Goal: Task Accomplishment & Management: Complete application form

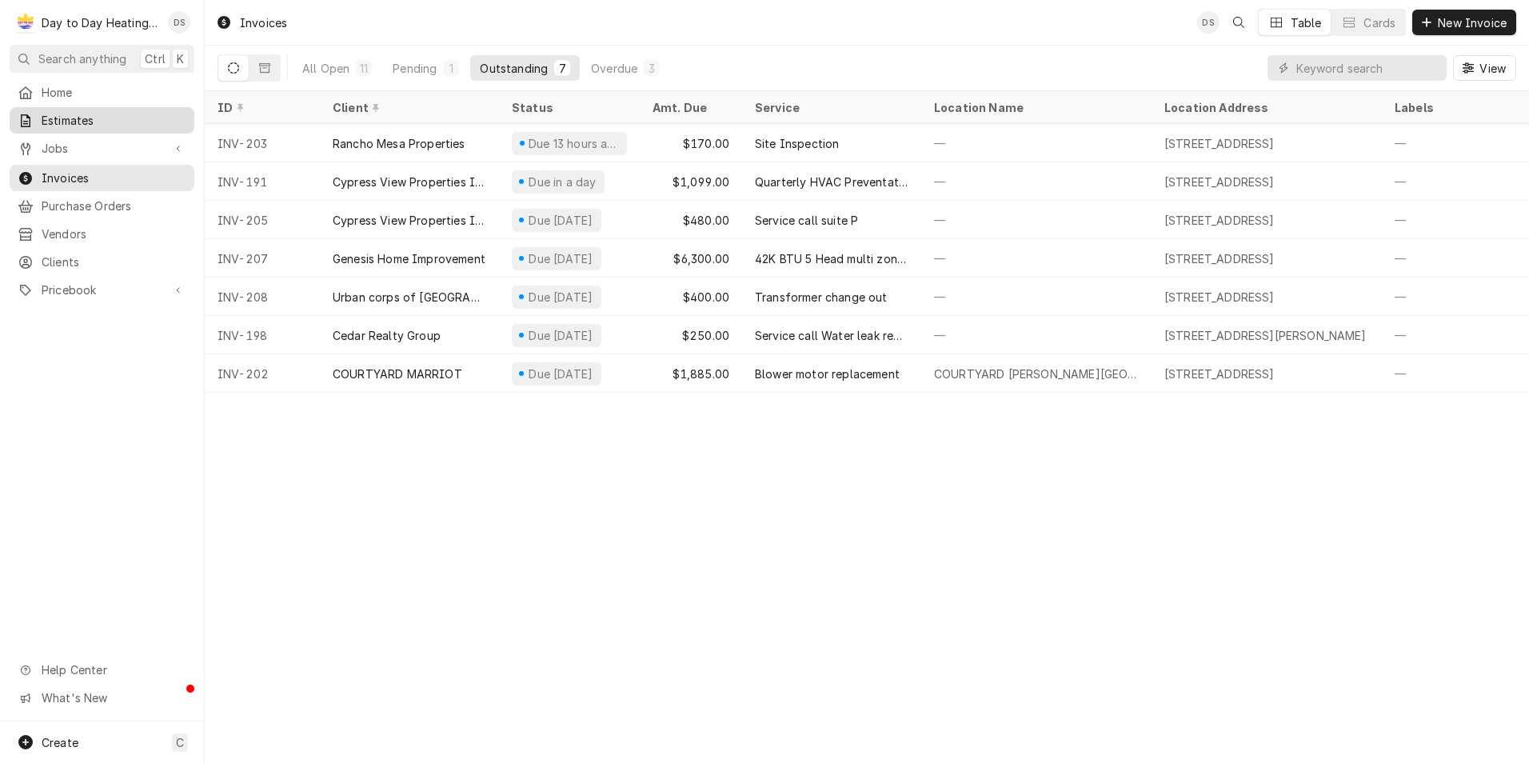
click at [75, 126] on link "Estimates" at bounding box center [102, 120] width 185 height 26
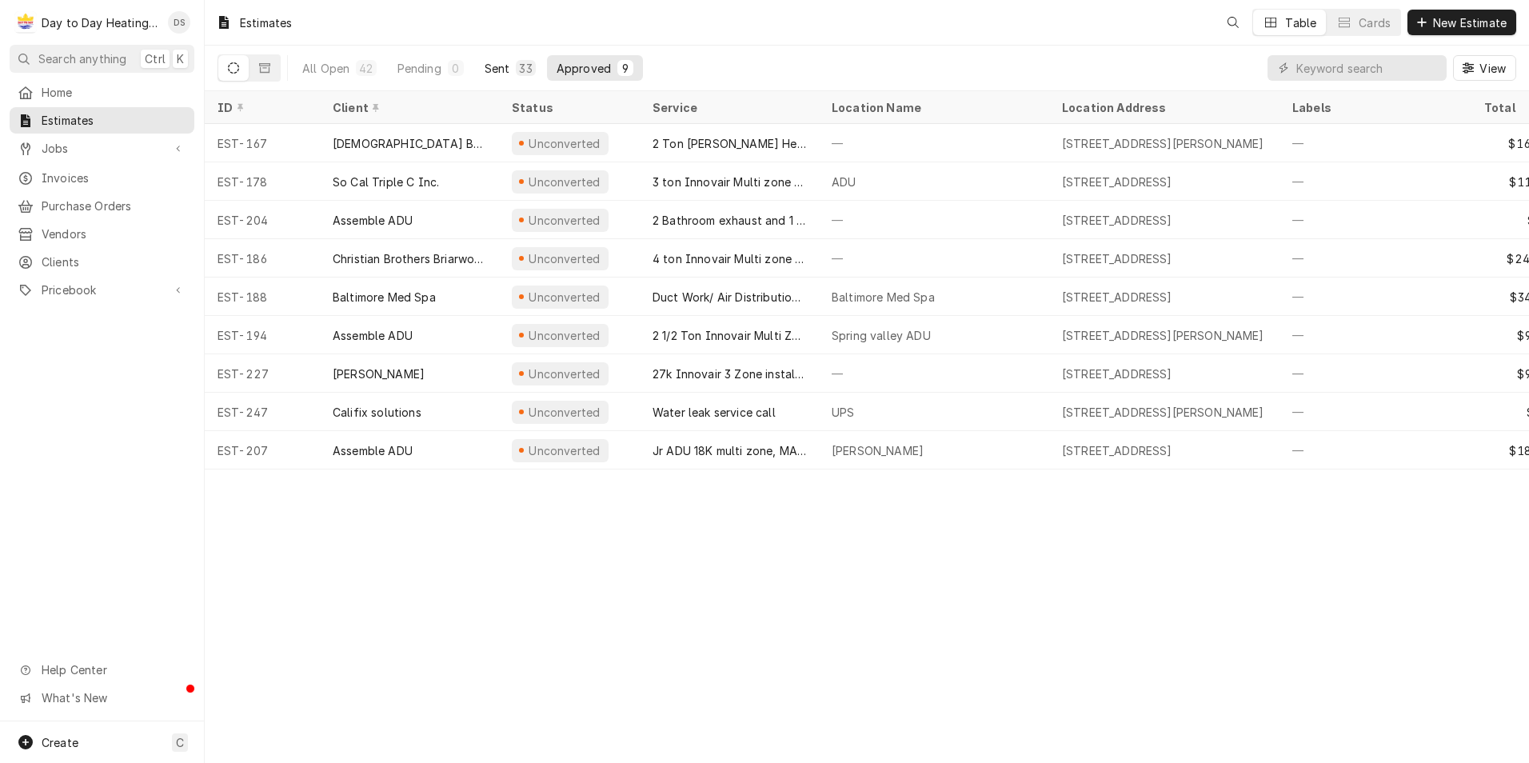
click at [503, 70] on div "Sent" at bounding box center [498, 68] width 26 height 17
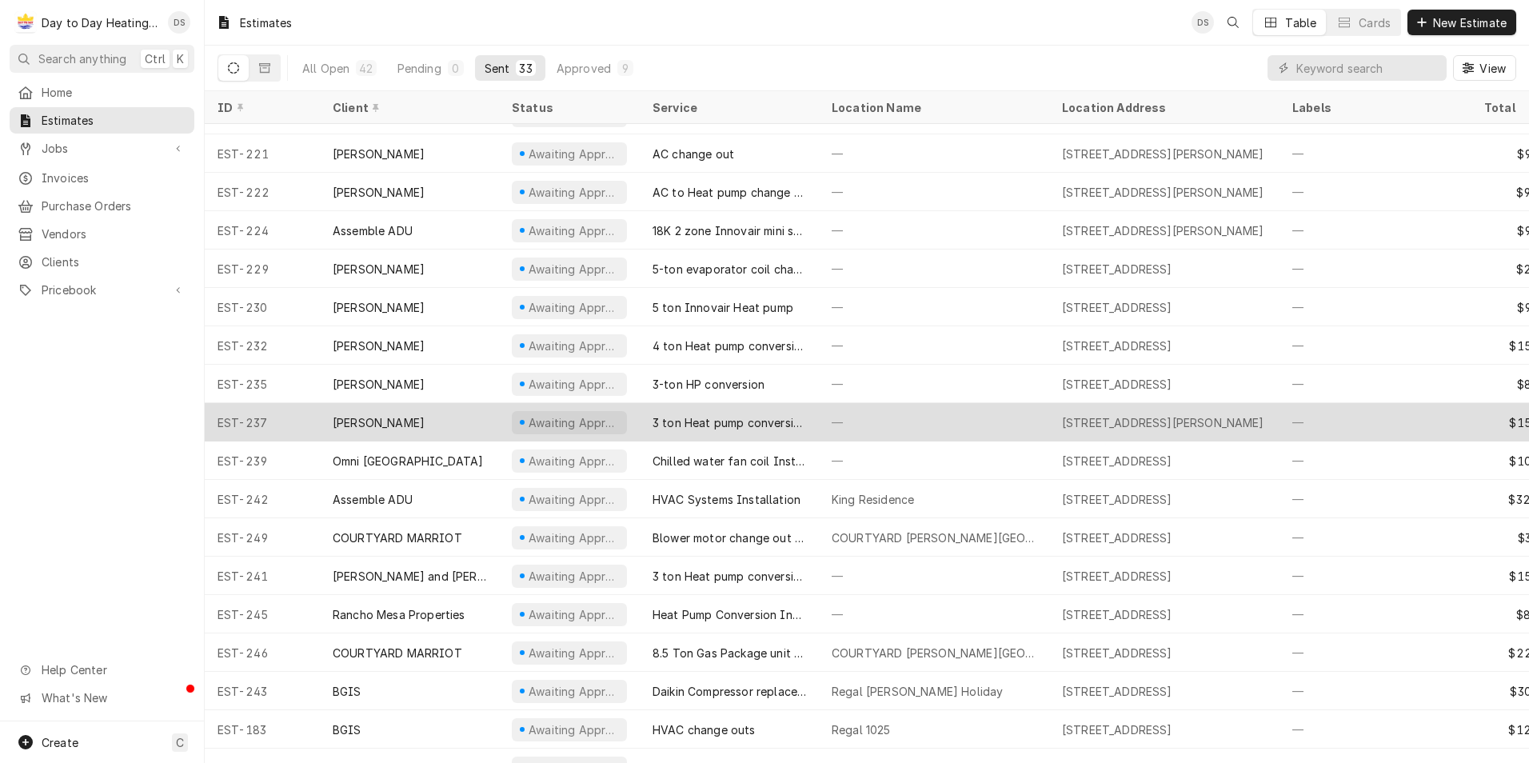
scroll to position [637, 0]
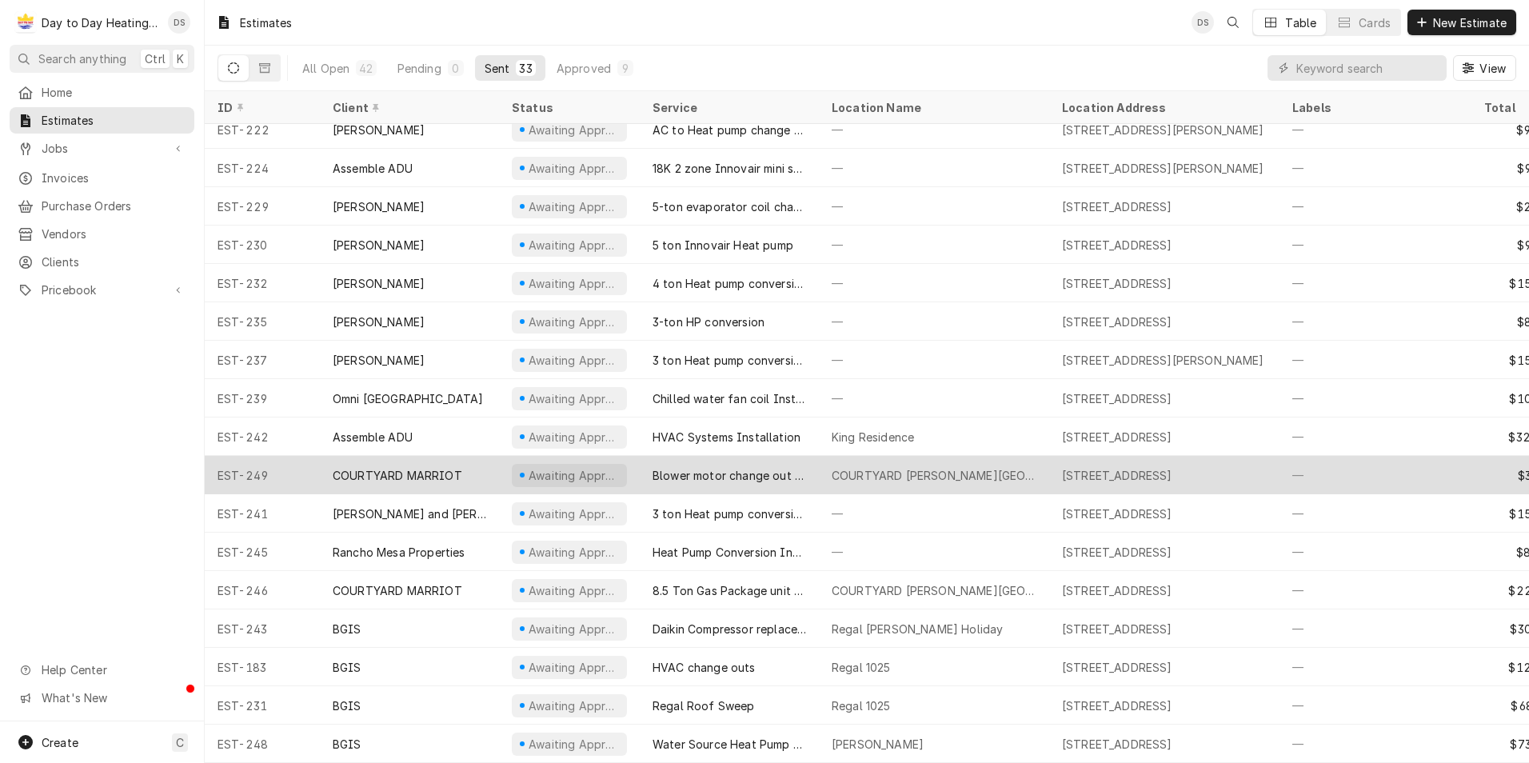
click at [422, 467] on div "COURTYARD MARRIOT" at bounding box center [398, 475] width 130 height 17
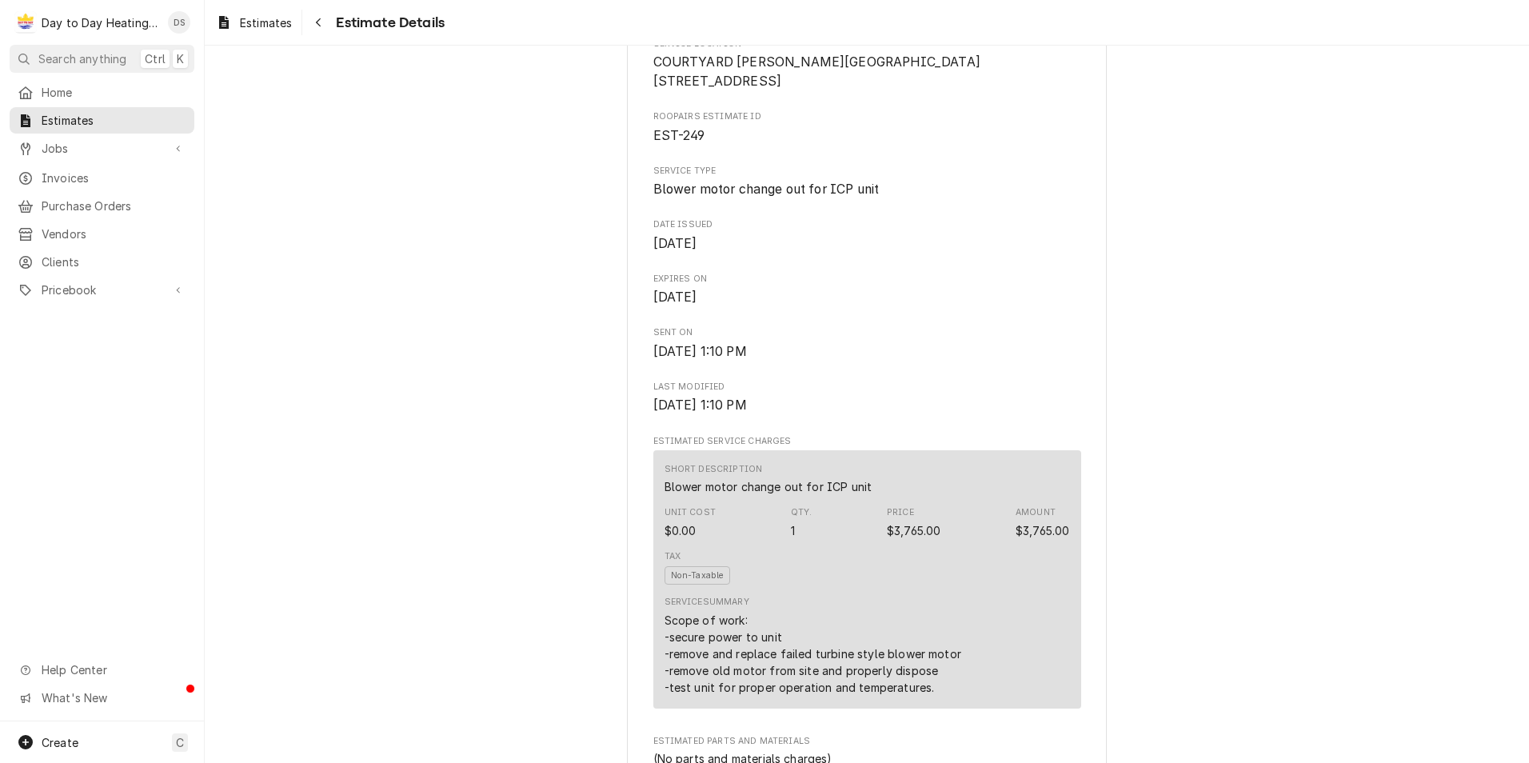
scroll to position [400, 0]
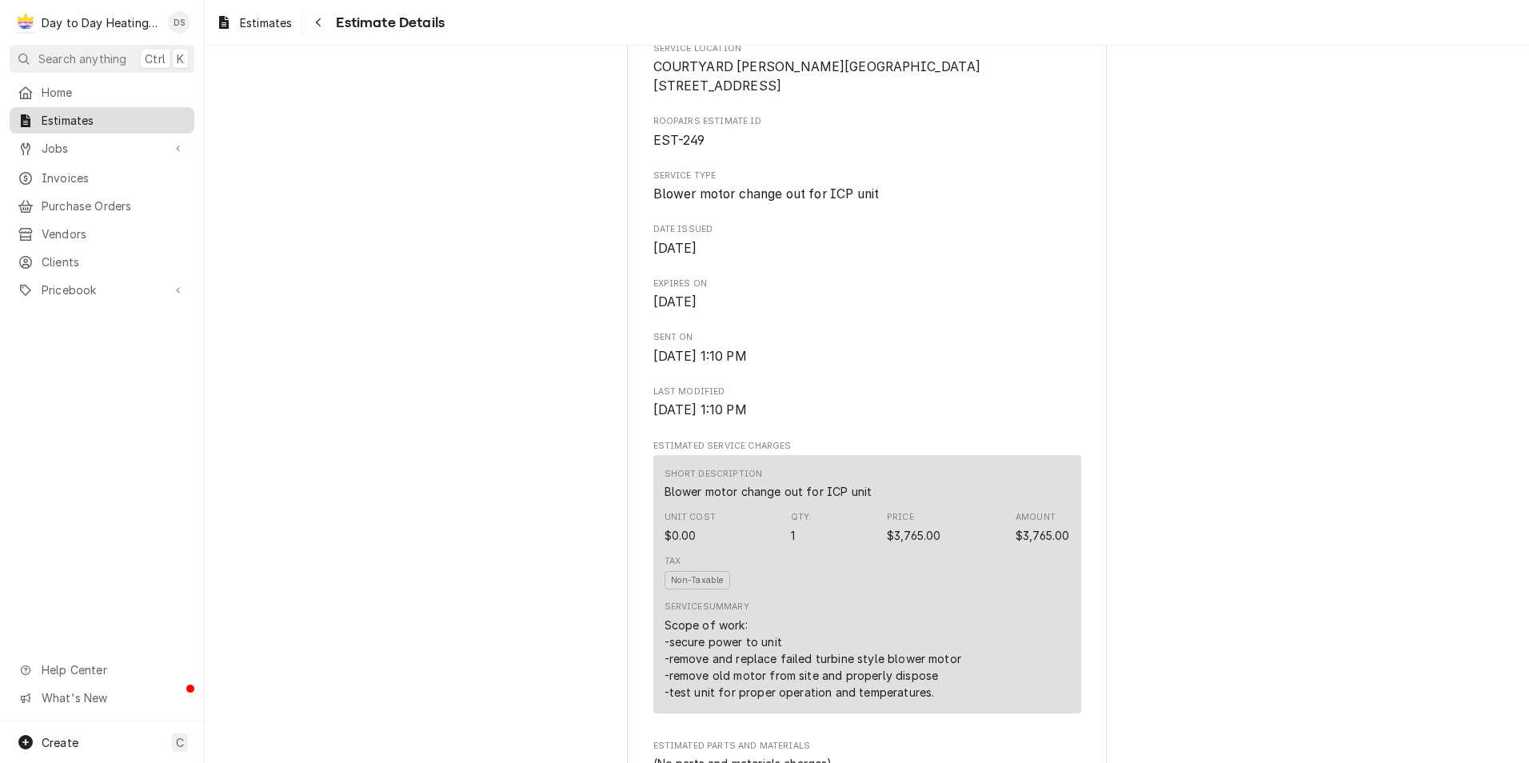
click at [74, 115] on span "Estimates" at bounding box center [114, 120] width 145 height 17
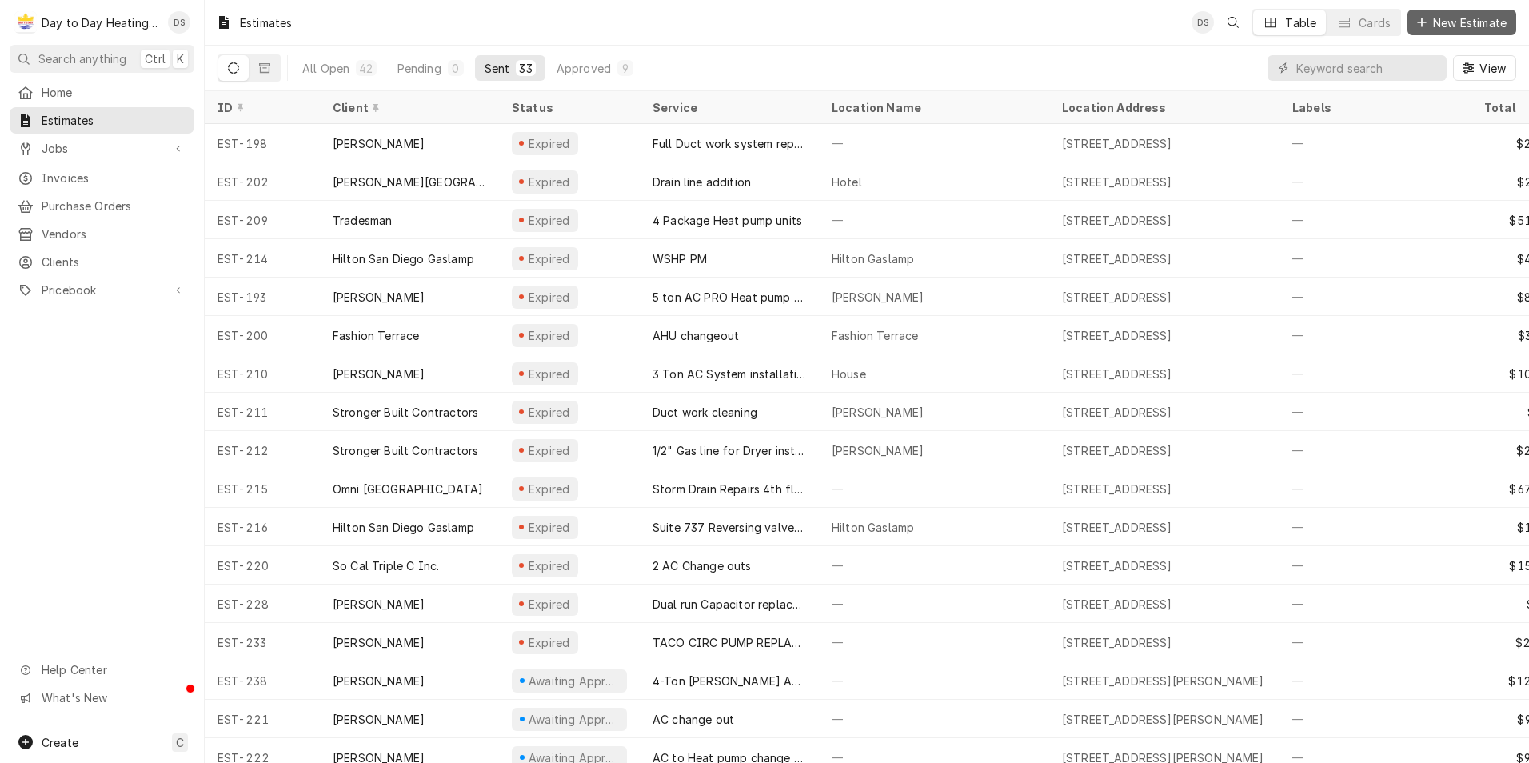
click at [1463, 22] on span "New Estimate" at bounding box center [1470, 22] width 80 height 17
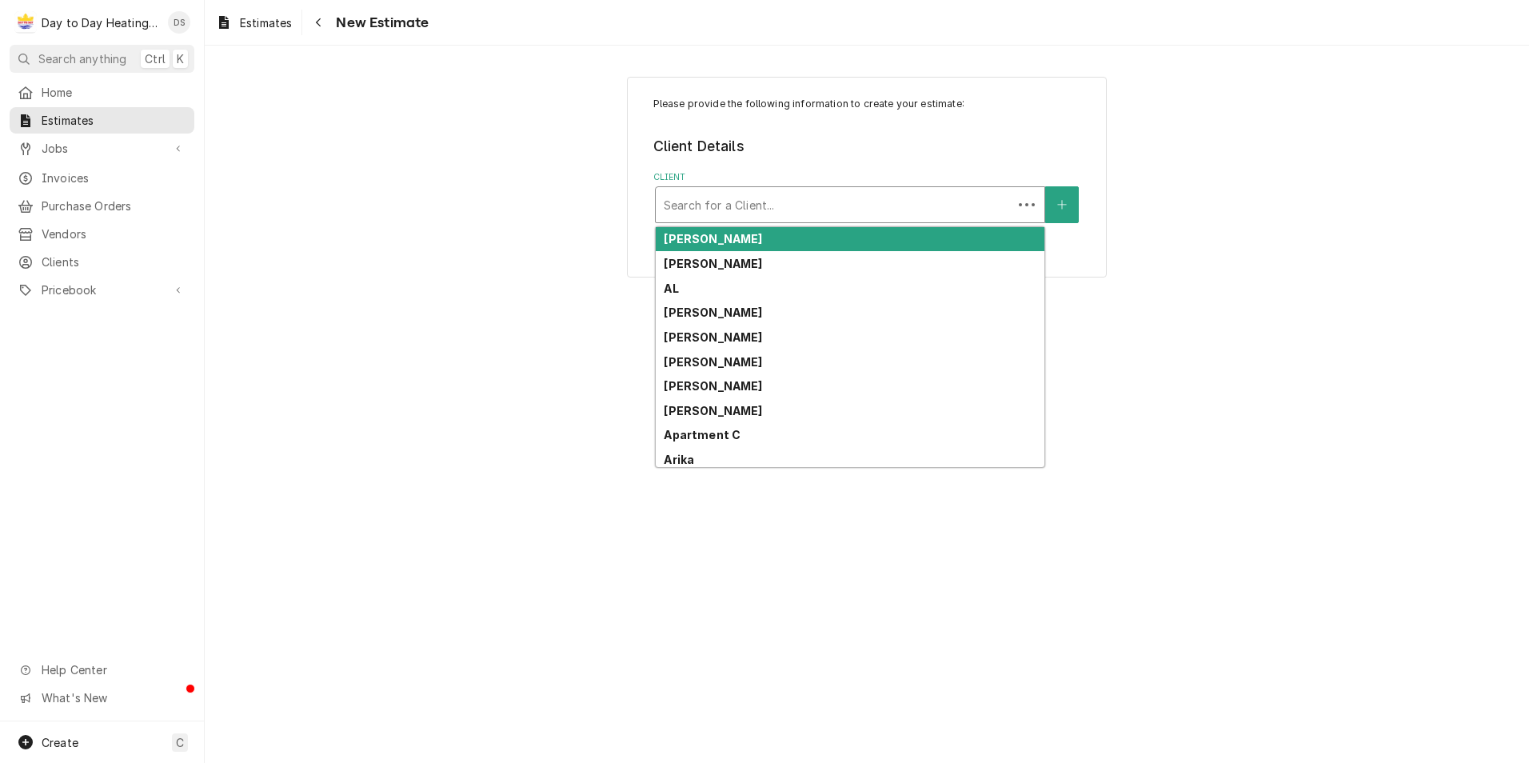
click at [725, 201] on div "Client" at bounding box center [834, 204] width 341 height 29
type input "cy"
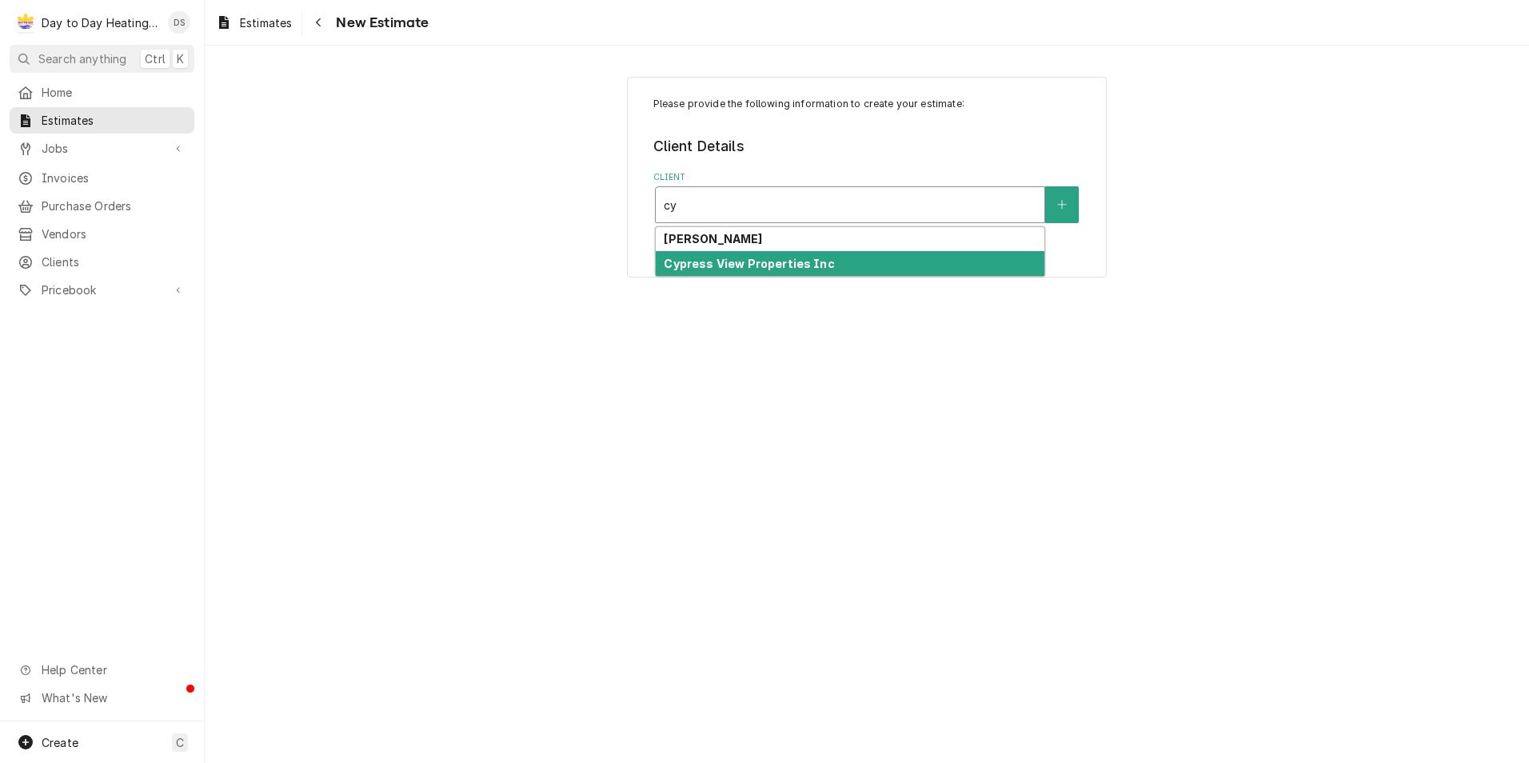
click at [773, 262] on strong "Cypress View Properties Inc" at bounding box center [749, 264] width 170 height 14
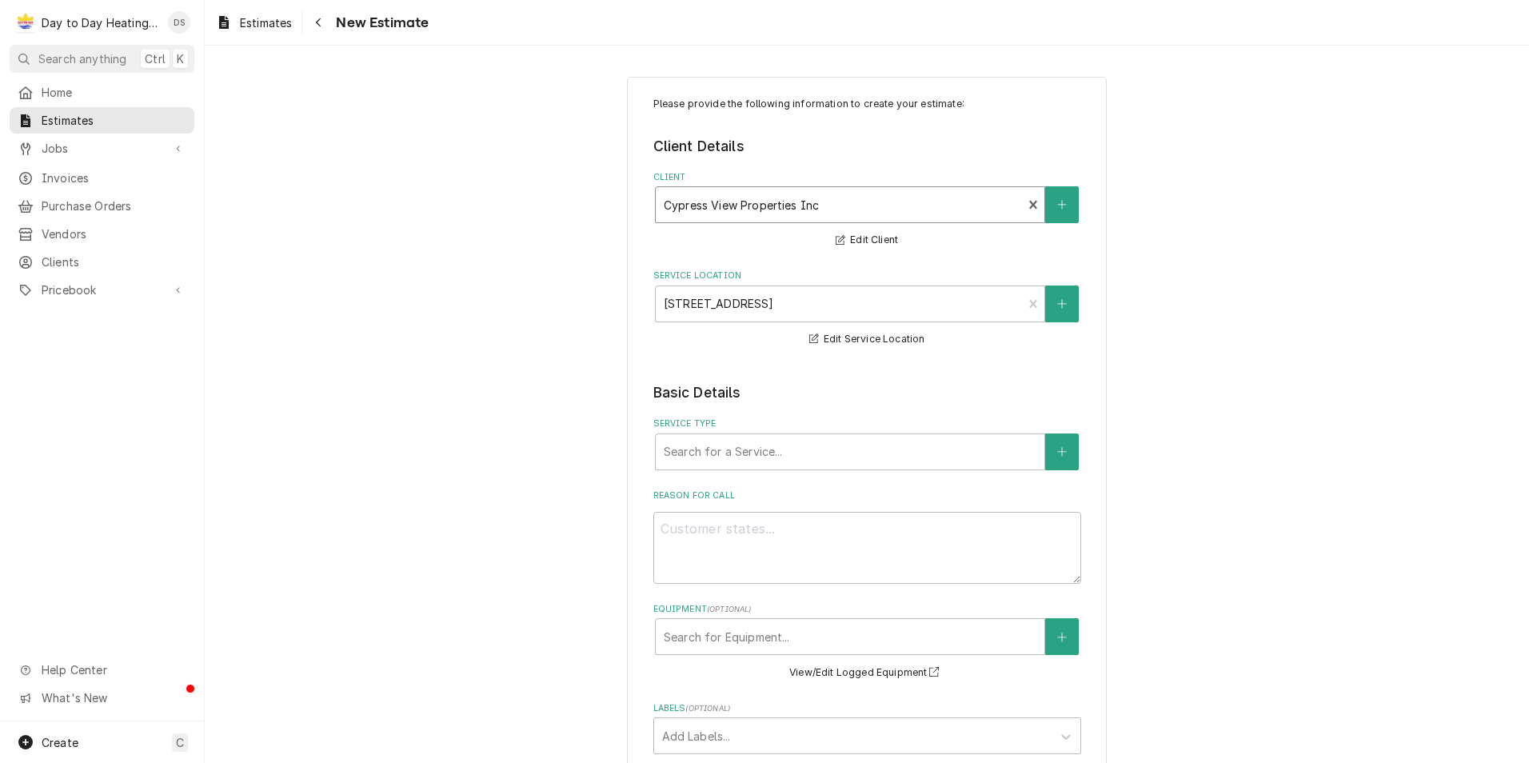
scroll to position [160, 0]
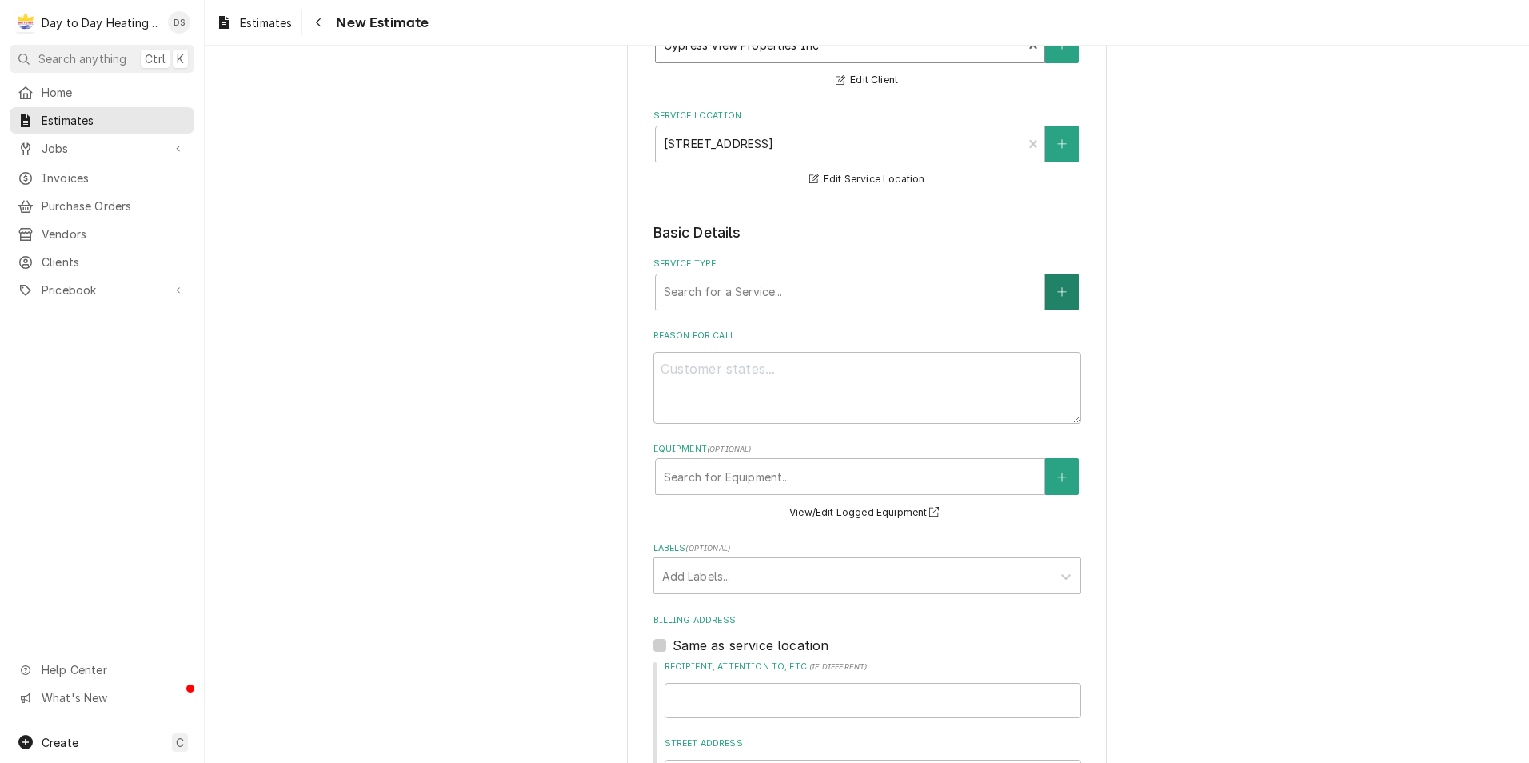
click at [1068, 294] on button "Service Type" at bounding box center [1062, 291] width 34 height 37
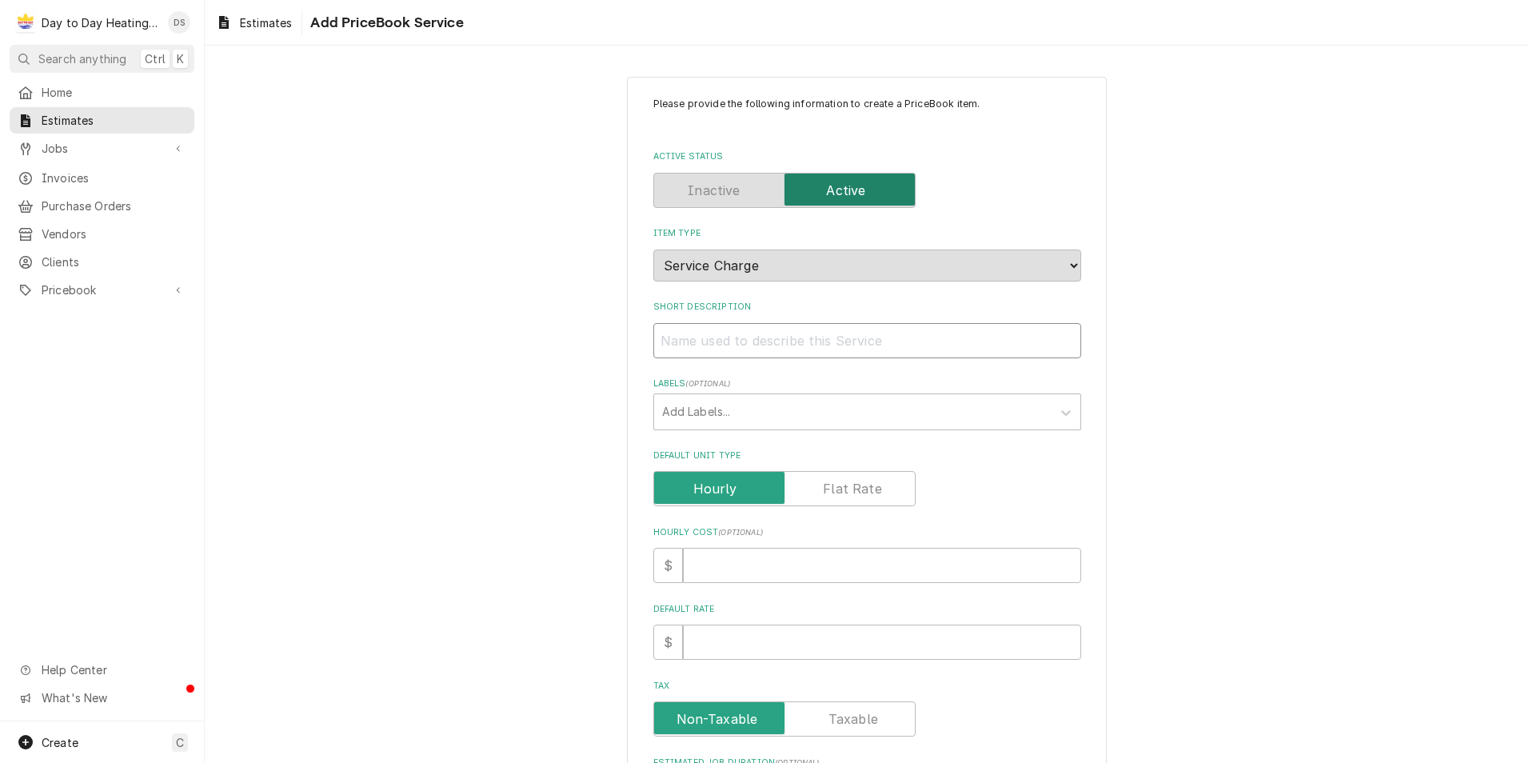
click at [765, 345] on input "Short Description" at bounding box center [867, 340] width 428 height 35
type textarea "x"
type input "G"
type textarea "x"
type input "Go"
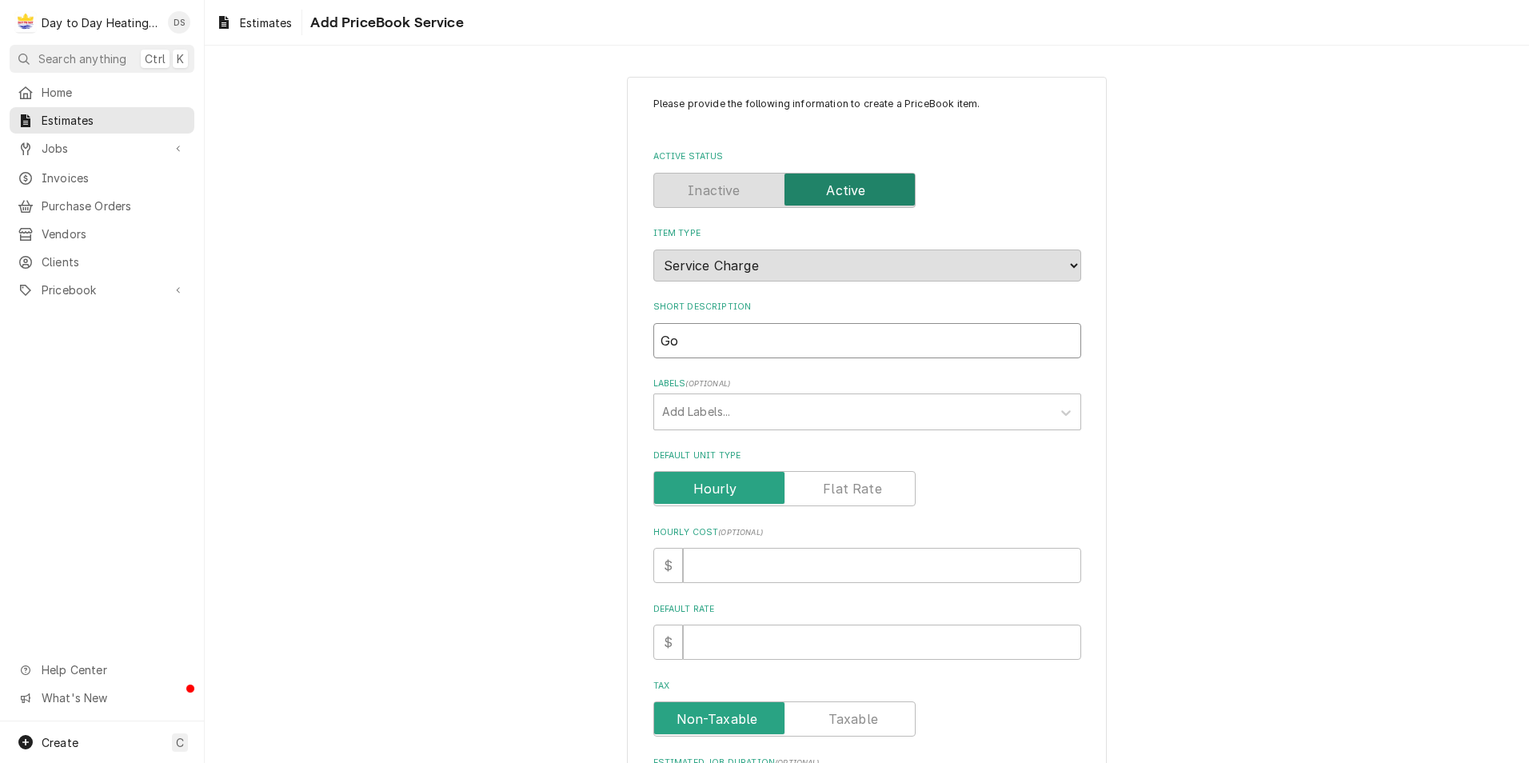
type textarea "x"
type input "Goo"
type textarea "x"
type input "Good"
type textarea "x"
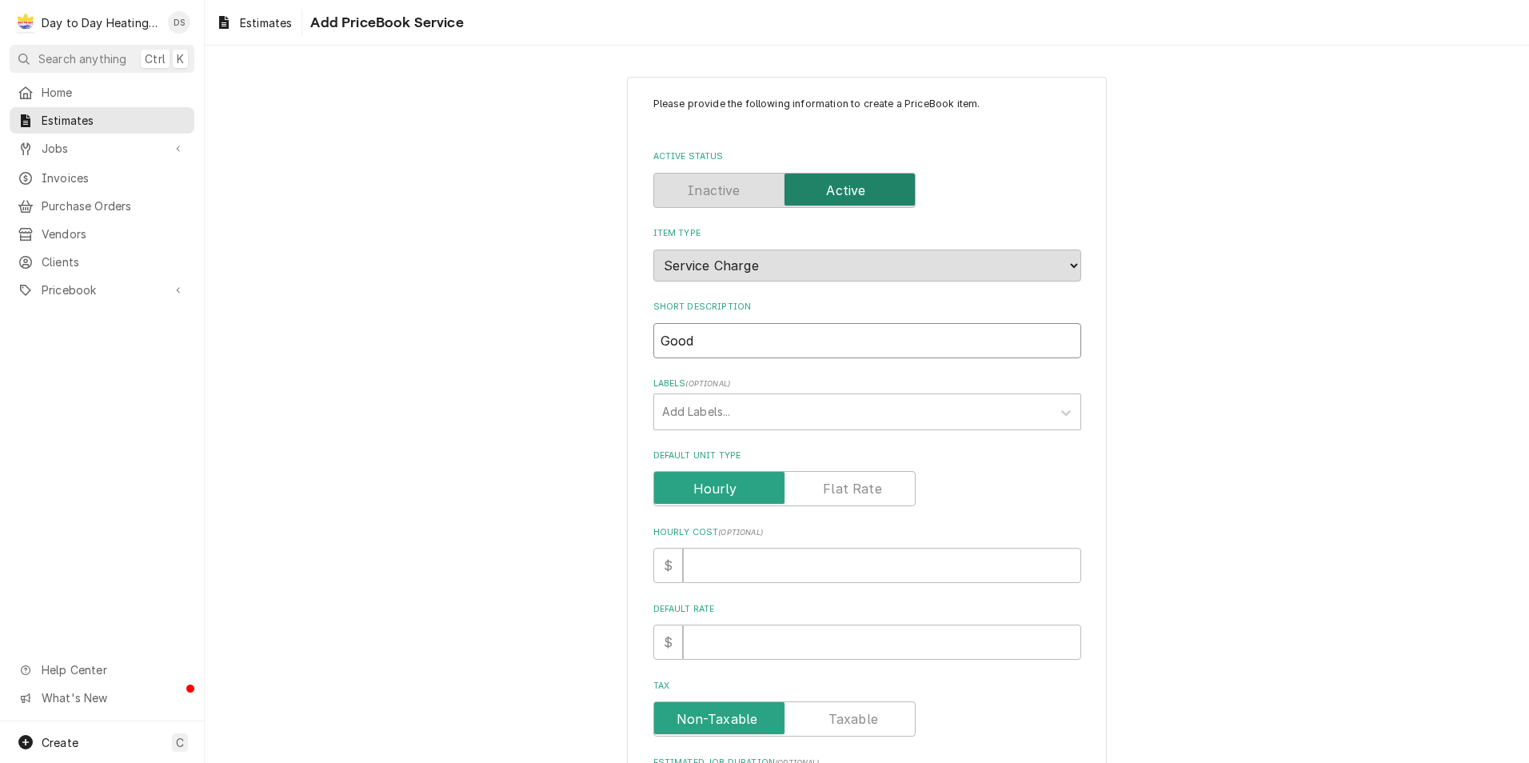
type input "Goodm"
type textarea "x"
type input "Goodma"
type textarea "x"
type input "Goodman"
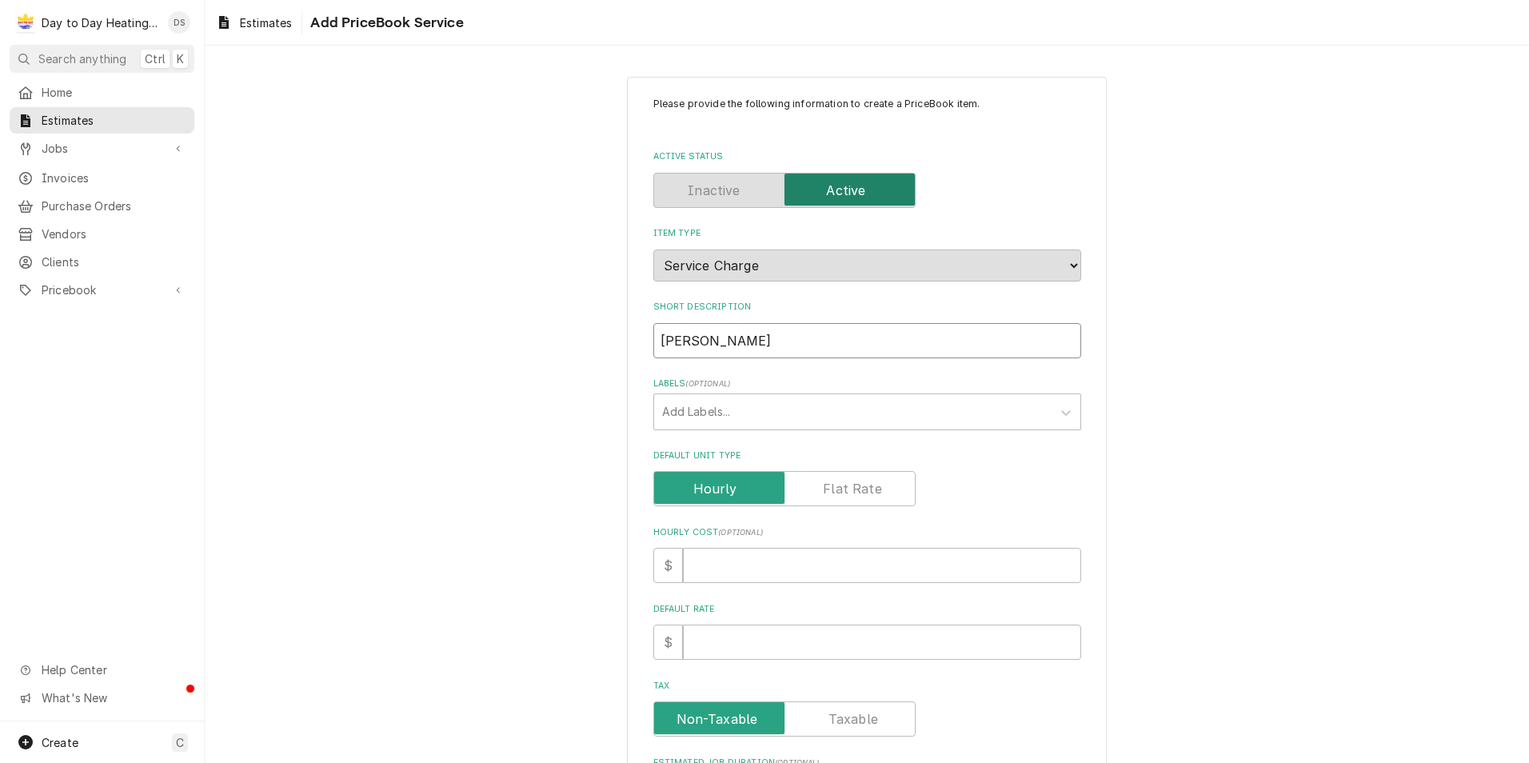
type textarea "x"
type input "Goodman"
type textarea "x"
type input "Goodman"
click at [657, 340] on input "Goodman" at bounding box center [867, 340] width 428 height 35
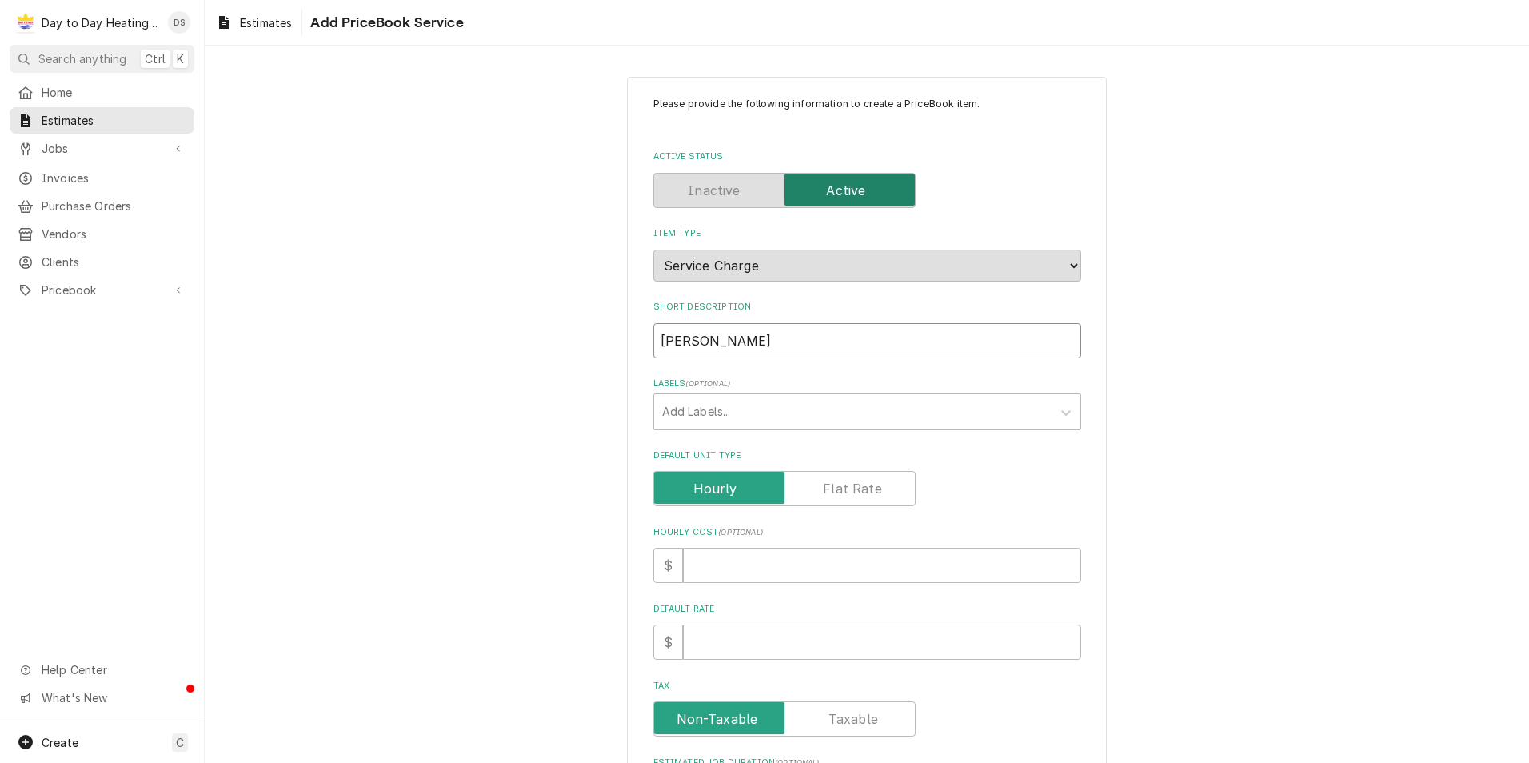
type textarea "x"
type input "5Goodman"
type textarea "x"
type input "5TGoodman"
type textarea "x"
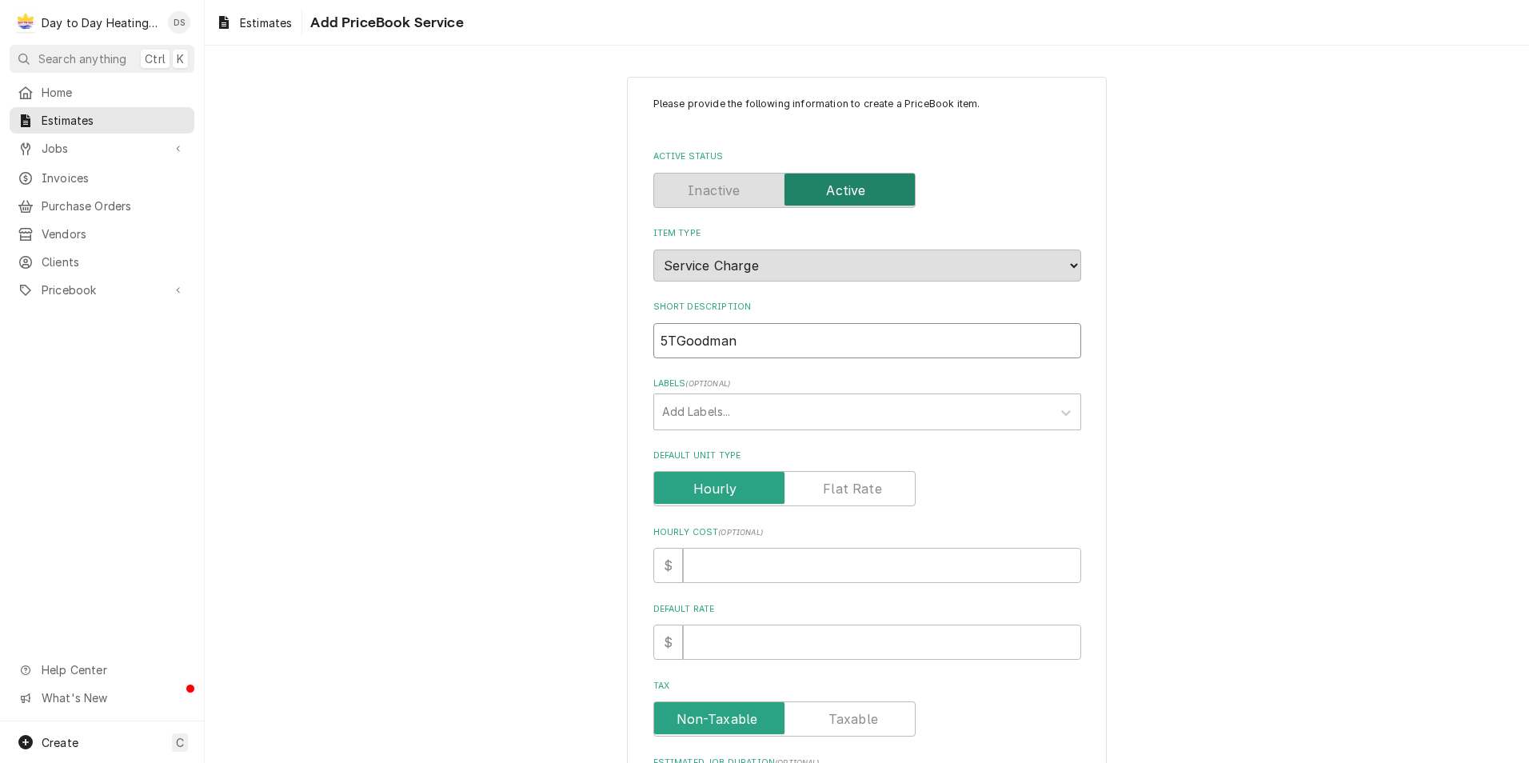
type input "5T Goodman"
click at [747, 335] on input "5T Goodman" at bounding box center [867, 340] width 428 height 35
type textarea "x"
type input "5T Goodman P"
type textarea "x"
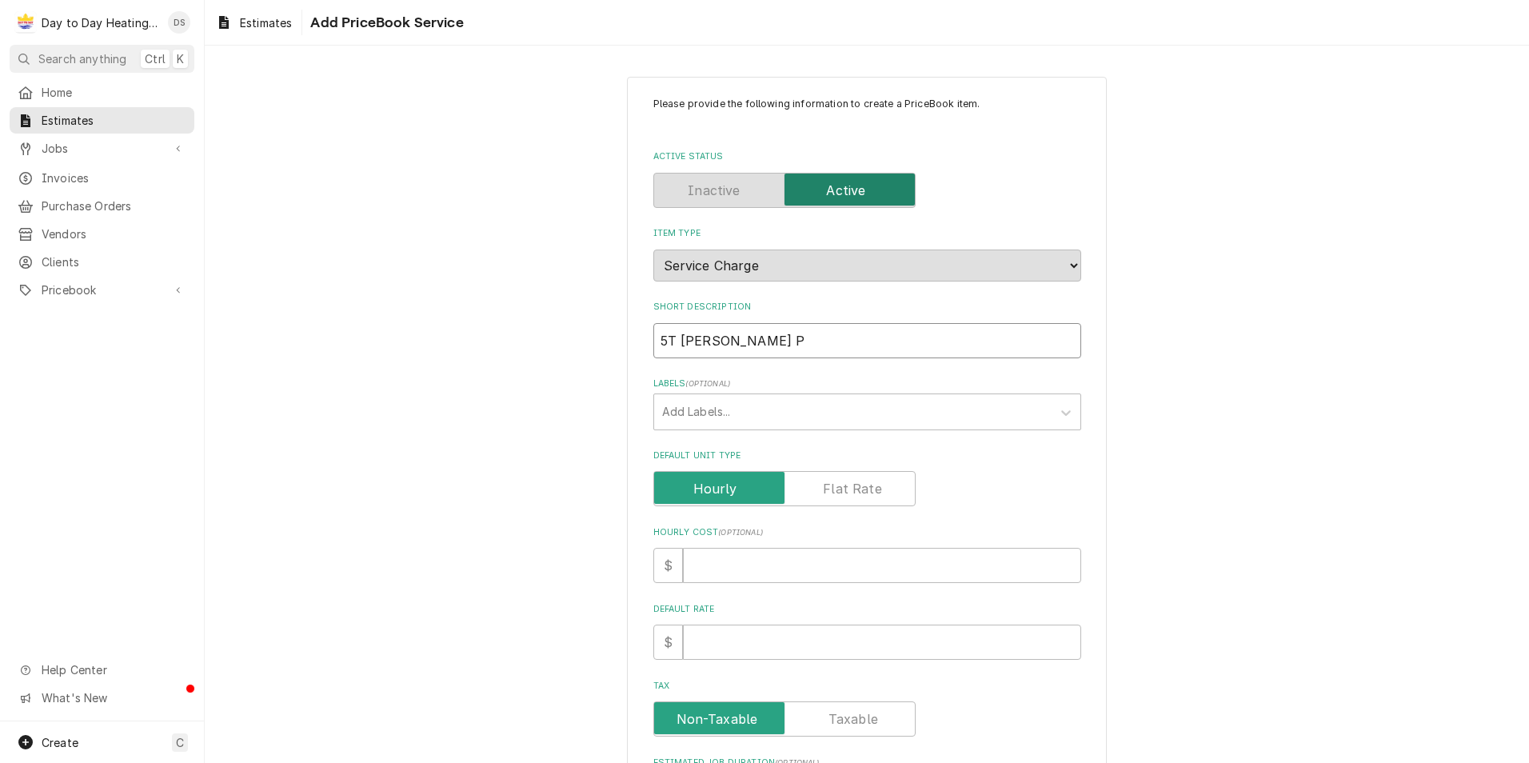
type input "5T Goodman Pa"
type textarea "x"
type input "5T Goodman Pac"
type textarea "x"
type input "5T Goodman Pack"
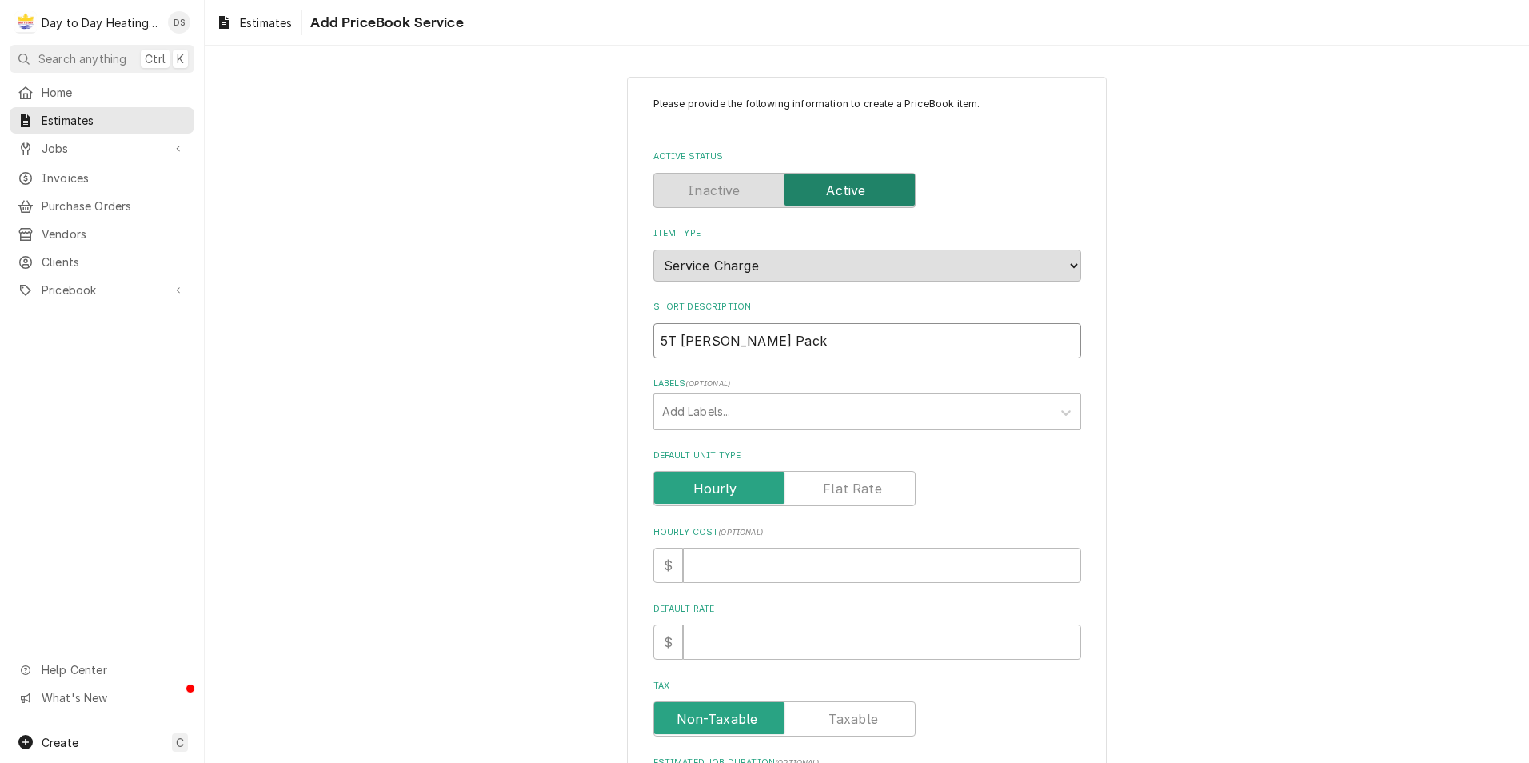
type textarea "x"
type input "5T Goodman Packa"
type textarea "x"
type input "5T Goodman Packag"
type textarea "x"
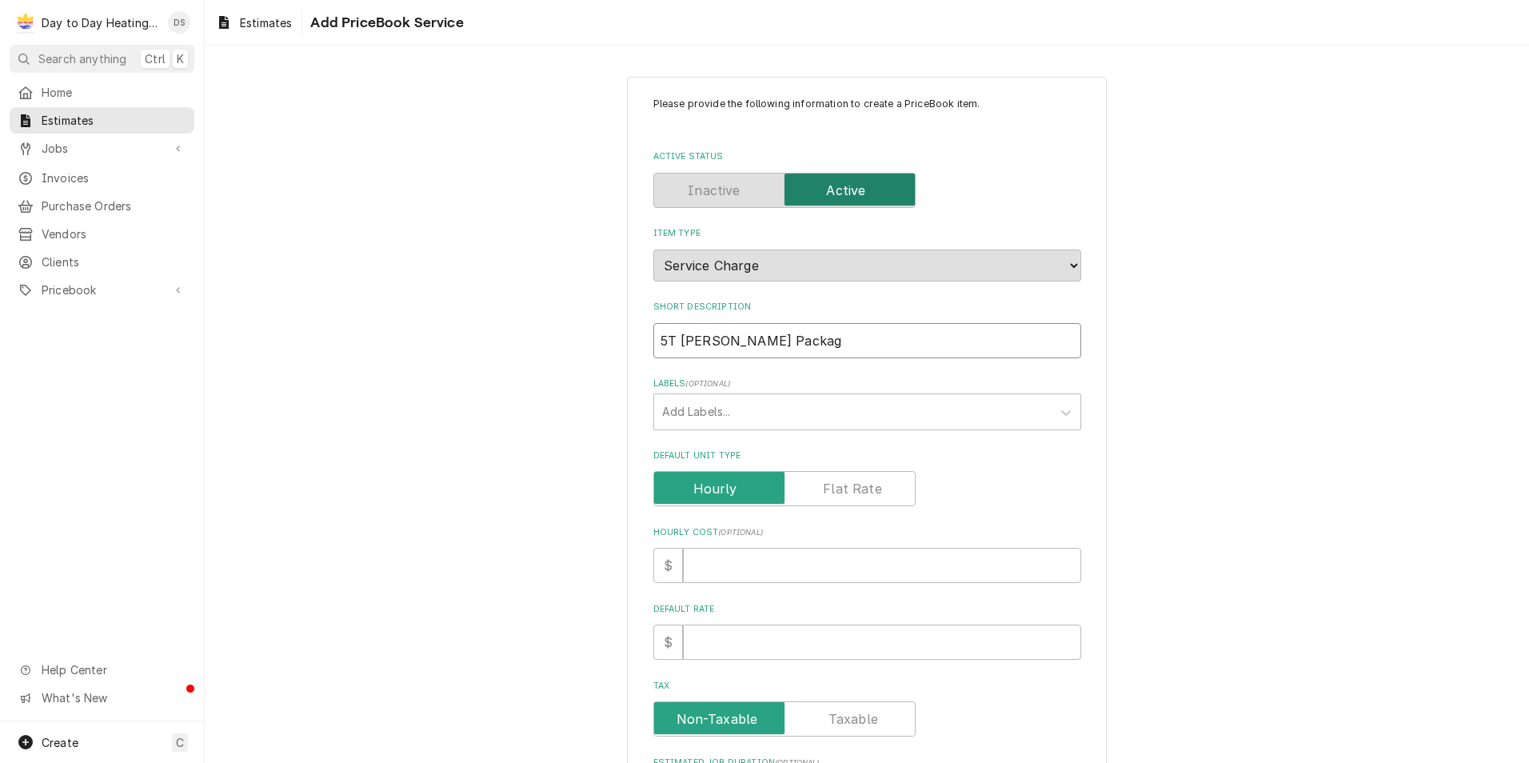
type input "5T Goodman Package"
type textarea "x"
type input "5T Goodman Package"
type textarea "x"
type input "5T Goodman Package u"
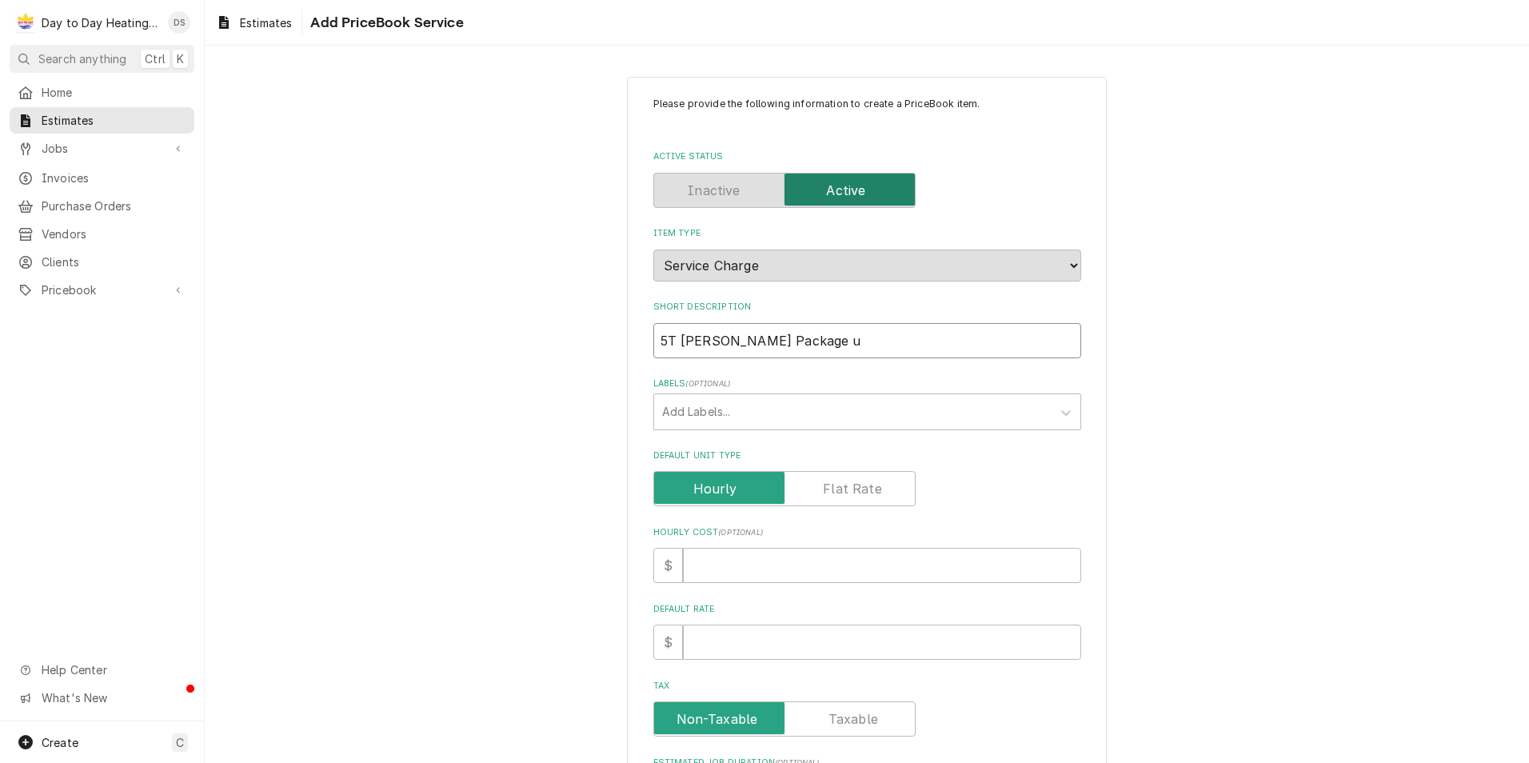
type textarea "x"
type input "5T Goodman Package ui"
type textarea "x"
type input "5T Goodman Package uit"
type textarea "x"
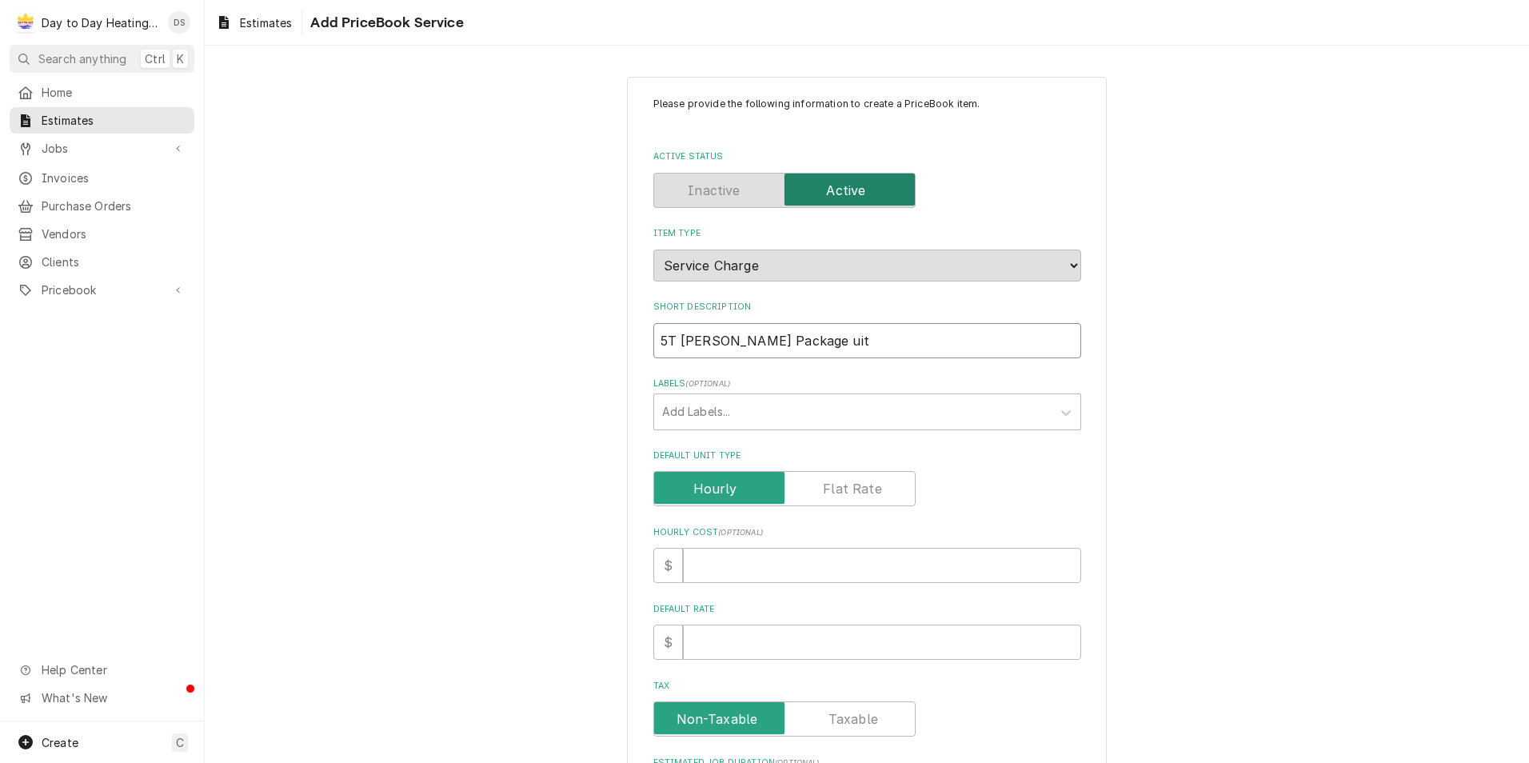
type input "5T Goodman Package uit"
type textarea "x"
type input "5T Goodman Package uit"
type textarea "x"
type input "5T Goodman Package ui"
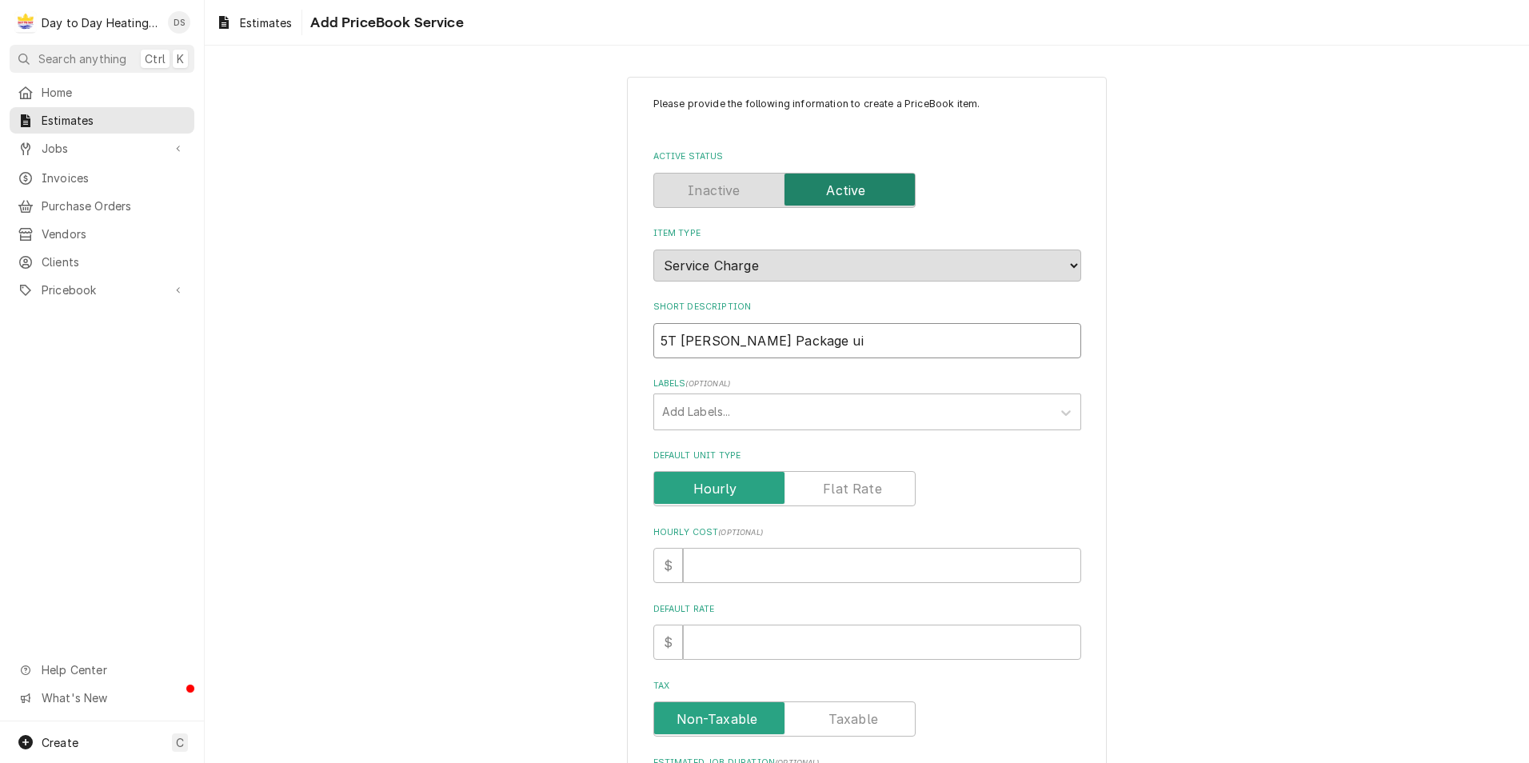
type textarea "x"
type input "5T Goodman Package u"
type textarea "x"
type input "5T Goodman Package un"
type textarea "x"
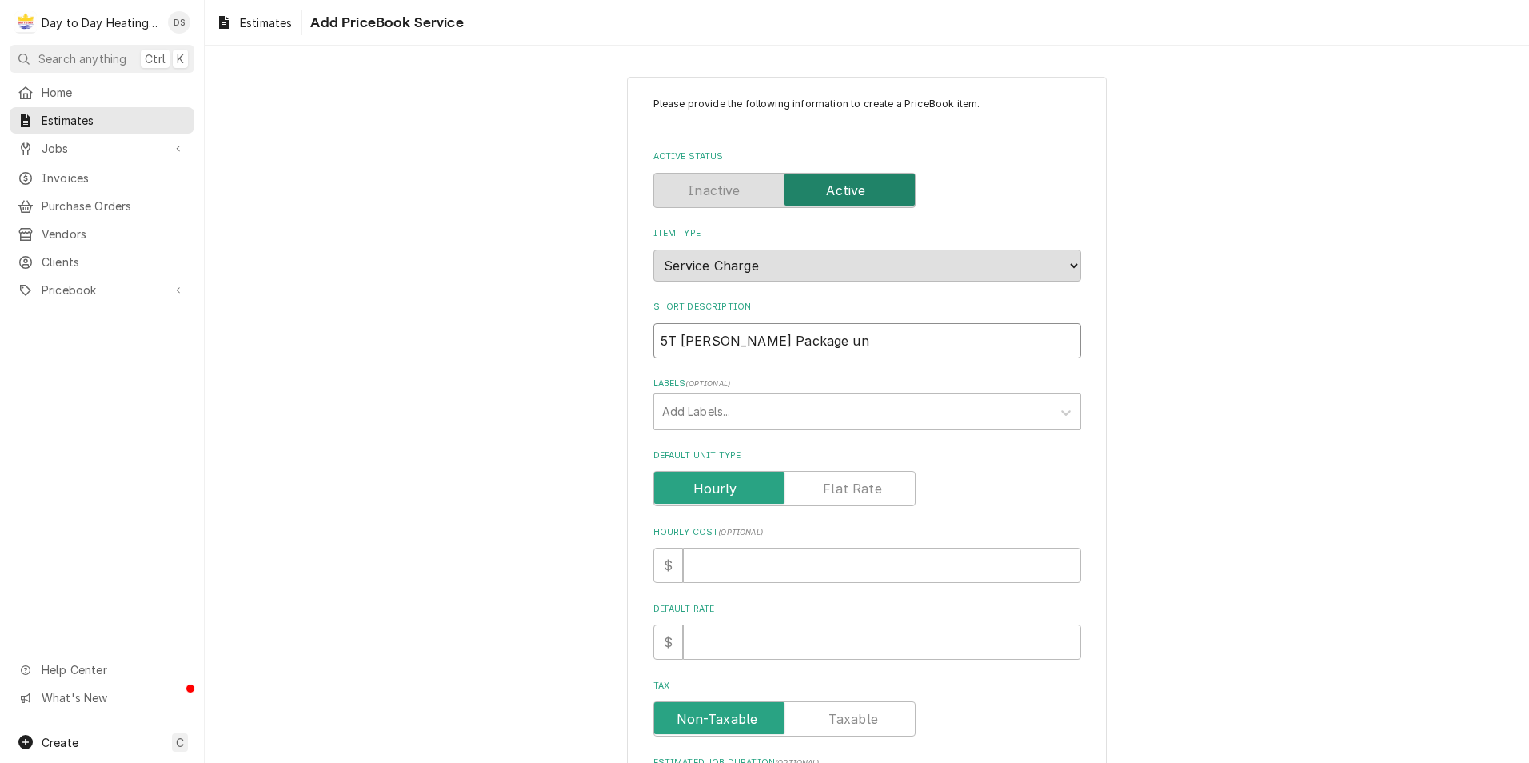
type input "5T Goodman Package uni"
type textarea "x"
type input "5T Goodman Package unit"
type textarea "x"
type input "5T Goodman Package unit"
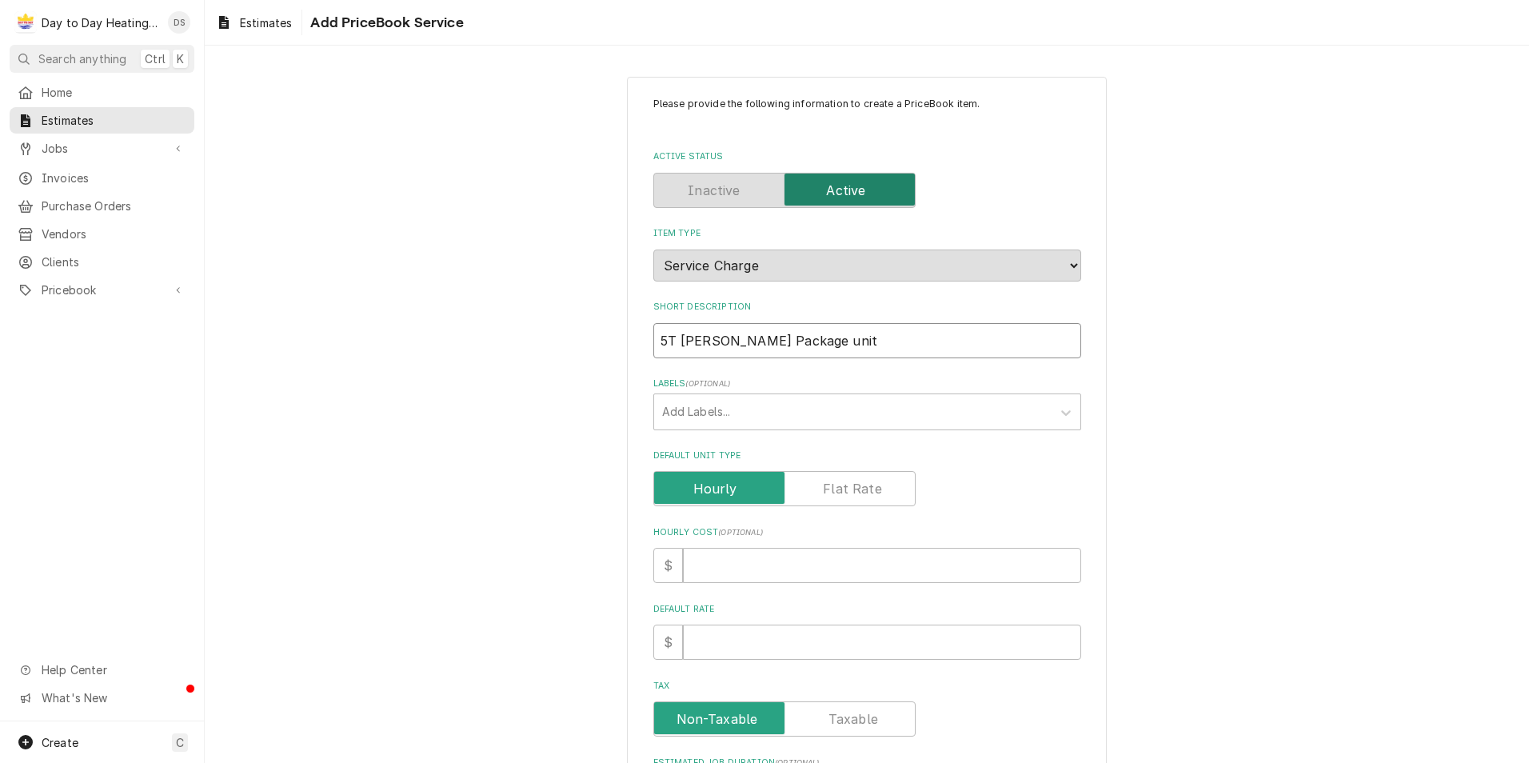
type textarea "x"
type input "5T Goodman Package unit c"
type textarea "x"
type input "5T Goodman Package unit ch"
type textarea "x"
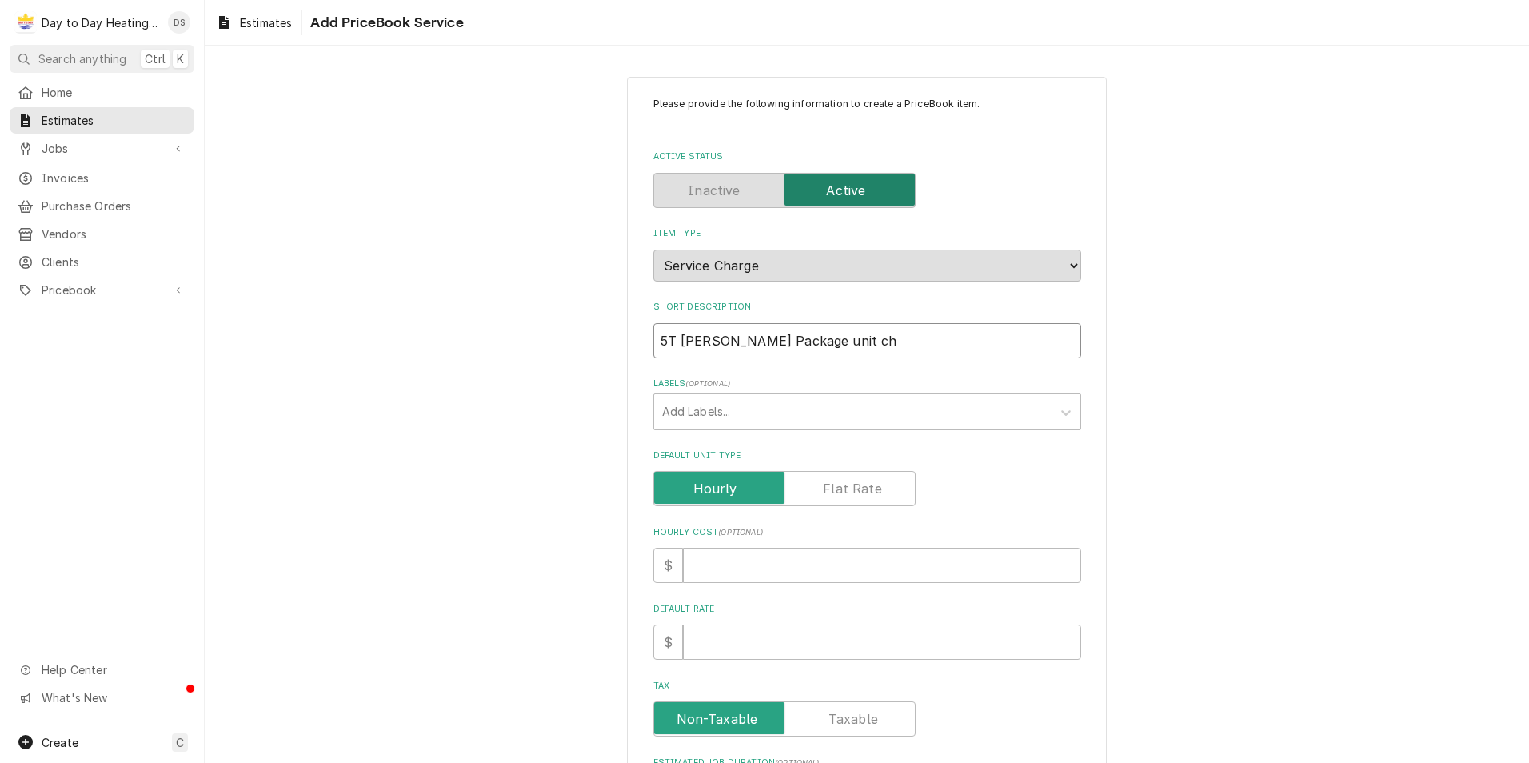
type input "5T Goodman Package unit chn"
type textarea "x"
type input "5T Goodman Package unit chna"
type textarea "x"
type input "5T Goodman Package unit chnag"
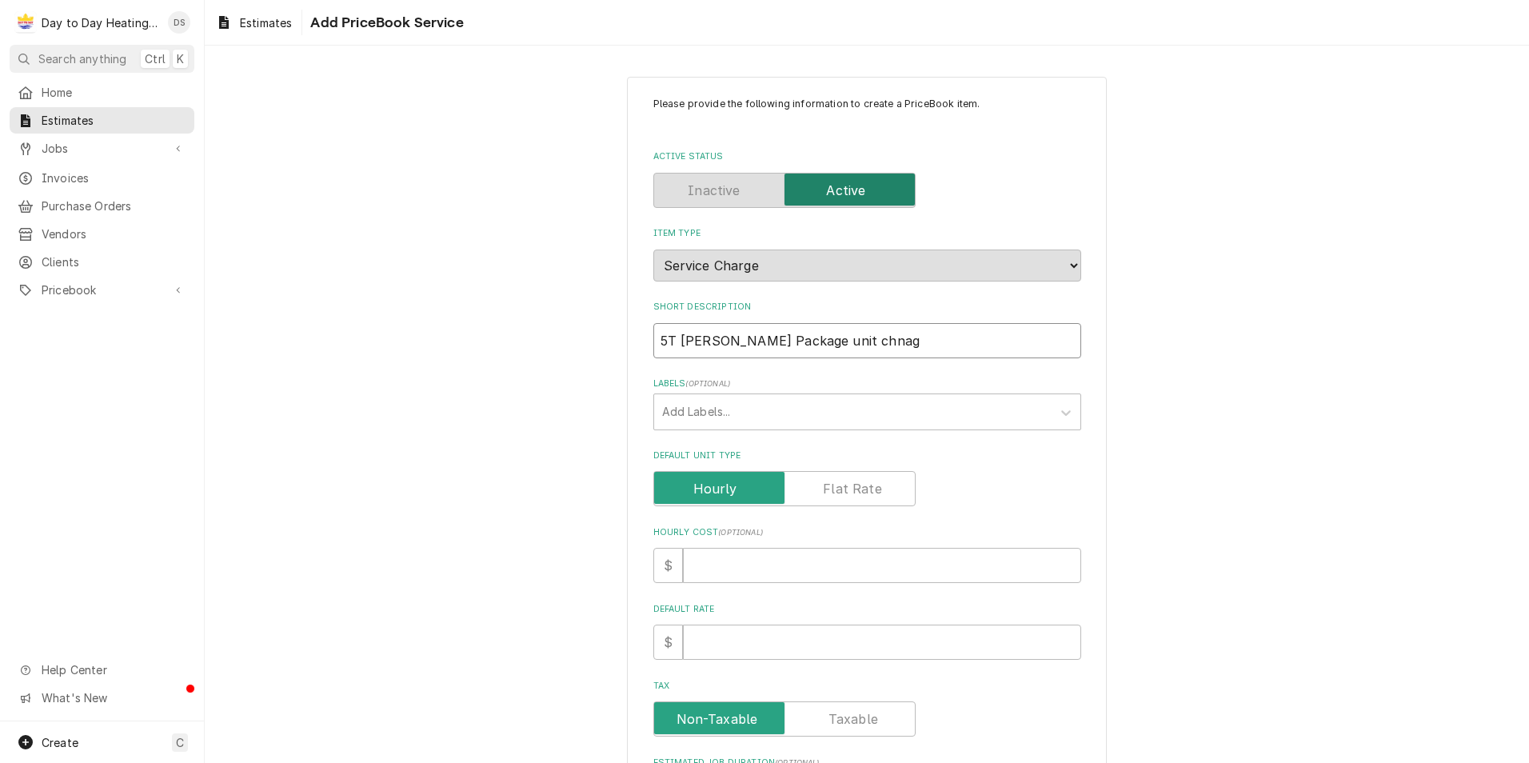
type textarea "x"
type input "5T Goodman Package unit chnage"
type textarea "x"
type input "5T Goodman Package unit chnage"
type textarea "x"
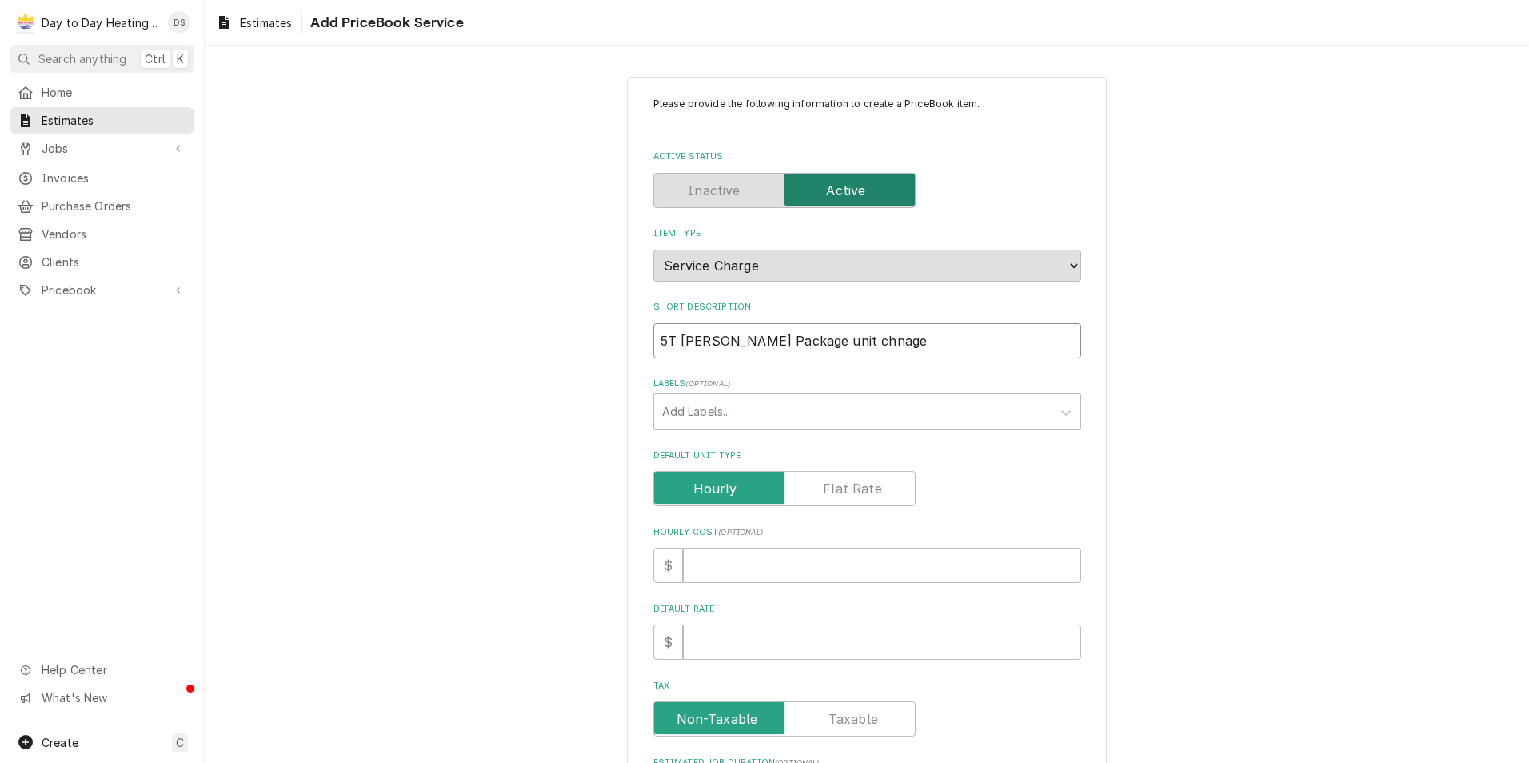
type input "5T Goodman Package unit chnage o"
type textarea "x"
type input "5T Goodman Package unit chnage ou"
type textarea "x"
type input "5T Goodman Package unit chnage out"
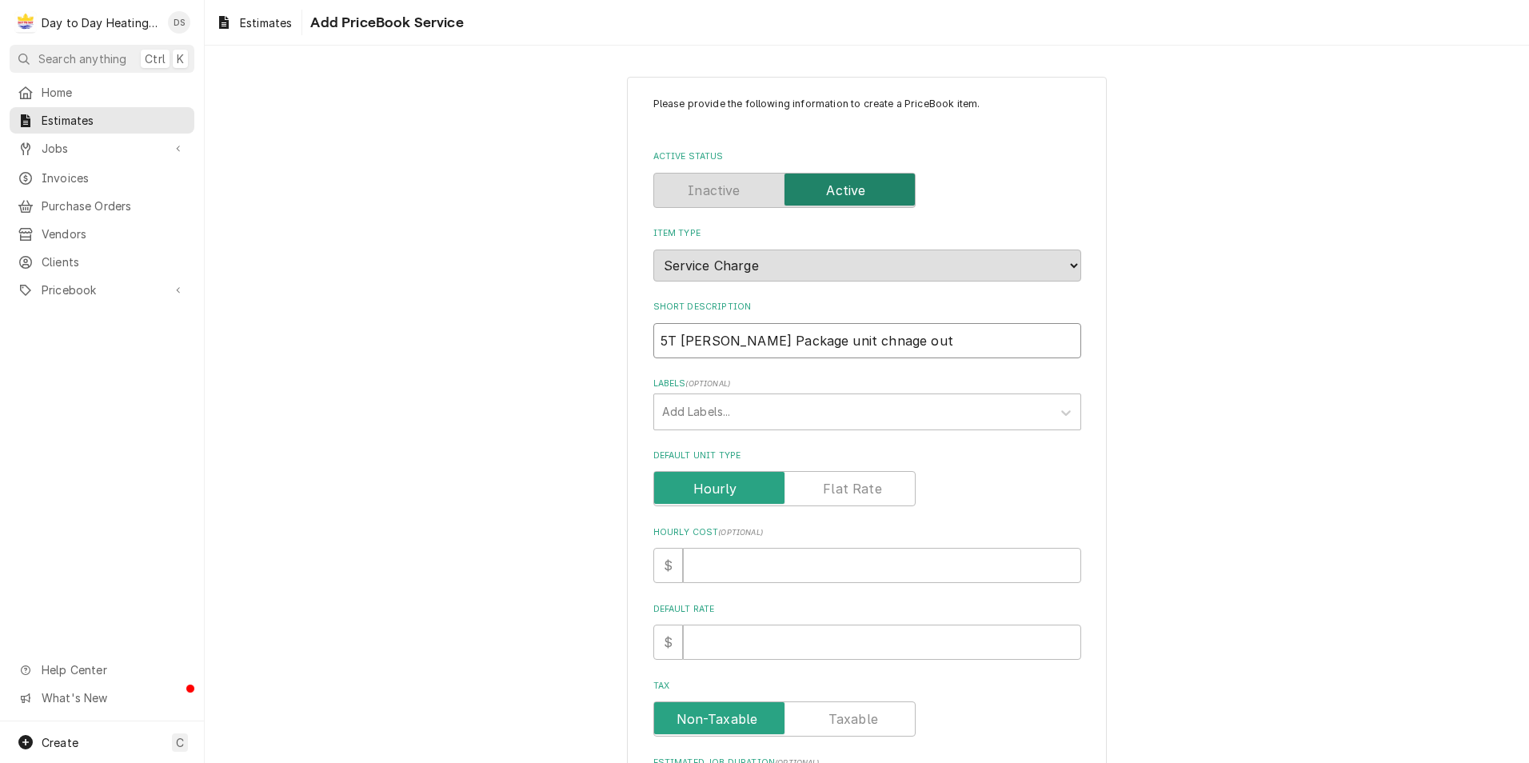
type textarea "x"
type input "5T Goodman Package unit chnage out"
type textarea "x"
type input "5T Goodman Package unit chnage out"
click at [727, 649] on input "Default Rate" at bounding box center [882, 642] width 398 height 35
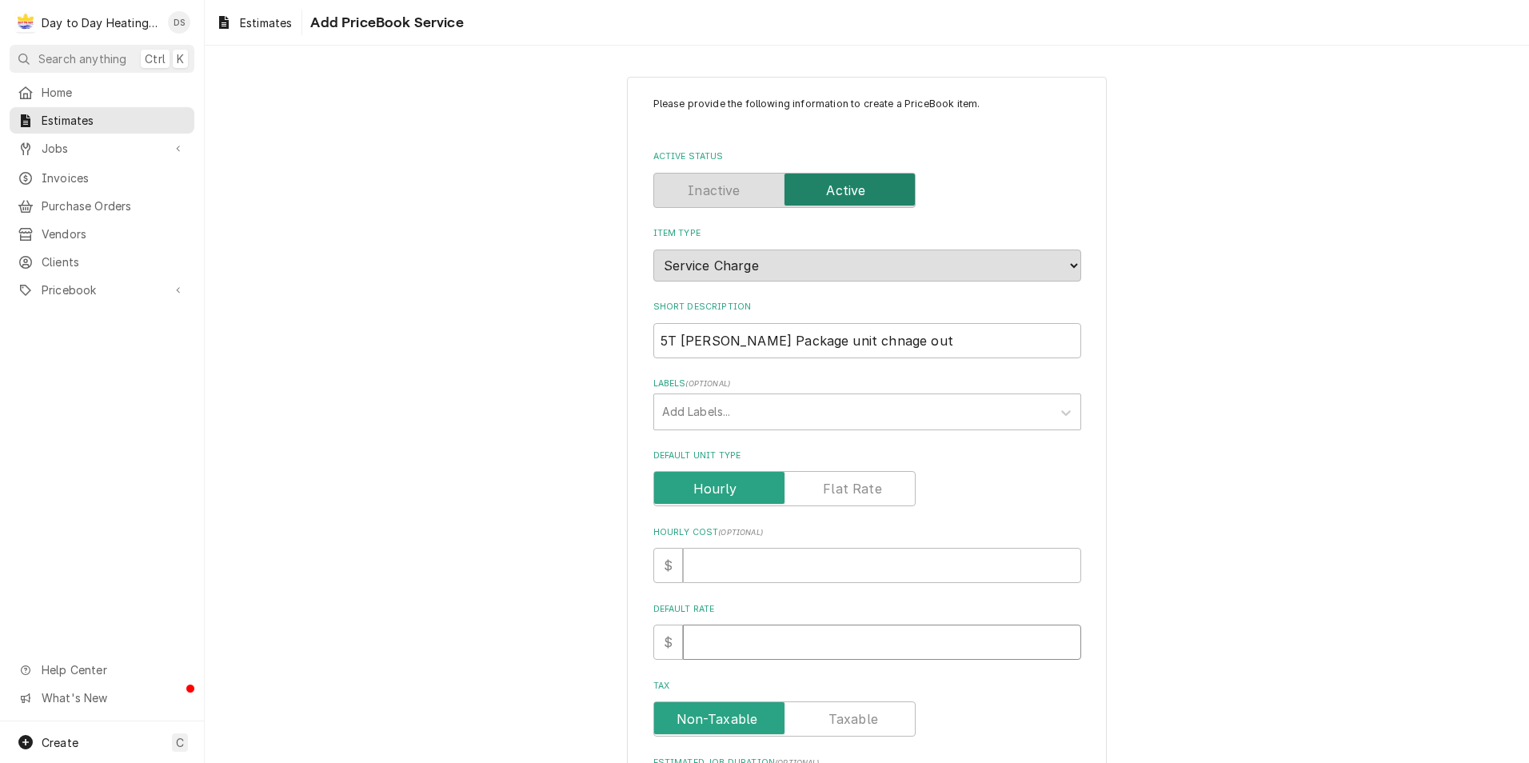
click at [728, 645] on input "Default Rate" at bounding box center [882, 642] width 398 height 35
type textarea "x"
type input "1"
type textarea "x"
type input "12"
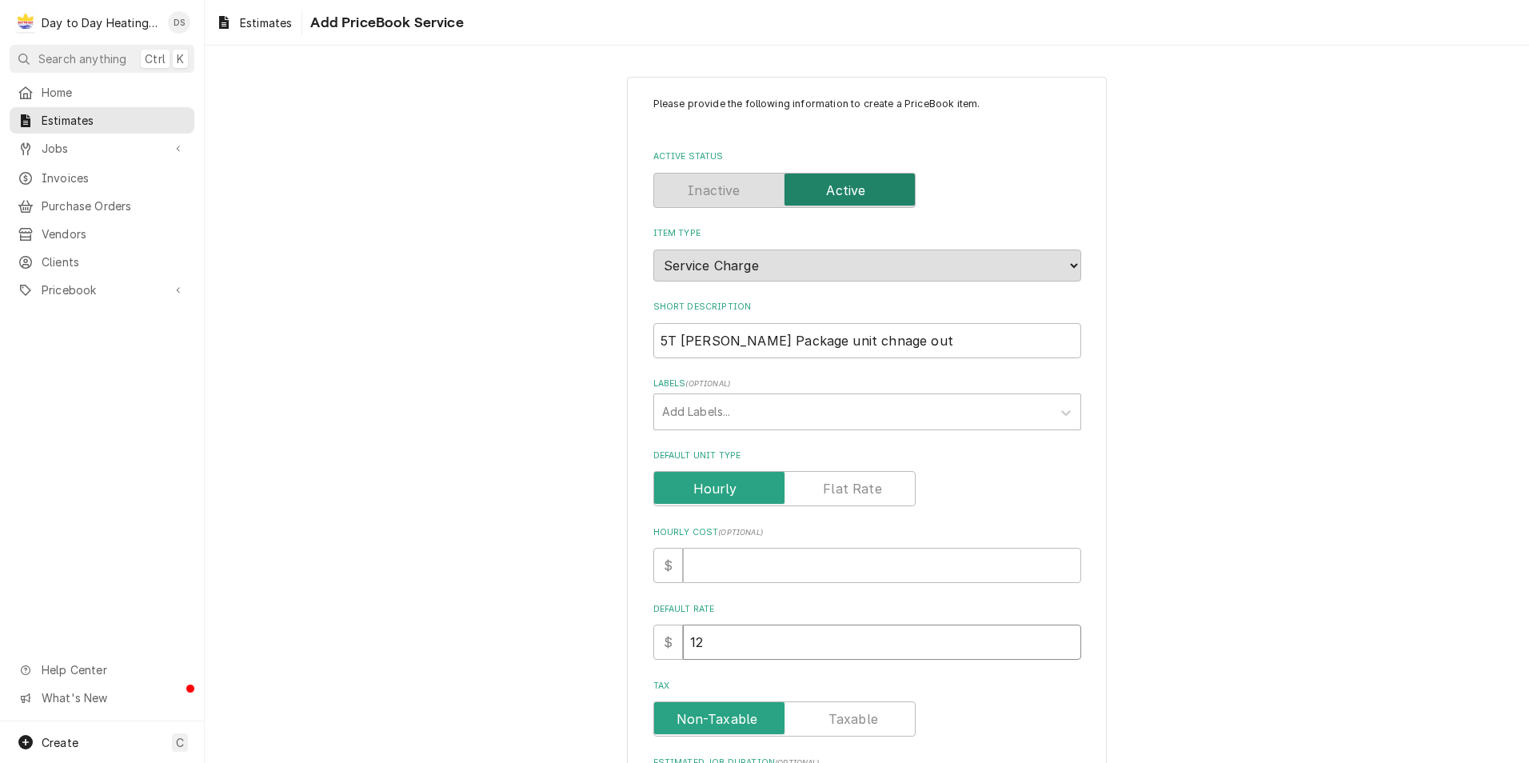
type textarea "x"
type input "125"
type textarea "x"
type input "1250"
type textarea "x"
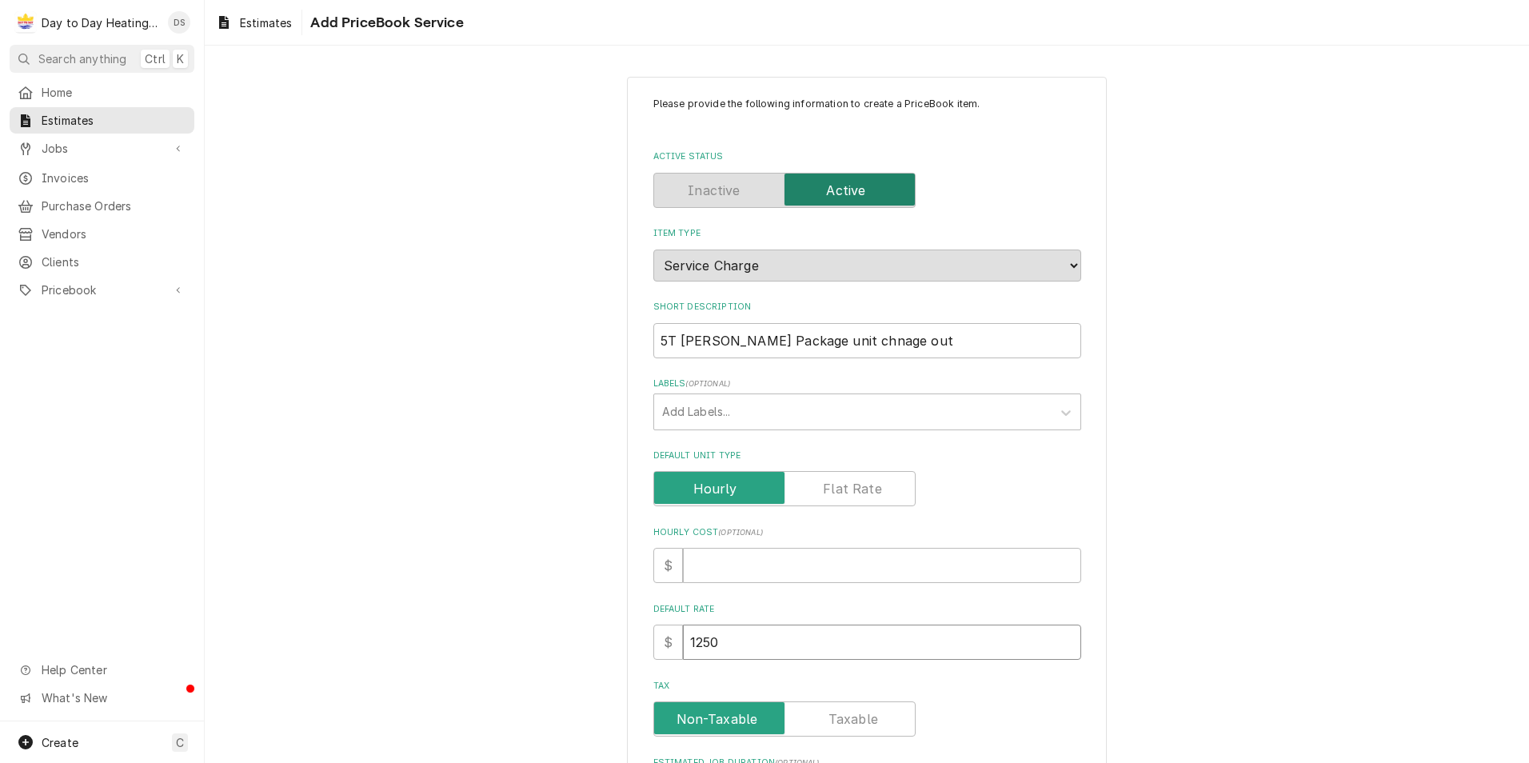
type input "12500"
type textarea "x"
type input "12500"
click at [632, 597] on div "Please provide the following information to create a PriceBook item. Active Sta…" at bounding box center [867, 601] width 480 height 1048
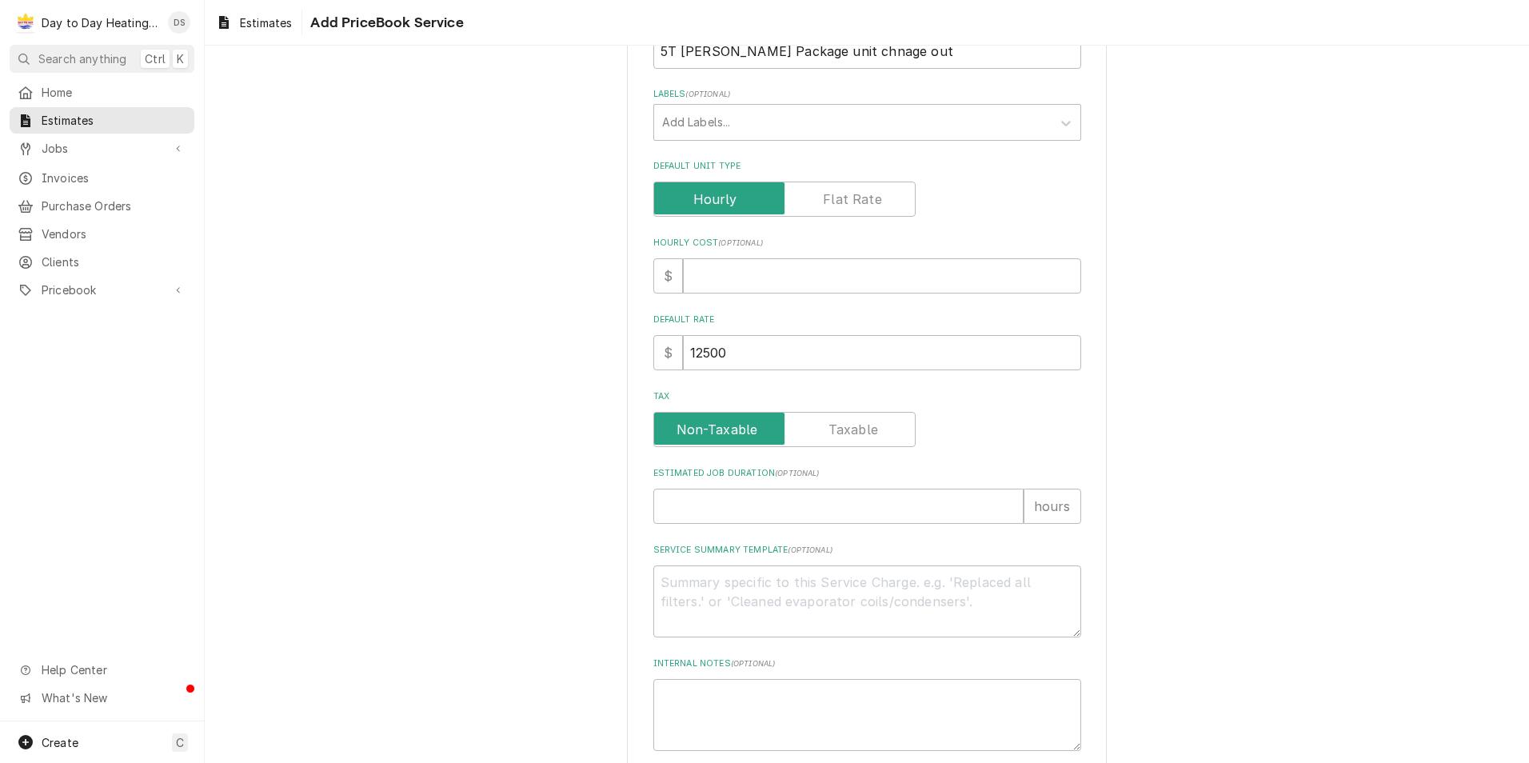
scroll to position [375, 0]
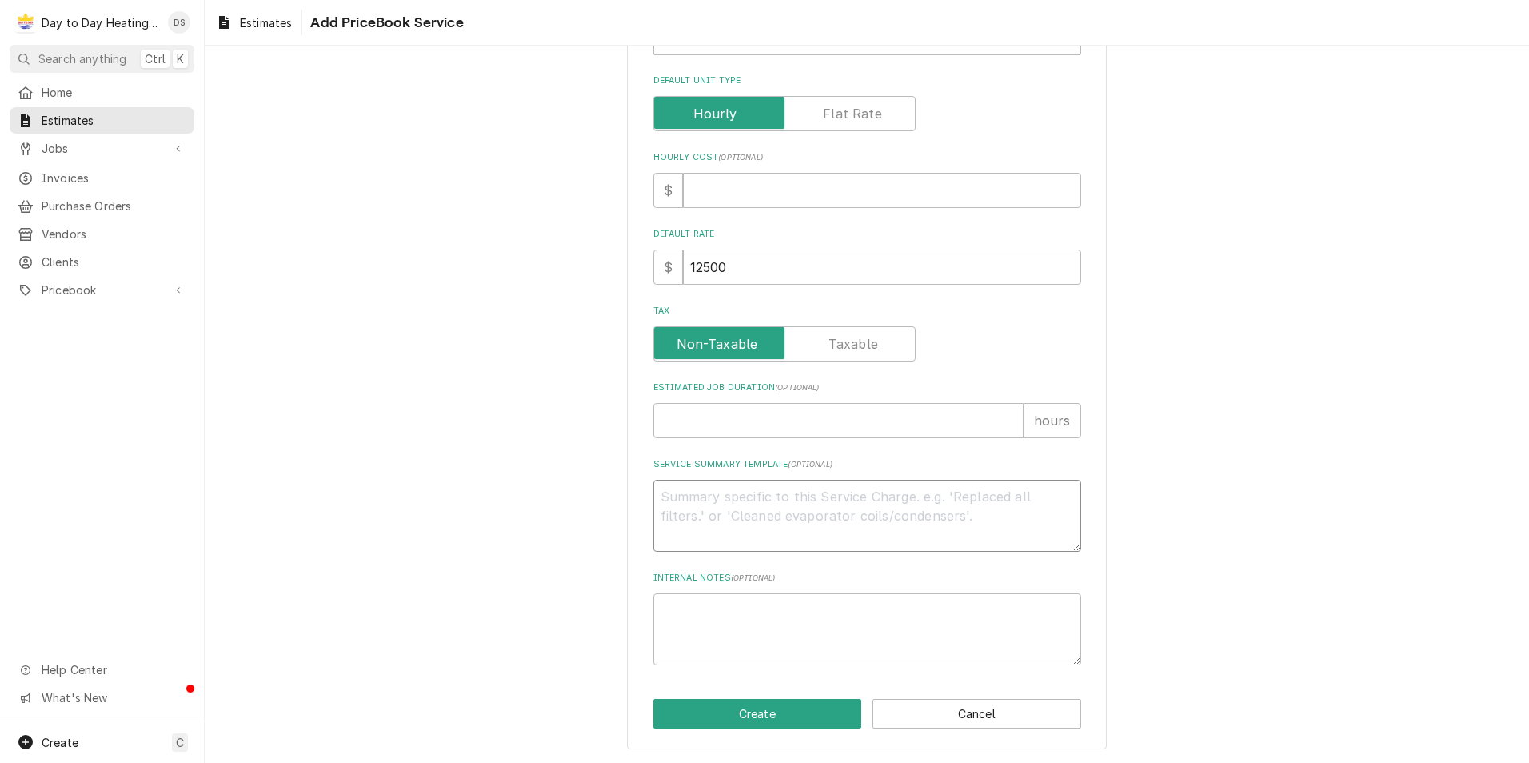
click at [729, 510] on textarea "Service Summary Template ( optional )" at bounding box center [867, 516] width 428 height 72
type textarea "x"
type textarea "E"
type textarea "x"
type textarea "Eq"
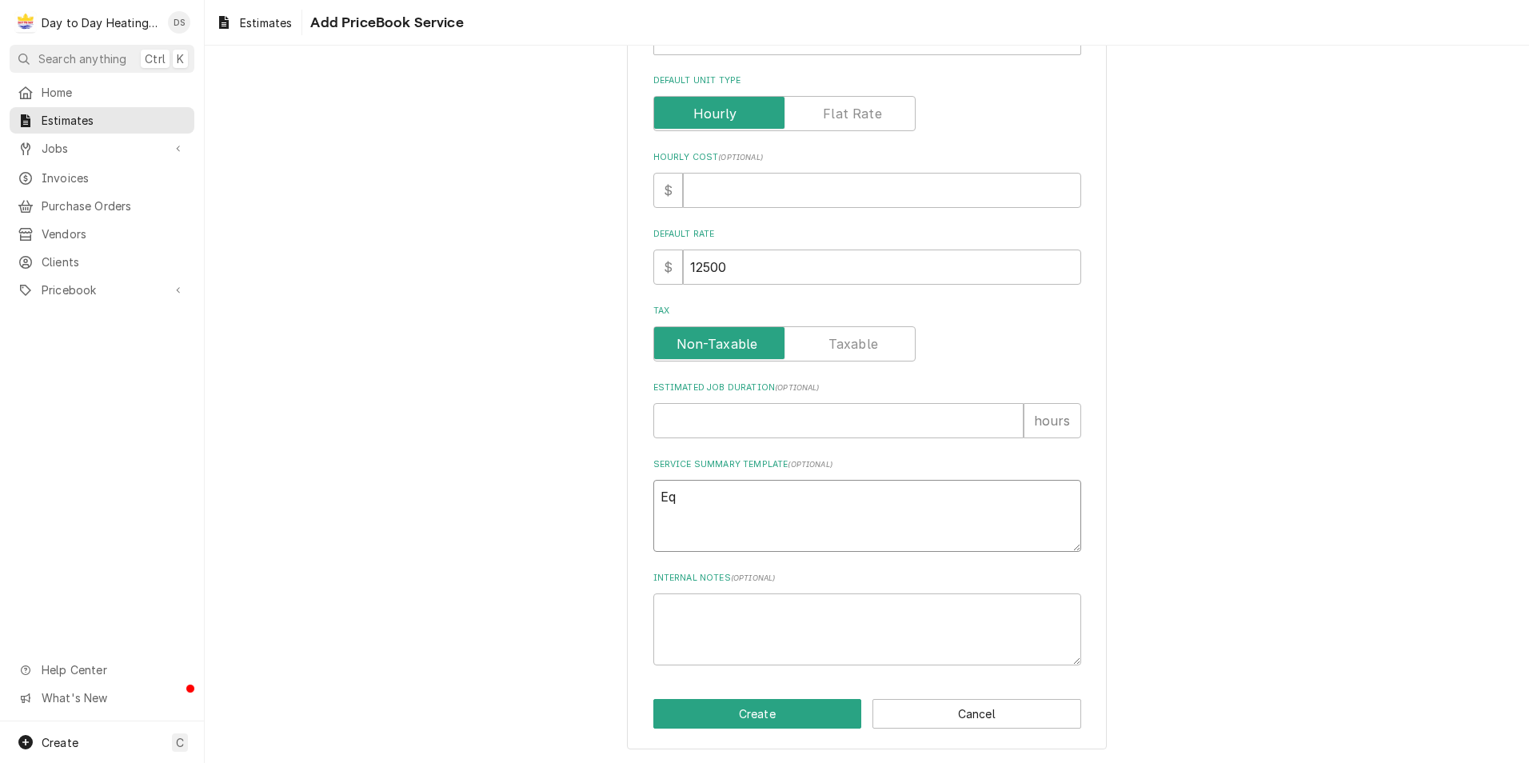
type textarea "x"
type textarea "Eqi"
type textarea "x"
type textarea "Eq"
type textarea "x"
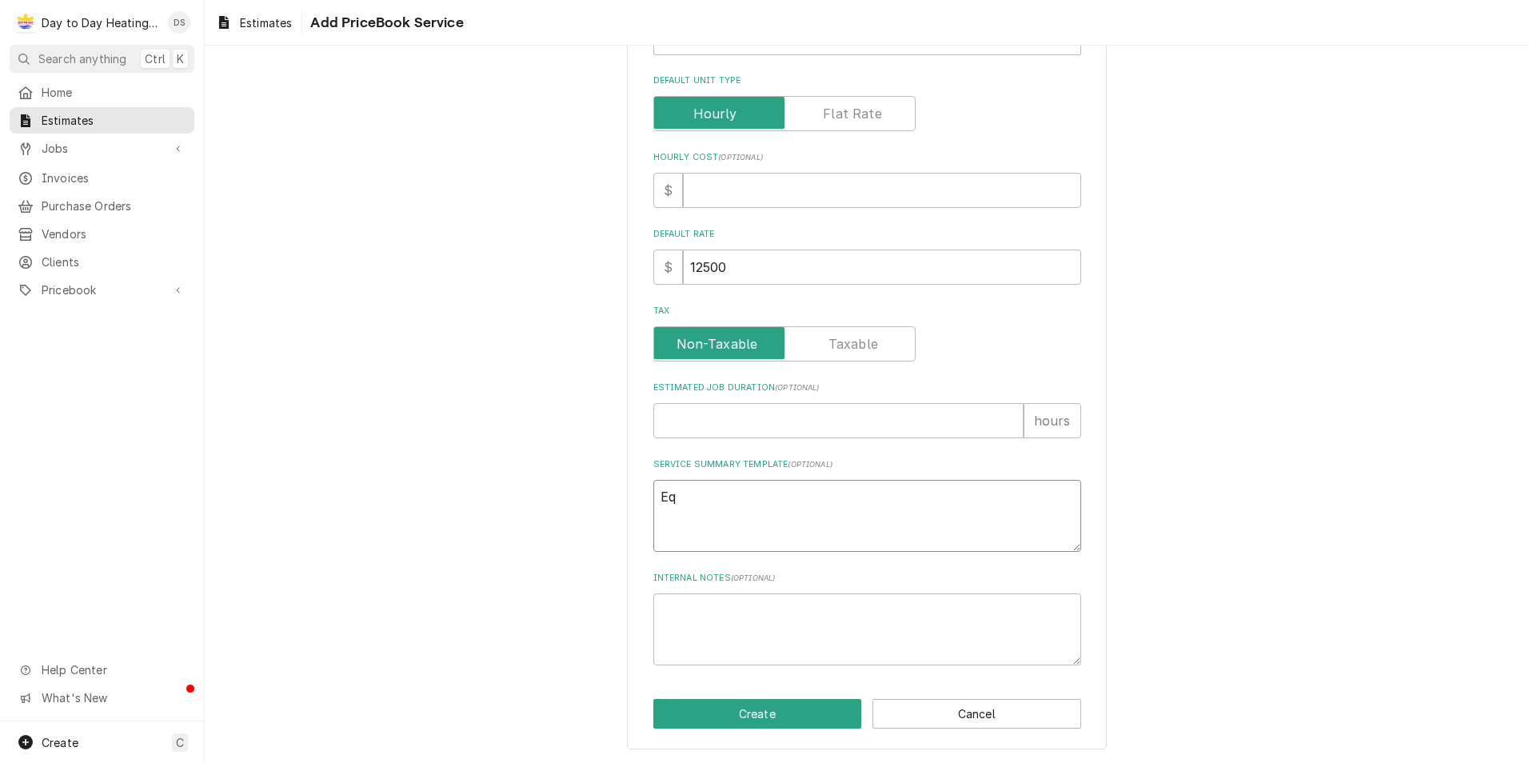
type textarea "Equ"
type textarea "x"
type textarea "Equi"
type textarea "x"
type textarea "Equip"
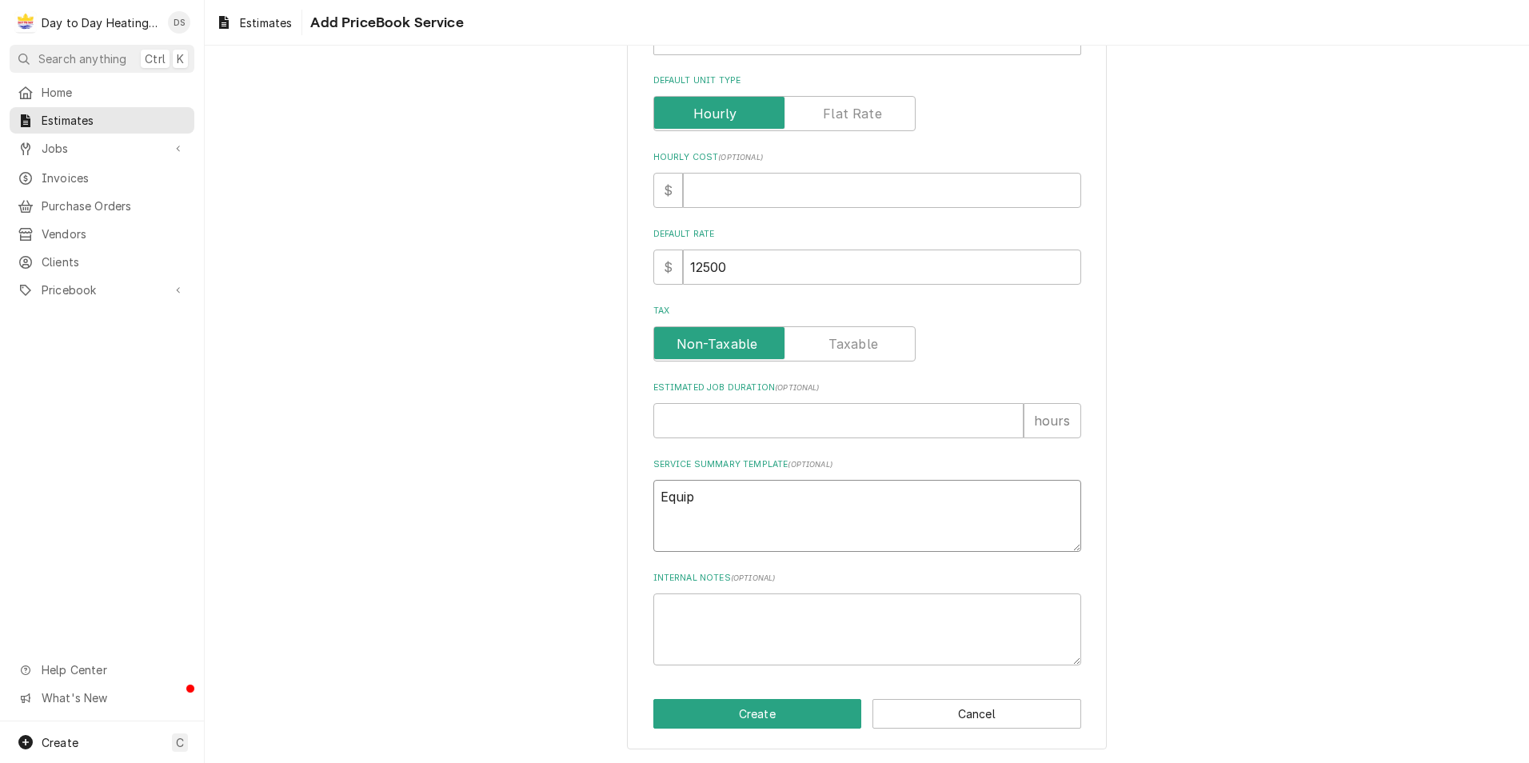
type textarea "x"
type textarea "Equipm"
type textarea "x"
type textarea "Equipme"
type textarea "x"
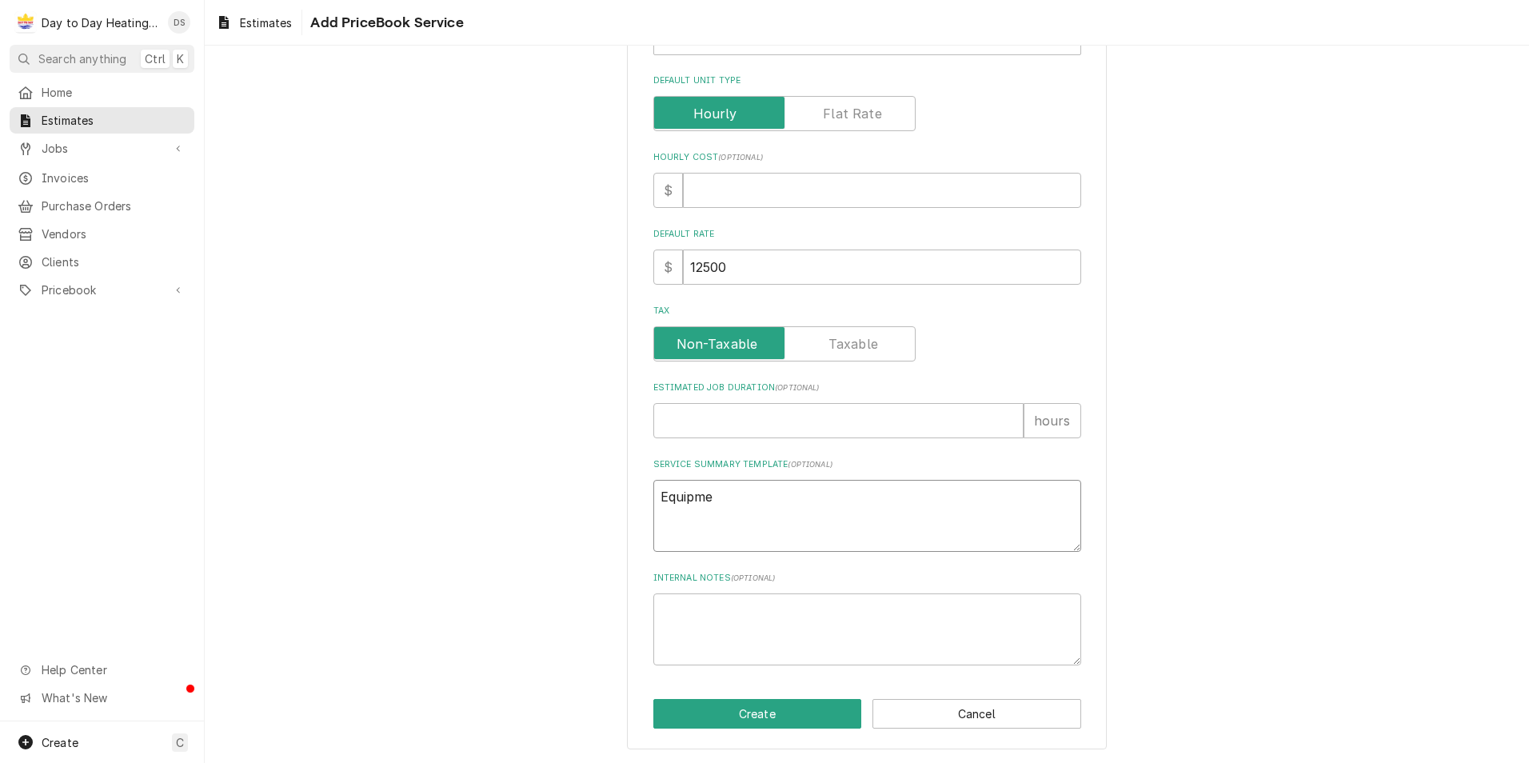
type textarea "Equipmen"
type textarea "x"
type textarea "Equipment"
type textarea "x"
type textarea "Equipment"
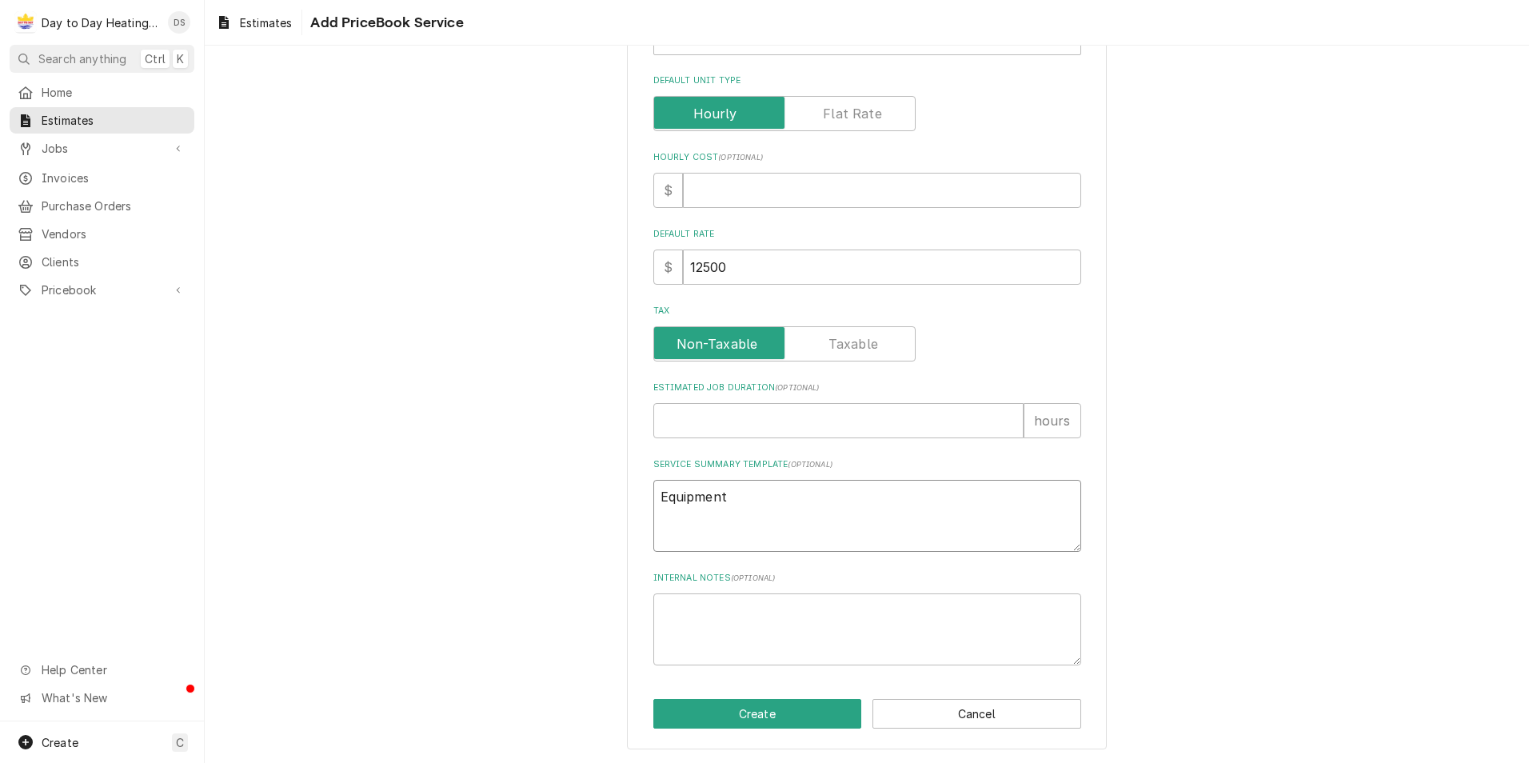
type textarea "x"
type textarea "Equipment"
type textarea "x"
type textarea "Equipment:"
type textarea "x"
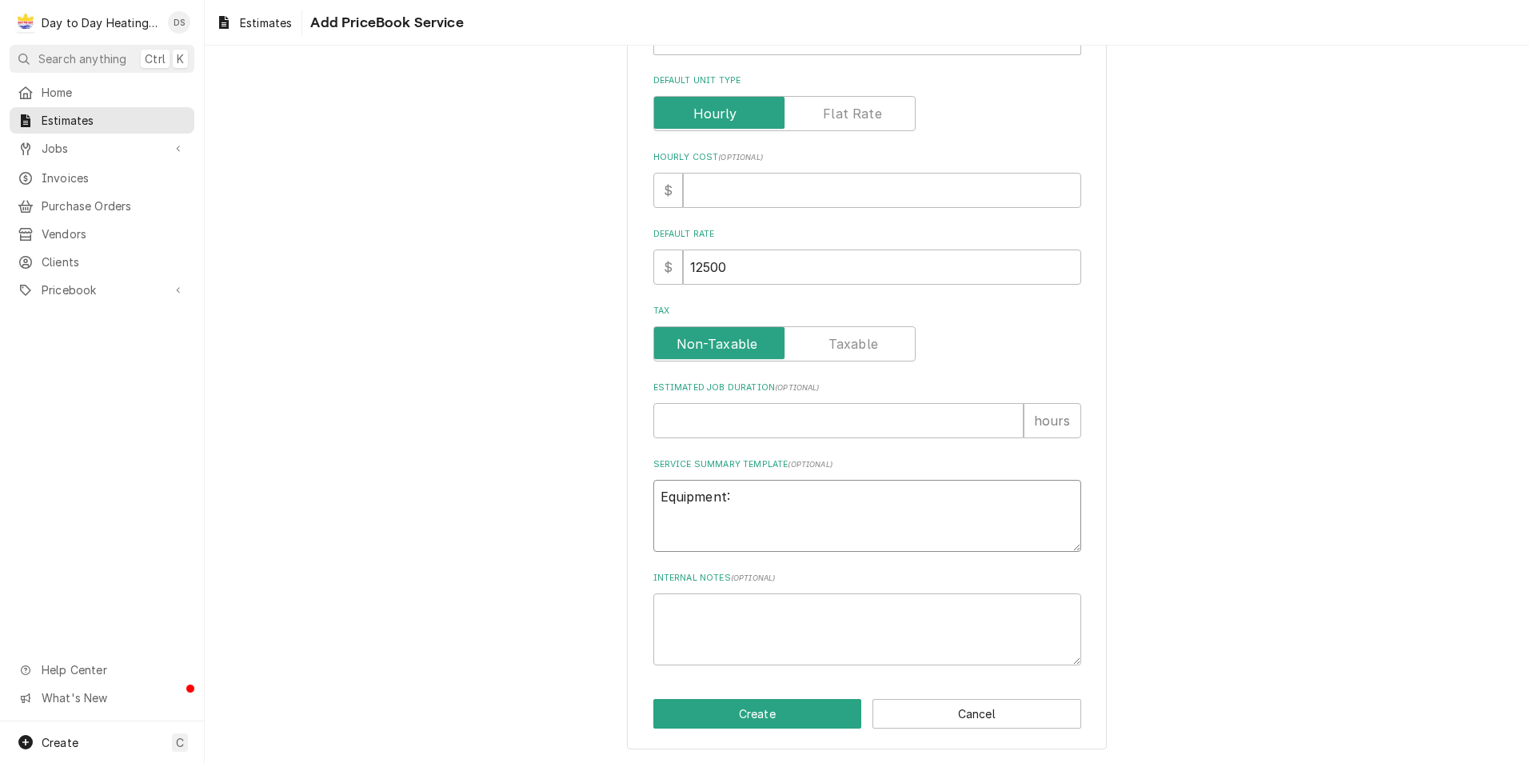
type textarea "Equipment:"
type textarea "x"
type textarea "Equipment:"
type textarea "x"
type textarea "Equipment:"
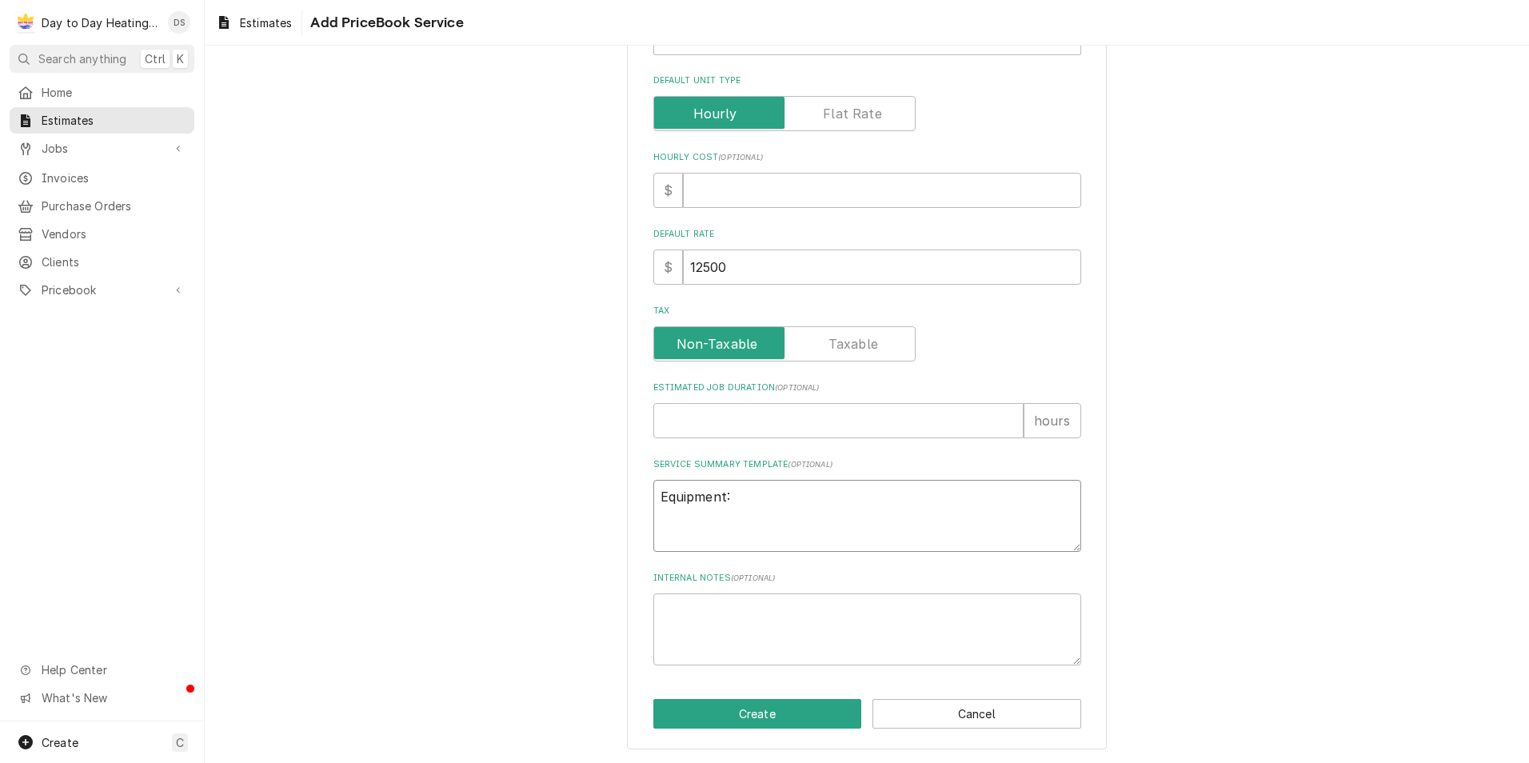
type textarea "x"
type textarea "Equipment:"
drag, startPoint x: 680, startPoint y: 514, endPoint x: 672, endPoint y: 526, distance: 14.4
click at [680, 514] on textarea "Equipment:" at bounding box center [867, 516] width 428 height 72
type textarea "x"
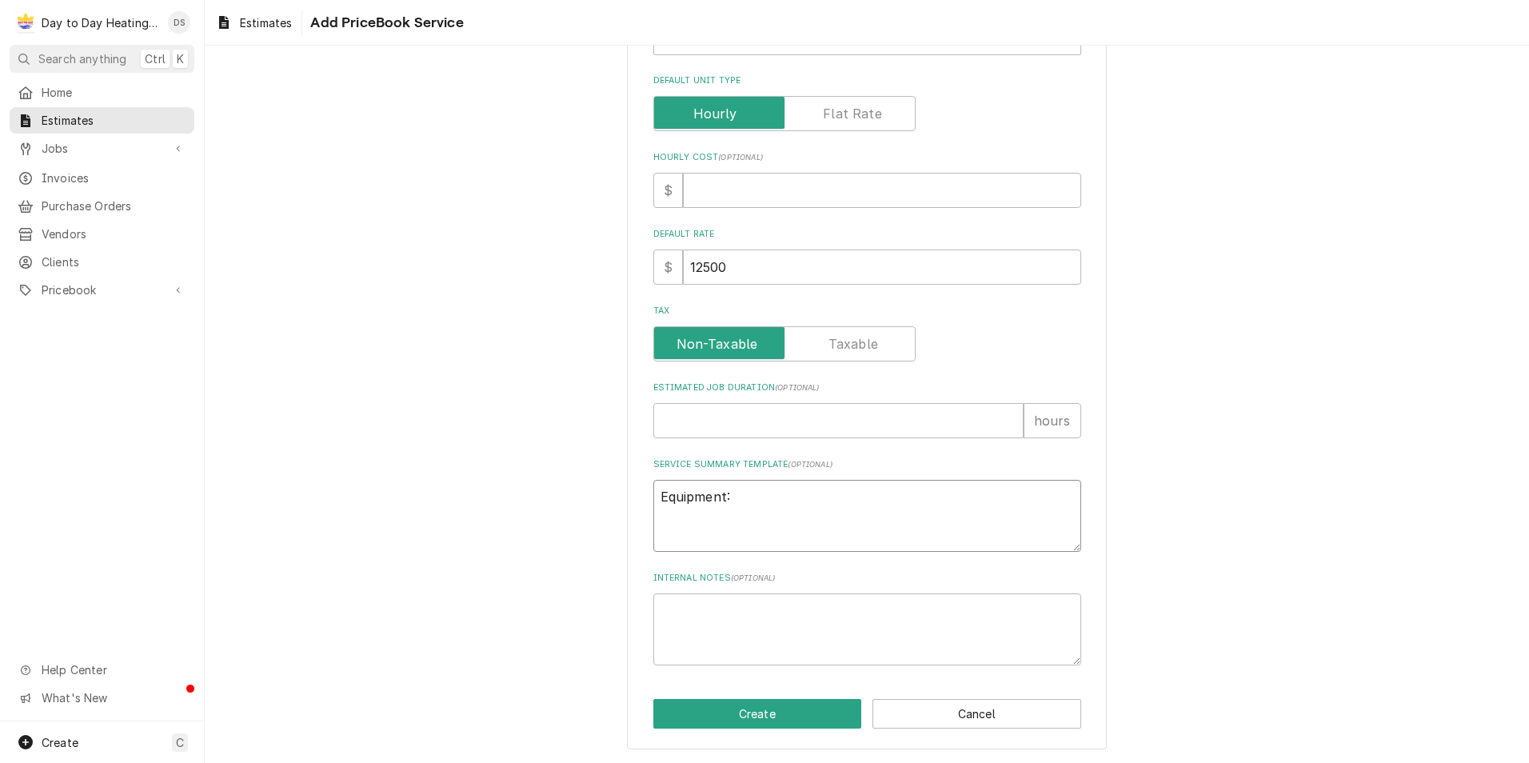
type textarea "Equipment:"
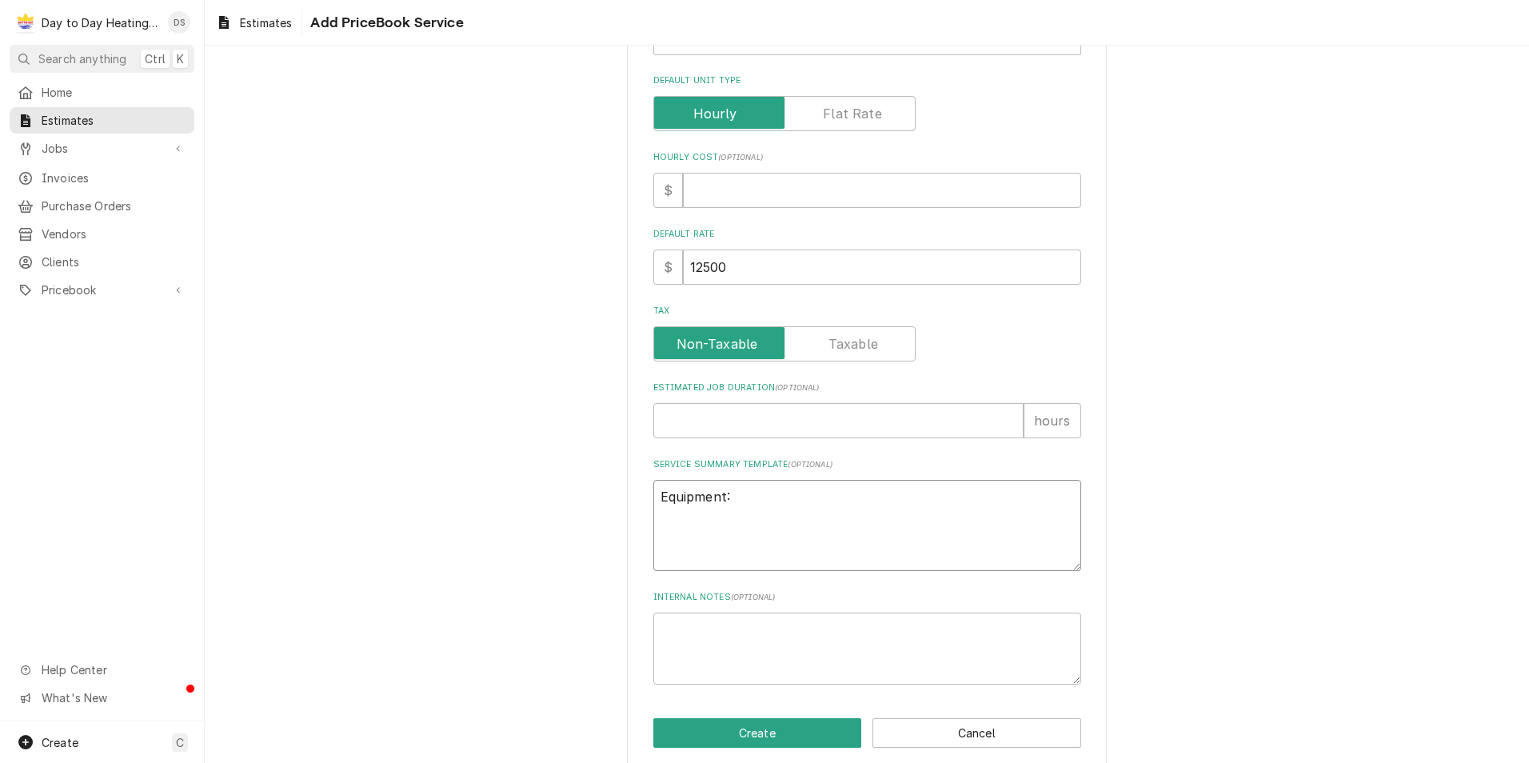
paste textarea "GPHM36031 PKG HEAT PUMP 5T R-32"
type textarea "x"
type textarea "Equipment: GPHM36031 PKG HEAT PUMP 5T R-32"
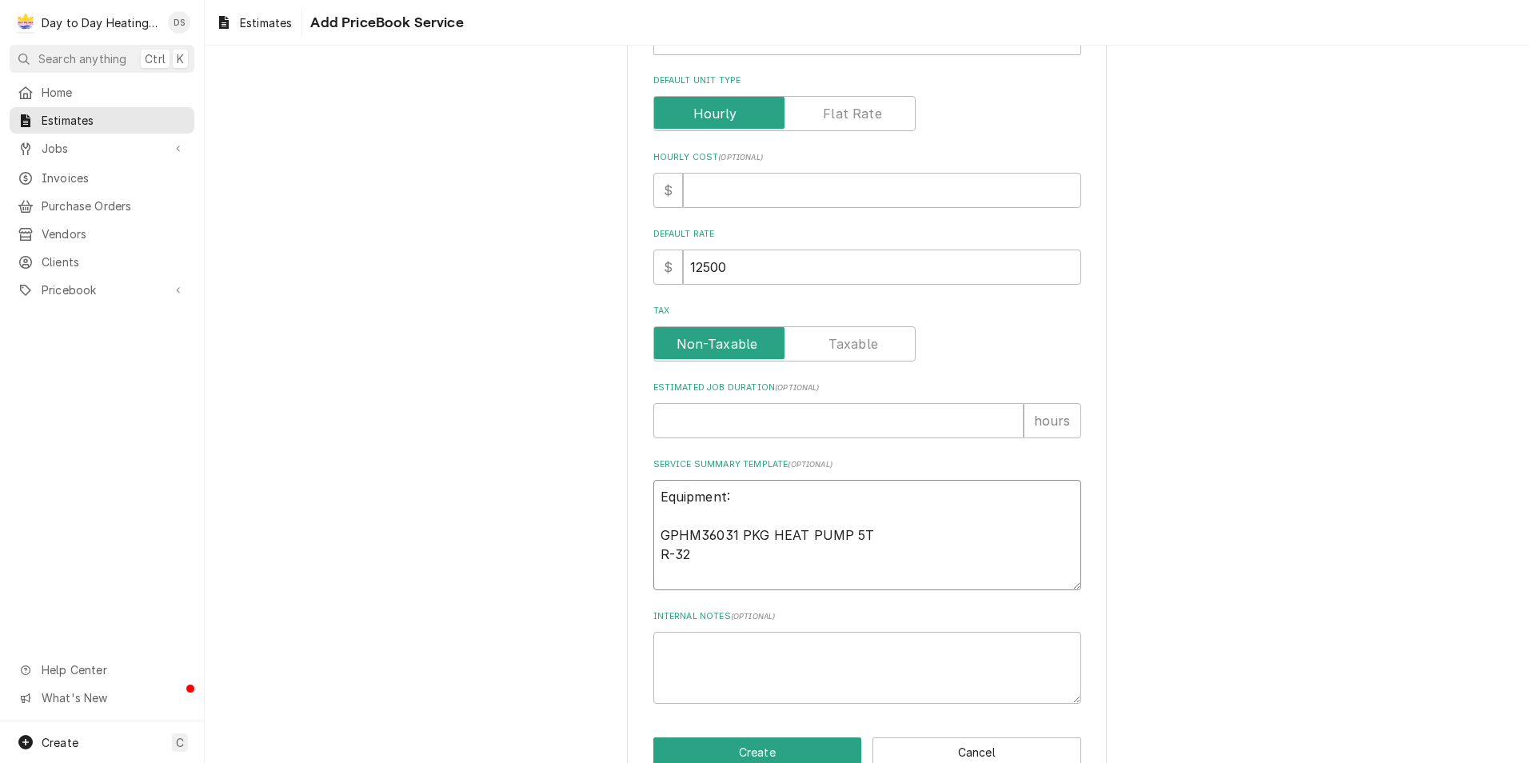
type textarea "x"
type textarea "Equipment: GPHM36031 PKG HEAT PUMP 5T R-32"
type textarea "x"
type textarea "Equipment: GPHM36031 PKG HEAT PUMP 5T R-32"
type textarea "x"
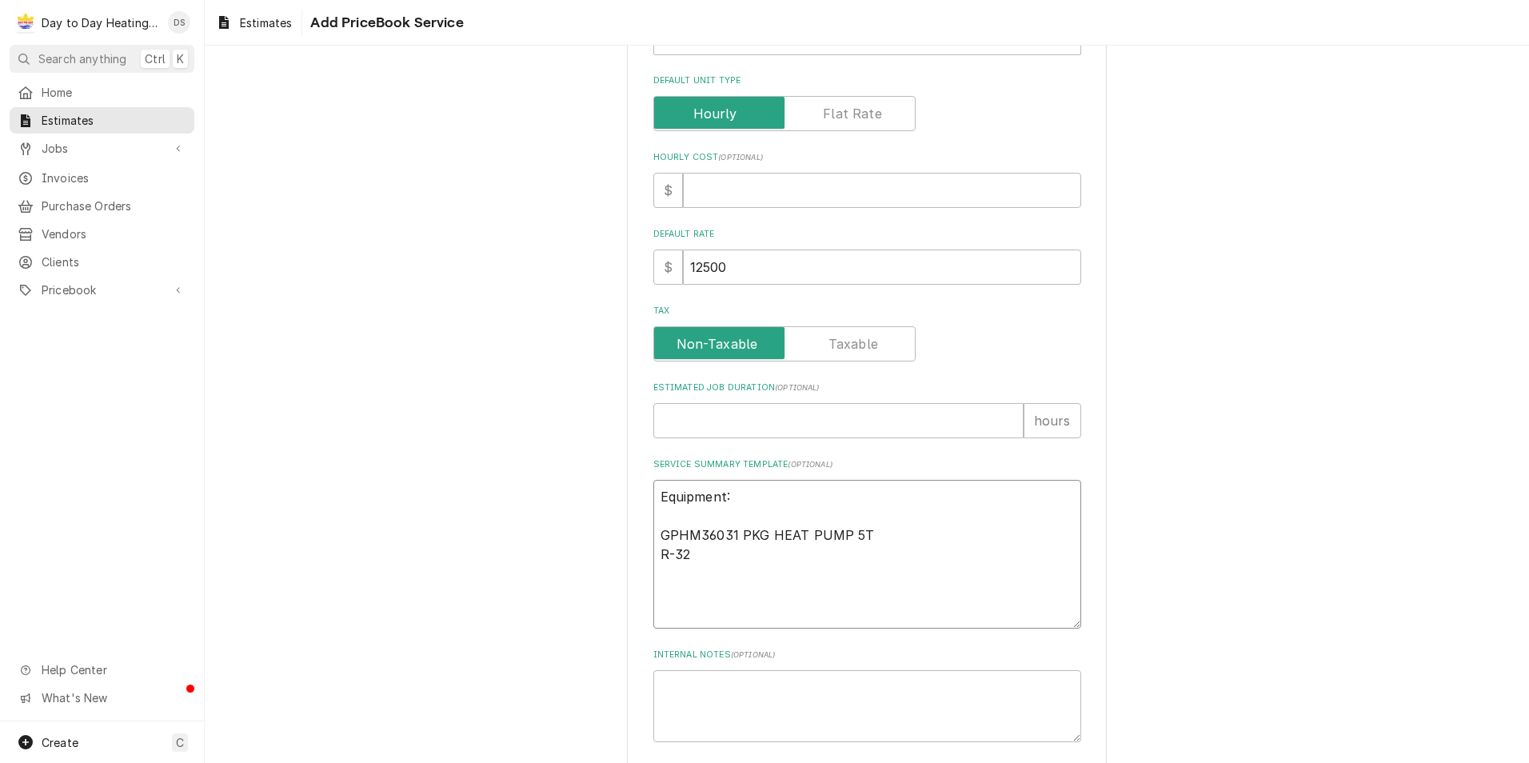
type textarea "Equipment: GPHM36031 PKG HEAT PUMP 5T R-32 S"
type textarea "x"
type textarea "Equipment: GPHM36031 PKG HEAT PUMP 5T R-32 SC"
type textarea "x"
type textarea "Equipment: GPHM36031 PKG HEAT PUMP 5T R-32 SCO"
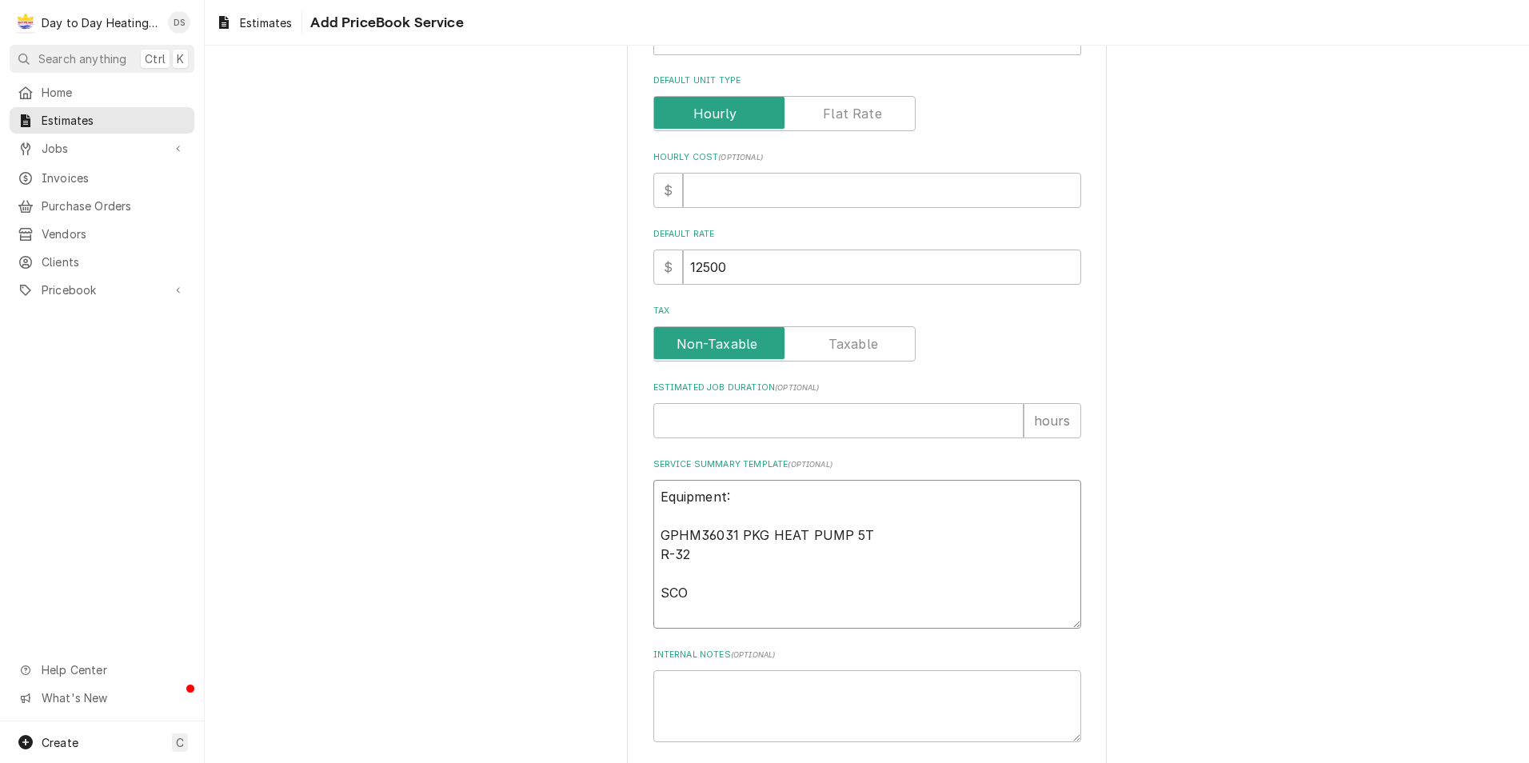
type textarea "x"
type textarea "Equipment: GPHM36031 PKG HEAT PUMP 5T R-32 SCOP"
type textarea "x"
type textarea "Equipment: GPHM36031 PKG HEAT PUMP 5T R-32 SCOPE"
type textarea "x"
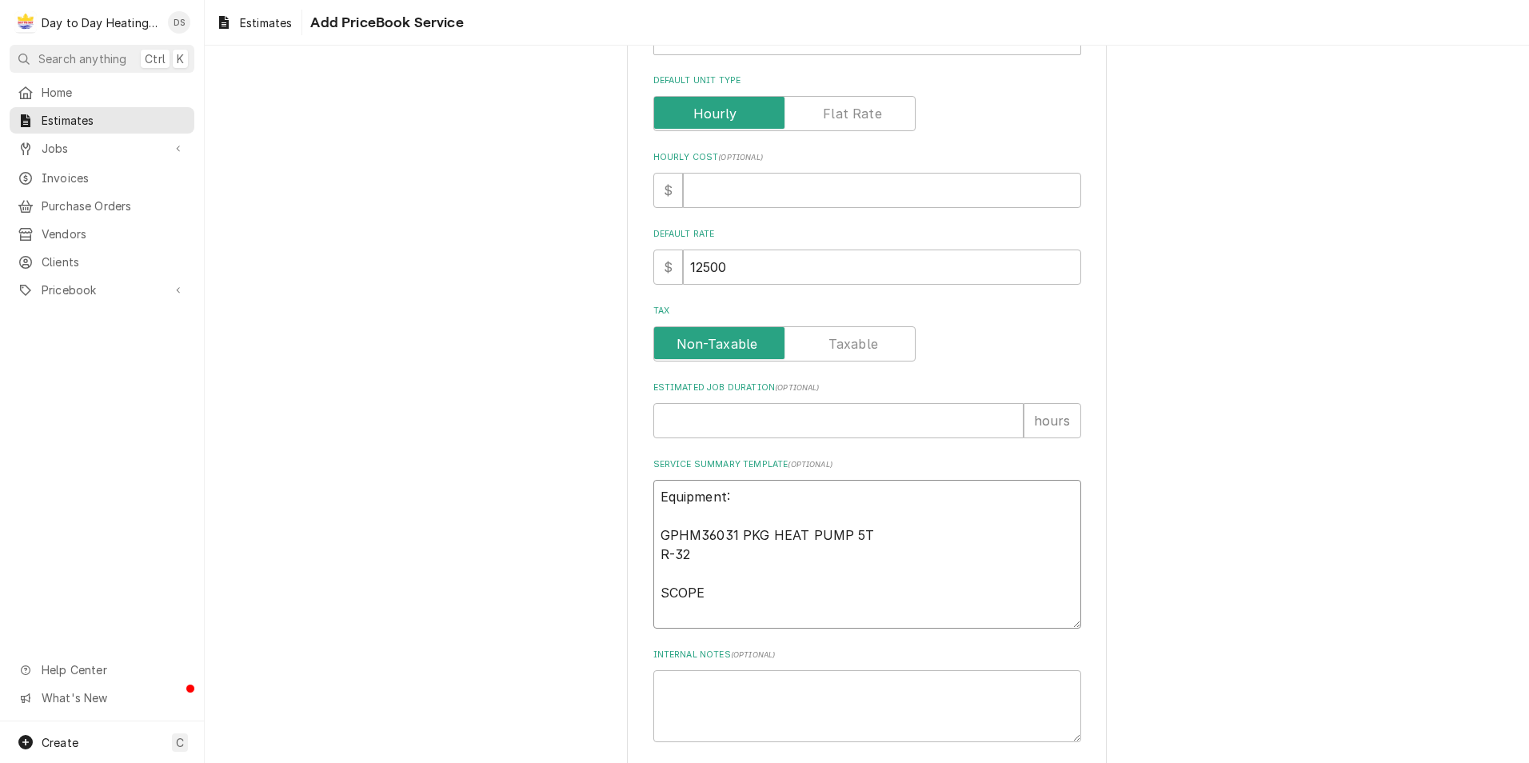
type textarea "Equipment: GPHM36031 PKG HEAT PUMP 5T R-32 SCOPE"
type textarea "x"
type textarea "Equipment: GPHM36031 PKG HEAT PUMP 5T R-32 SCOPE O"
type textarea "x"
type textarea "Equipment: GPHM36031 PKG HEAT PUMP 5T R-32 SCOPE OF"
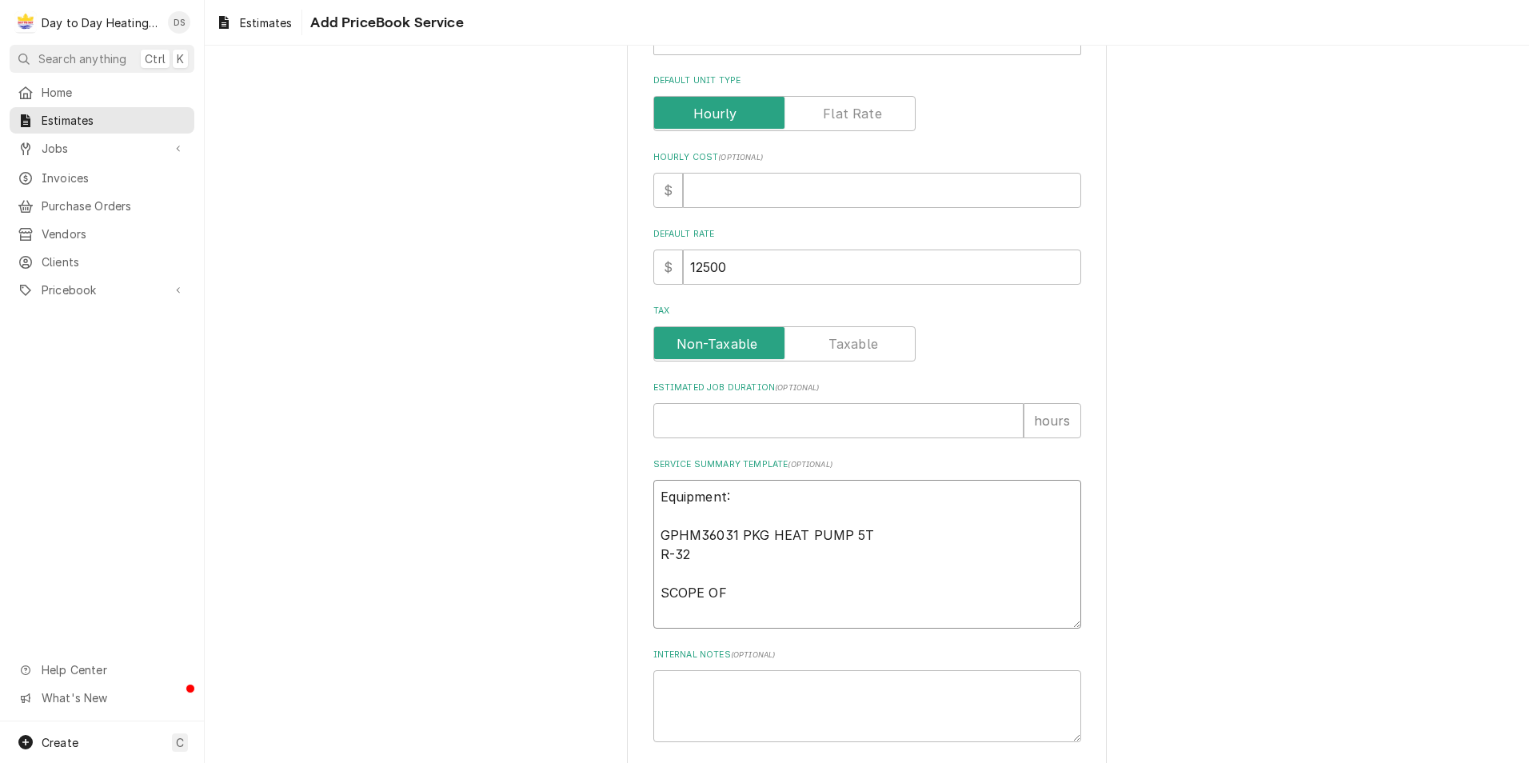
type textarea "x"
type textarea "Equipment: GPHM36031 PKG HEAT PUMP 5T R-32 SCOPE OF"
type textarea "x"
type textarea "Equipment: GPHM36031 PKG HEAT PUMP 5T R-32 SCOPE OF W"
type textarea "x"
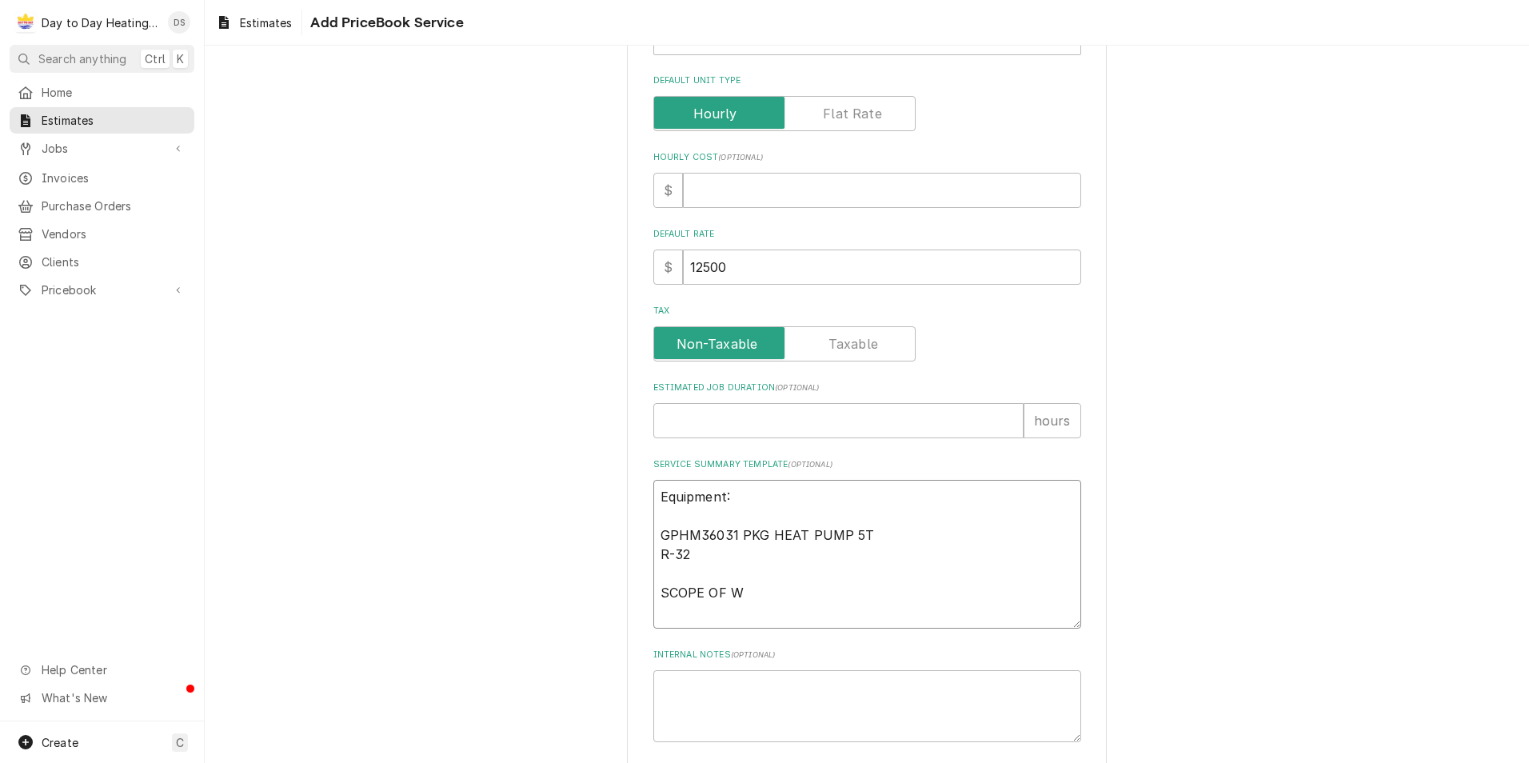
type textarea "Equipment: GPHM36031 PKG HEAT PUMP 5T R-32 SCOPE OF WO"
type textarea "x"
type textarea "Equipment: GPHM36031 PKG HEAT PUMP 5T R-32 SCOPE OF WOR"
type textarea "x"
type textarea "Equipment: GPHM36031 PKG HEAT PUMP 5T R-32 SCOPE OF WORK"
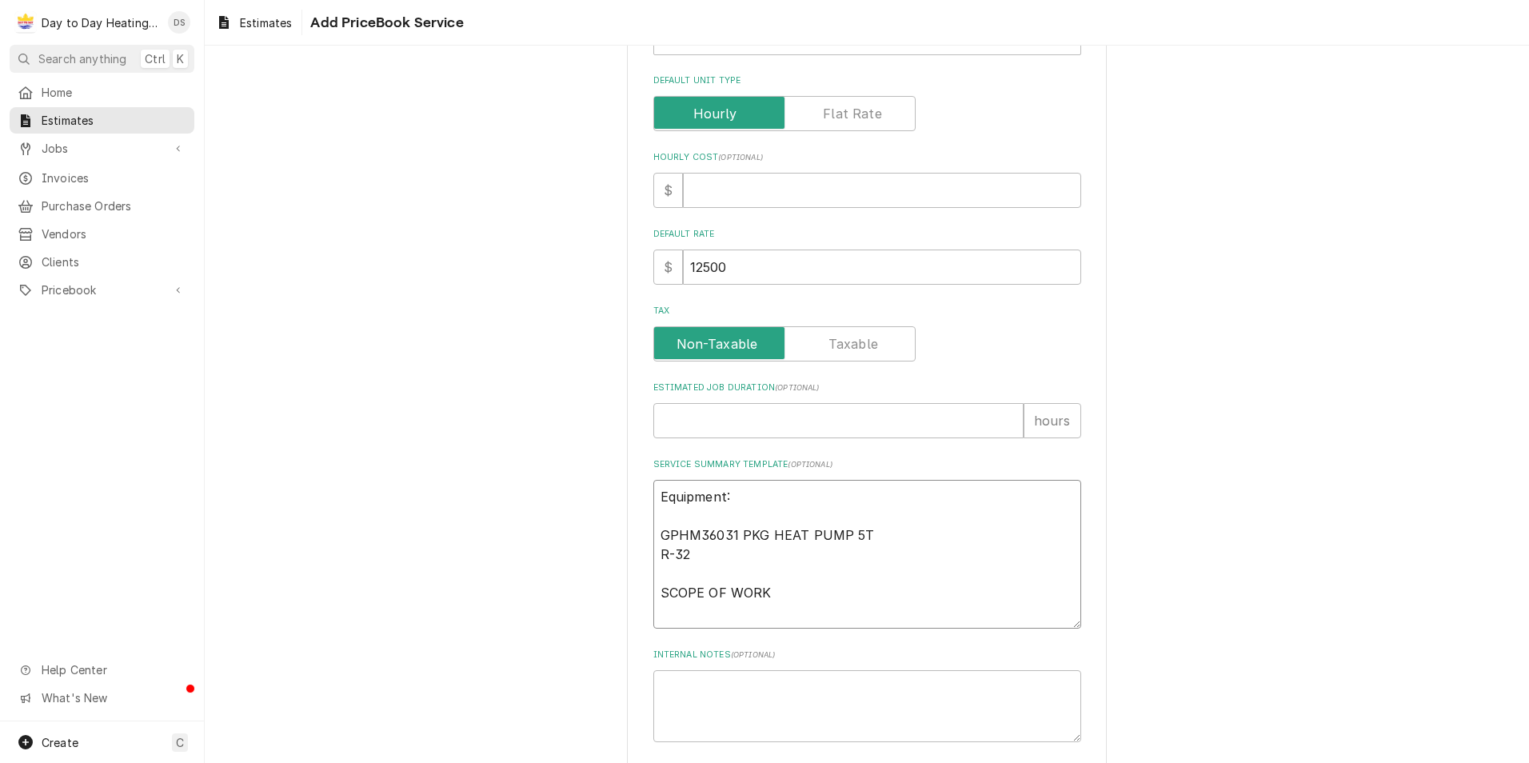
type textarea "x"
type textarea "Equipment: GPHM36031 PKG HEAT PUMP 5T R-32 SCOPE OF WORK"
type textarea "x"
type textarea "Equipment: GPHM36031 PKG HEAT PUMP 5T R-32 SCOPE OF WORK"
type textarea "x"
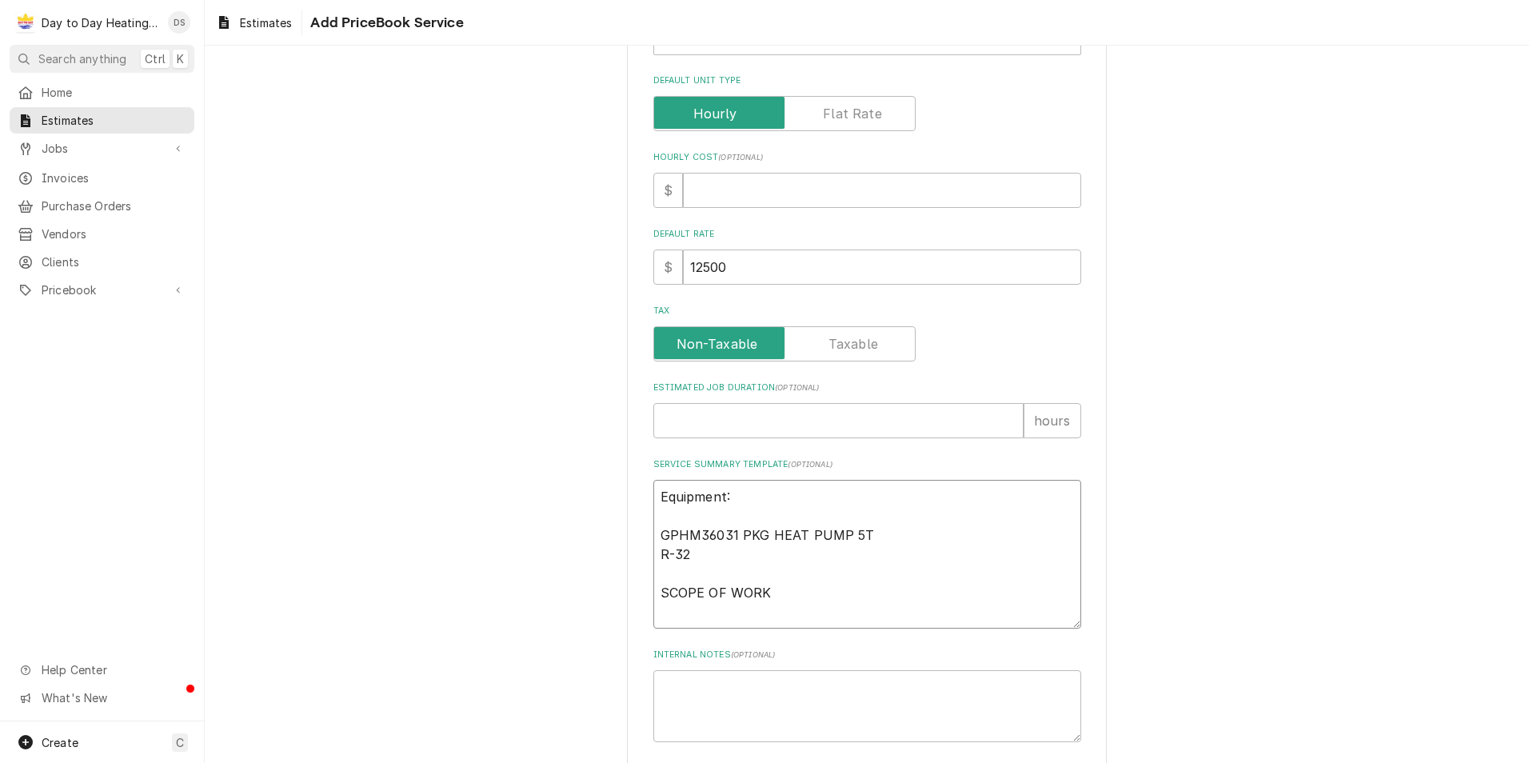
type textarea "Equipment: GPHM36031 PKG HEAT PUMP 5T R-32 SCOPE OF WORK:"
type textarea "x"
type textarea "Equipment: GPHM36031 PKG HEAT PUMP 5T R-32 SCOPE OF WORK:"
type textarea "x"
type textarea "Equipment: GPHM36031 PKG HEAT PUMP 5T R-32 SCOPE OF WORK:"
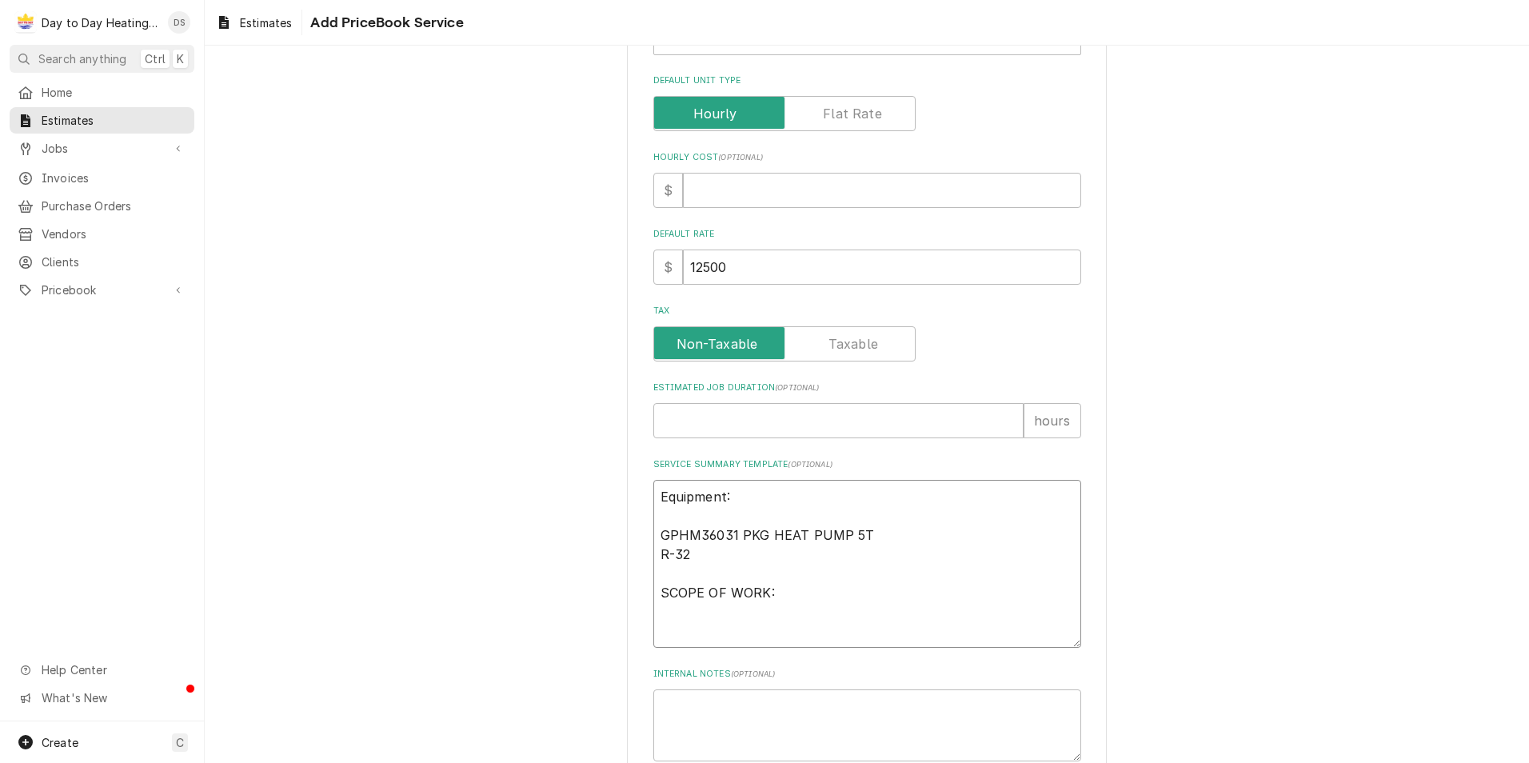
type textarea "x"
type textarea "Equipment: GPHM36031 PKG HEAT PUMP 5T R-32 SCOPE OF WORK: -"
type textarea "x"
type textarea "Equipment: GPHM36031 PKG HEAT PUMP 5T R-32 SCOPE OF WORK: -S"
type textarea "x"
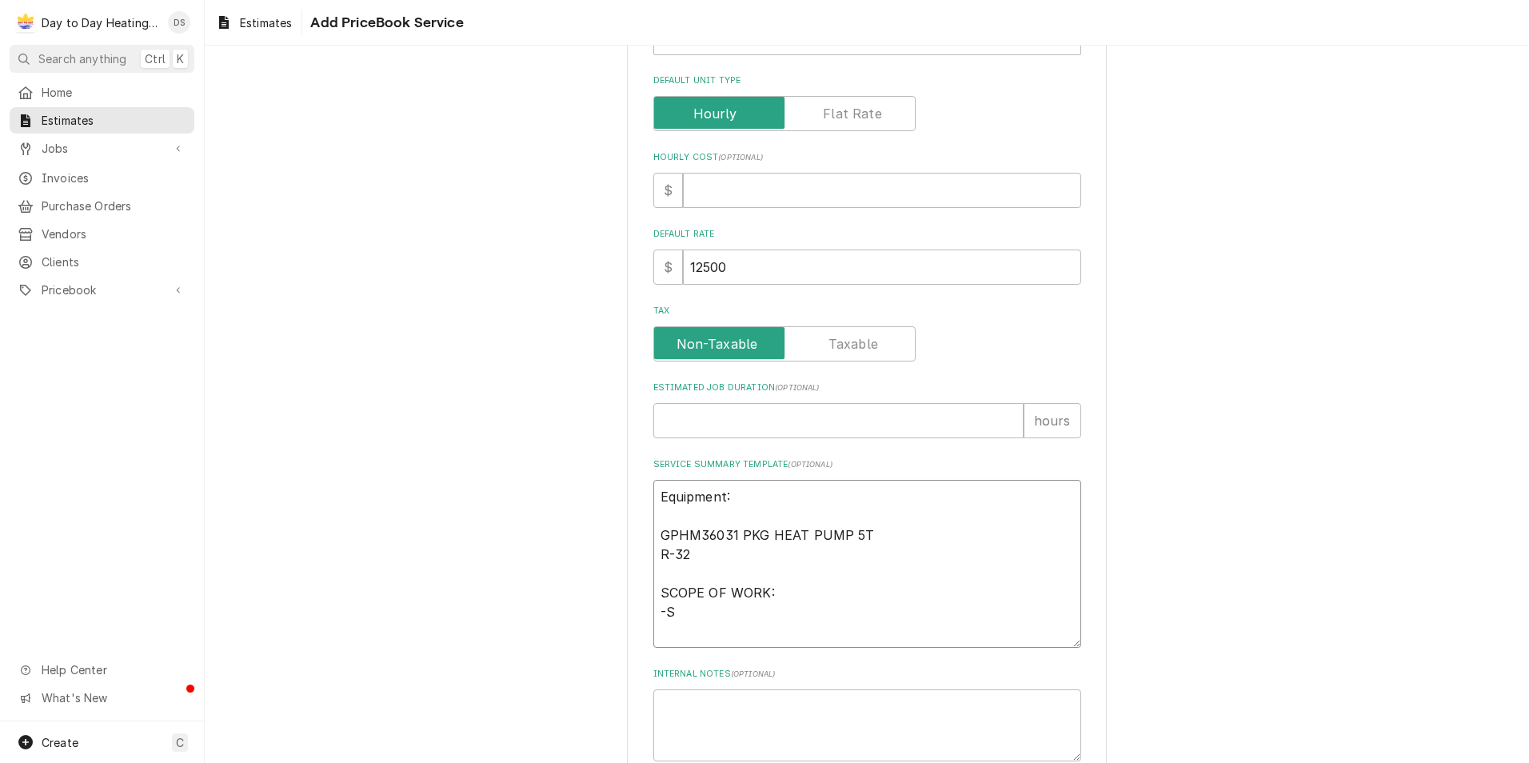
type textarea "Equipment: GPHM36031 PKG HEAT PUMP 5T R-32 SCOPE OF WORK: -Se"
type textarea "x"
type textarea "Equipment: GPHM36031 PKG HEAT PUMP 5T R-32 SCOPE OF WORK: -Sec"
type textarea "x"
type textarea "Equipment: GPHM36031 PKG HEAT PUMP 5T R-32 SCOPE OF WORK: -Secu"
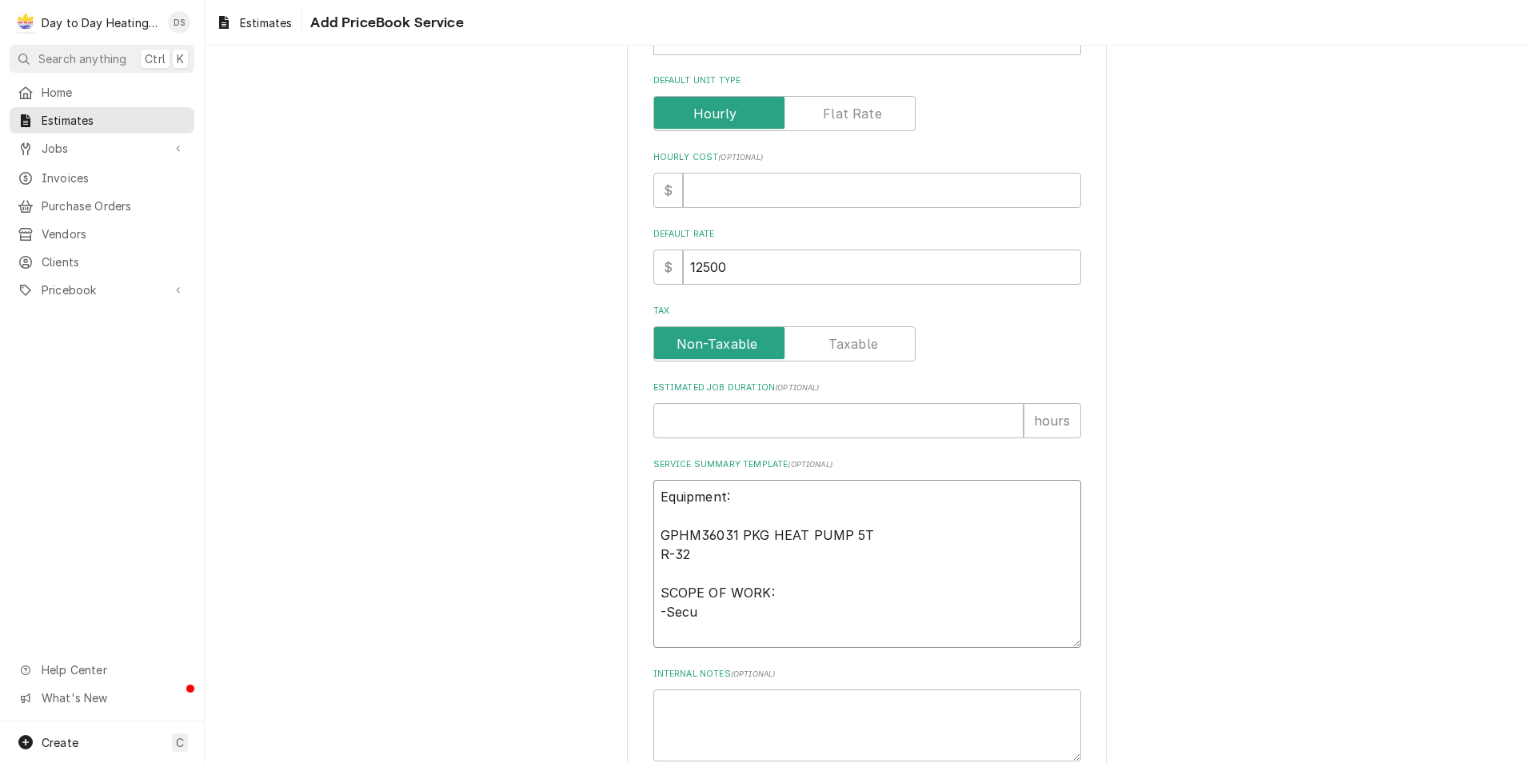
type textarea "x"
type textarea "Equipment: GPHM36031 PKG HEAT PUMP 5T R-32 SCOPE OF WORK: -Secur"
type textarea "x"
type textarea "Equipment: GPHM36031 PKG HEAT PUMP 5T R-32 SCOPE OF WORK: -Secure"
type textarea "x"
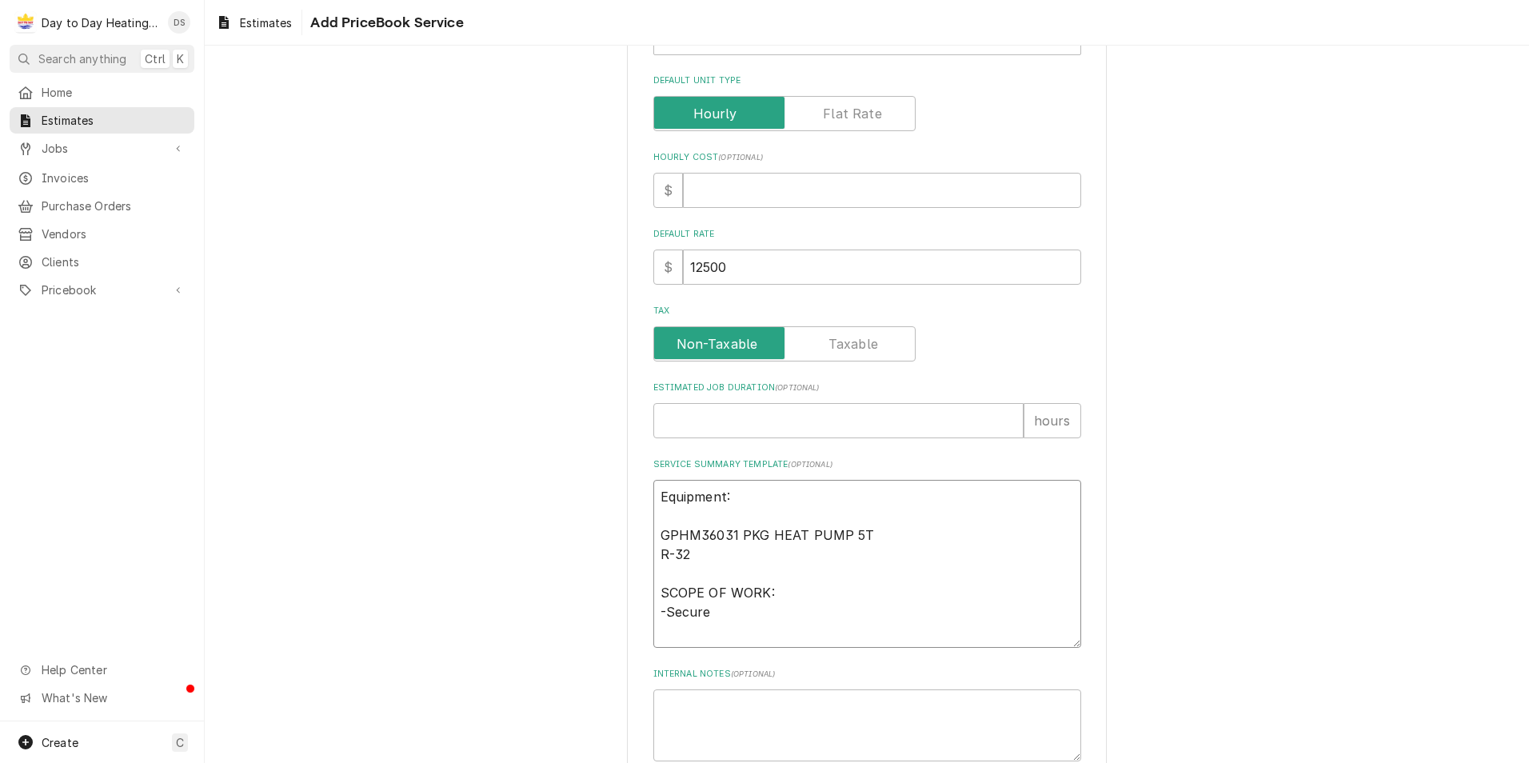
type textarea "Equipment: GPHM36031 PKG HEAT PUMP 5T R-32 SCOPE OF WORK: -Secure"
type textarea "x"
type textarea "Equipment: GPHM36031 PKG HEAT PUMP 5T R-32 SCOPE OF WORK: -Secure p"
type textarea "x"
type textarea "Equipment: GPHM36031 PKG HEAT PUMP 5T R-32 SCOPE OF WORK: -Secure po"
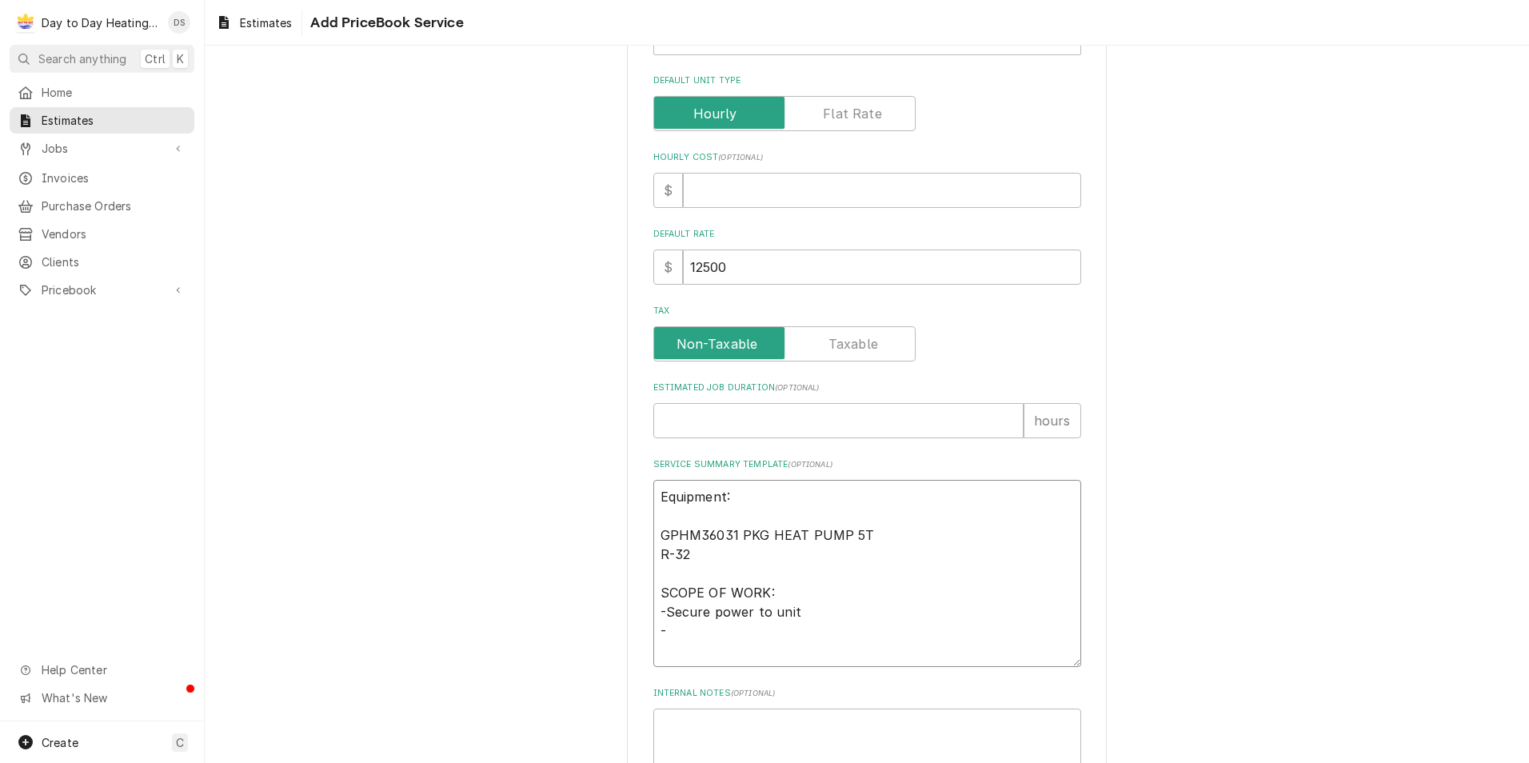
click at [662, 575] on textarea "Equipment: GPHM36031 PKG HEAT PUMP 5T R-32 SCOPE OF WORK: -Secure power to unit…" at bounding box center [867, 573] width 428 height 187
click at [653, 573] on textarea "Equipment: GPHM36031 PKG HEAT PUMP 5T R-32 IN STOCK SCOPE OF WORK: -Secure powe…" at bounding box center [867, 583] width 428 height 206
click at [668, 672] on textarea "Equipment: GPHM36031 PKG HEAT PUMP 5T R-32 IN STOCK SCOPE OF WORK: -Secure powe…" at bounding box center [867, 593] width 428 height 226
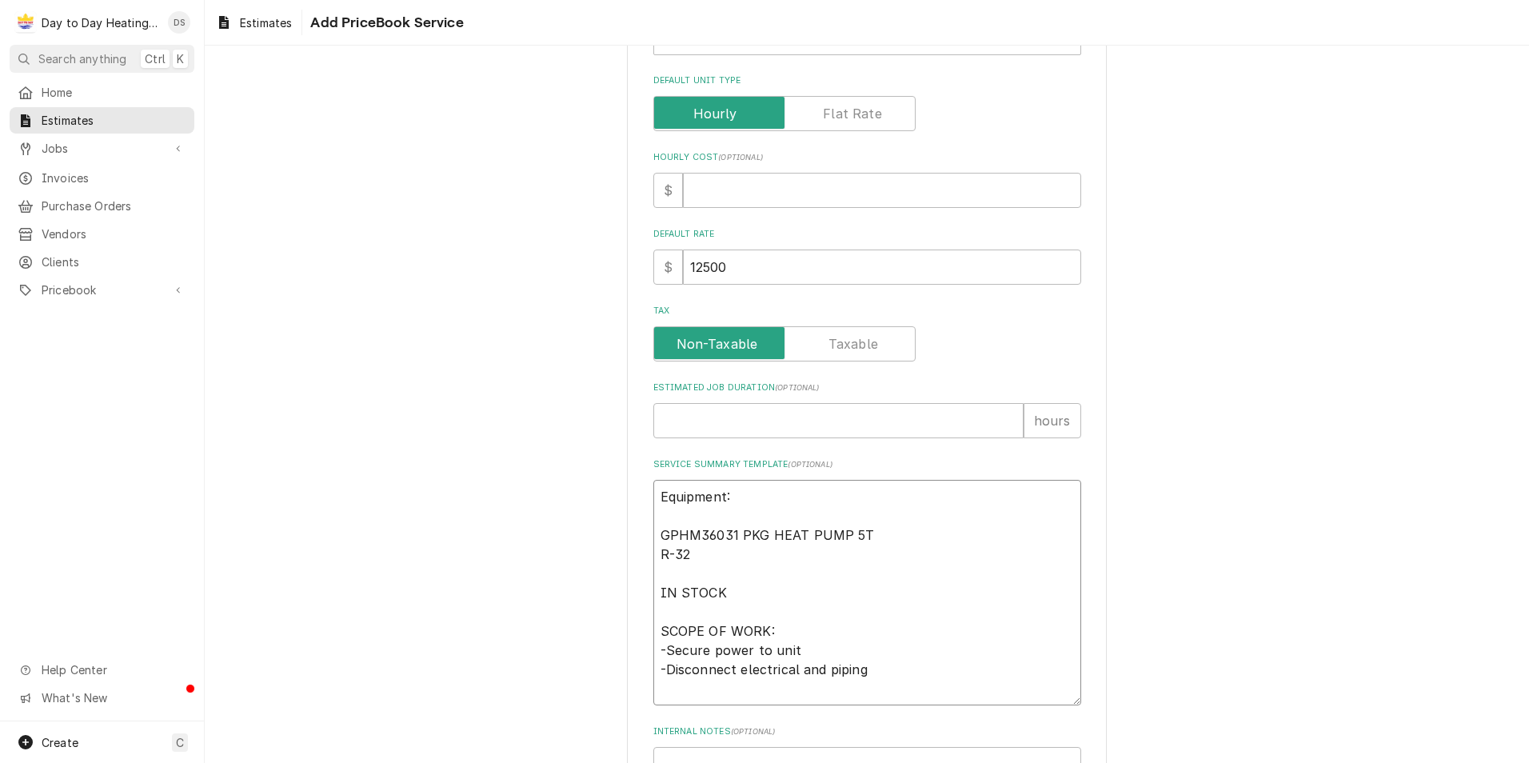
click at [820, 665] on textarea "Equipment: GPHM36031 PKG HEAT PUMP 5T R-32 IN STOCK SCOPE OF WORK: -Secure powe…" at bounding box center [867, 593] width 428 height 226
click at [850, 671] on textarea "Equipment: GPHM36031 PKG HEAT PUMP 5T R-32 IN STOCK SCOPE OF WORK: -Secure powe…" at bounding box center [867, 593] width 428 height 226
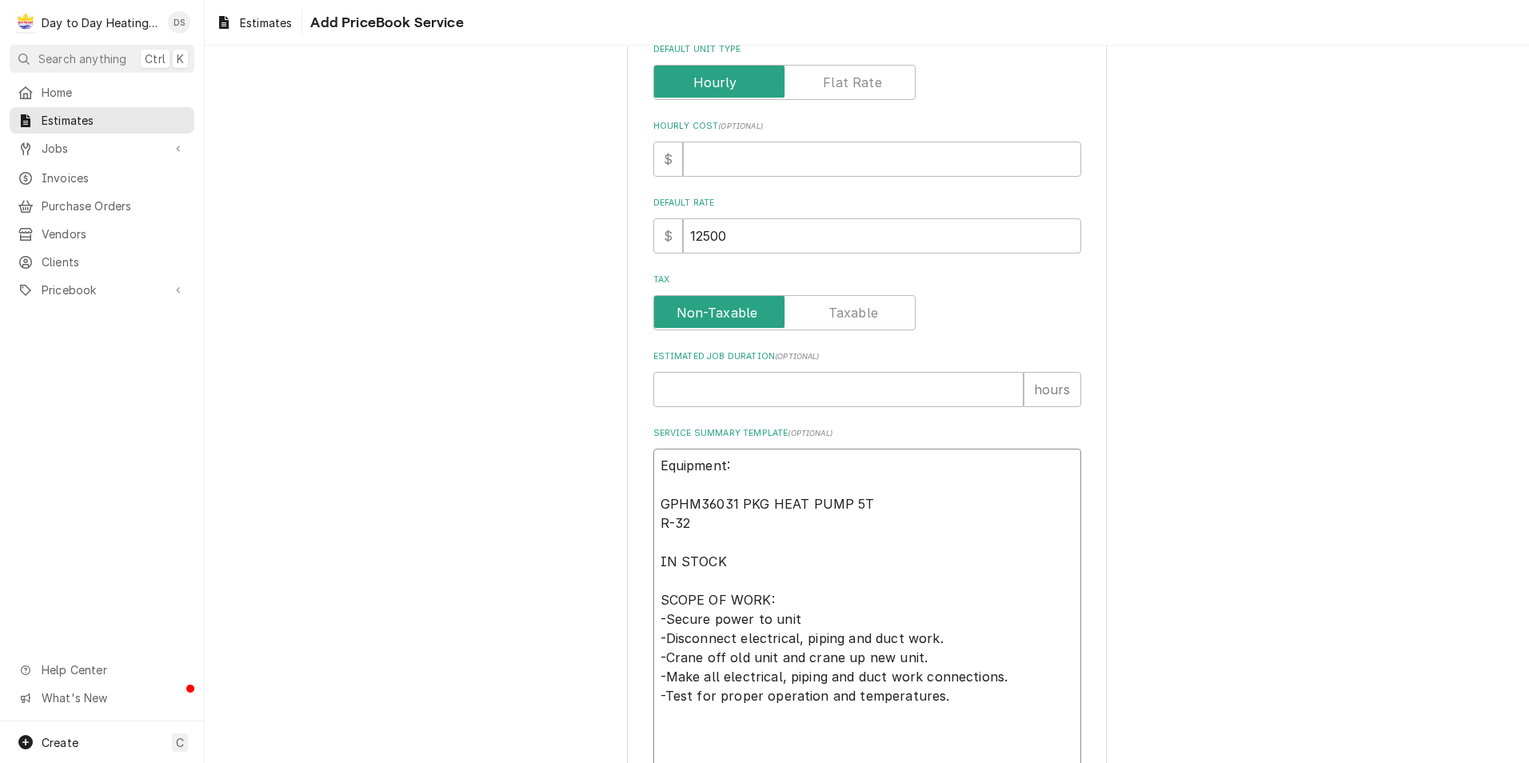
scroll to position [466, 0]
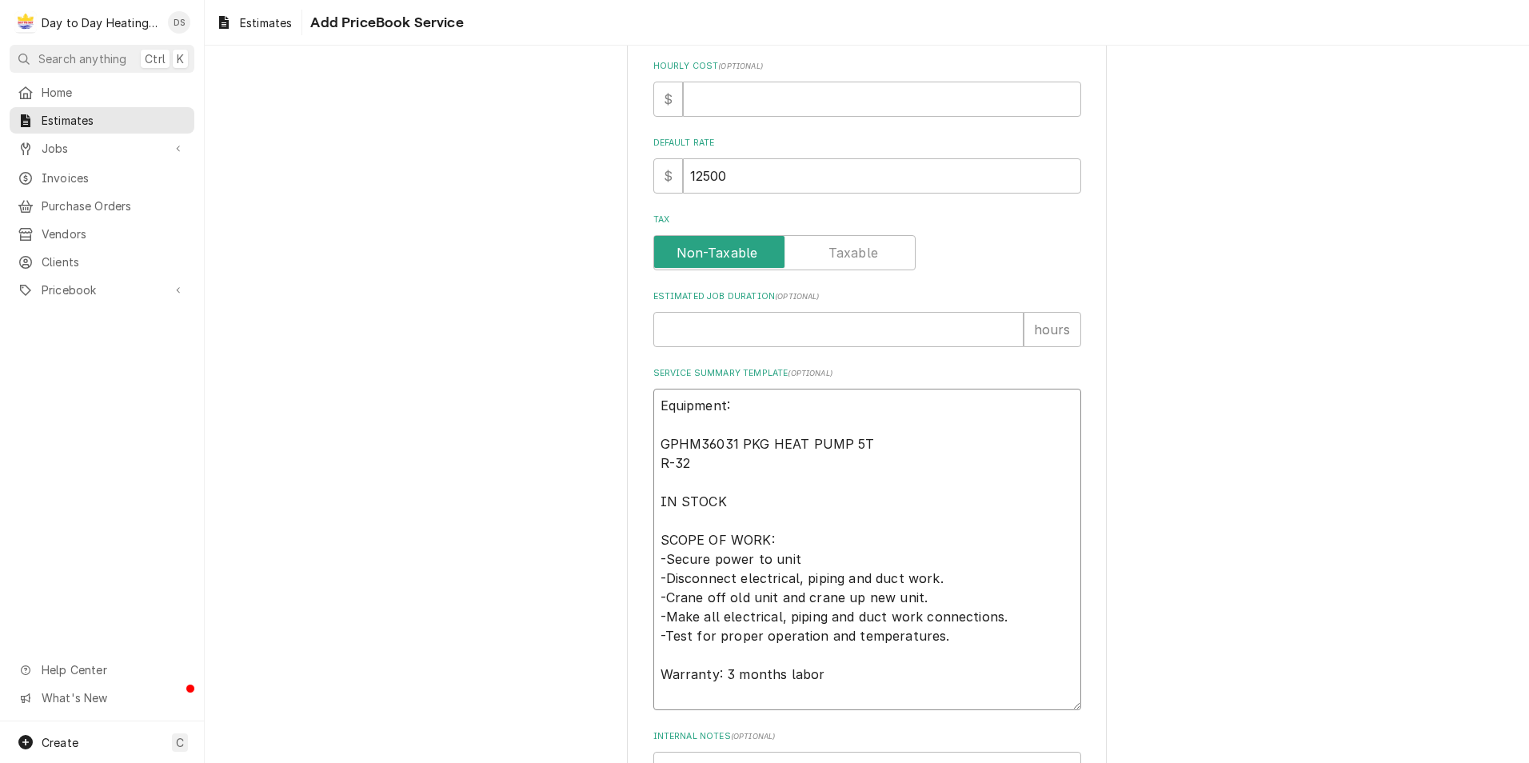
click at [776, 674] on textarea "Equipment: GPHM36031 PKG HEAT PUMP 5T R-32 IN STOCK SCOPE OF WORK: -Secure powe…" at bounding box center [867, 549] width 428 height 321
click at [821, 669] on textarea "Equipment: GPHM36031 PKG HEAT PUMP 5T R-32 IN STOCK SCOPE OF WORK: -Secure powe…" at bounding box center [867, 549] width 428 height 321
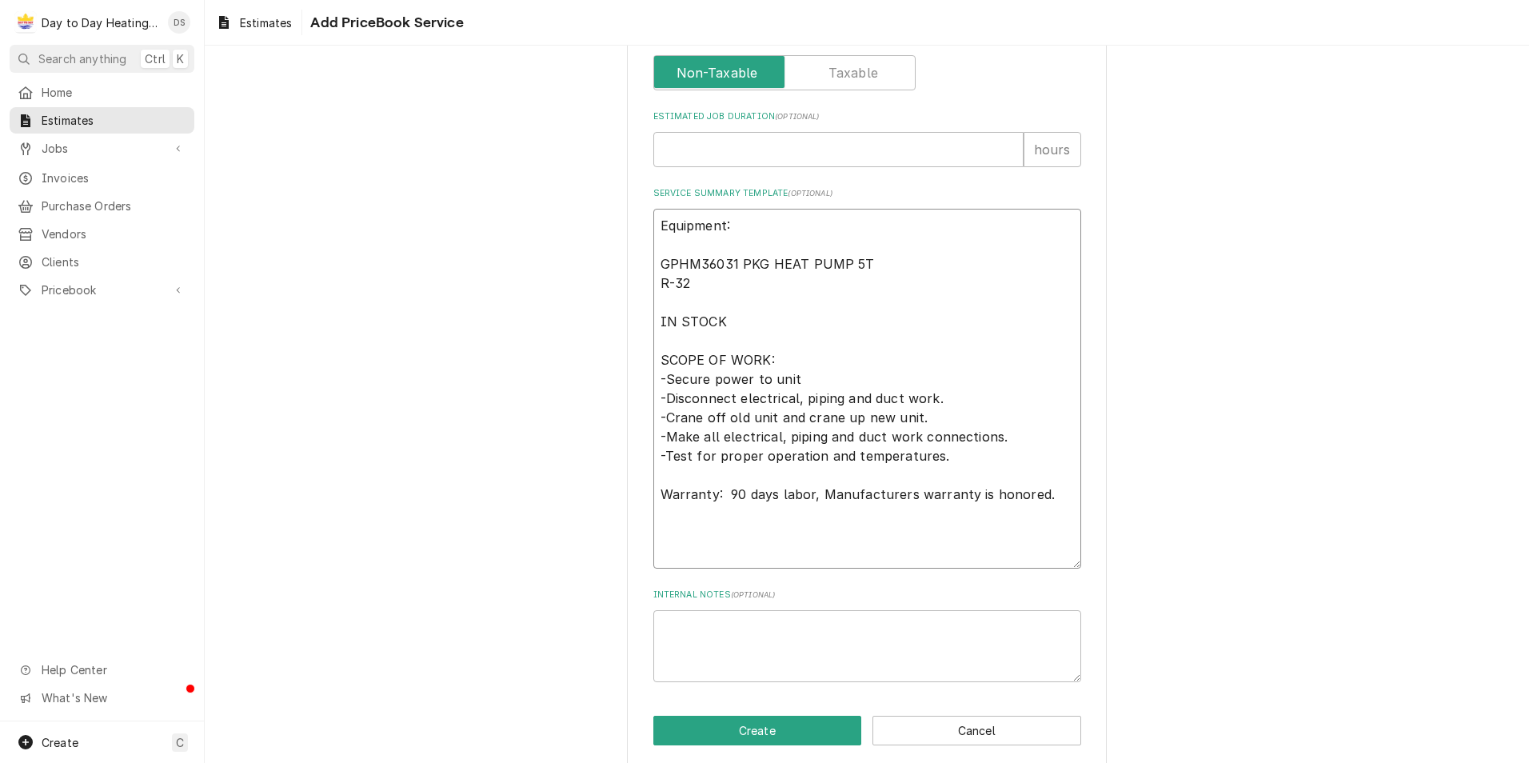
scroll to position [663, 0]
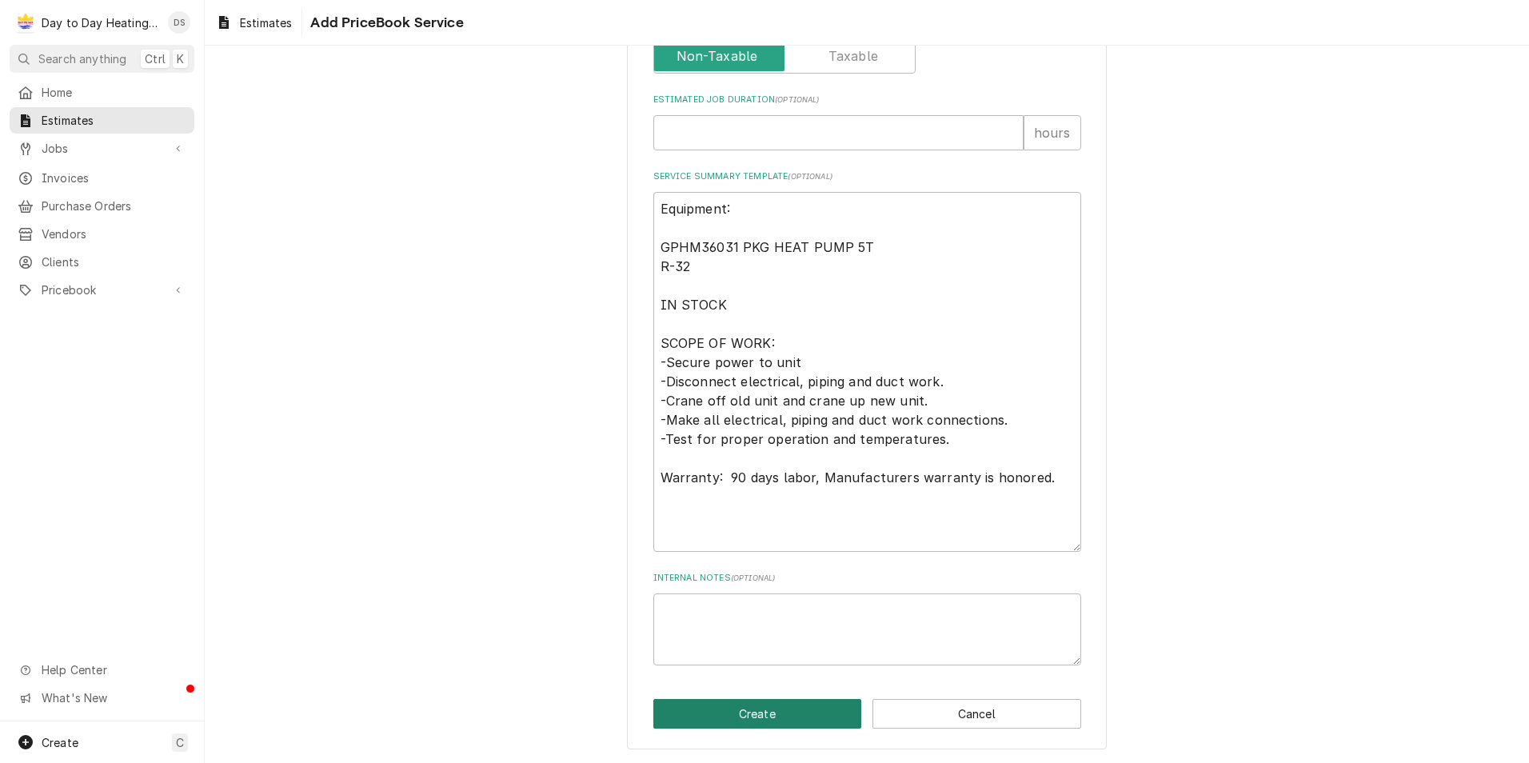
click at [732, 706] on button "Create" at bounding box center [757, 714] width 209 height 30
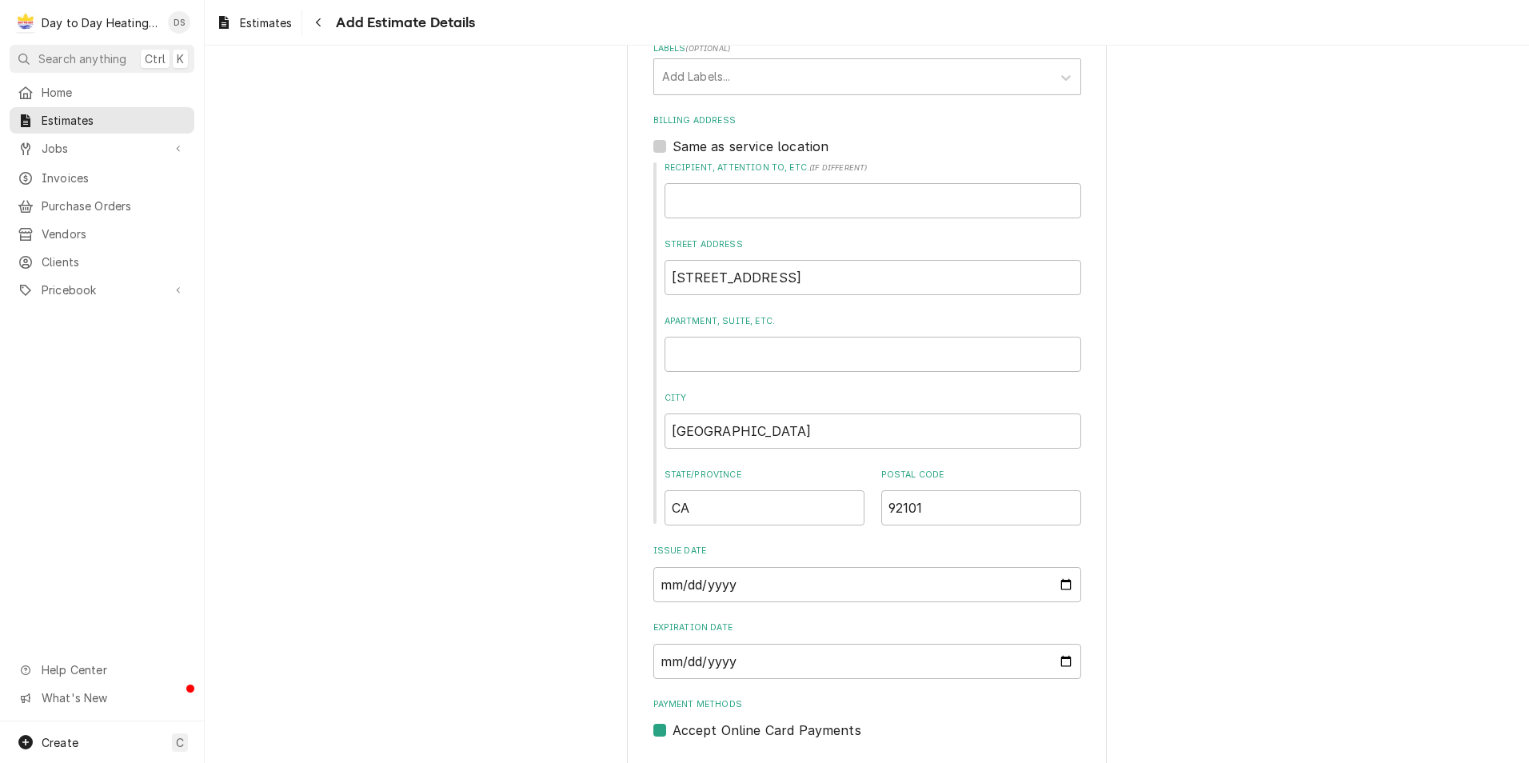
scroll to position [731, 0]
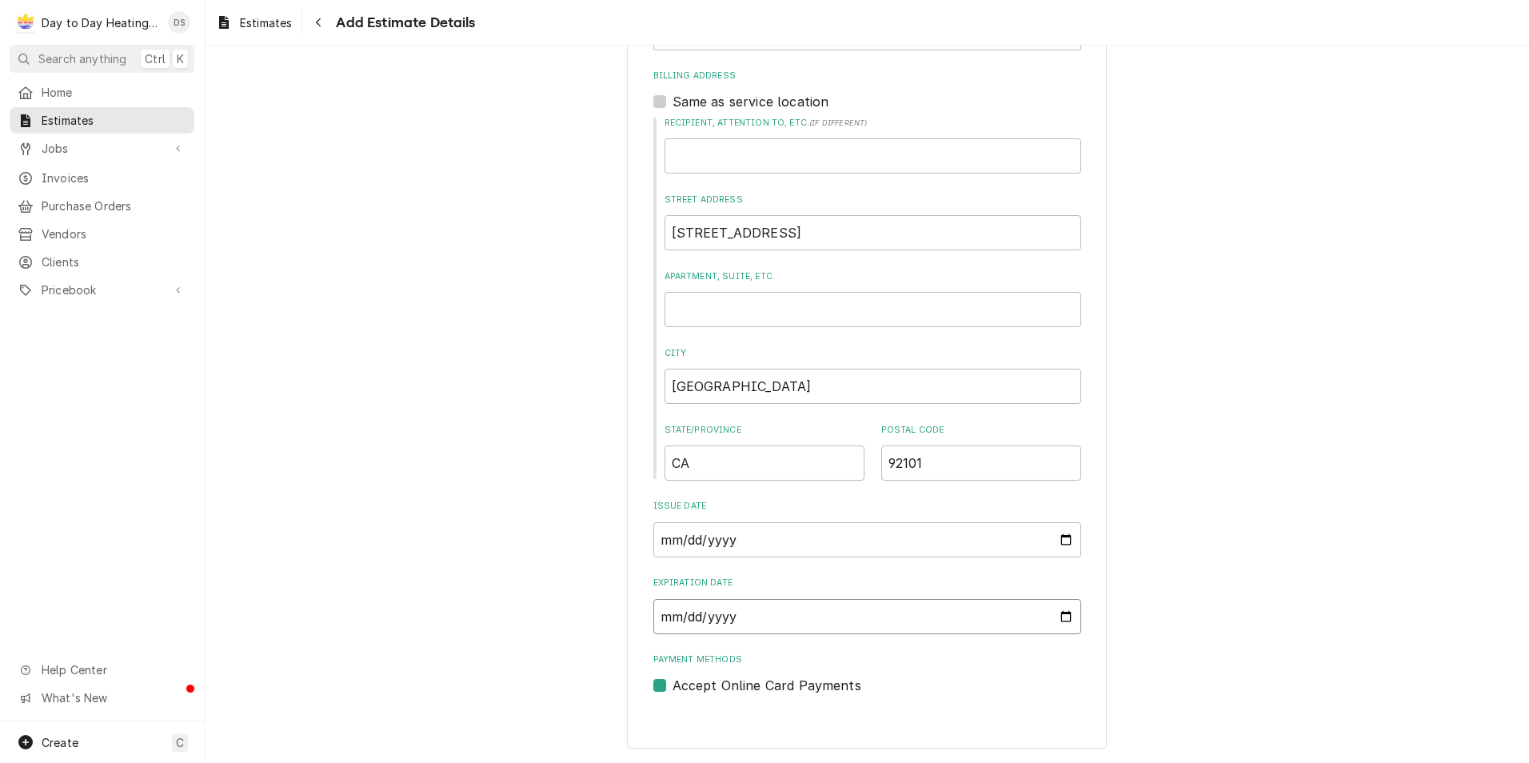
click at [697, 617] on input "Expiration Date" at bounding box center [867, 616] width 428 height 35
click at [1051, 617] on input "Expiration Date" at bounding box center [867, 616] width 428 height 35
click at [1063, 615] on input "Expiration Date" at bounding box center [867, 616] width 428 height 35
click at [673, 682] on label "Accept Online Card Payments" at bounding box center [767, 685] width 189 height 19
click at [673, 682] on input "Payment Methods" at bounding box center [887, 693] width 428 height 35
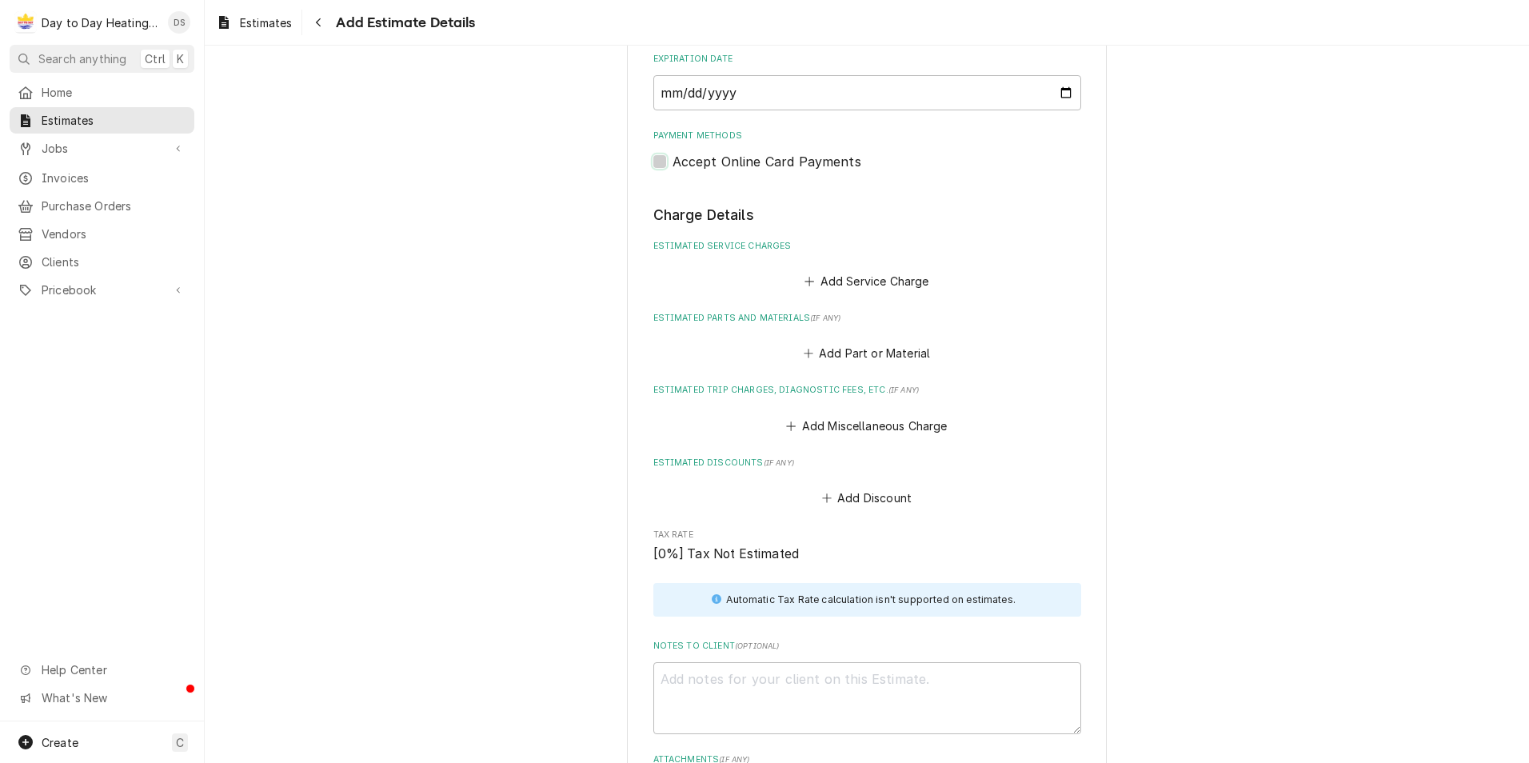
scroll to position [1371, 0]
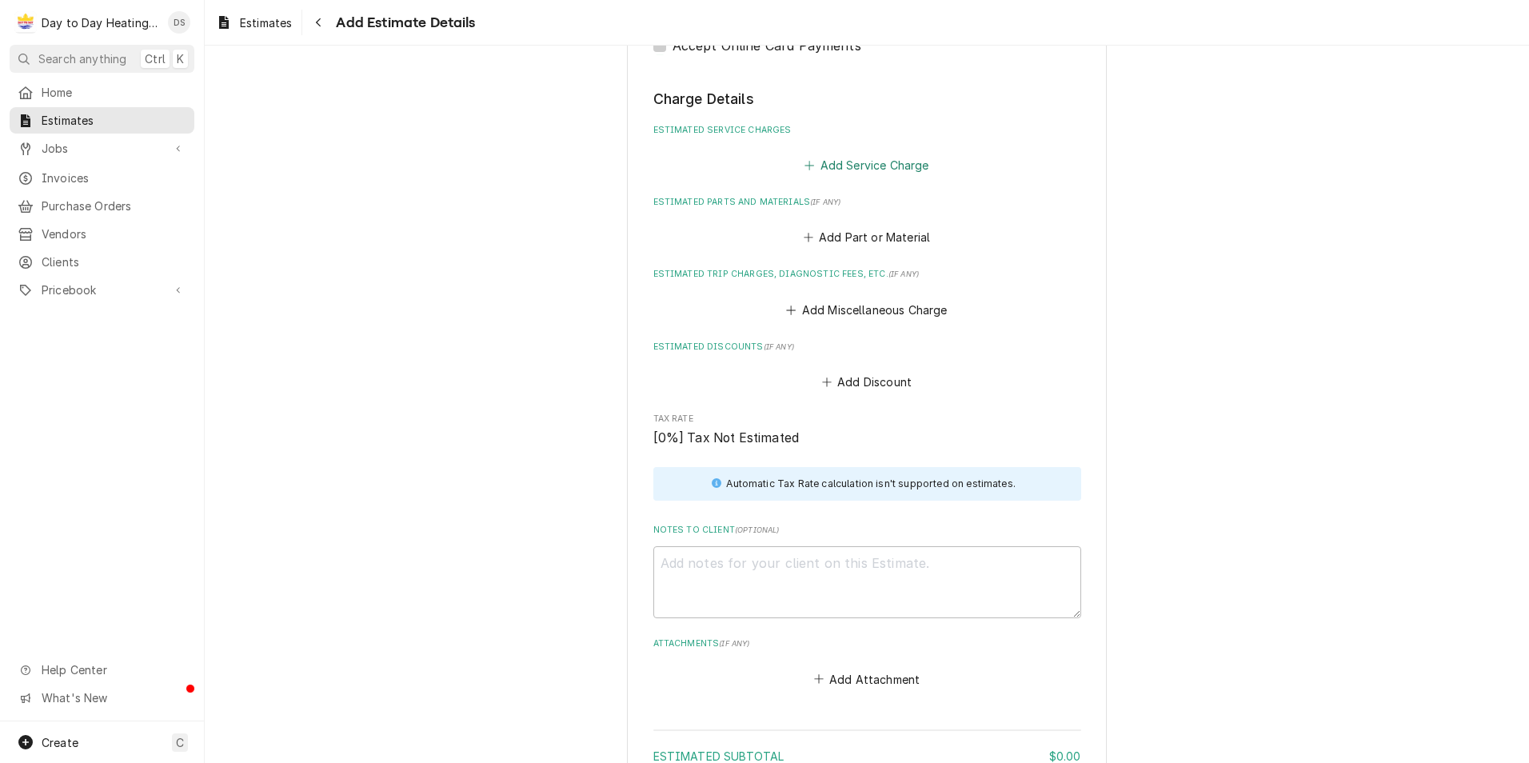
click at [860, 171] on button "Add Service Charge" at bounding box center [867, 165] width 130 height 22
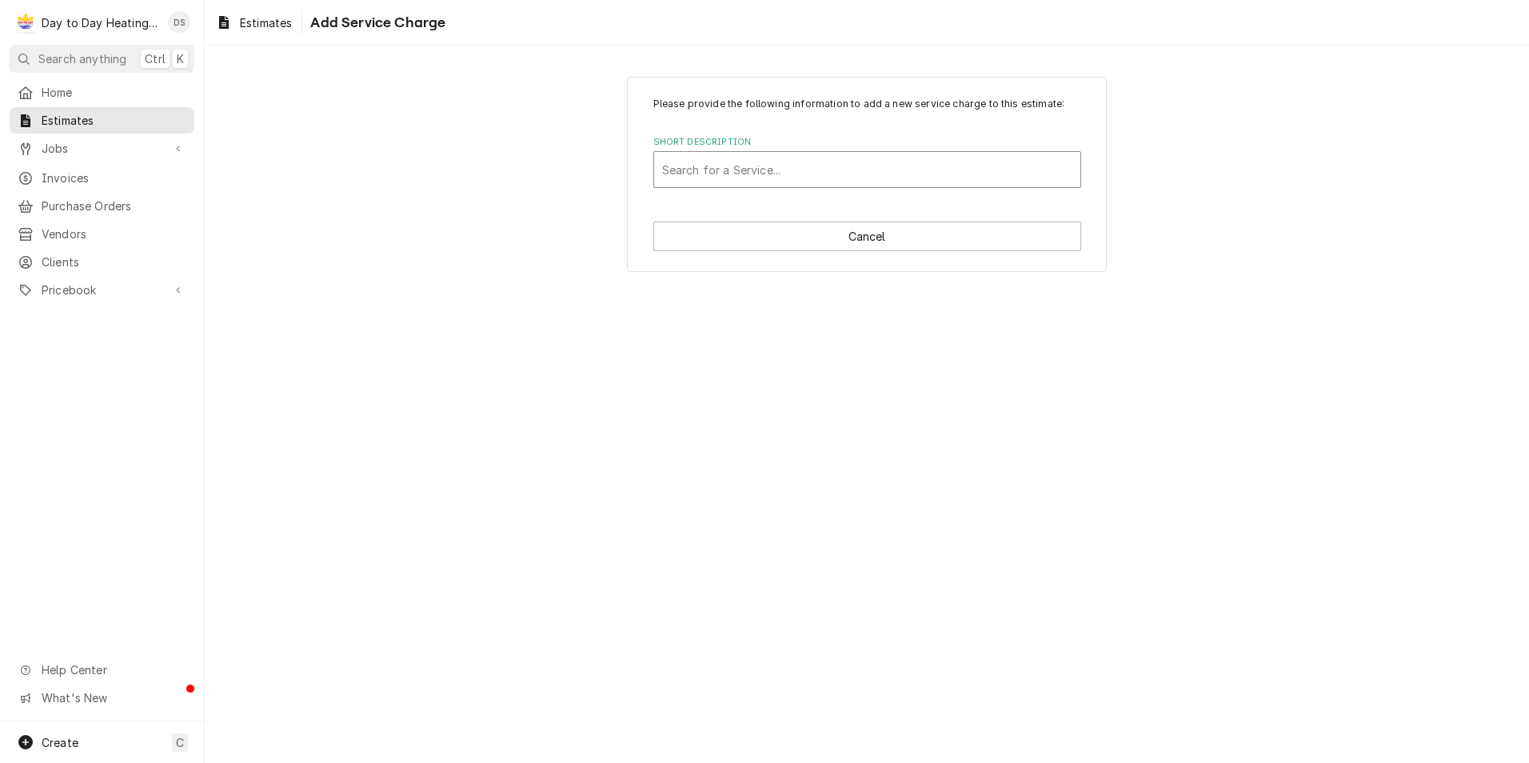
click at [801, 174] on div "Short Description" at bounding box center [867, 169] width 410 height 29
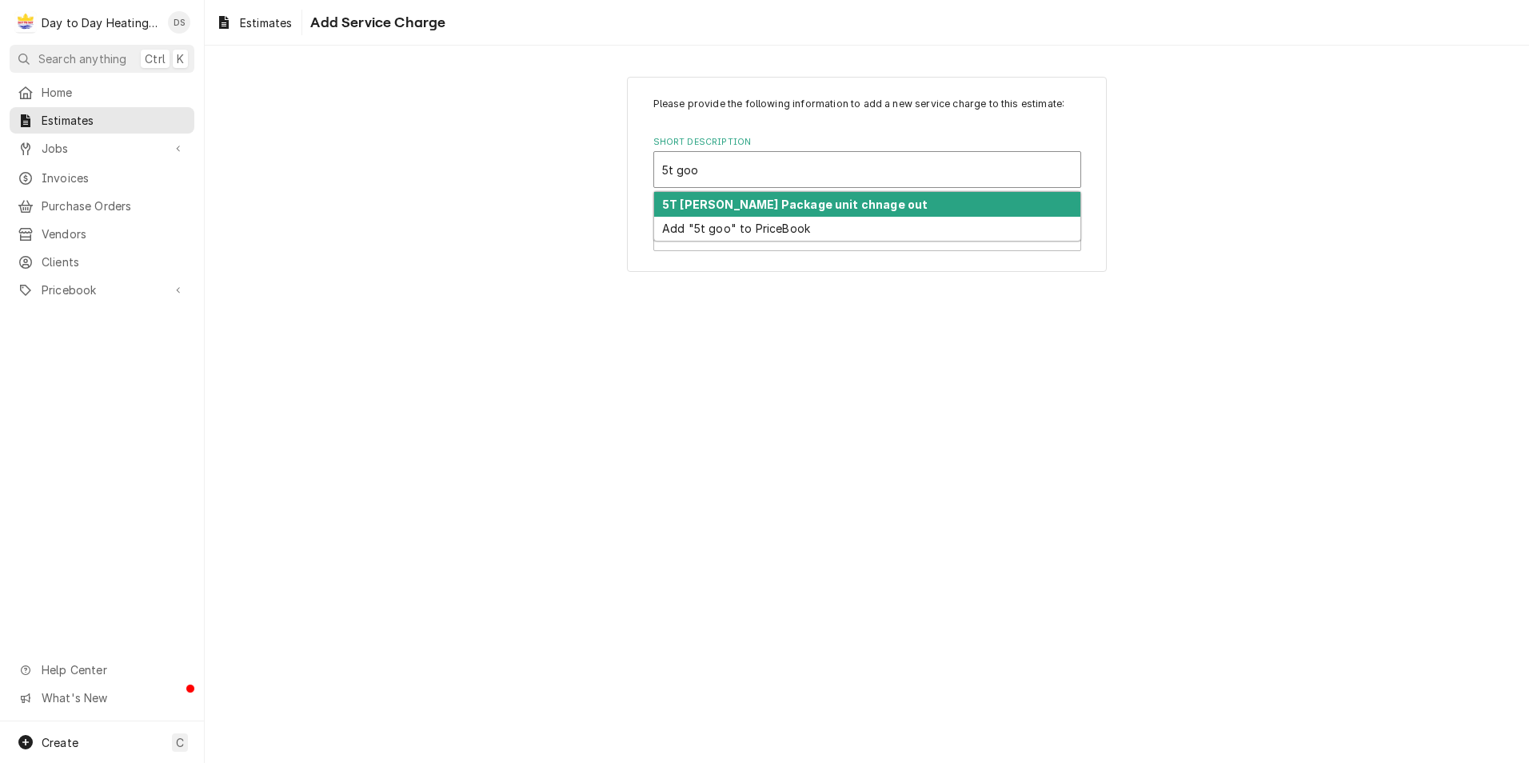
click at [814, 200] on strong "5T Goodman Package unit chnage out" at bounding box center [794, 205] width 265 height 14
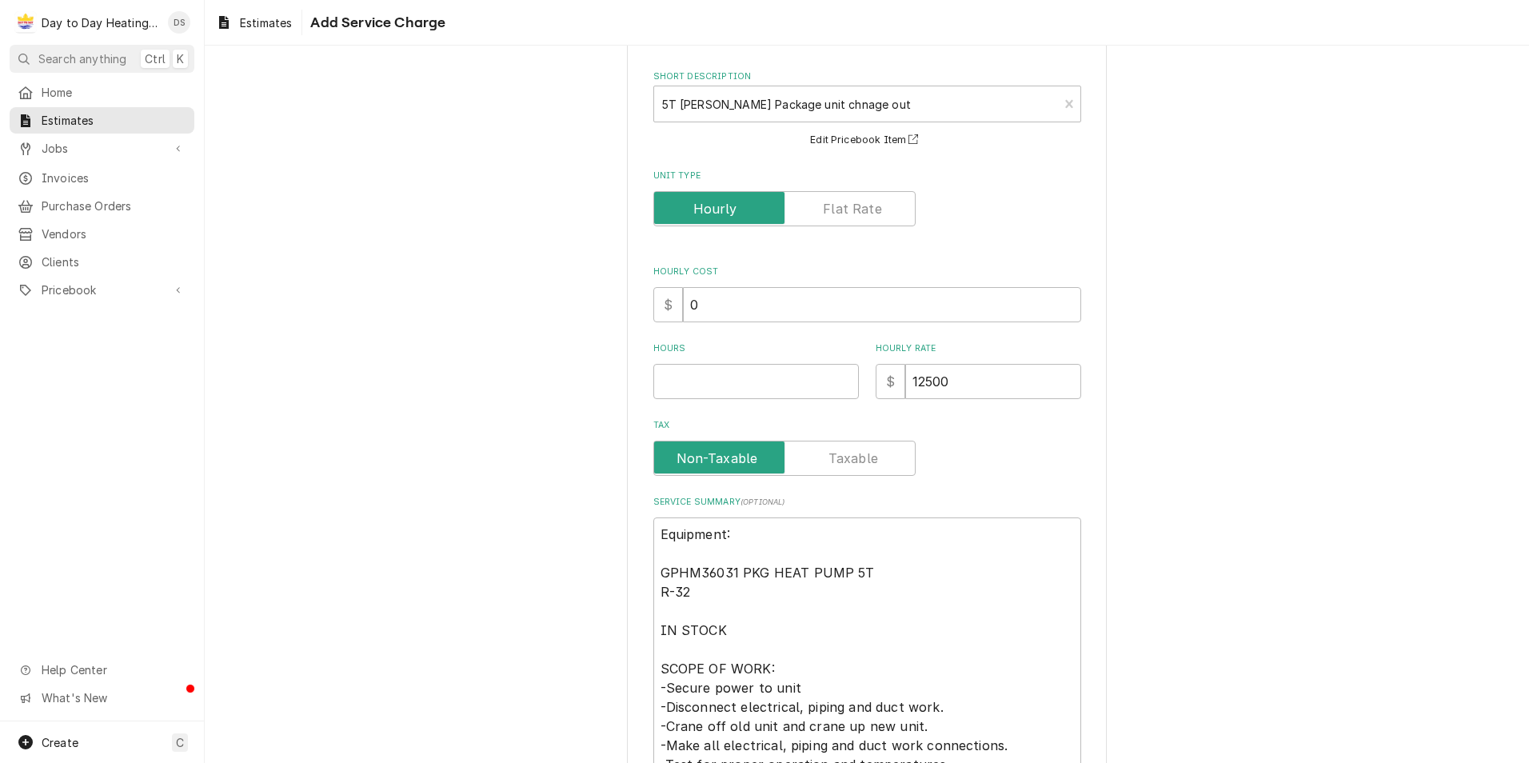
scroll to position [60, 0]
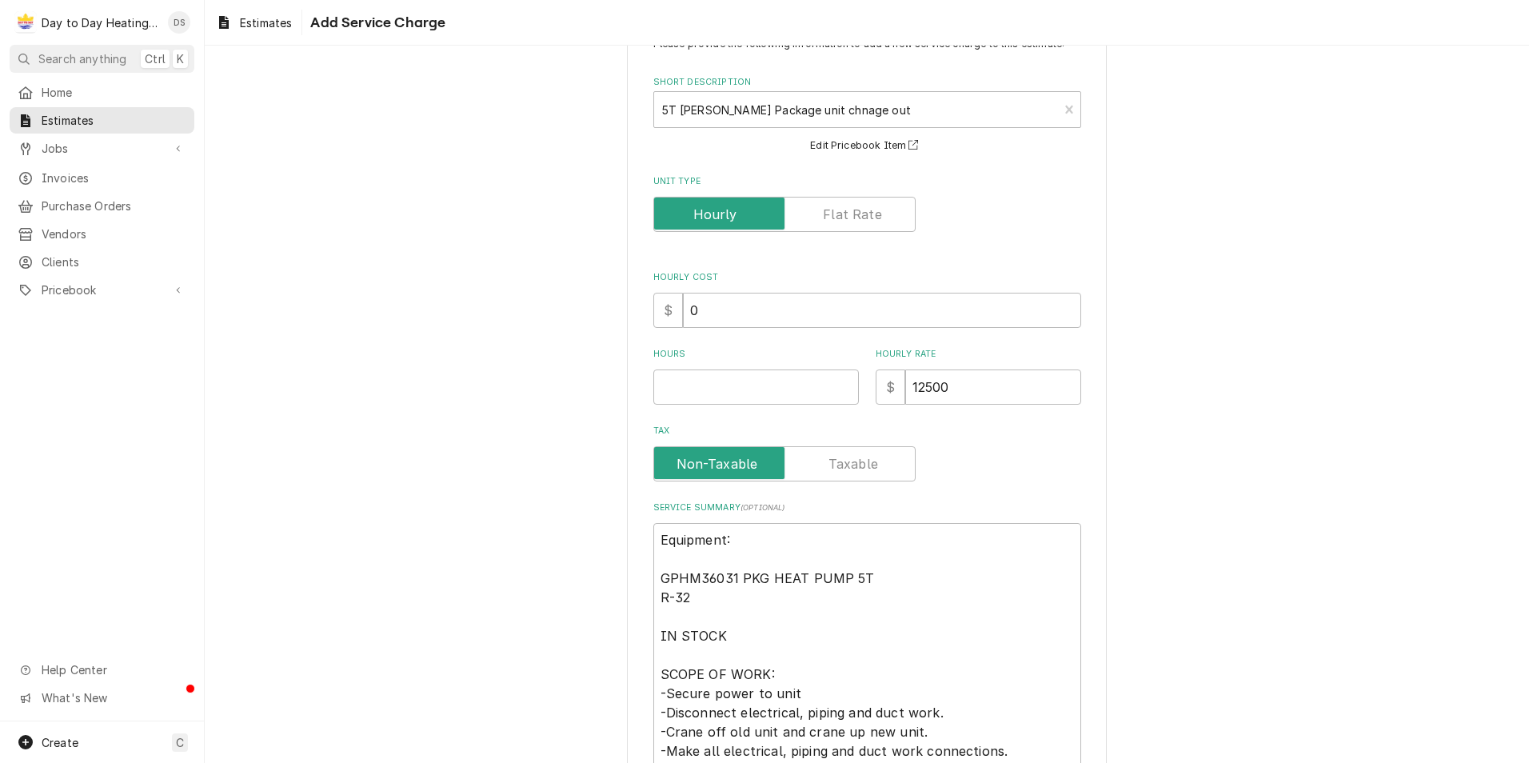
click at [848, 214] on label "Unit Type" at bounding box center [784, 214] width 262 height 35
click at [848, 214] on input "Unit Type" at bounding box center [785, 214] width 248 height 35
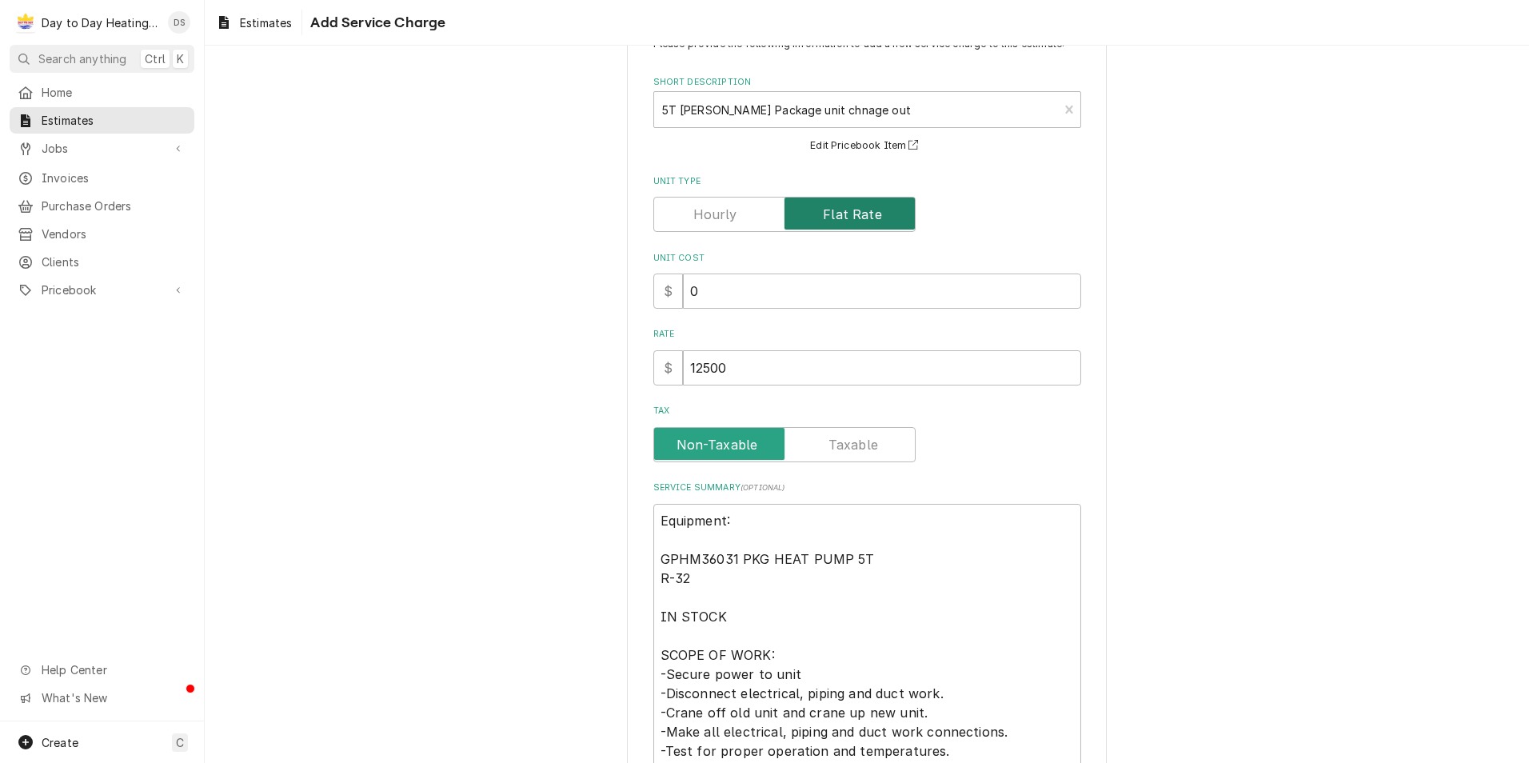
scroll to position [201, 0]
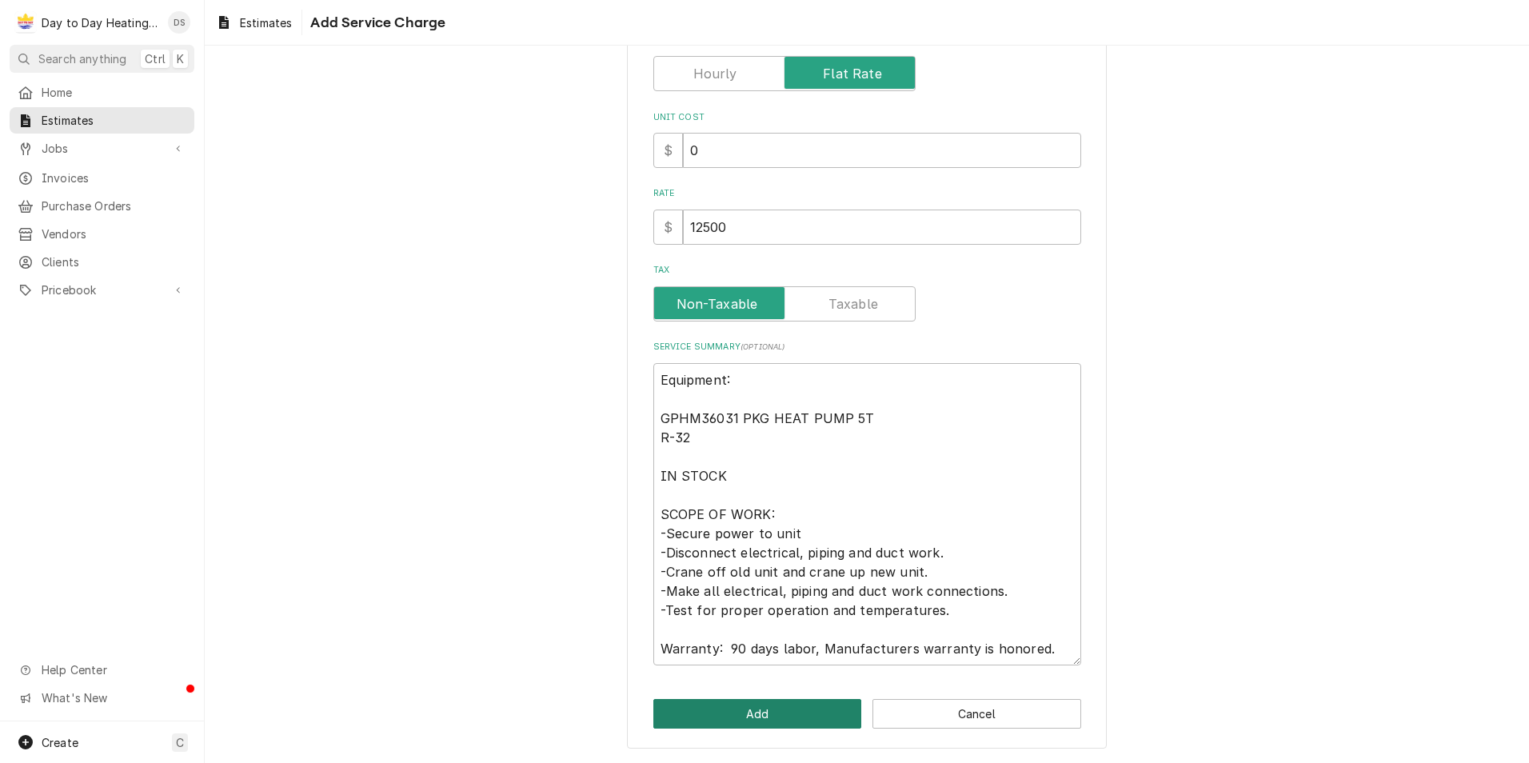
click at [773, 720] on button "Add" at bounding box center [757, 714] width 209 height 30
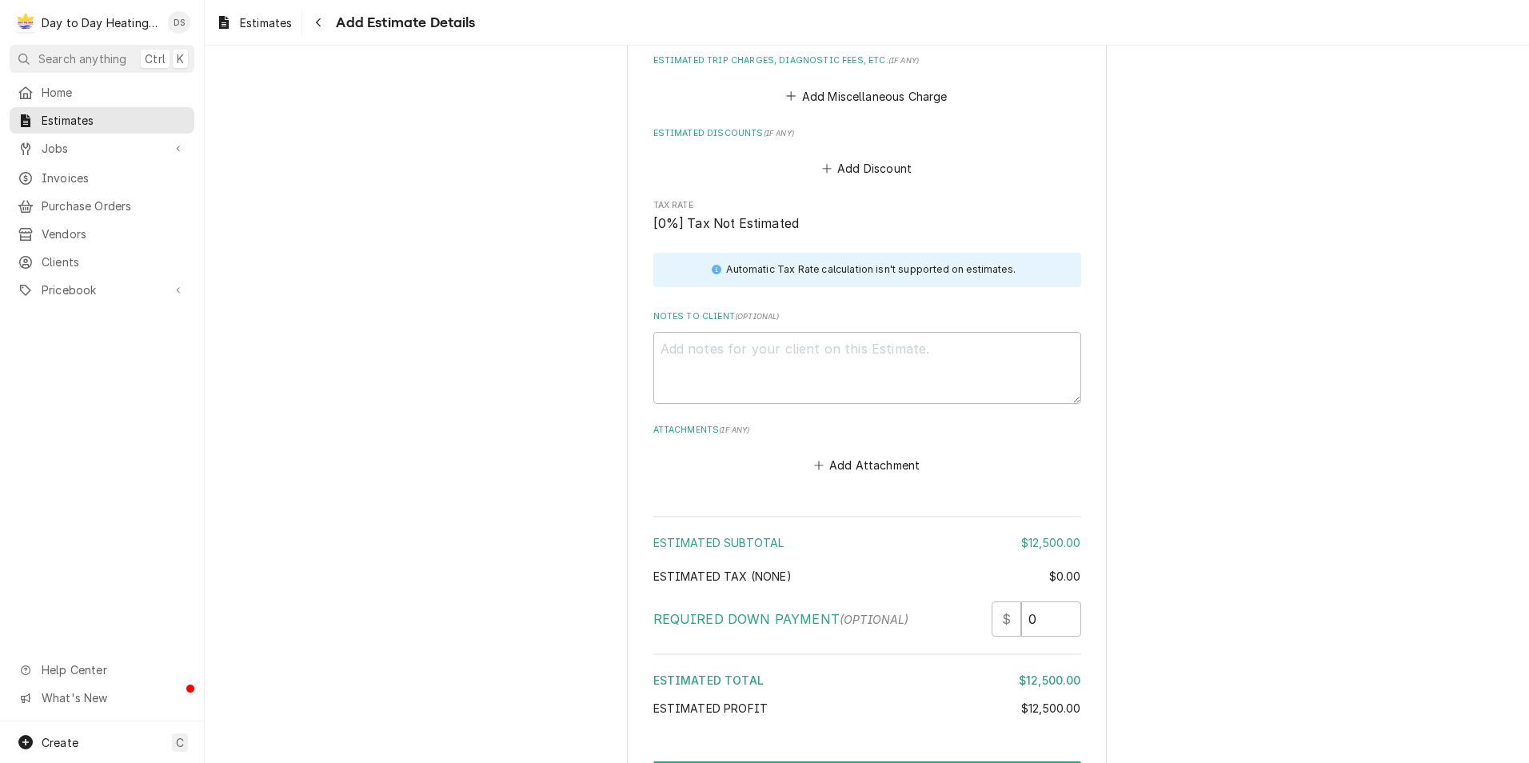
scroll to position [2202, 0]
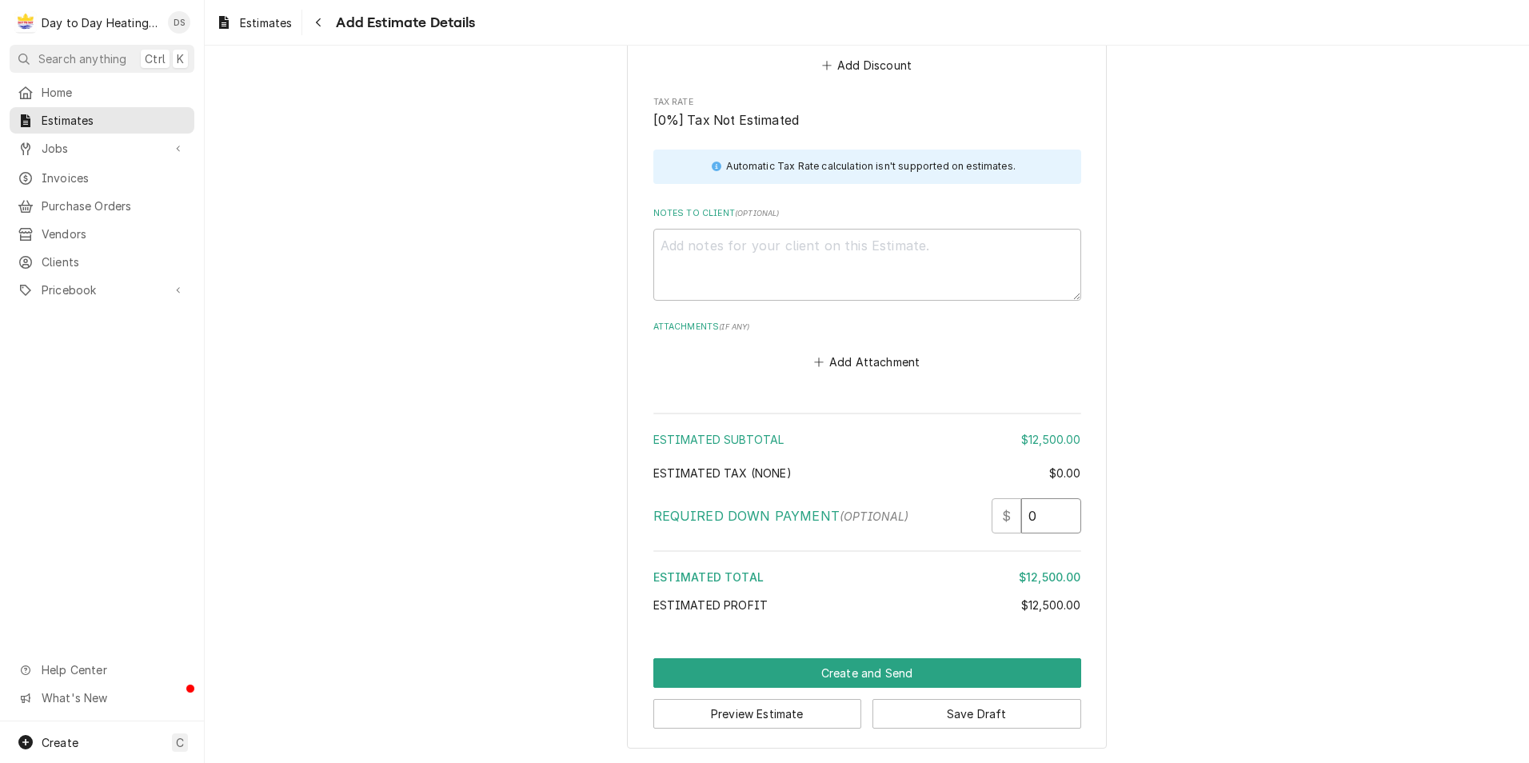
click at [1038, 511] on input "0" at bounding box center [1051, 515] width 60 height 35
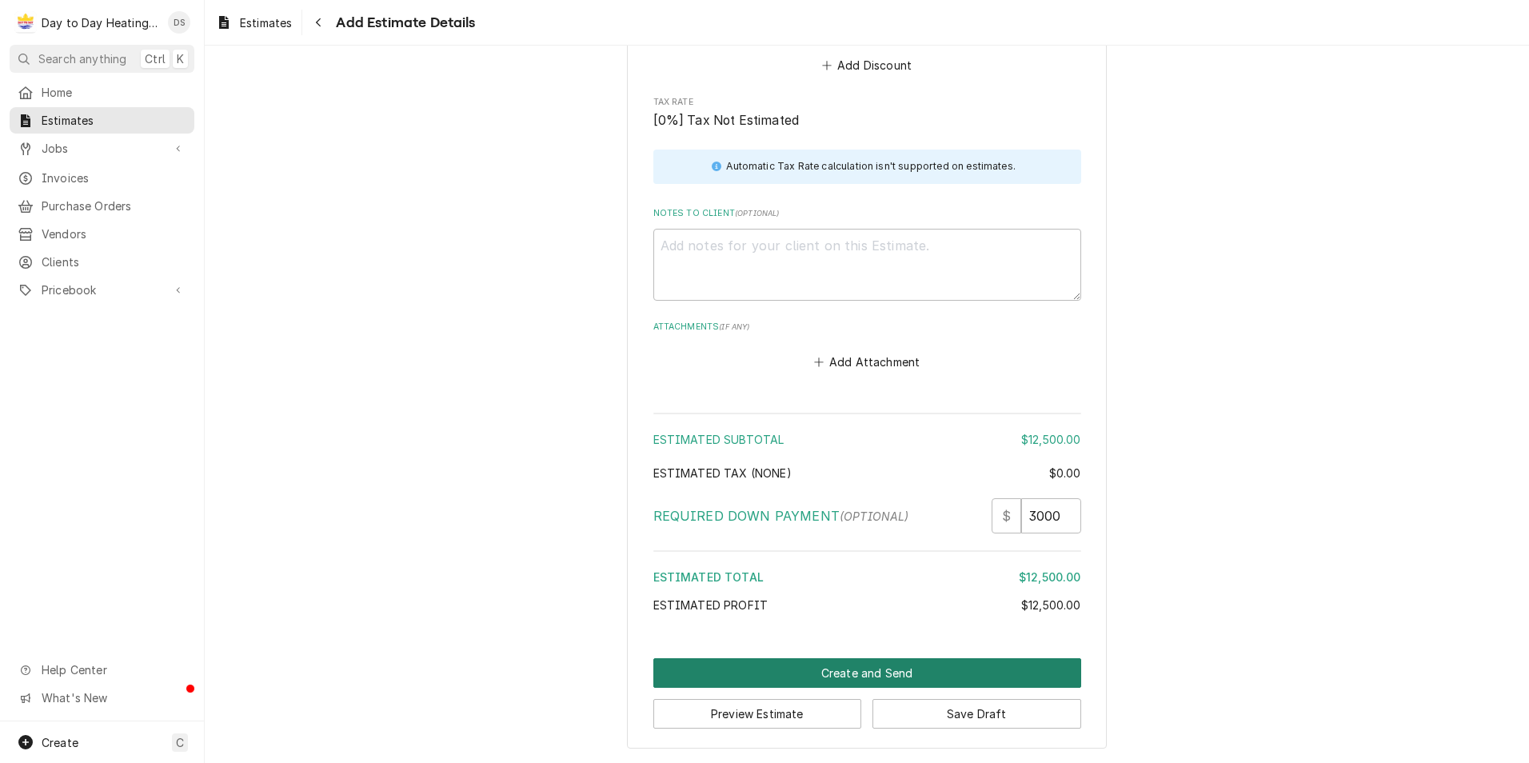
click at [892, 672] on button "Create and Send" at bounding box center [867, 673] width 428 height 30
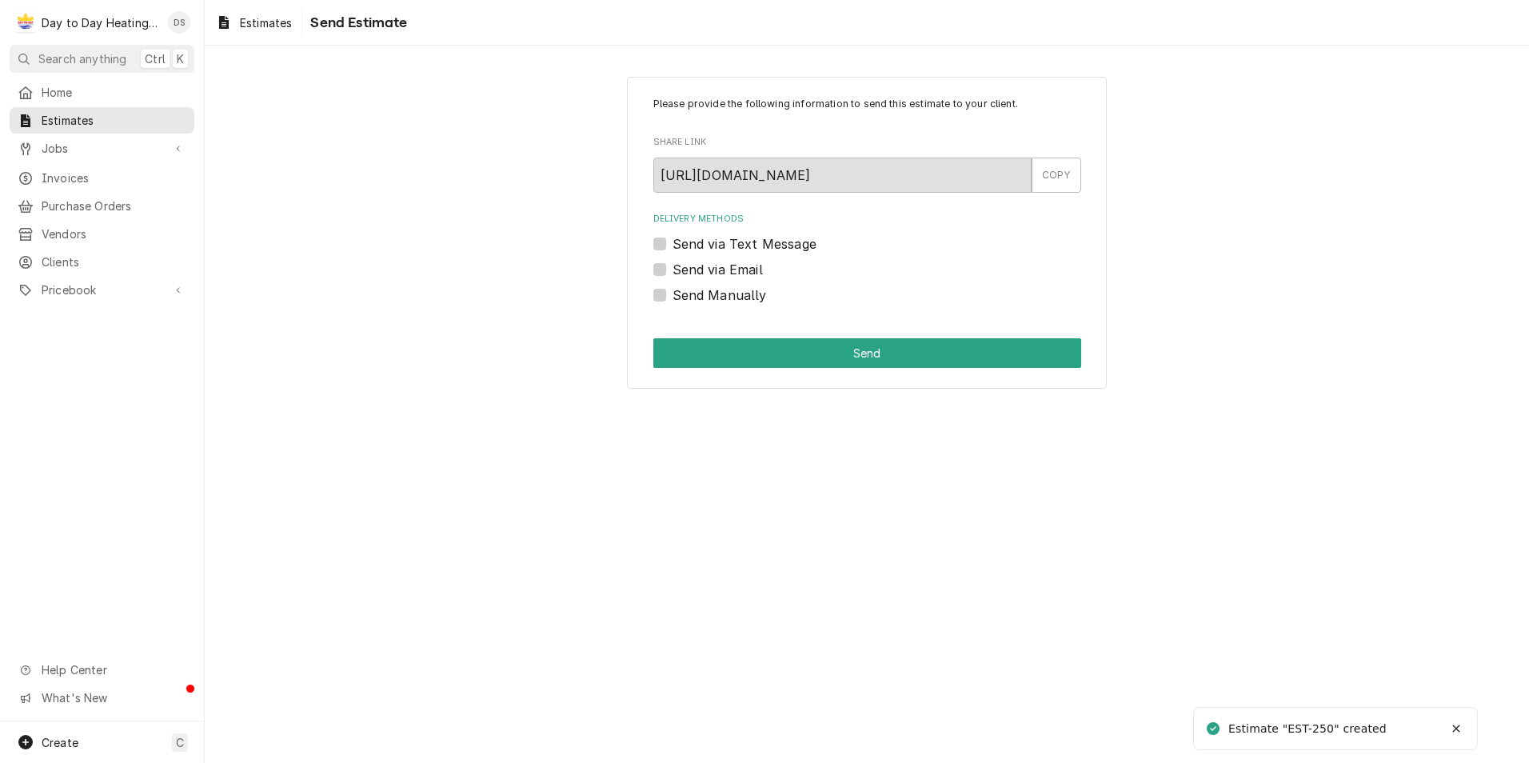
click at [731, 265] on label "Send via Email" at bounding box center [718, 269] width 90 height 19
click at [731, 265] on input "Send via Email" at bounding box center [887, 277] width 428 height 35
checkbox input "true"
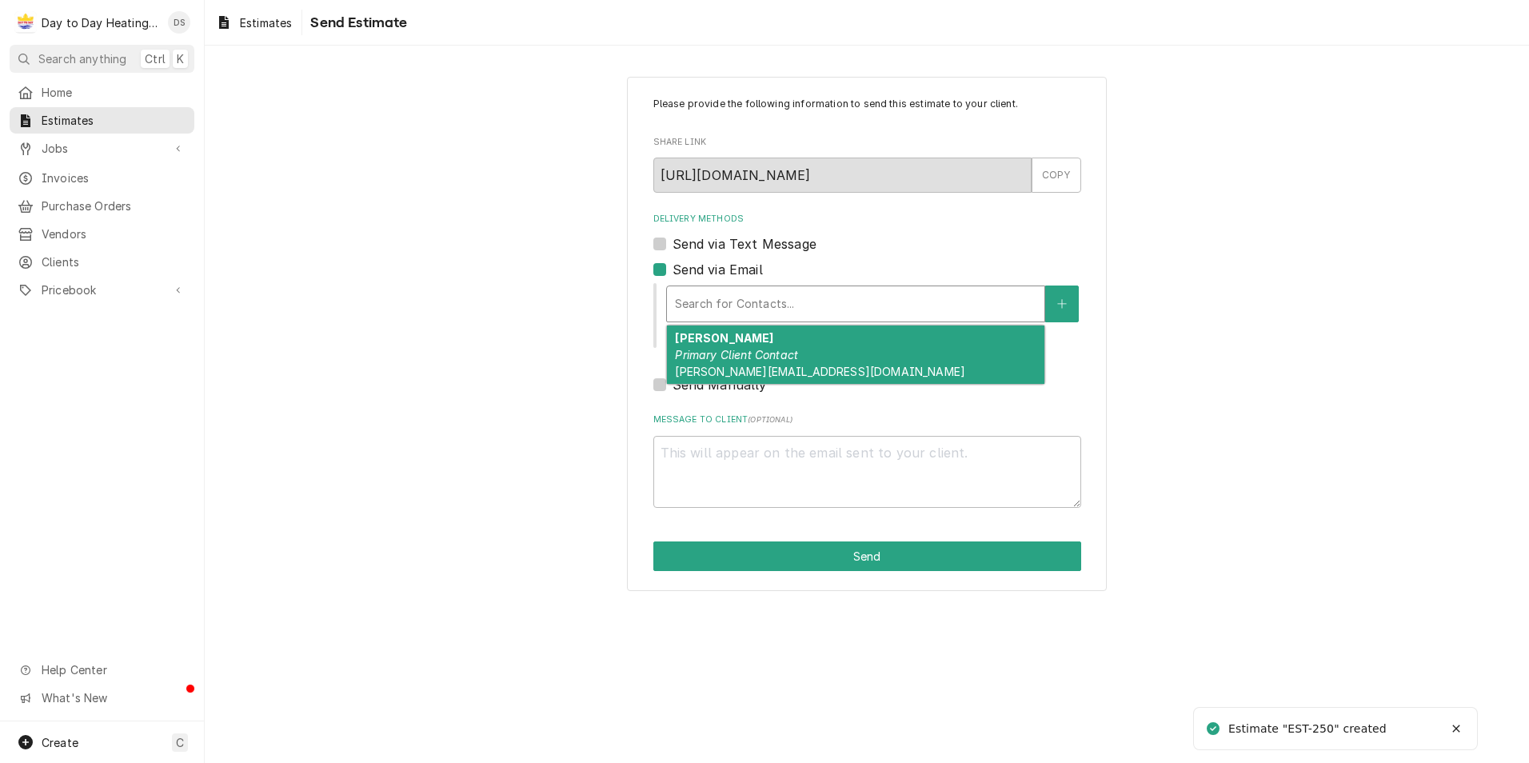
click at [732, 293] on div "Delivery Methods" at bounding box center [855, 303] width 361 height 29
click at [733, 341] on strong "Matthew Hodgins" at bounding box center [724, 338] width 98 height 14
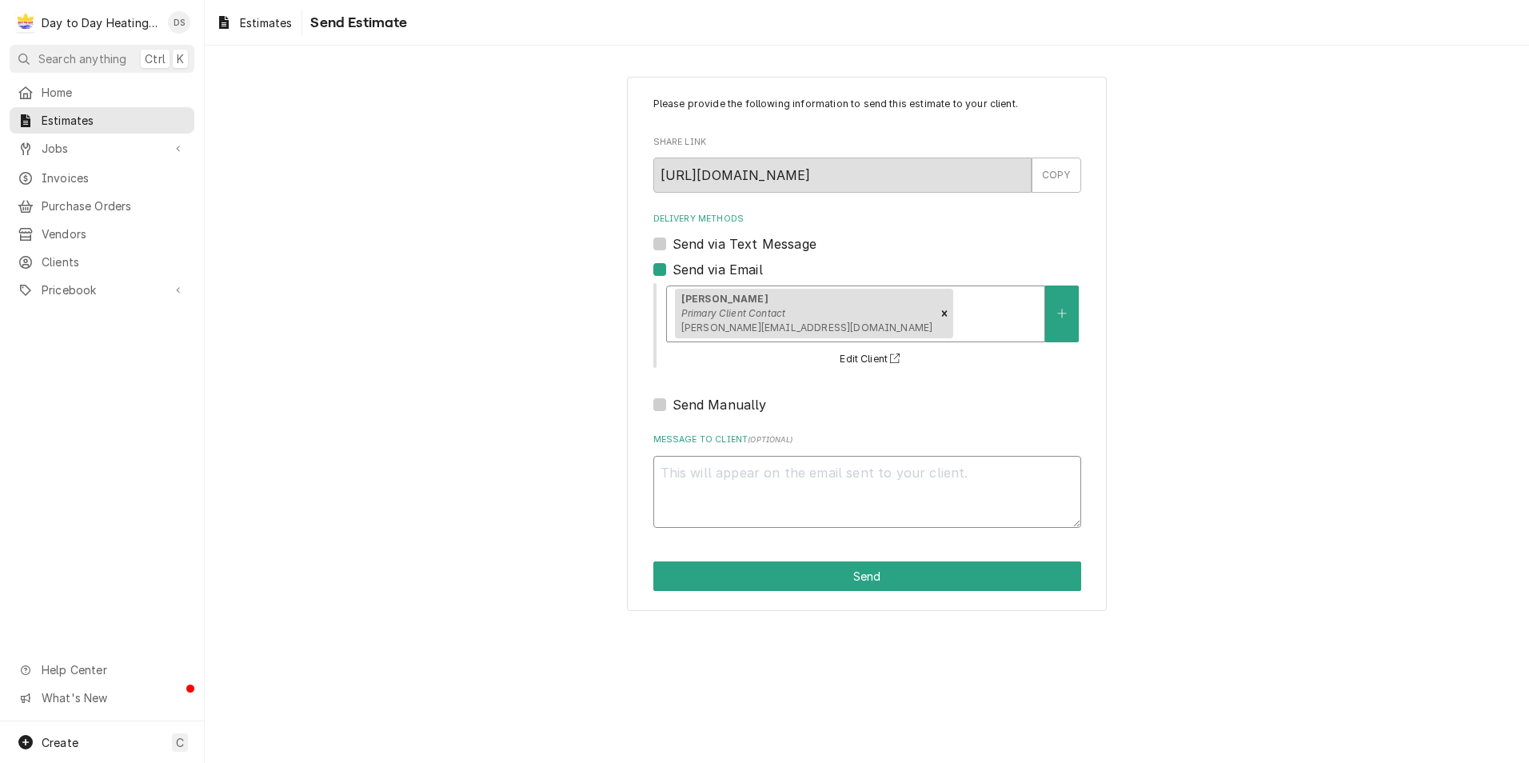
click at [812, 489] on textarea "Message to Client ( optional )" at bounding box center [867, 492] width 428 height 72
type textarea "x"
type textarea "G"
type textarea "x"
type textarea "Go"
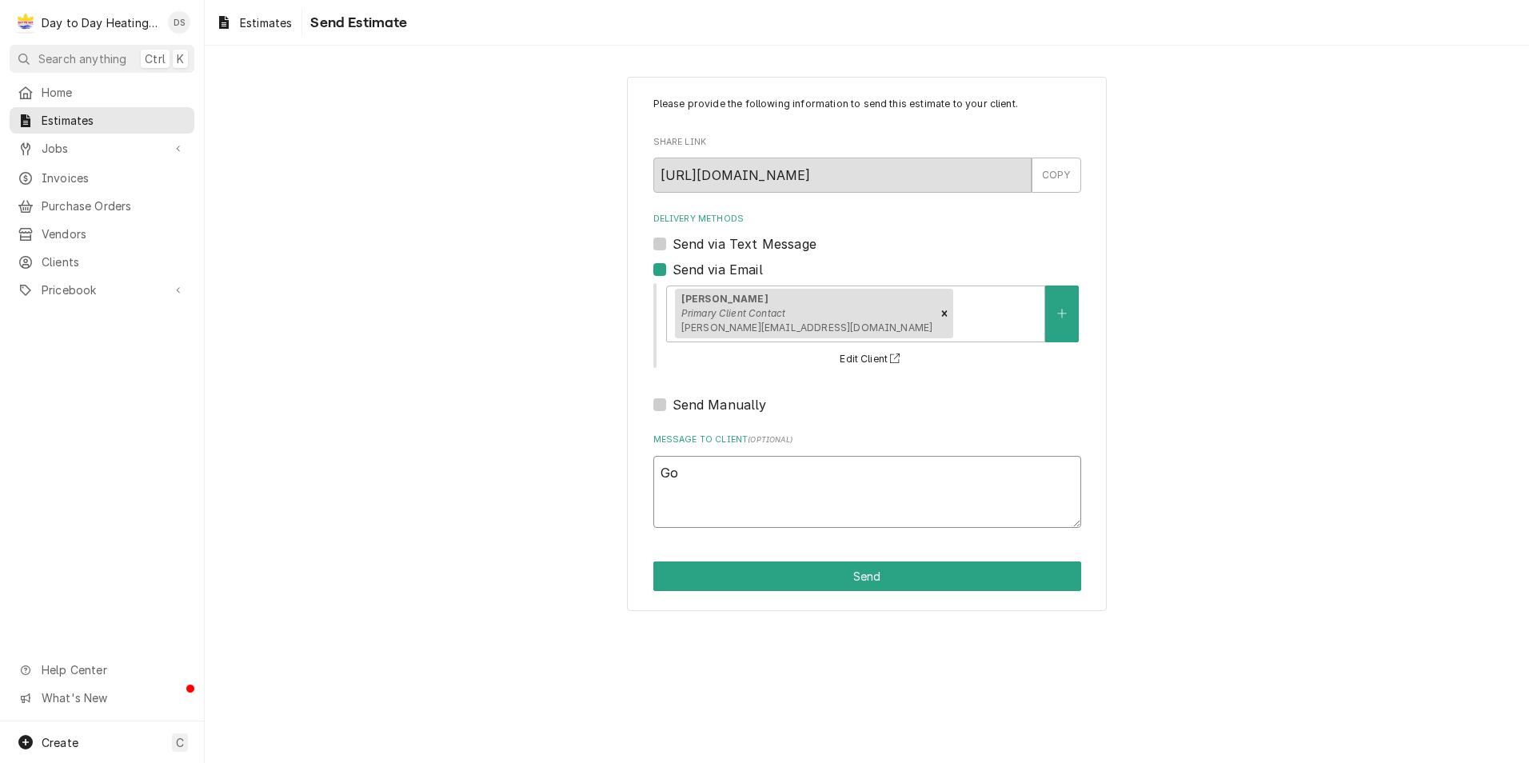
type textarea "x"
type textarea "Goo"
type textarea "x"
type textarea "Good"
type textarea "x"
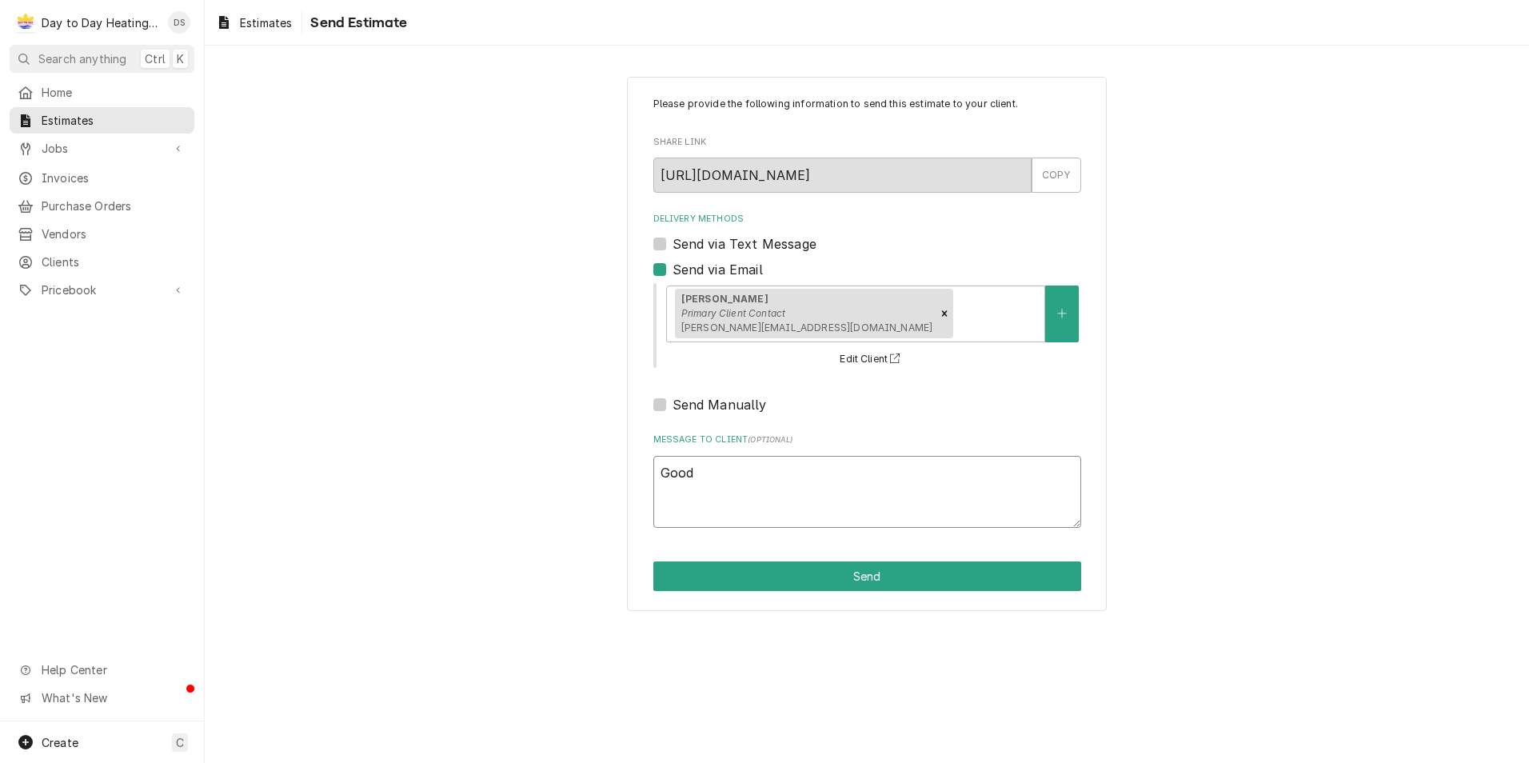
type textarea "Good"
type textarea "x"
type textarea "Good a"
type textarea "x"
type textarea "Good af"
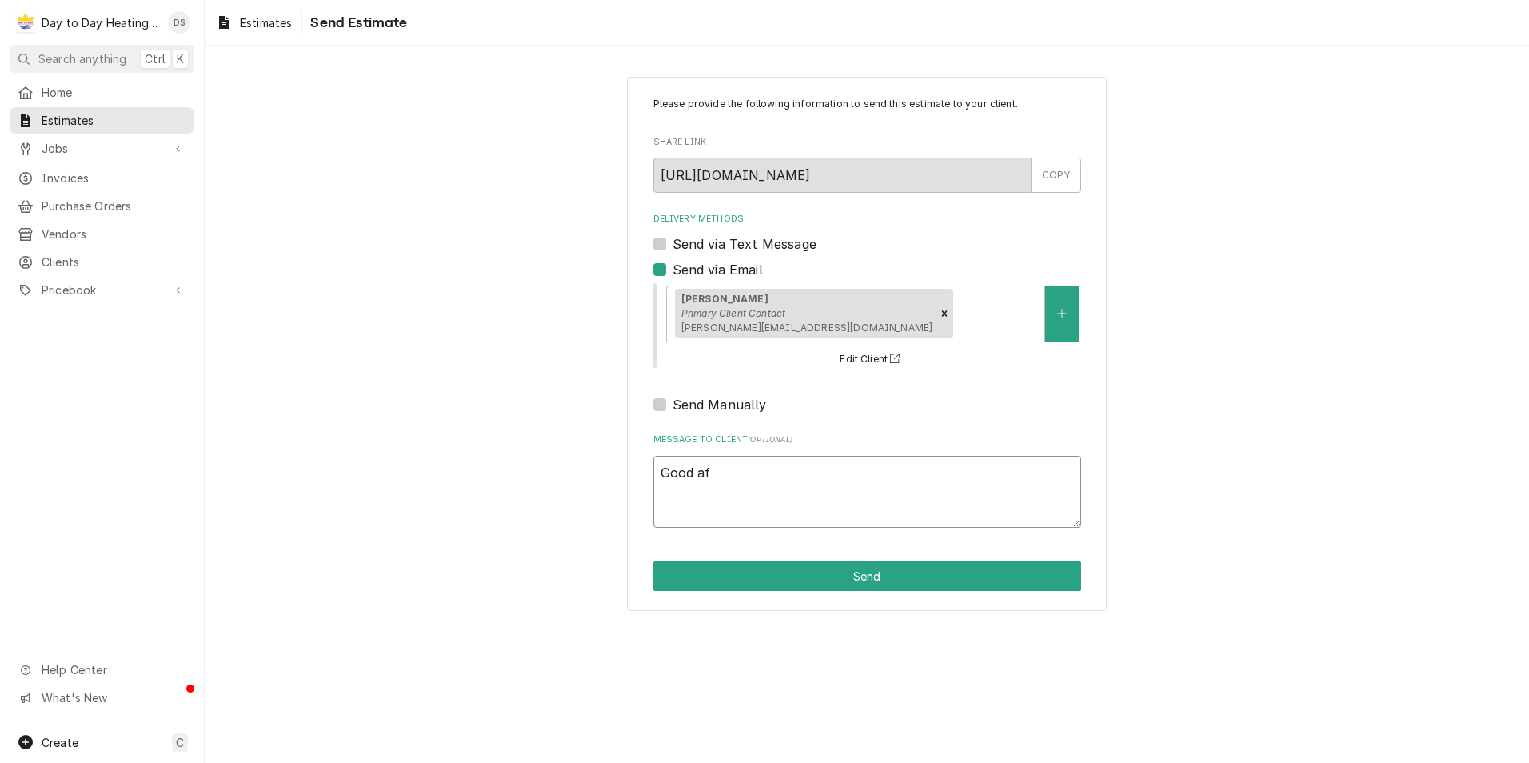
type textarea "x"
type textarea "Good aft"
type textarea "x"
type textarea "Good afte"
type textarea "x"
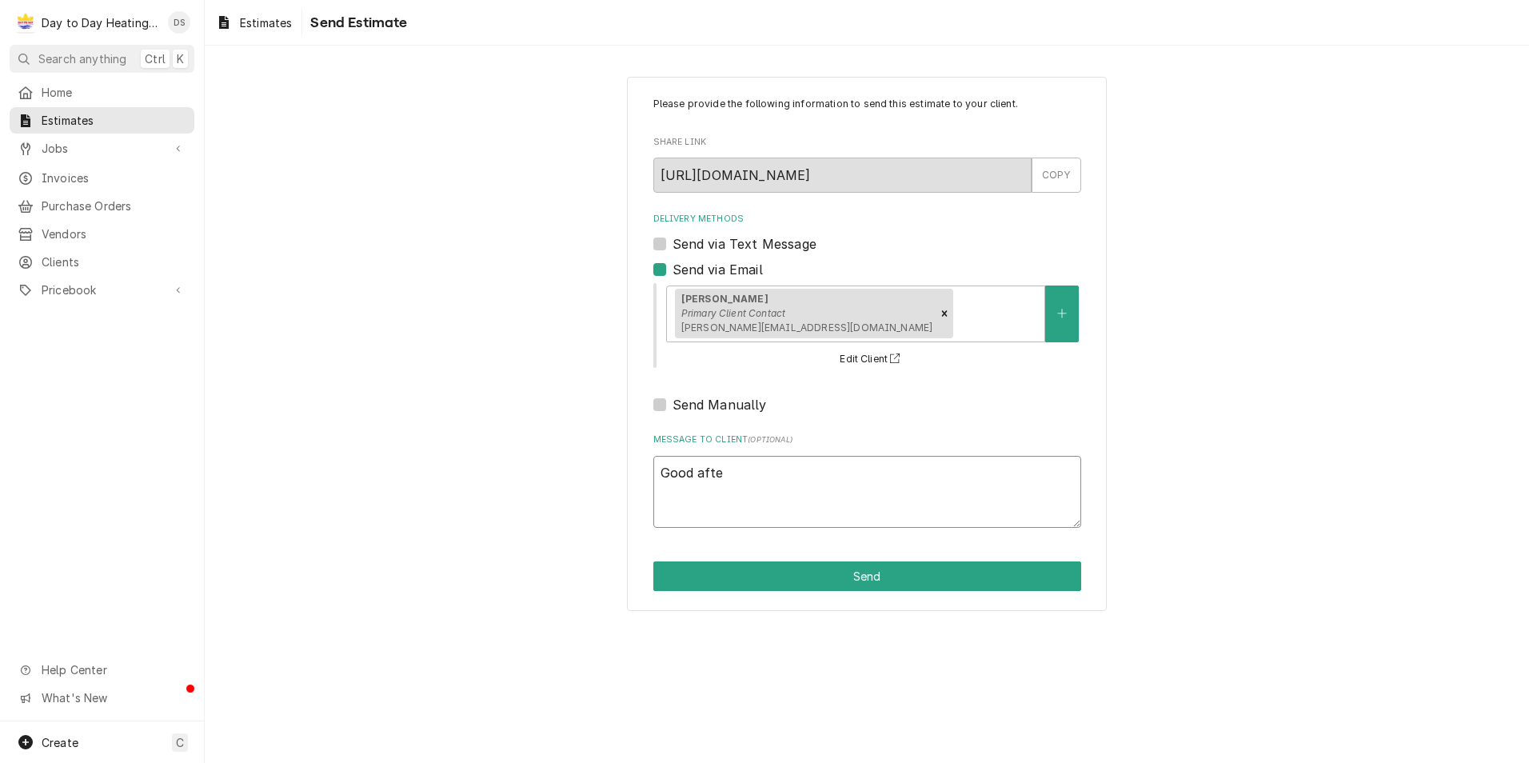
type textarea "Good after"
type textarea "x"
type textarea "Good aftern"
type textarea "x"
type textarea "Good afterno"
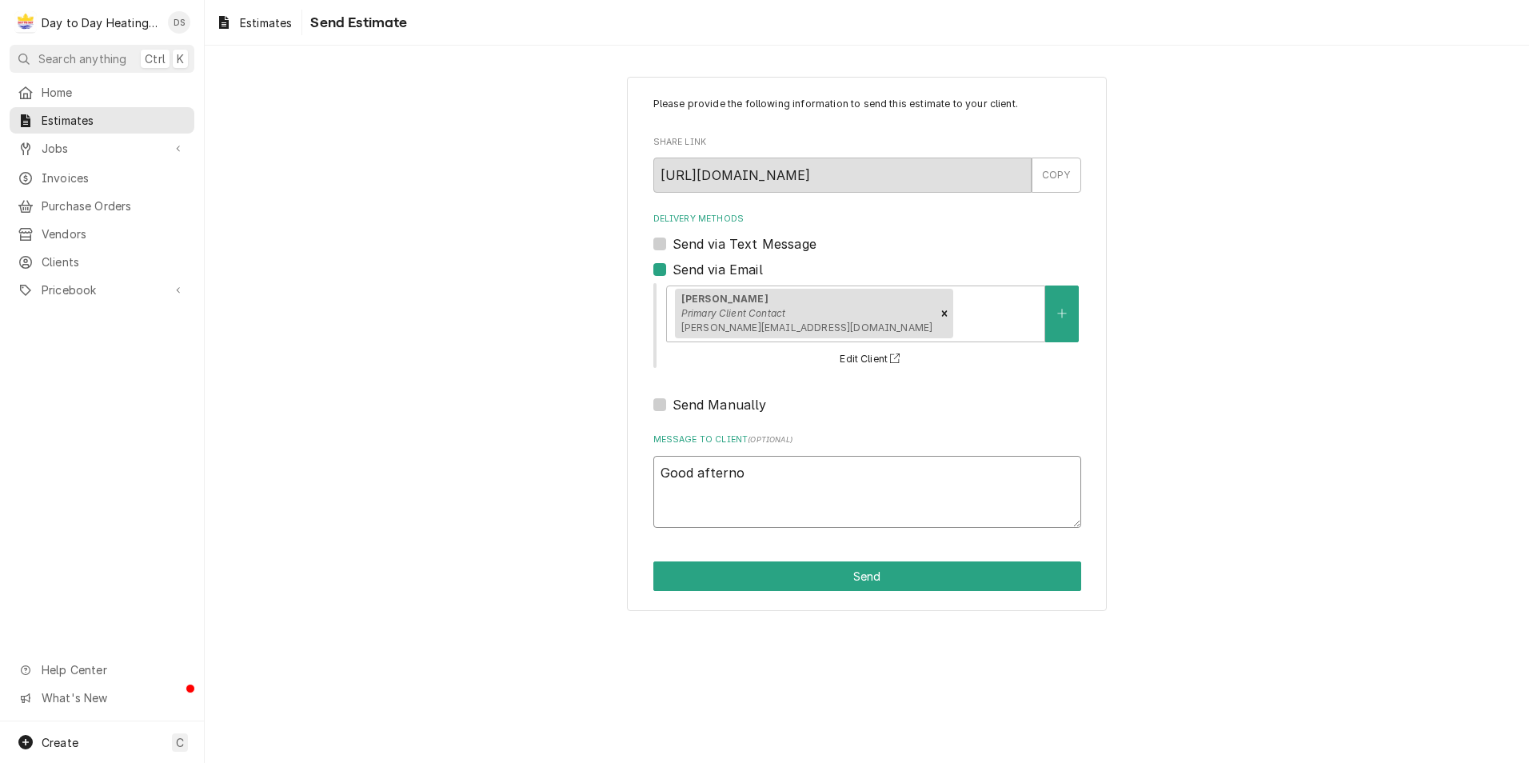
type textarea "x"
type textarea "Good afternoo"
type textarea "x"
type textarea "Good afternoon"
type textarea "x"
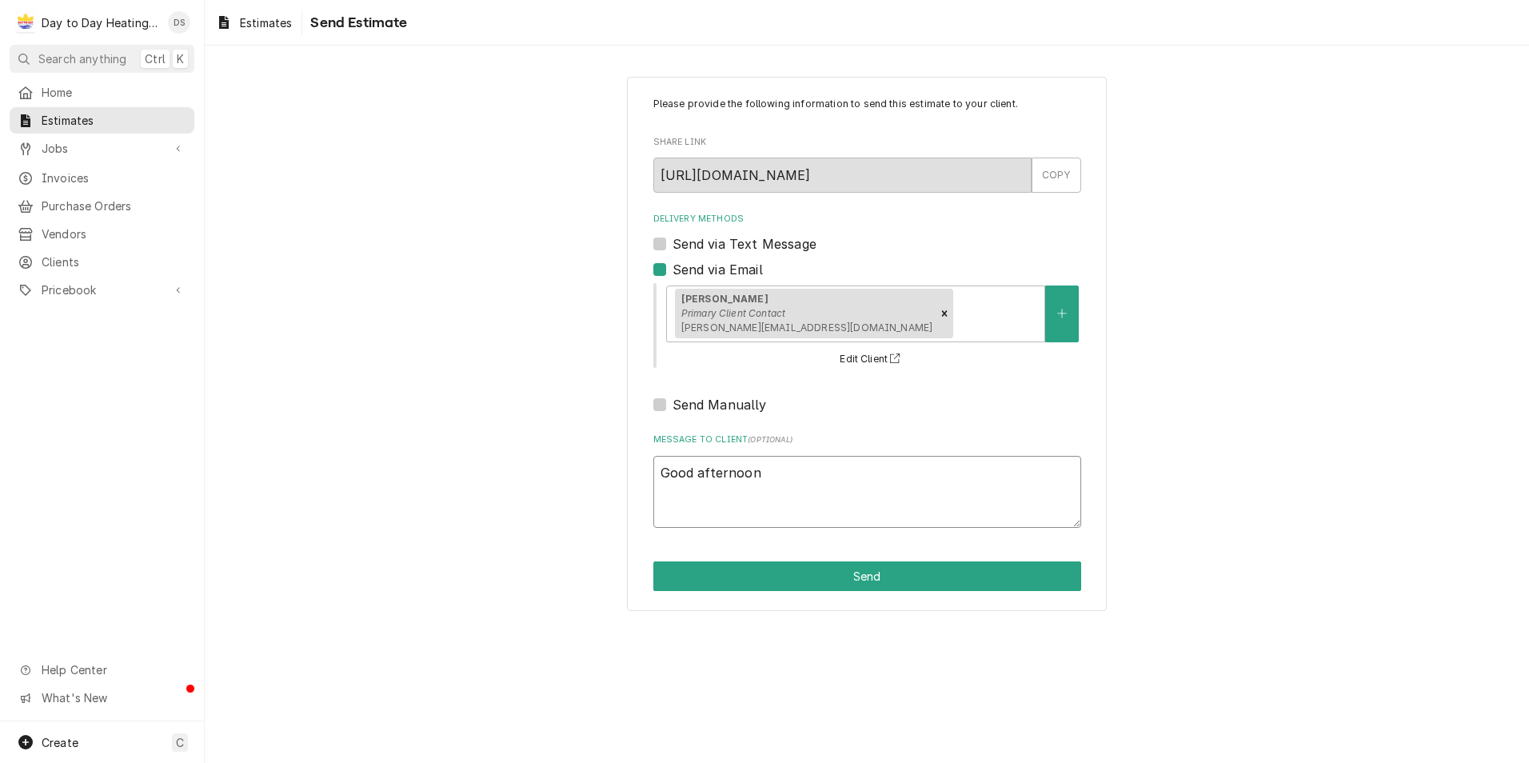
type textarea "Good afternoon"
type textarea "x"
type textarea "Good afternoon"
type textarea "x"
type textarea "Good afternoon,"
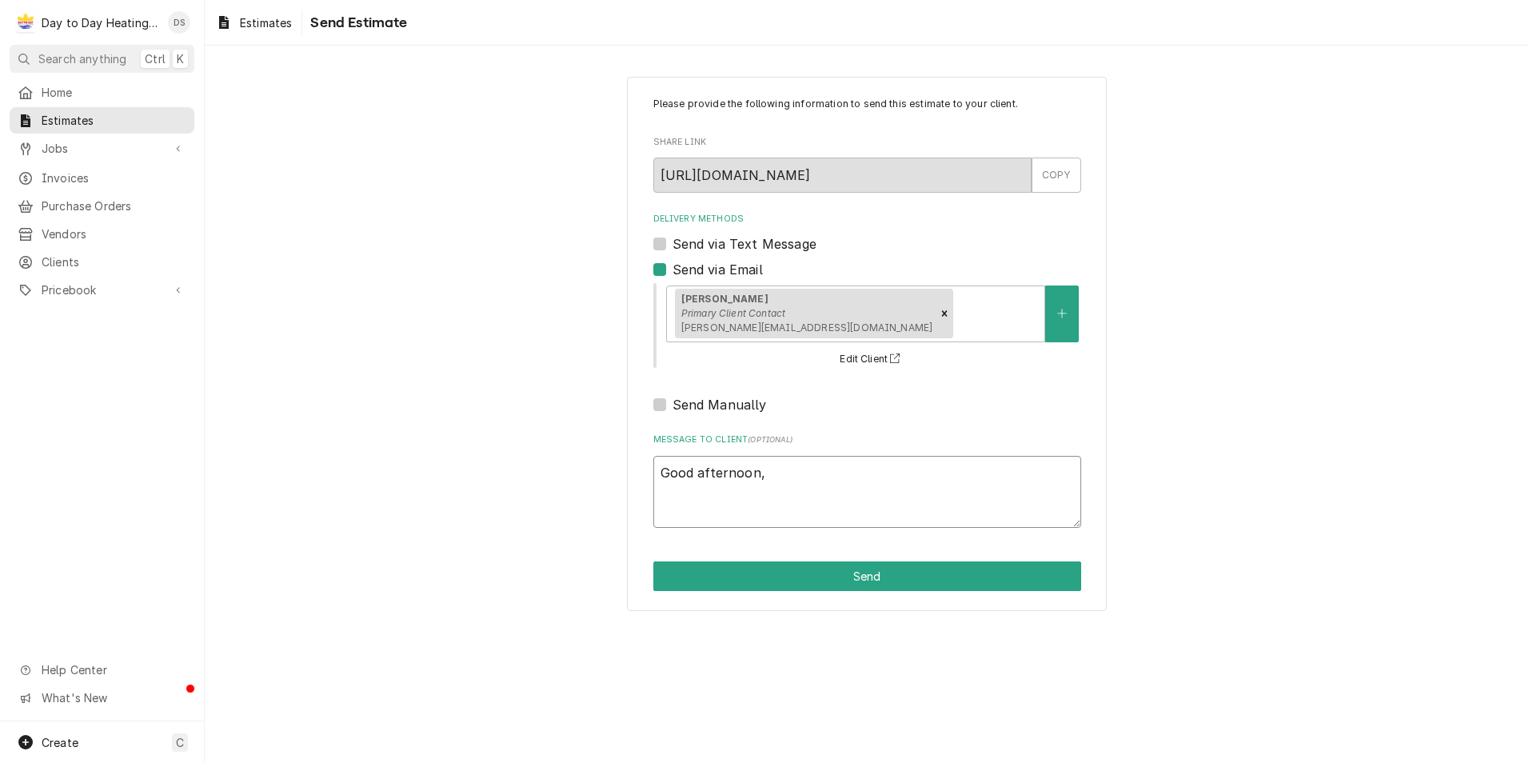
type textarea "x"
type textarea "Good afternoon,"
type textarea "x"
type textarea "Good afternoon, M"
type textarea "x"
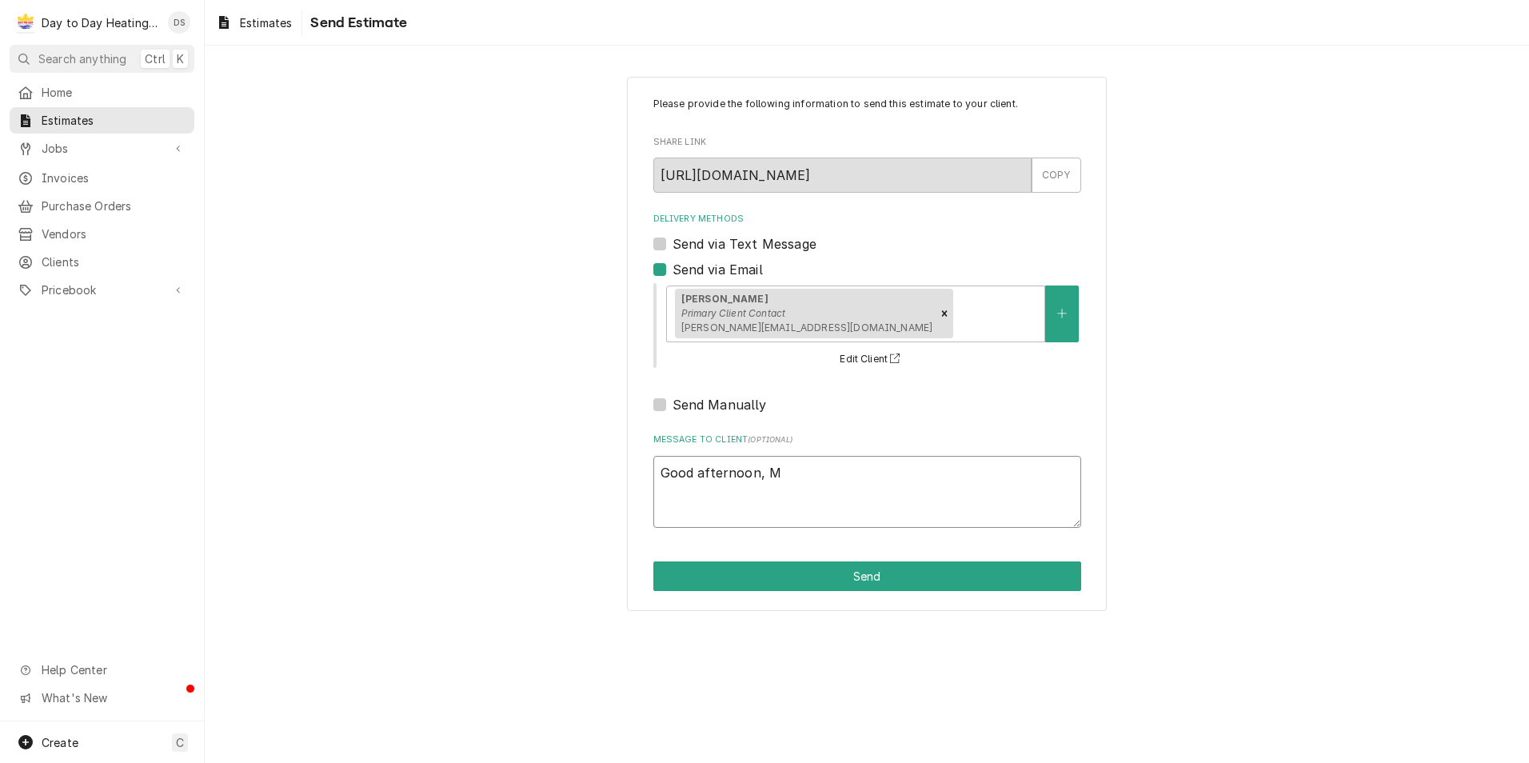
type textarea "Good afternoon, Ma"
type textarea "x"
type textarea "Good afternoon, Mat"
type textarea "x"
type textarea "Good afternoon, Matt"
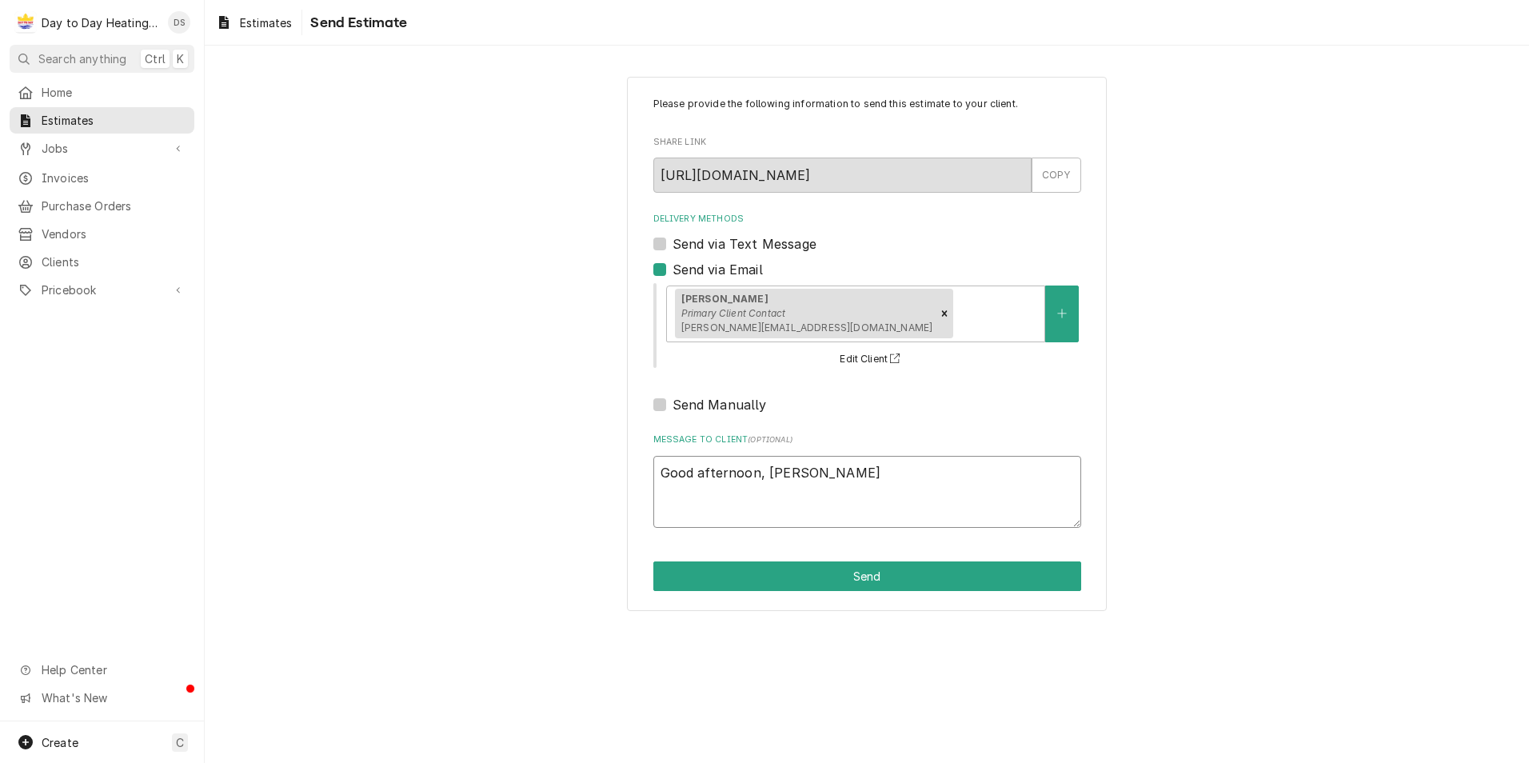
type textarea "x"
type textarea "Good afternoon, Matth"
type textarea "x"
type textarea "Good afternoon, Matthe"
type textarea "x"
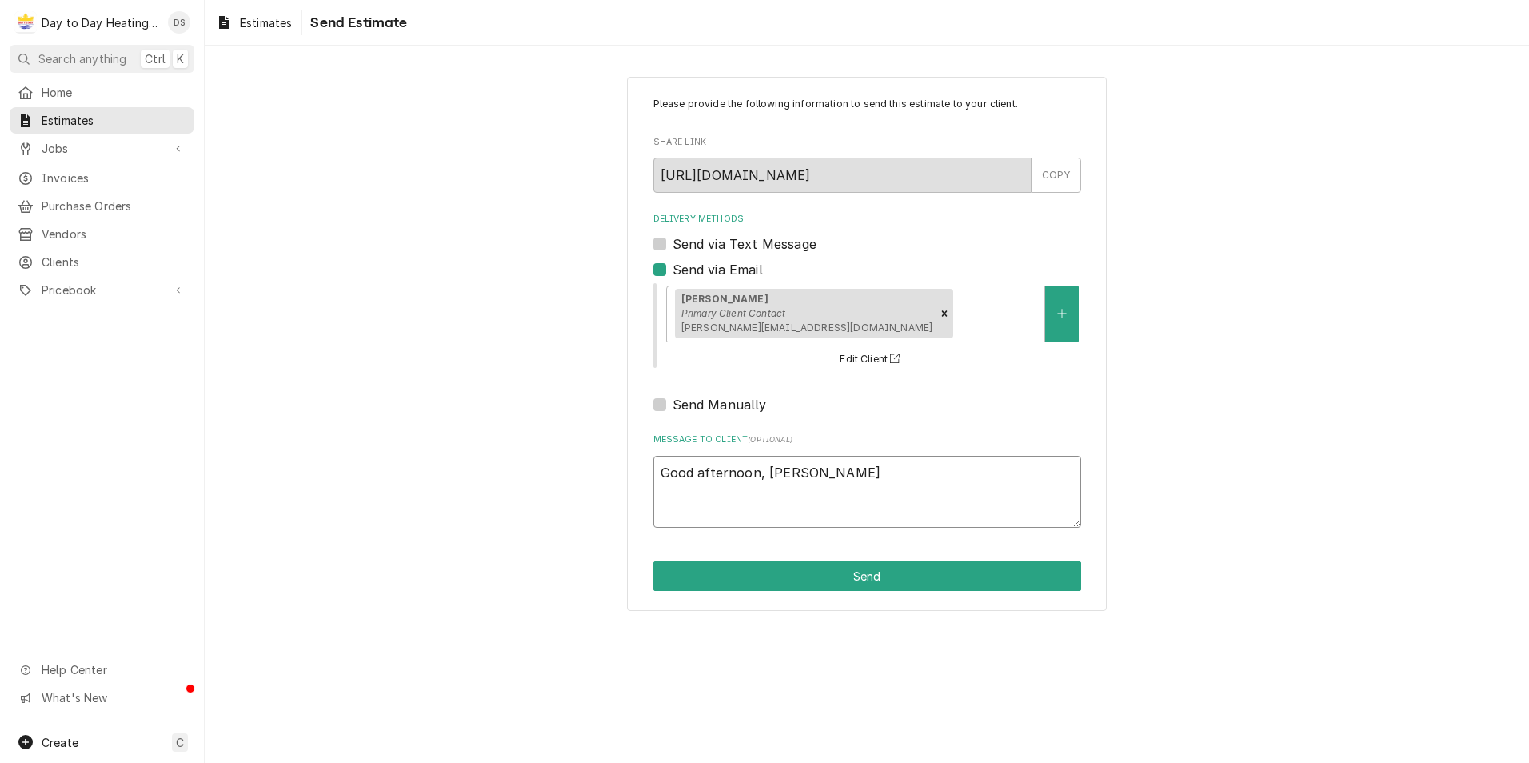
type textarea "Good afternoon, Matthew"
type textarea "x"
type textarea "Good afternoon, Mattheww"
type textarea "x"
type textarea "Good afternoon, Mattheww"
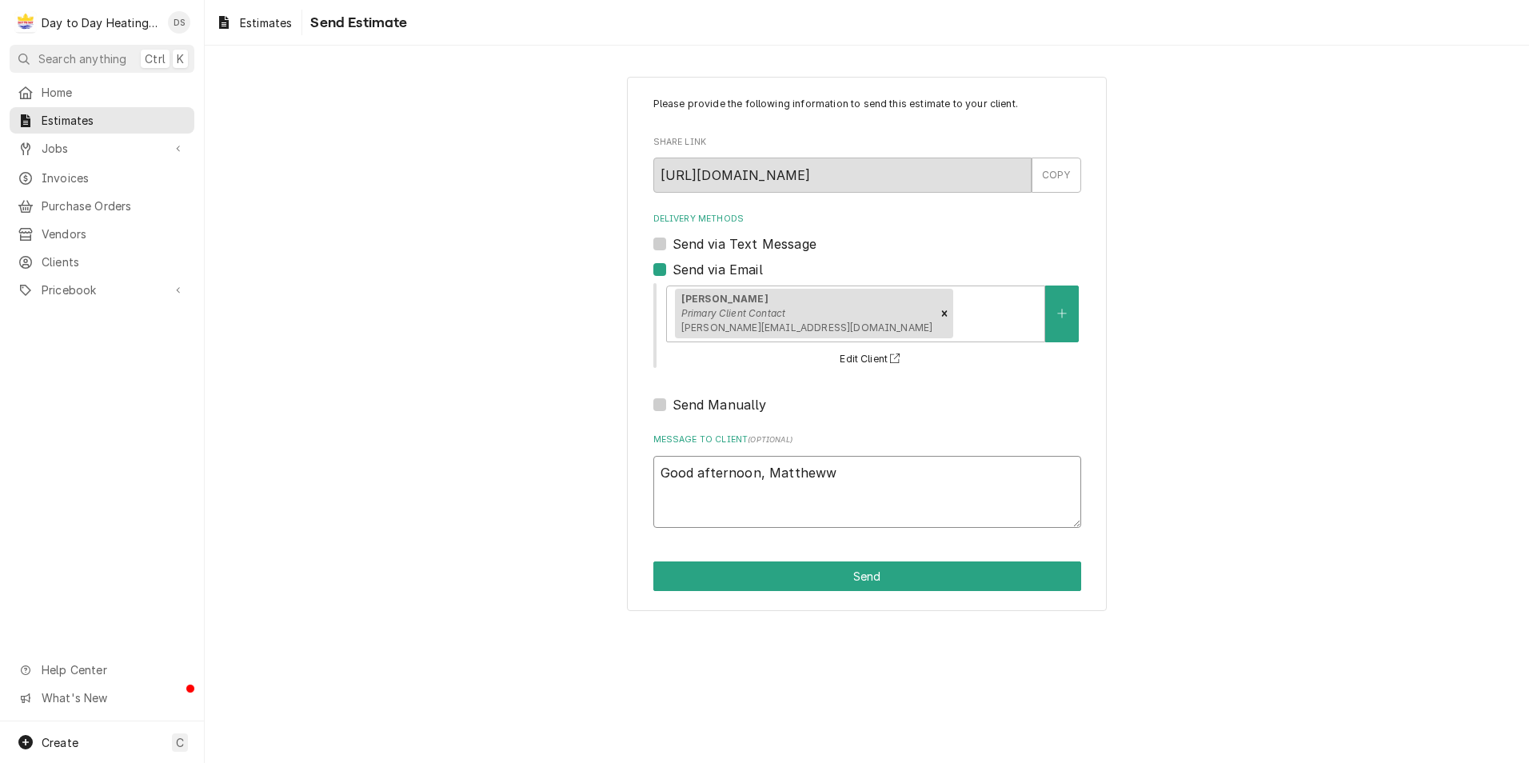
type textarea "x"
type textarea "Good afternoon, Mattheww"
type textarea "x"
type textarea "Good afternoon, Matthew"
type textarea "x"
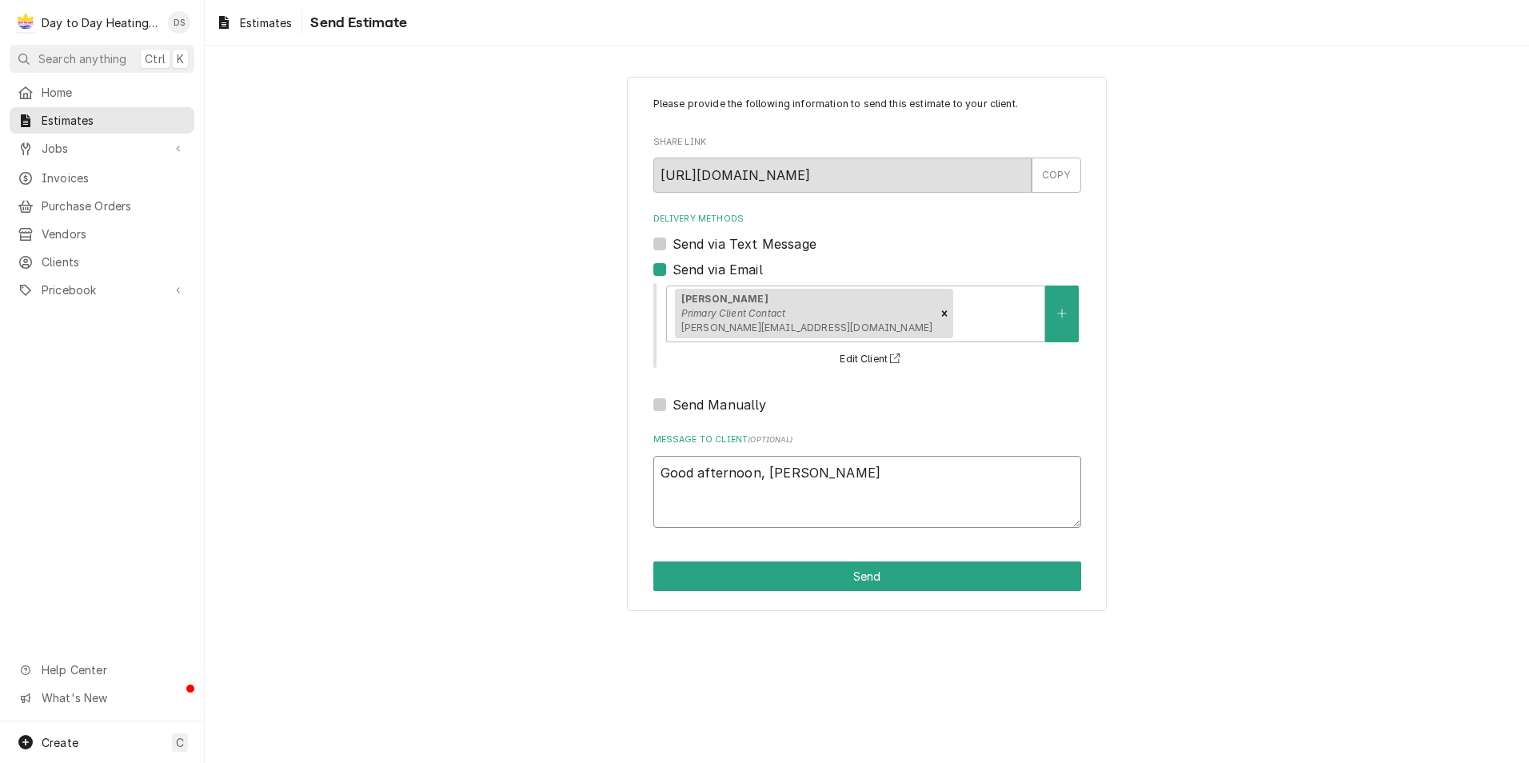
type textarea "Good afternoon, Matthew"
type textarea "x"
type textarea "Good afternoon, Matthew H"
type textarea "x"
type textarea "Good afternoon, Matthew He"
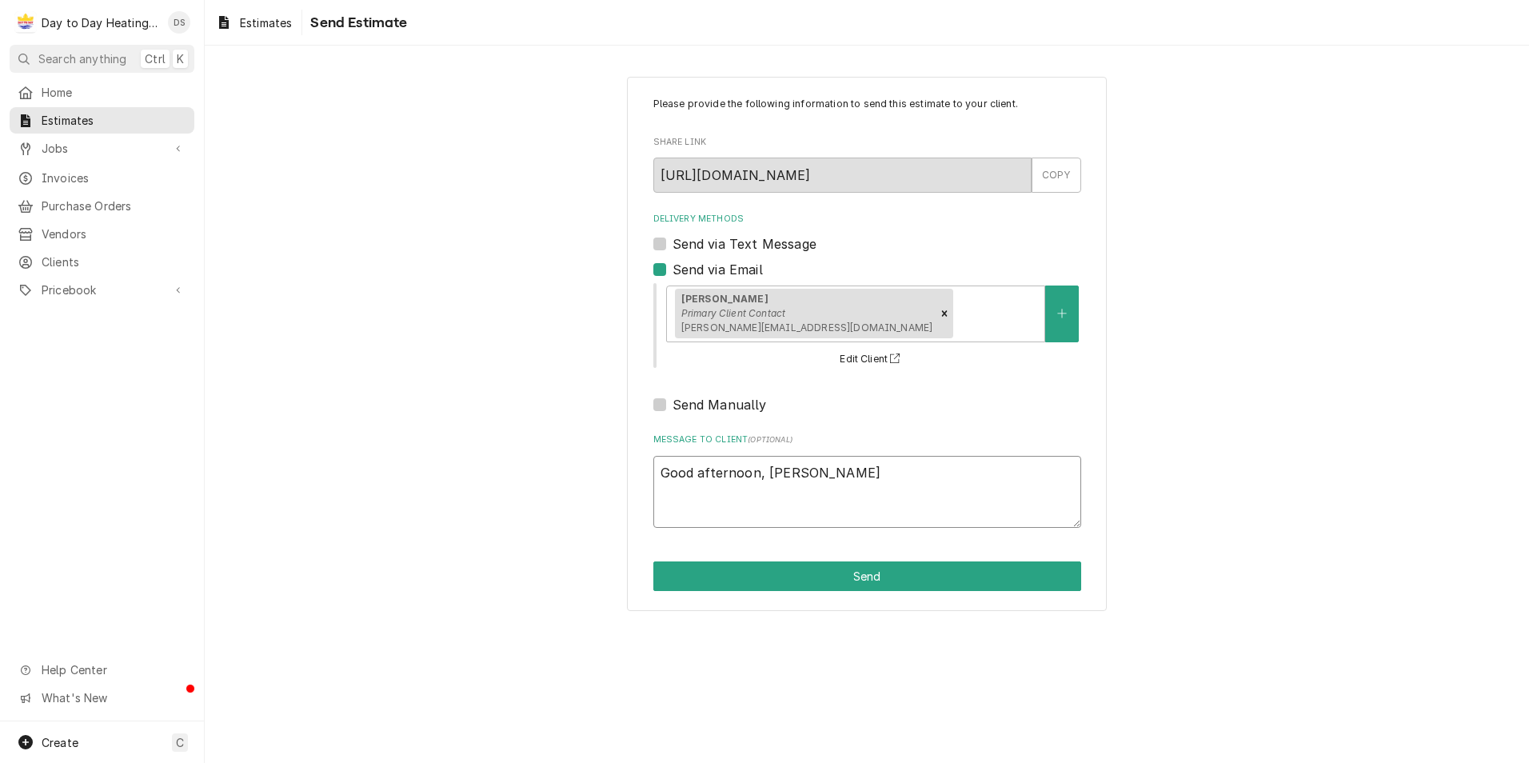
type textarea "x"
type textarea "Good afternoon, Matthew Her"
type textarea "x"
type textarea "Good afternoon, Matthew Here"
type textarea "x"
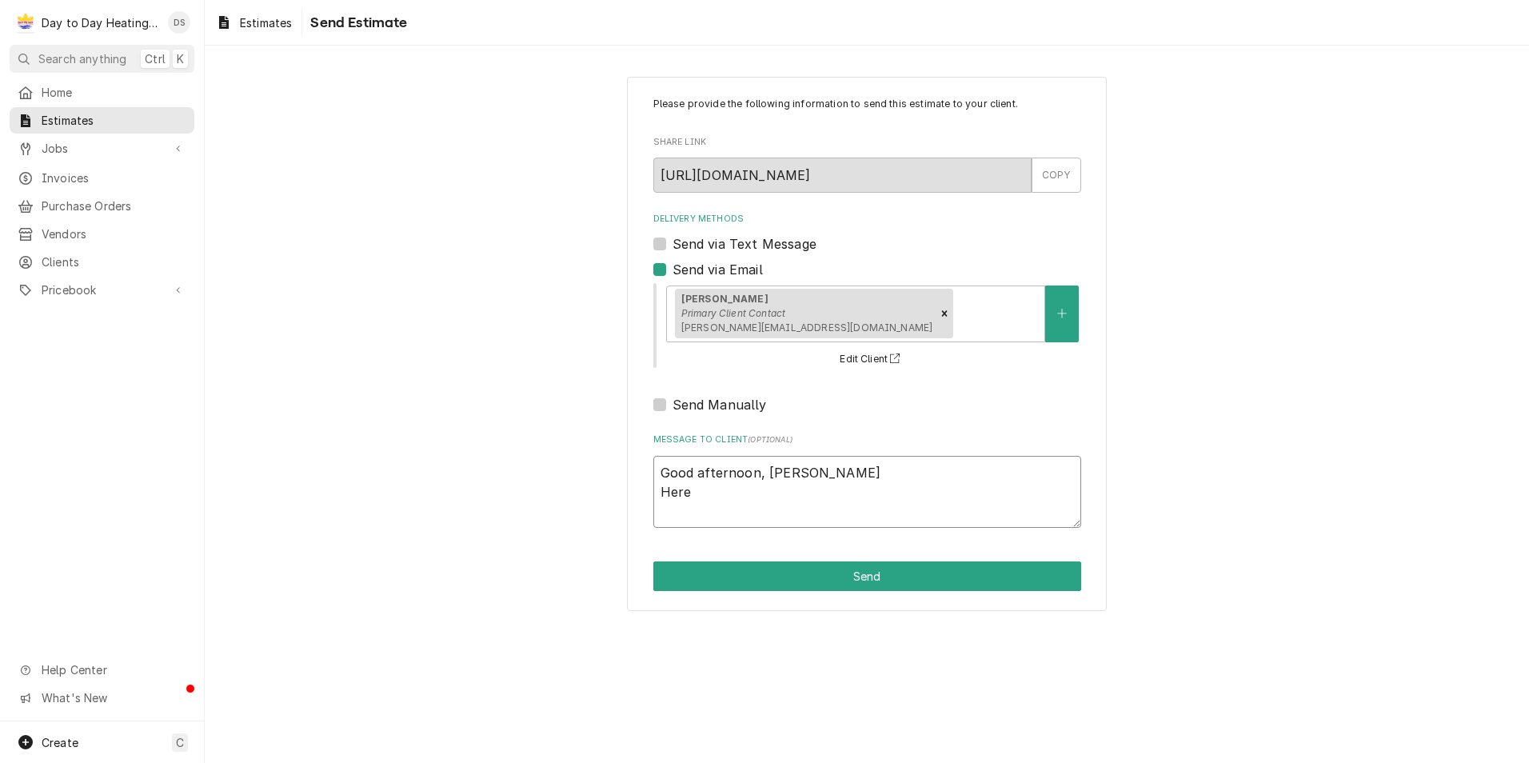
type textarea "Good afternoon, Matthew Here"
type textarea "x"
type textarea "Good afternoon, Matthew Here i"
type textarea "x"
type textarea "Good afternoon, Matthew Here is"
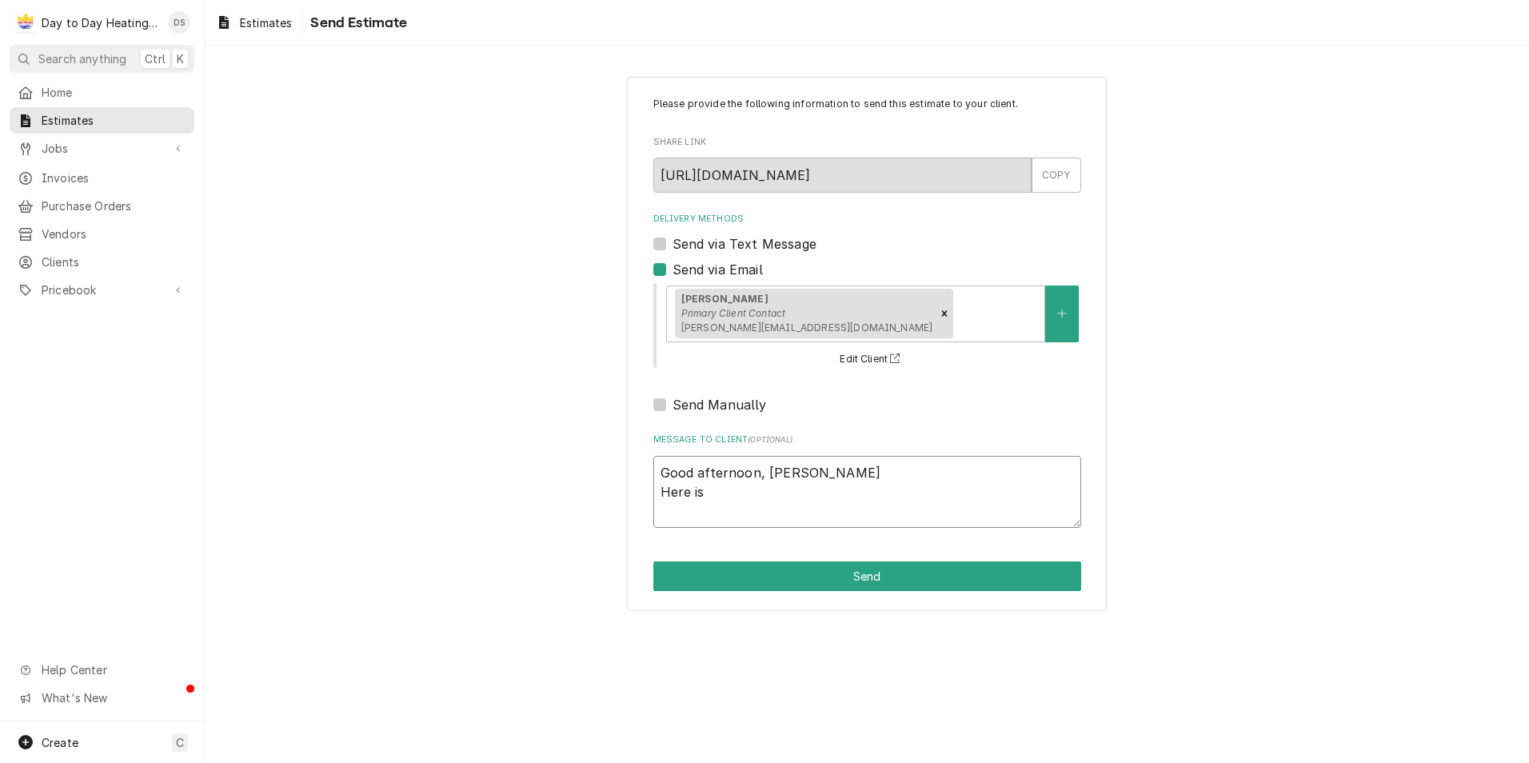
type textarea "x"
type textarea "Good afternoon, Matthew Here is"
type textarea "x"
type textarea "Good afternoon, Matthew Here is t"
type textarea "x"
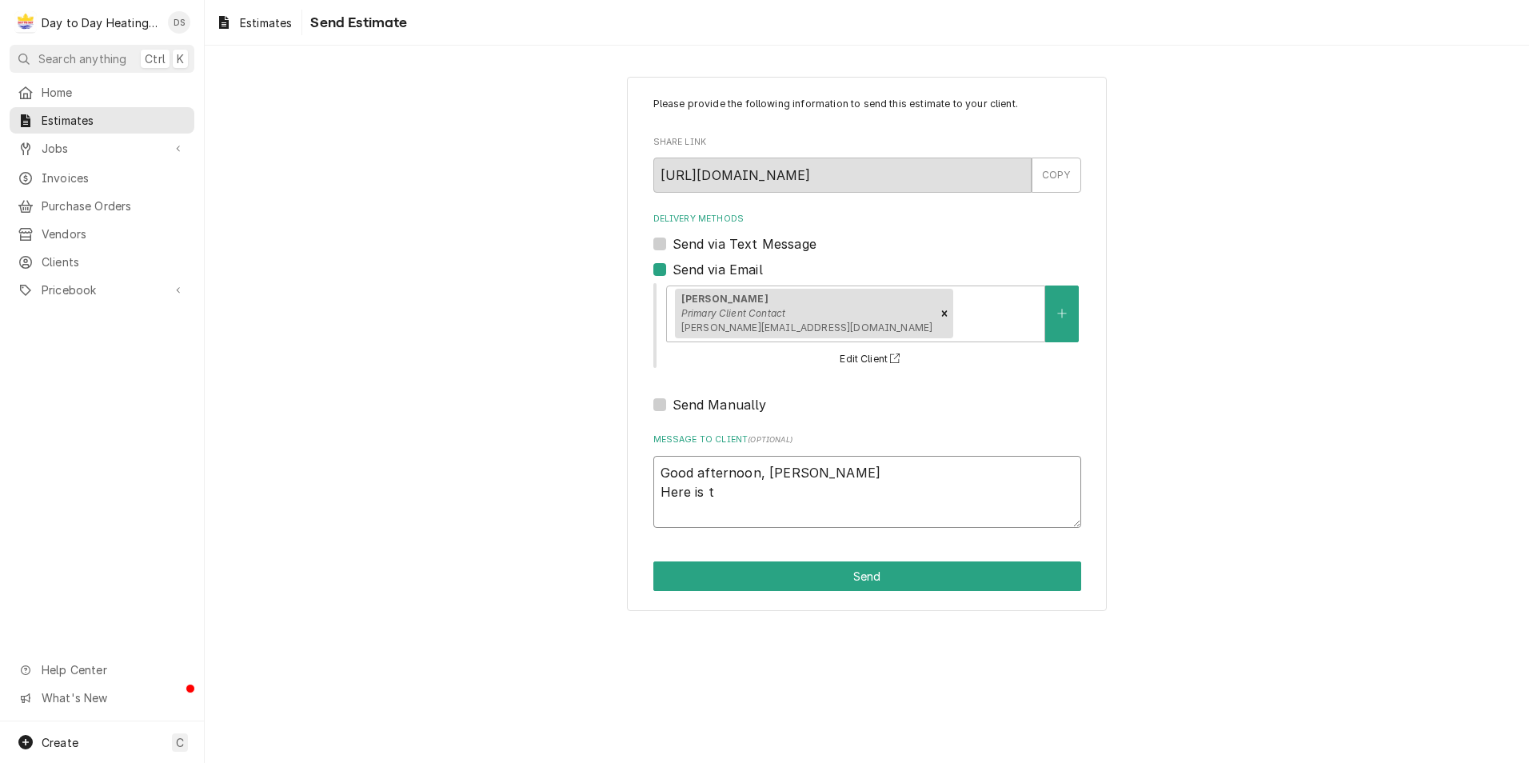
type textarea "Good afternoon, Matthew Here is th"
type textarea "x"
type textarea "Good afternoon, Matthew Here is the"
type textarea "x"
type textarea "Good afternoon, Matthew Here is the"
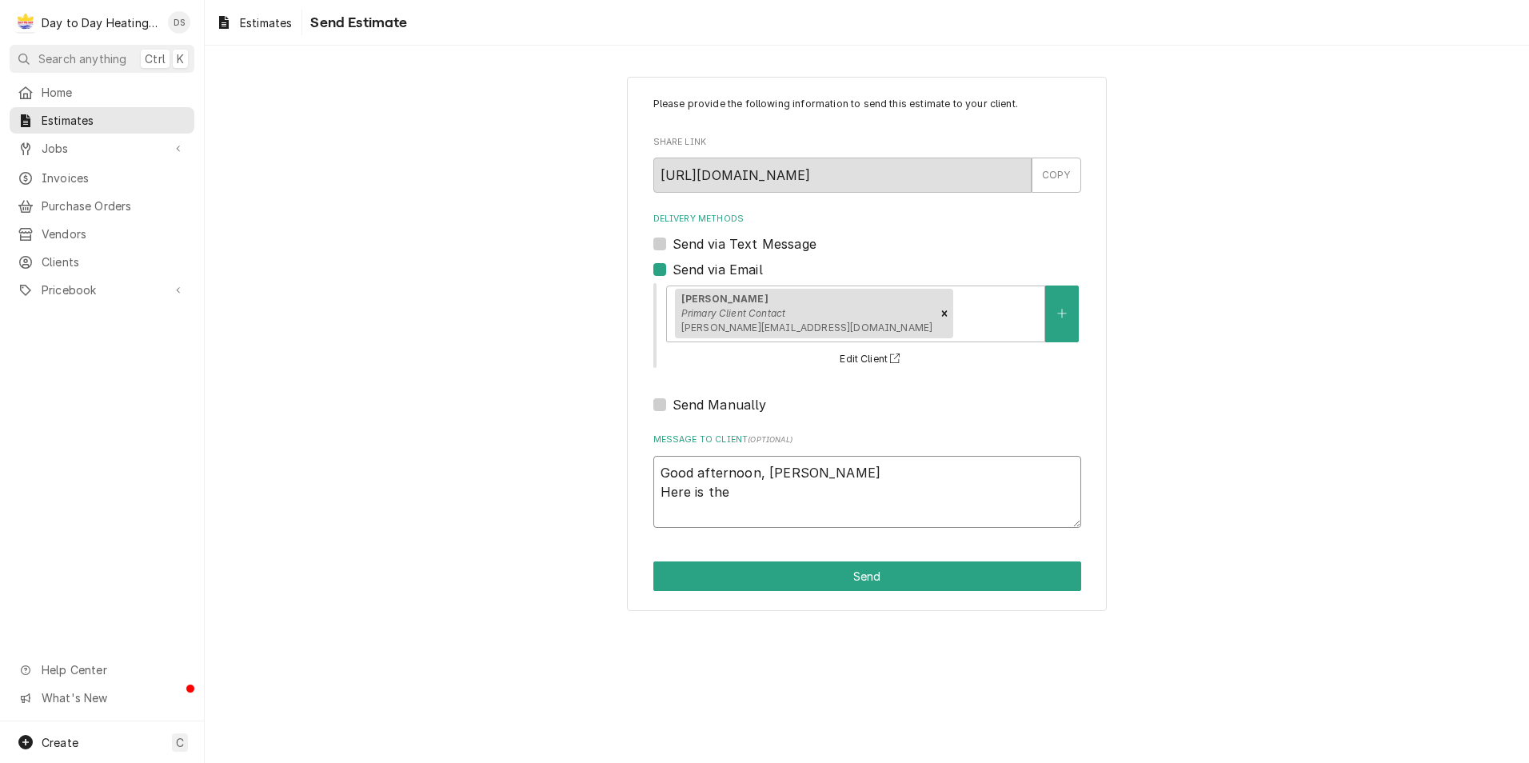
type textarea "x"
type textarea "Good afternoon, Matthew Here is the p"
type textarea "x"
type textarea "Good afternoon, Matthew Here is the pr"
type textarea "x"
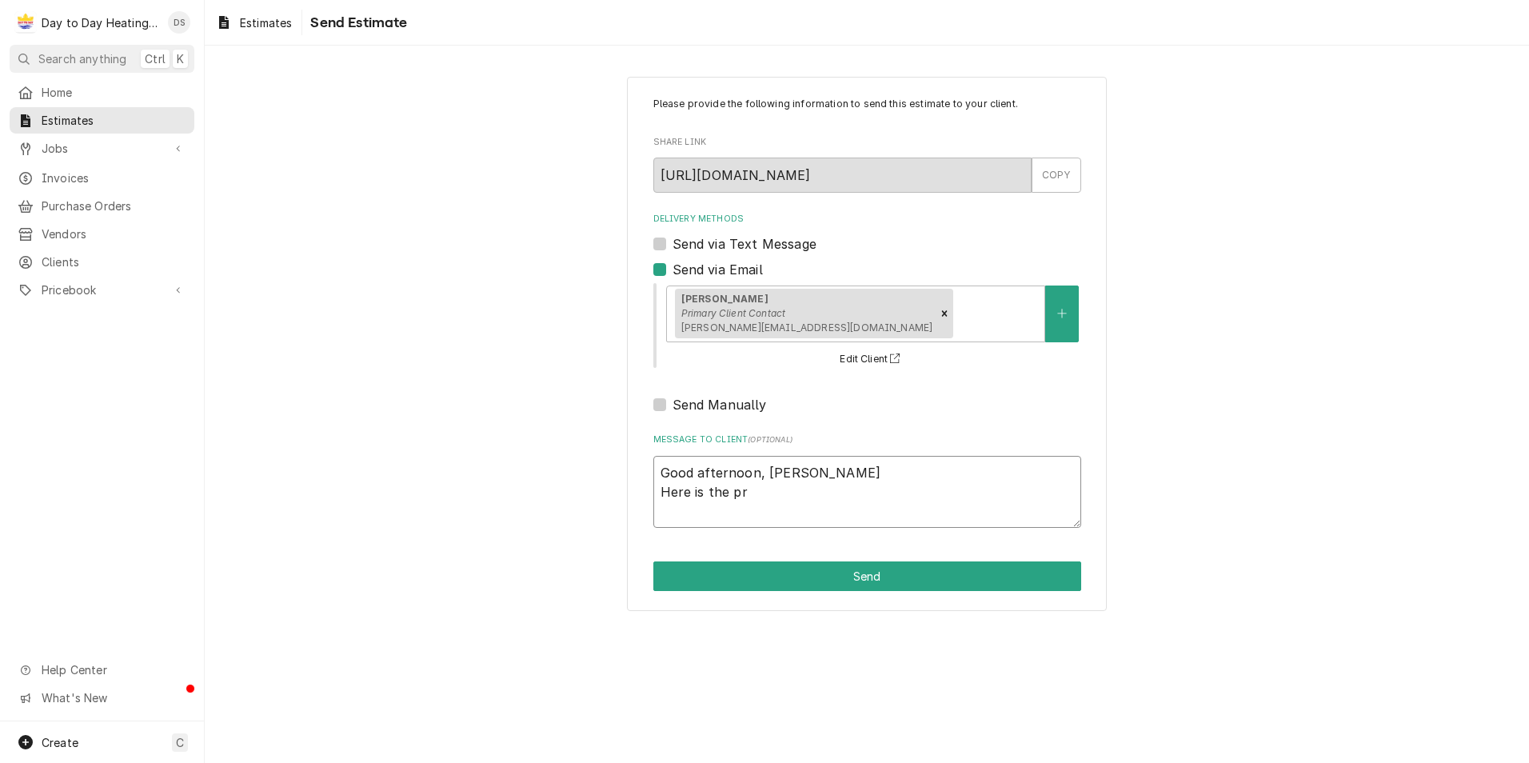
type textarea "Good afternoon, Matthew Here is the pro"
type textarea "x"
type textarea "Good afternoon, Matthew Here is the prop"
type textarea "x"
type textarea "Good afternoon, Matthew Here is the propo"
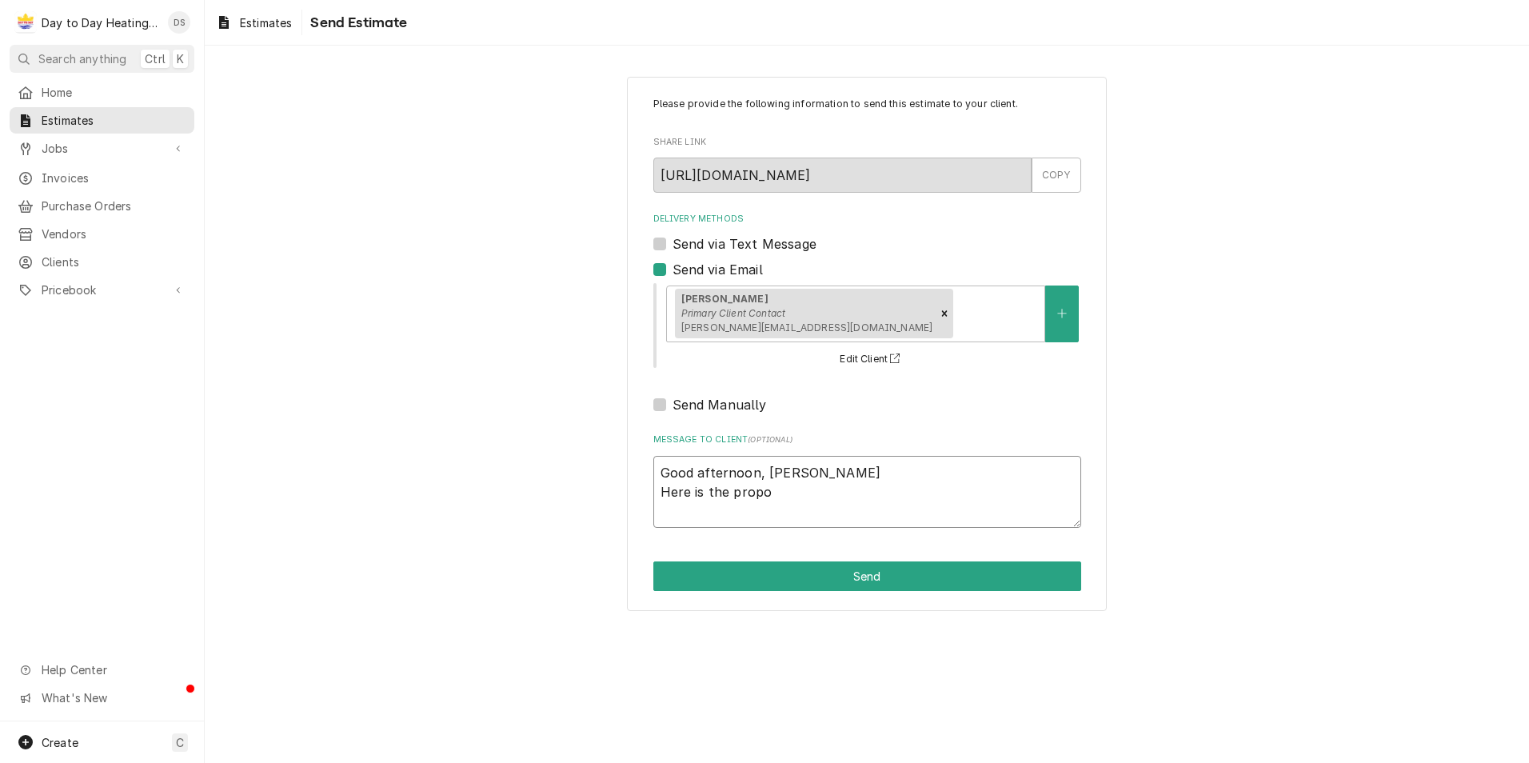
type textarea "x"
type textarea "Good afternoon, Matthew Here is the propos"
type textarea "x"
type textarea "Good afternoon, Matthew Here is the proposa"
type textarea "x"
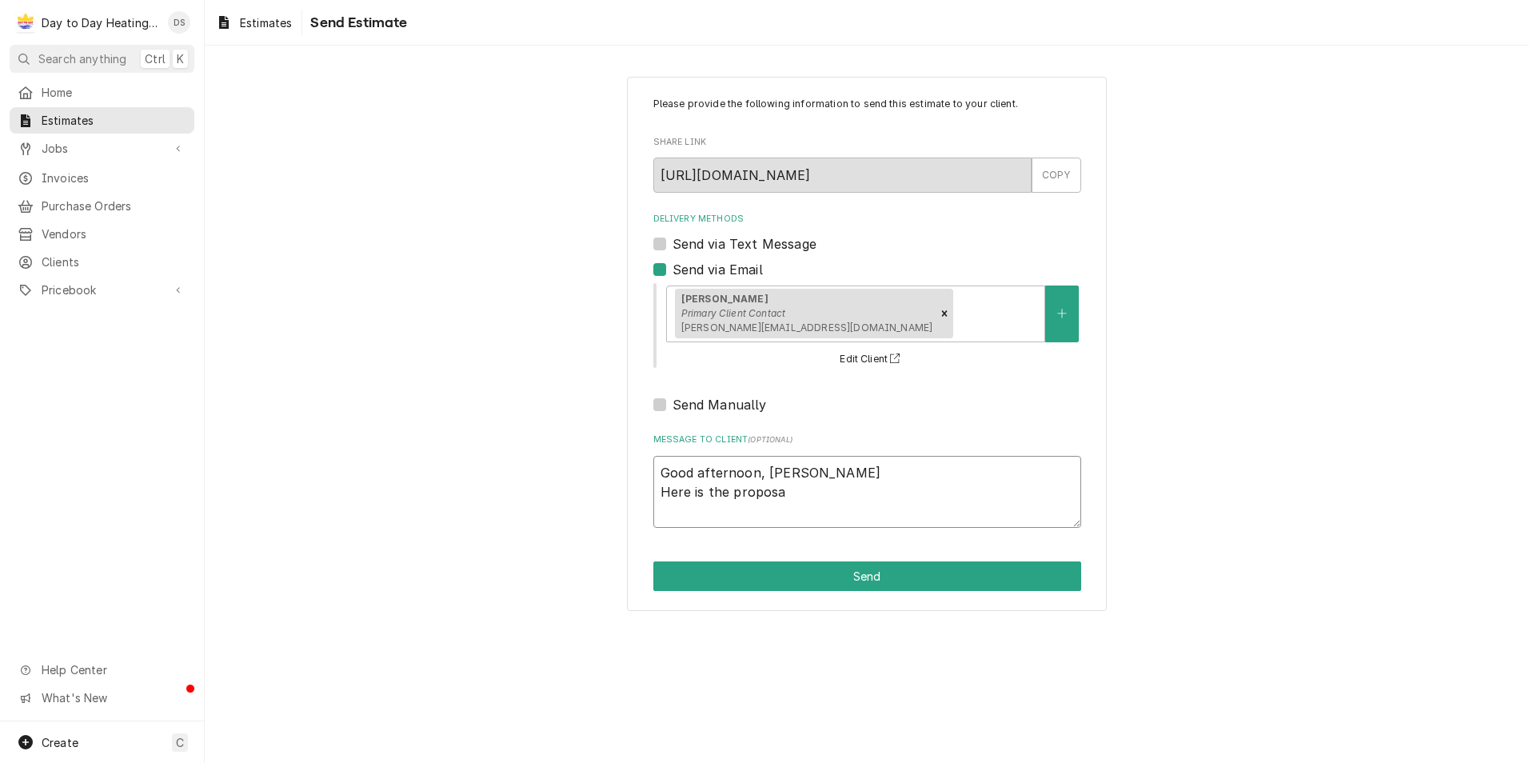
type textarea "Good afternoon, Matthew Here is the proposal"
type textarea "x"
type textarea "Good afternoon, Matthew Here is the proposal"
type textarea "x"
type textarea "Good afternoon, Matthew Here is the proposal f"
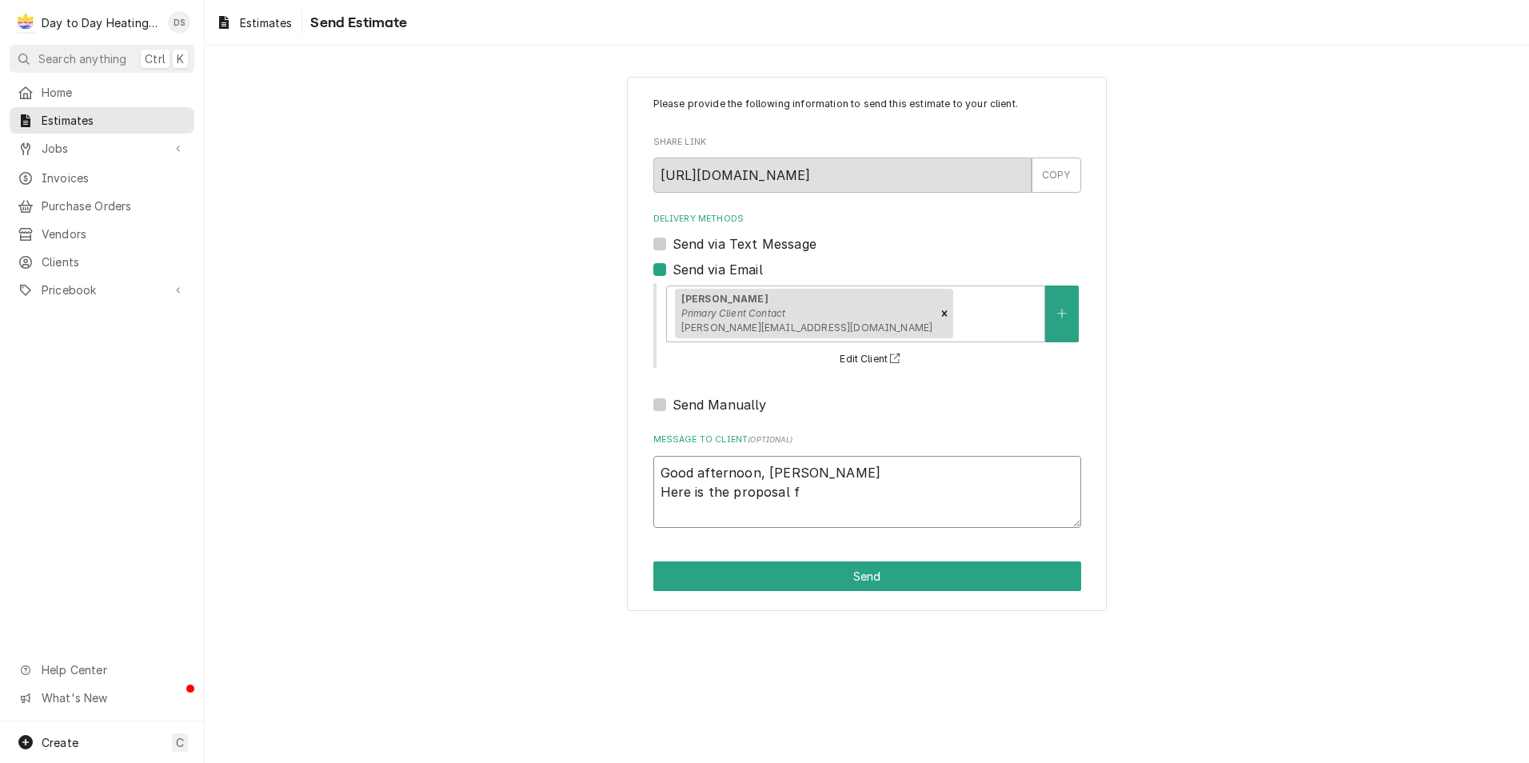
type textarea "x"
type textarea "Good afternoon, Matthew Here is the proposal fo"
type textarea "x"
type textarea "Good afternoon, Matthew Here is the proposal for"
type textarea "x"
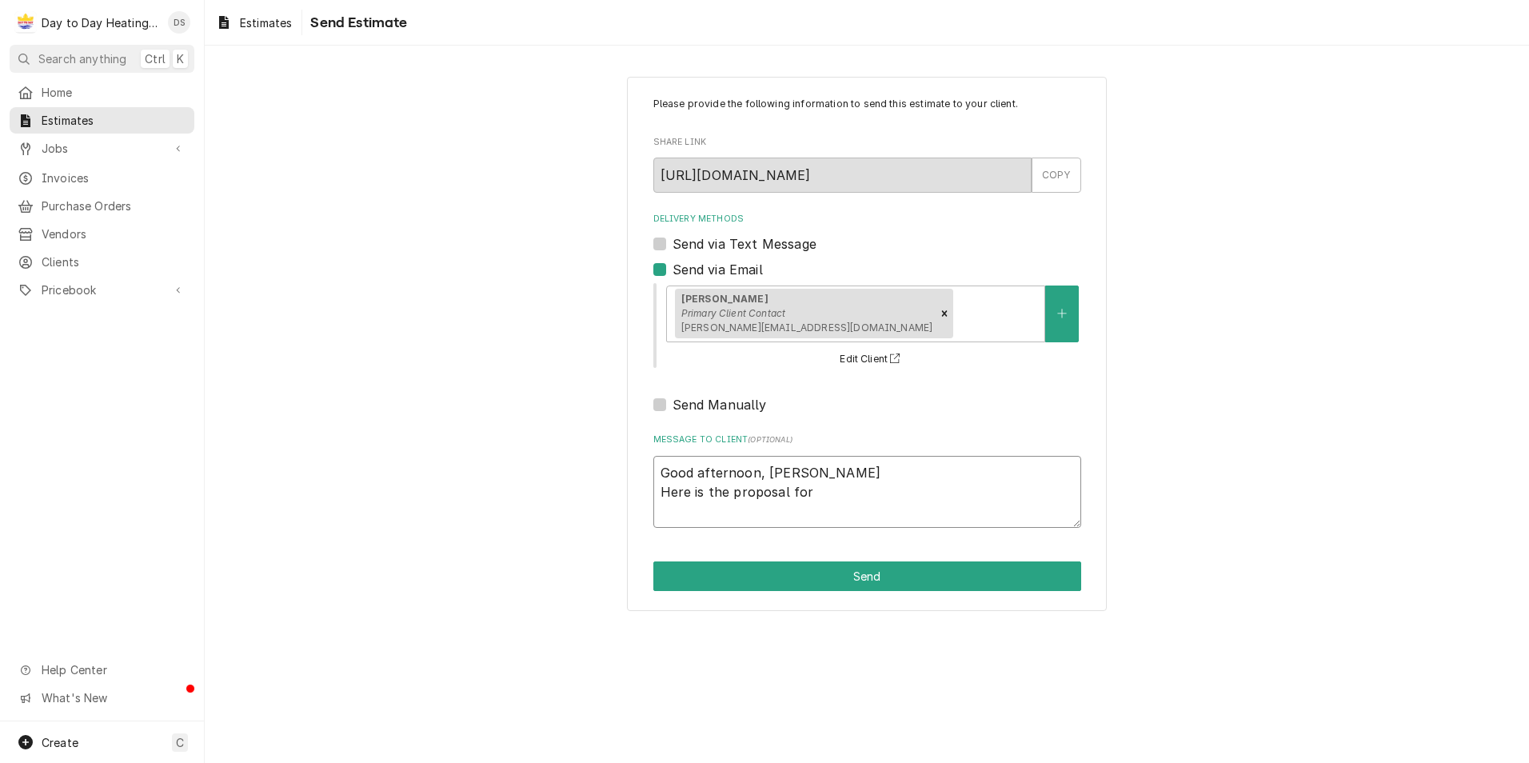
type textarea "Good afternoon, Matthew Here is the proposal for"
type textarea "x"
type textarea "Good afternoon, Matthew Here is the proposal for t"
type textarea "x"
type textarea "Good afternoon, Matthew Here is the proposal for th"
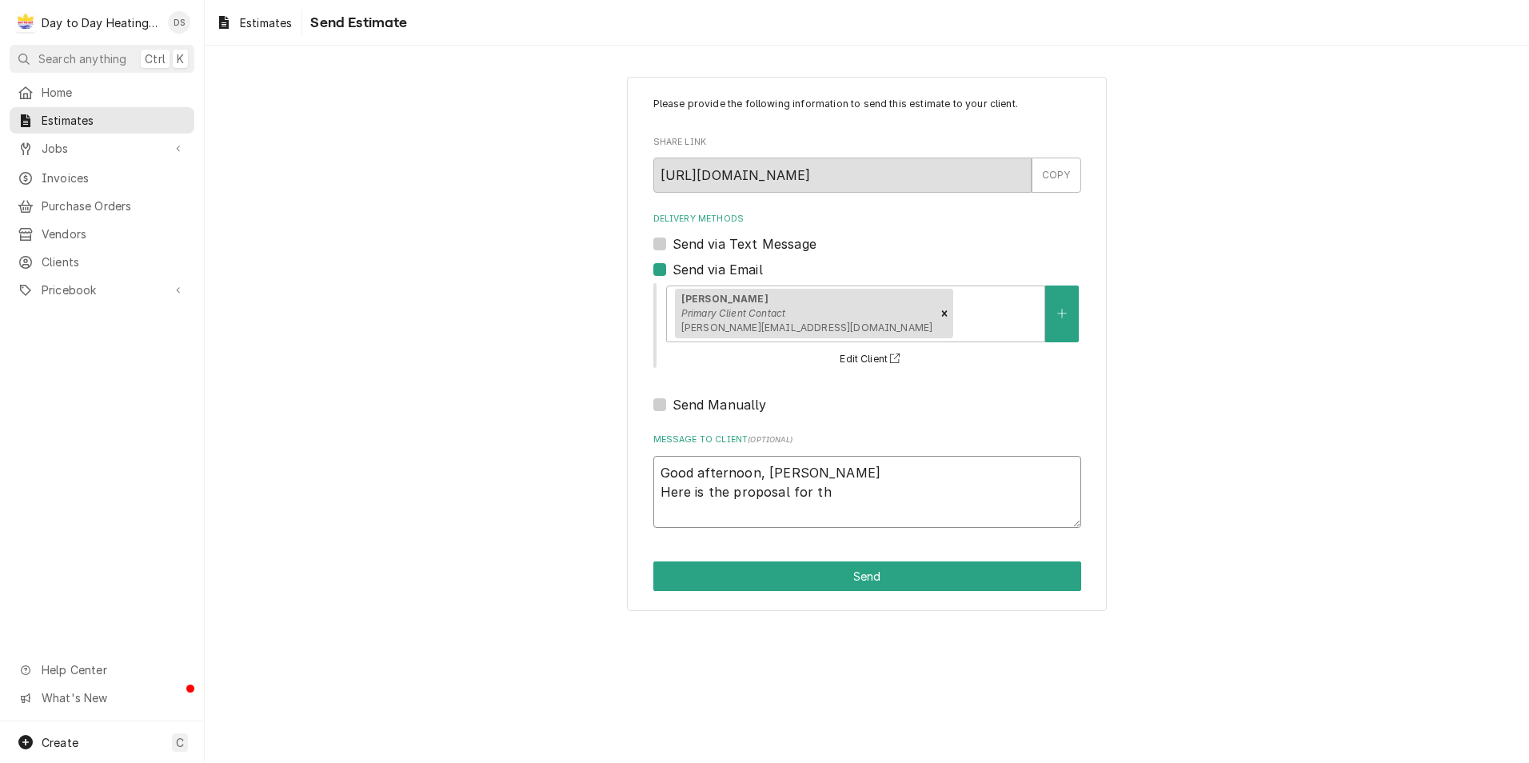
type textarea "x"
type textarea "Good afternoon, Matthew Here is the proposal for the"
type textarea "x"
type textarea "Good afternoon, Matthew Here is the proposal for the"
type textarea "x"
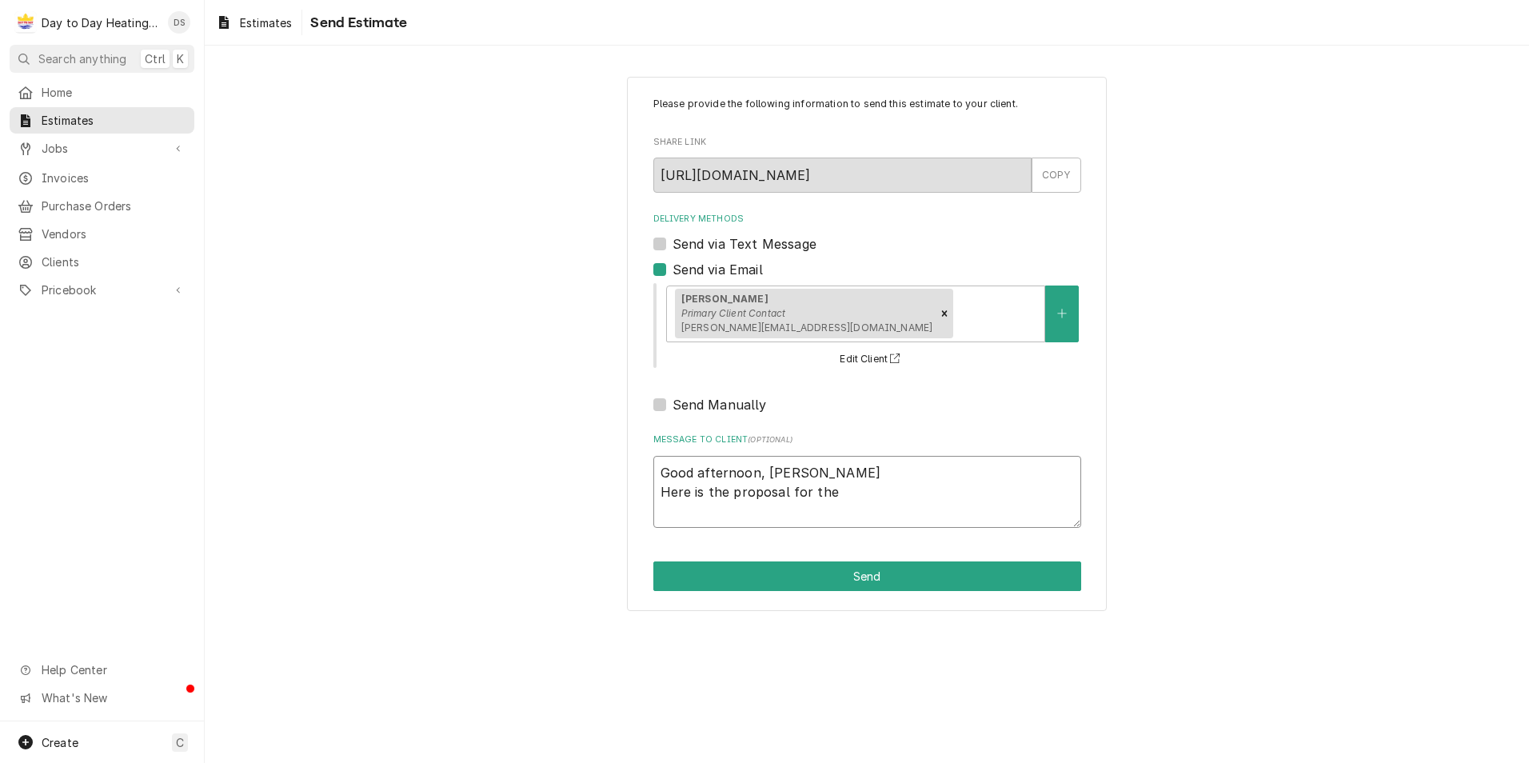
type textarea "Good afternoon, Matthew Here is the proposal for the u"
type textarea "x"
type textarea "Good afternoon, Matthew Here is the proposal for the un"
type textarea "x"
type textarea "Good afternoon, Matthew Here is the proposal for the uni"
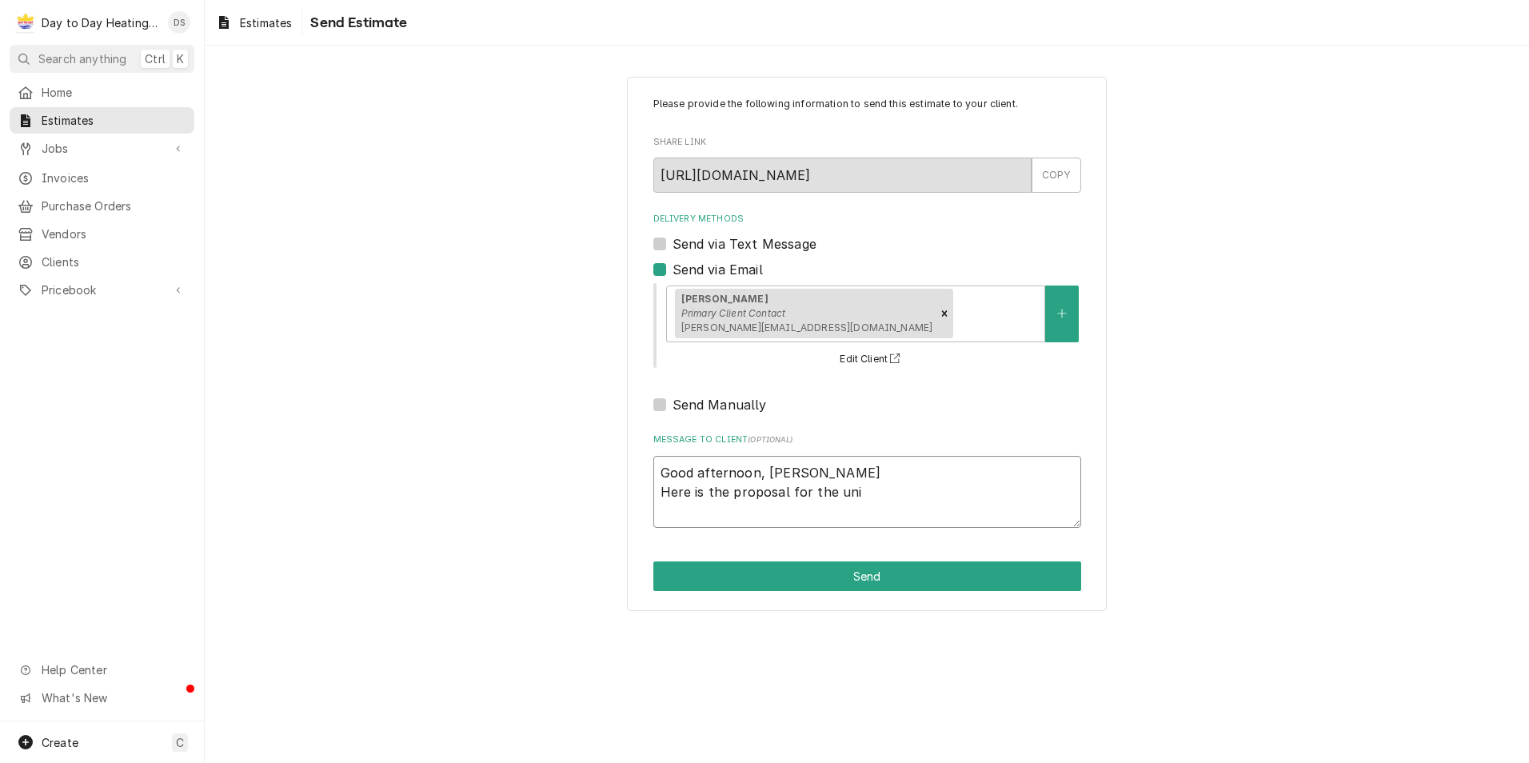
type textarea "x"
type textarea "Good afternoon, Matthew Here is the proposal for the unit"
type textarea "x"
type textarea "Good afternoon, Matthew Here is the proposal for the unit"
type textarea "x"
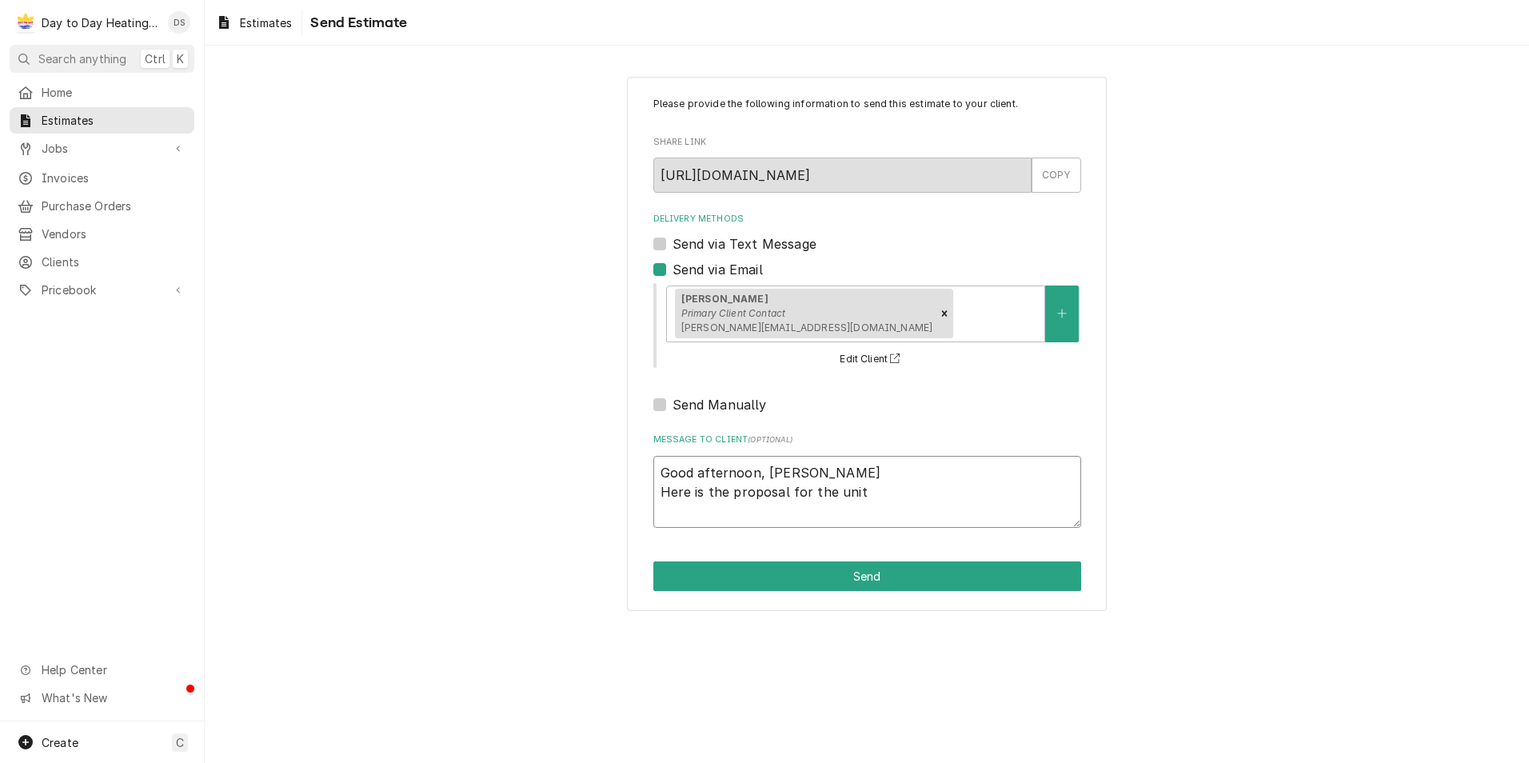
type textarea "Good afternoon, Matthew Here is the proposal for the unit c"
type textarea "x"
type textarea "Good afternoon, Matthew Here is the proposal for the unit ch"
type textarea "x"
type textarea "Good afternoon, Matthew Here is the proposal for the unit cha"
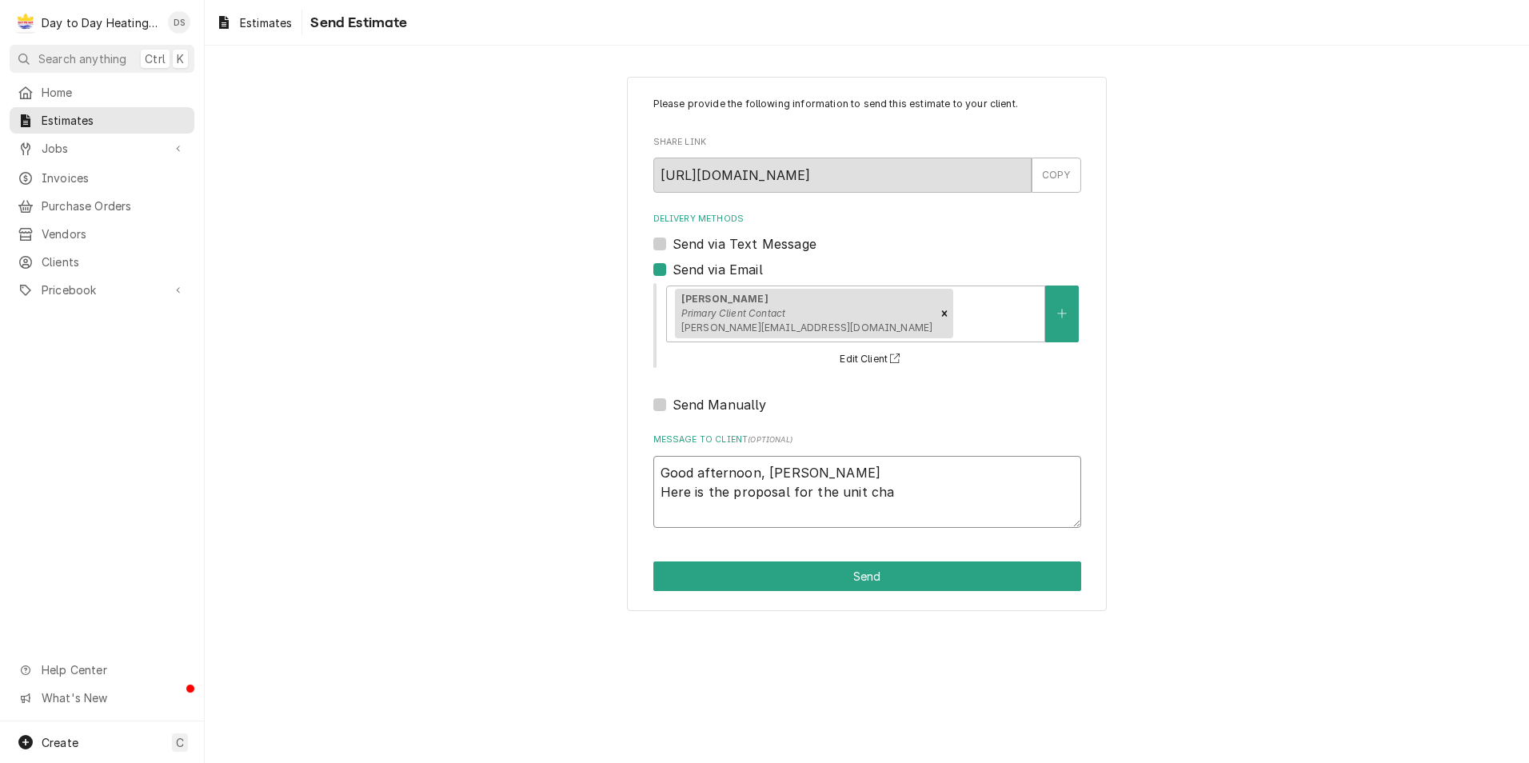
type textarea "x"
type textarea "Good afternoon, Matthew Here is the proposal for the unit chan"
type textarea "x"
type textarea "Good afternoon, Matthew Here is the proposal for the unit chang"
type textarea "x"
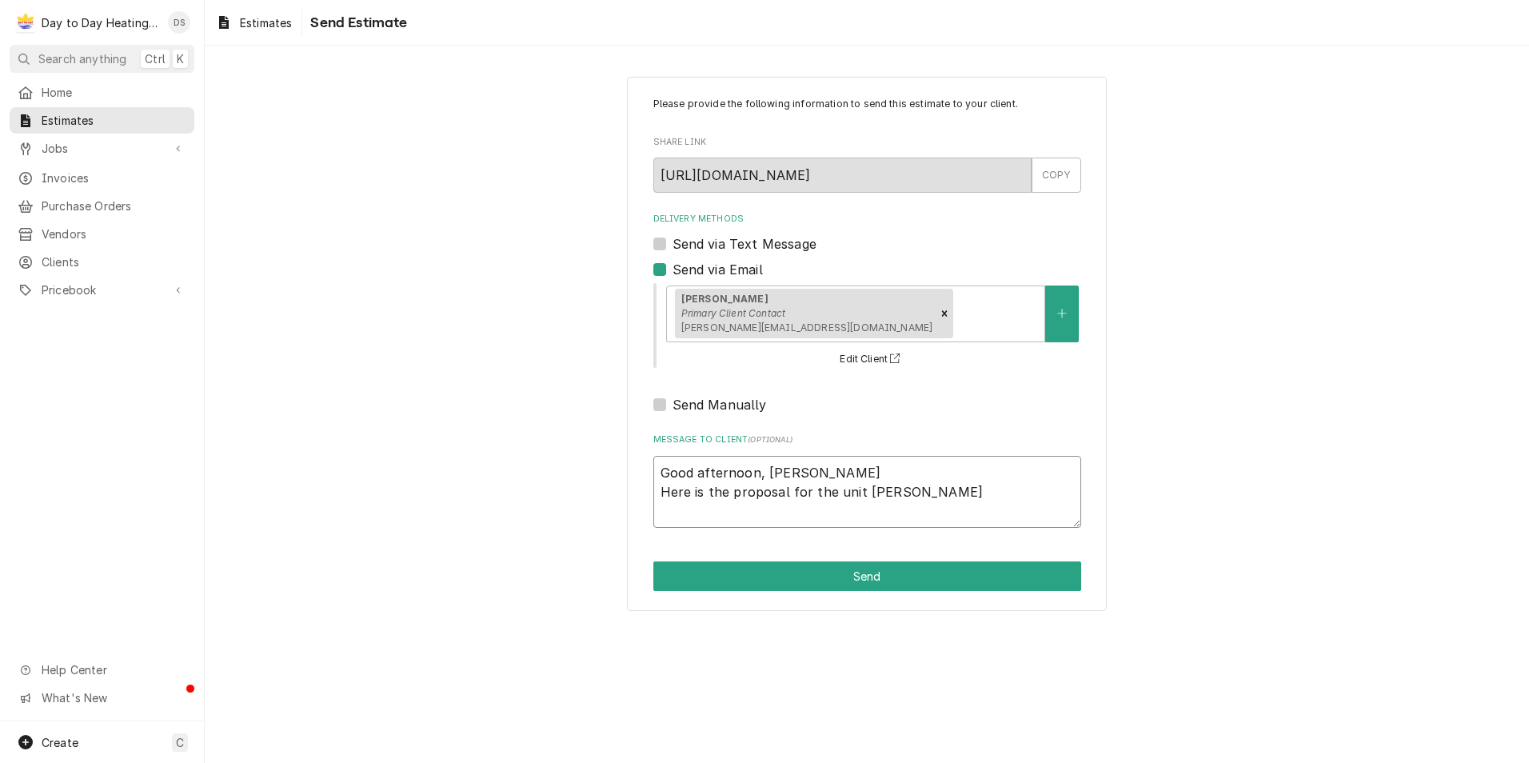
type textarea "Good afternoon, Matthew Here is the proposal for the unit change"
type textarea "x"
type textarea "Good afternoon, Matthew Here is the proposal for the unit change"
type textarea "x"
type textarea "Good afternoon, Matthew Here is the proposal for the unit change o"
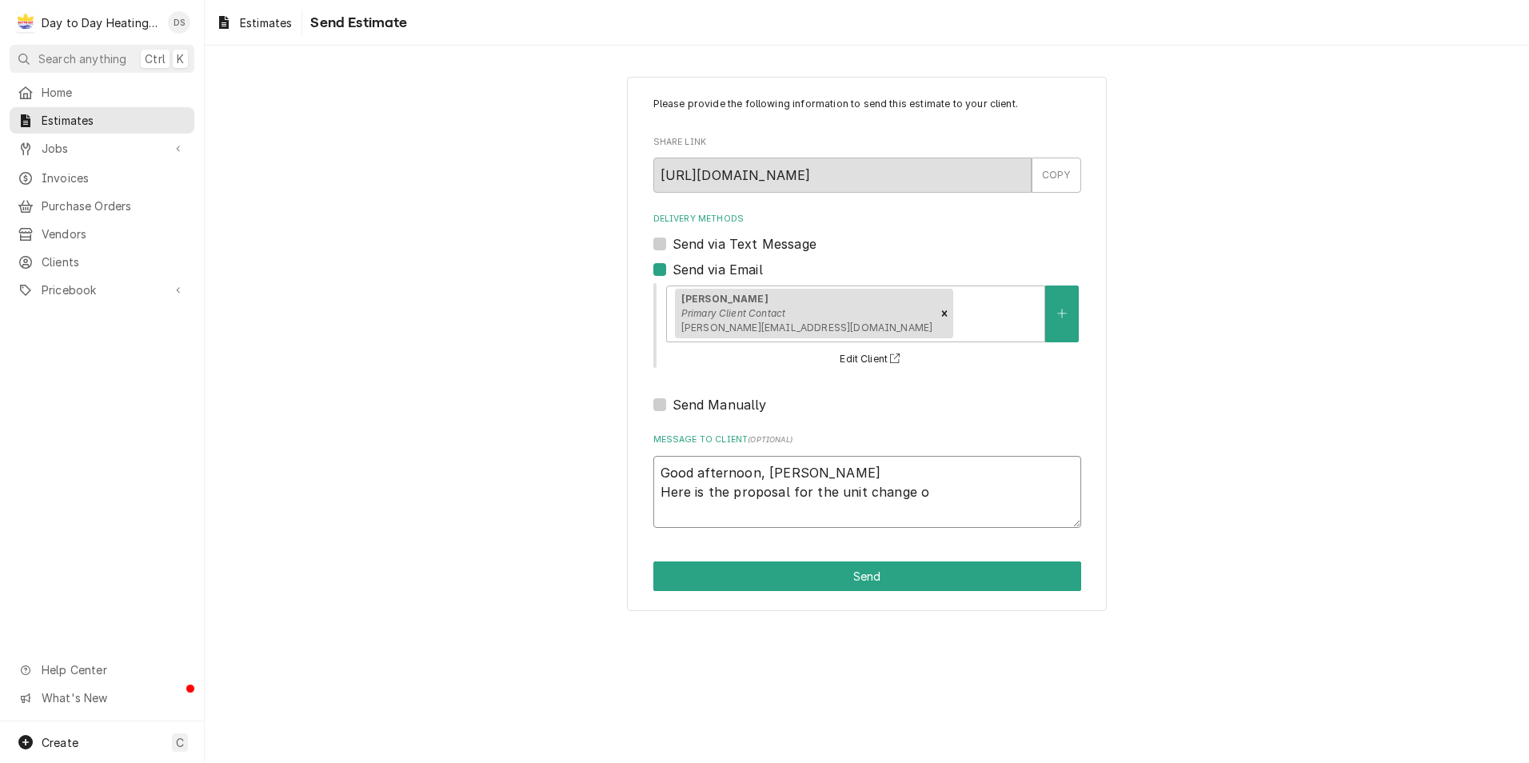
type textarea "x"
type textarea "Good afternoon, Matthew Here is the proposal for the unit change ou"
type textarea "x"
type textarea "Good afternoon, Matthew Here is the proposal for the unit change out"
type textarea "x"
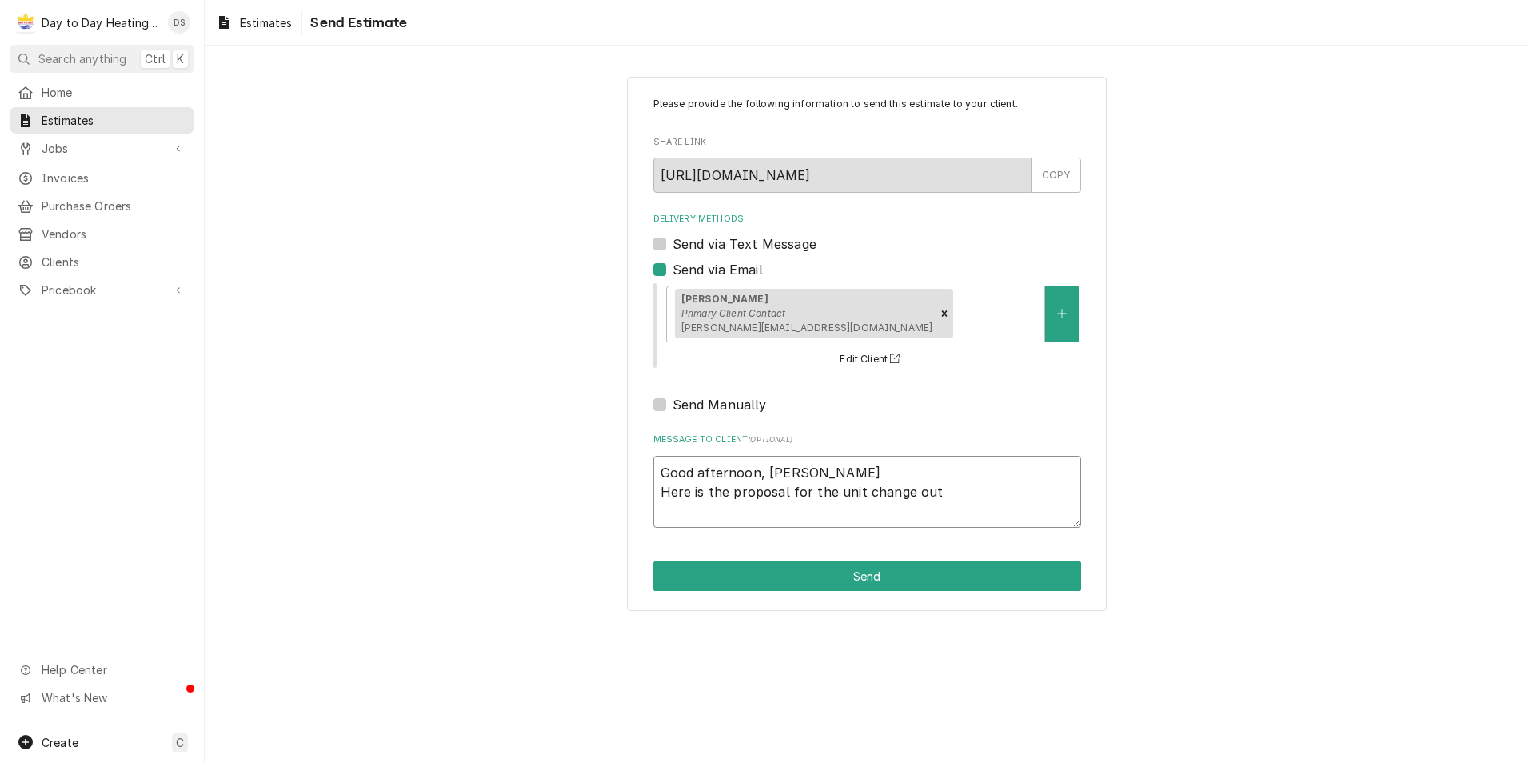
type textarea "Good afternoon, Matthew Here is the proposal for the unit change out"
type textarea "x"
type textarea "Good afternoon, Matthew Here is the proposal for the unit change out"
type textarea "x"
type textarea "Good afternoon, Matthew Here is the proposal for the unit change out."
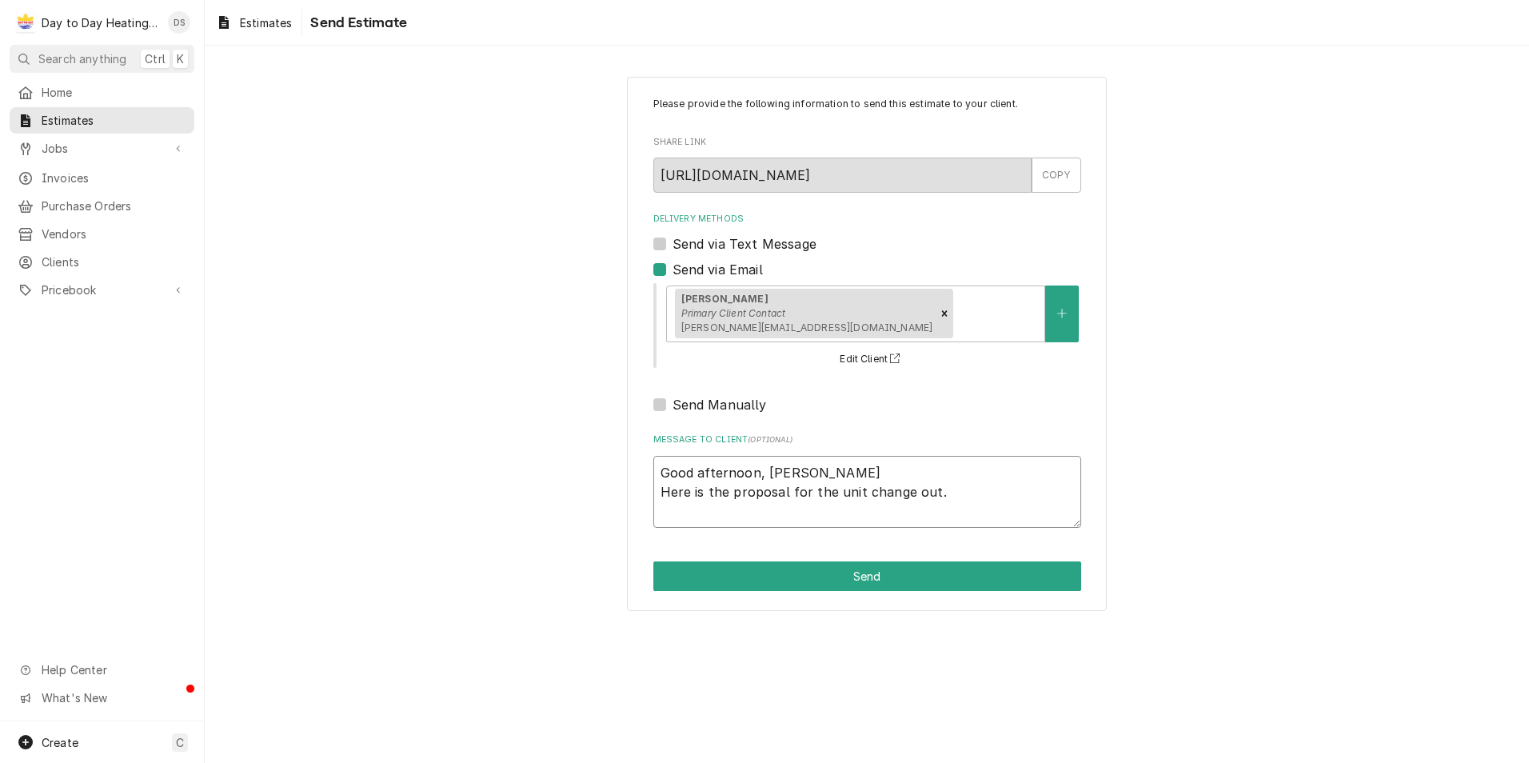
type textarea "x"
type textarea "Good afternoon, Matthew Here is the proposal for the unit change out."
type textarea "x"
type textarea "Good afternoon, Matthew Here is the proposal for the unit change out. T"
type textarea "x"
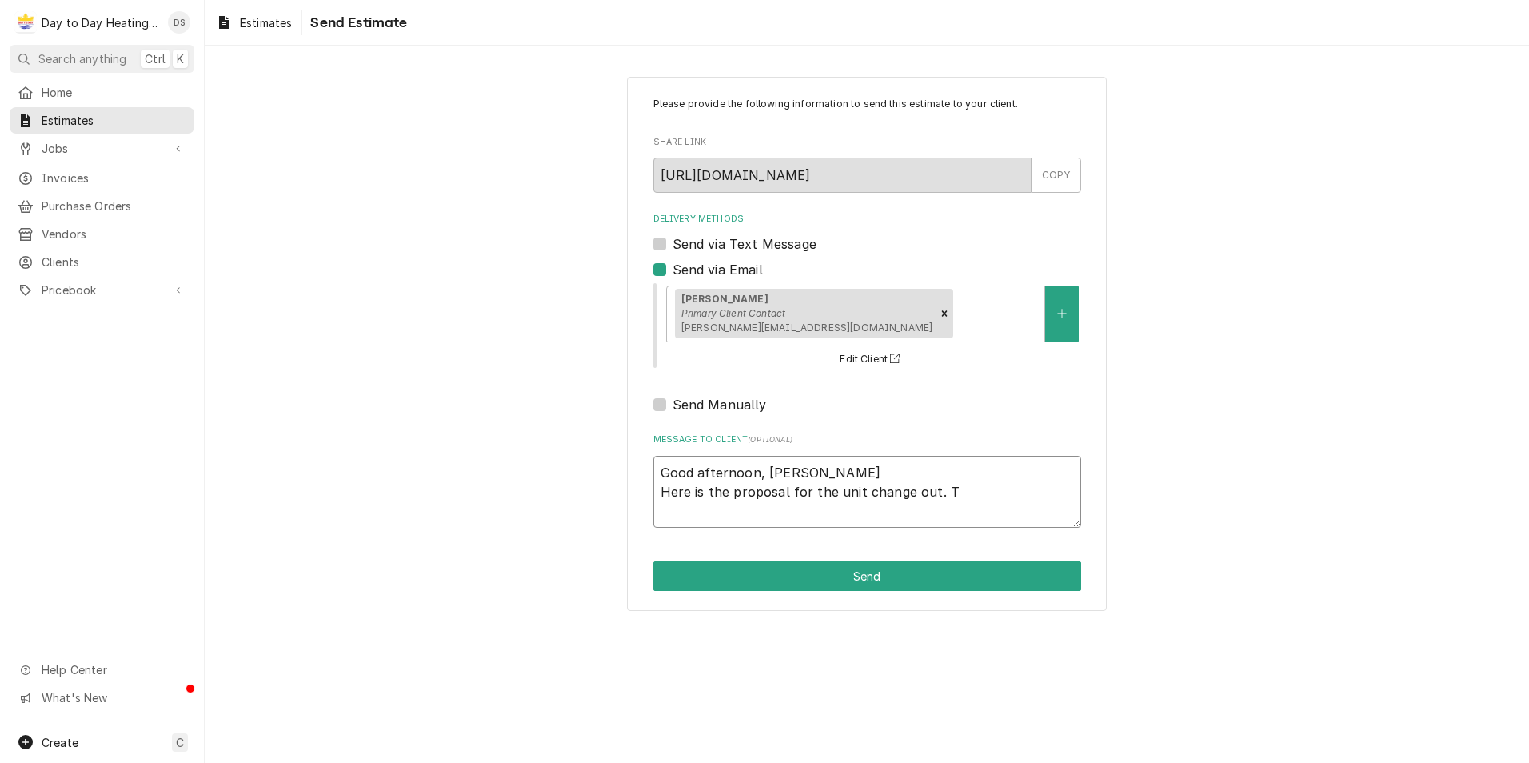
type textarea "Good afternoon, Matthew Here is the proposal for the unit change out. Th"
type textarea "x"
type textarea "Good afternoon, Matthew Here is the proposal for the unit change out. Tha"
type textarea "x"
type textarea "Good afternoon, Matthew Here is the proposal for the unit change out. Than"
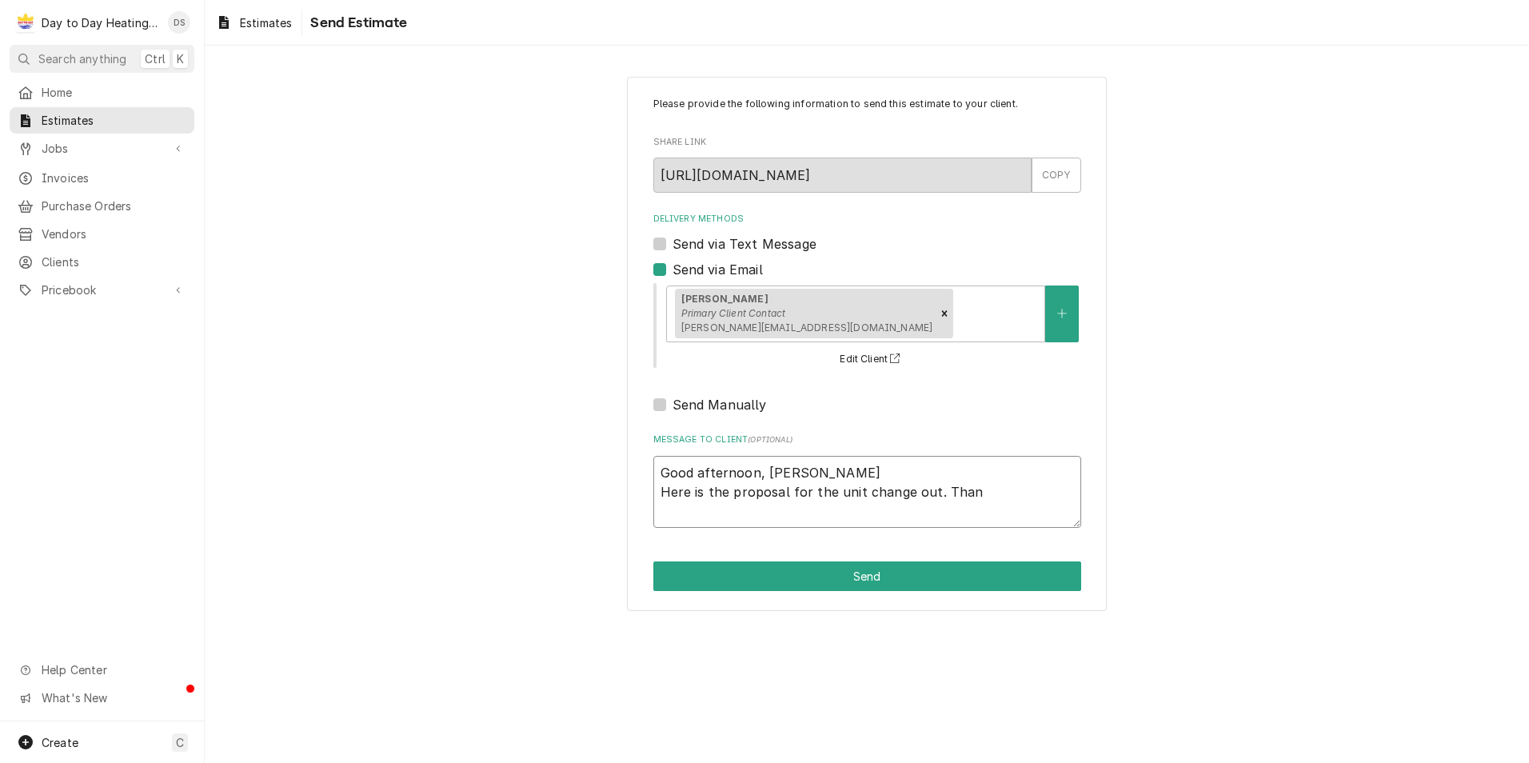
type textarea "x"
type textarea "Good afternoon, Matthew Here is the proposal for the unit change out. Thank"
type textarea "x"
type textarea "Good afternoon, Matthew Here is the proposal for the unit change out. Thank"
type textarea "x"
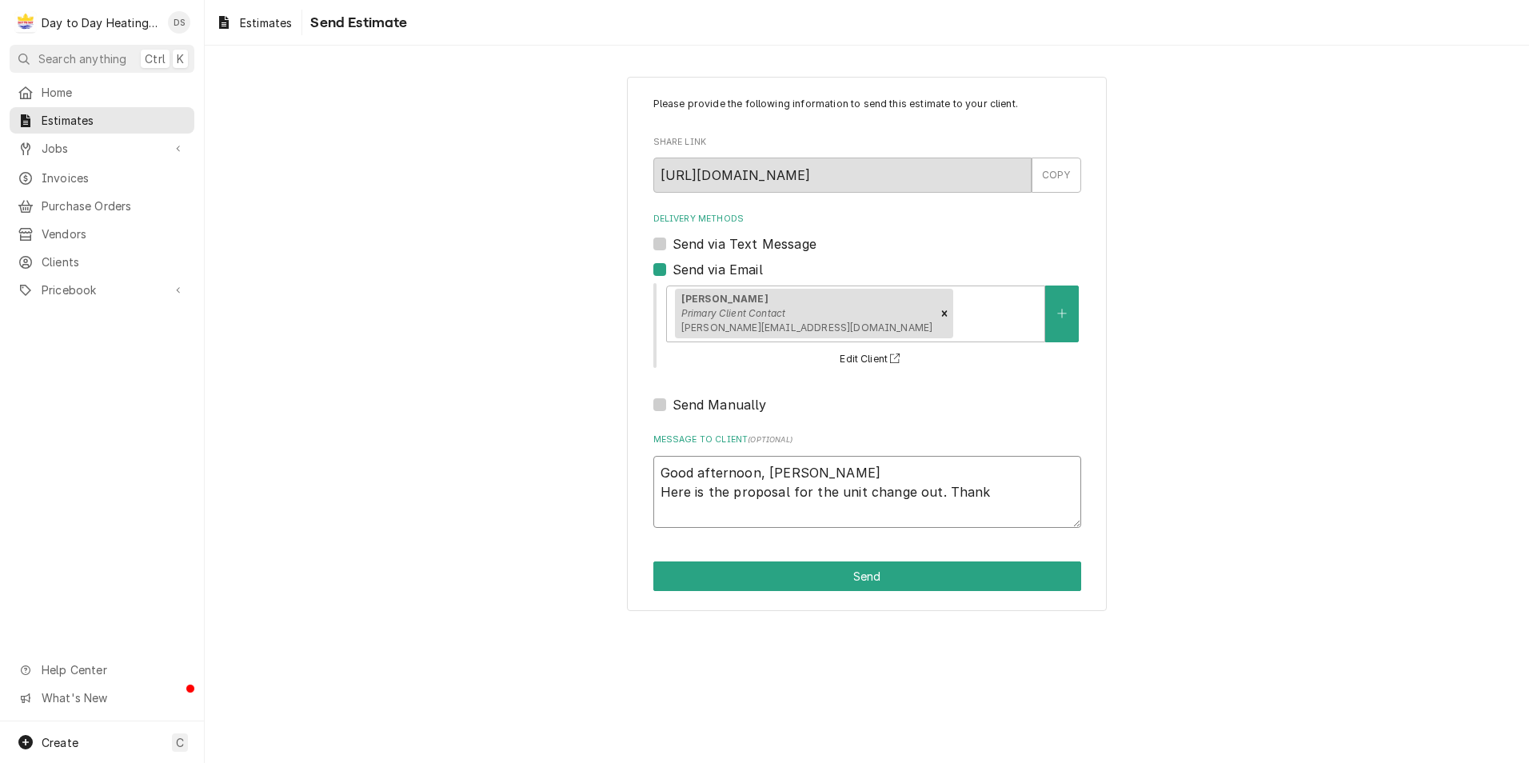
type textarea "Good afternoon, Matthew Here is the proposal for the unit change out. Thank y"
type textarea "x"
type textarea "Good afternoon, Matthew Here is the proposal for the unit change out. Thank yo"
type textarea "x"
type textarea "Good afternoon, Matthew Here is the proposal for the unit change out. Thank you"
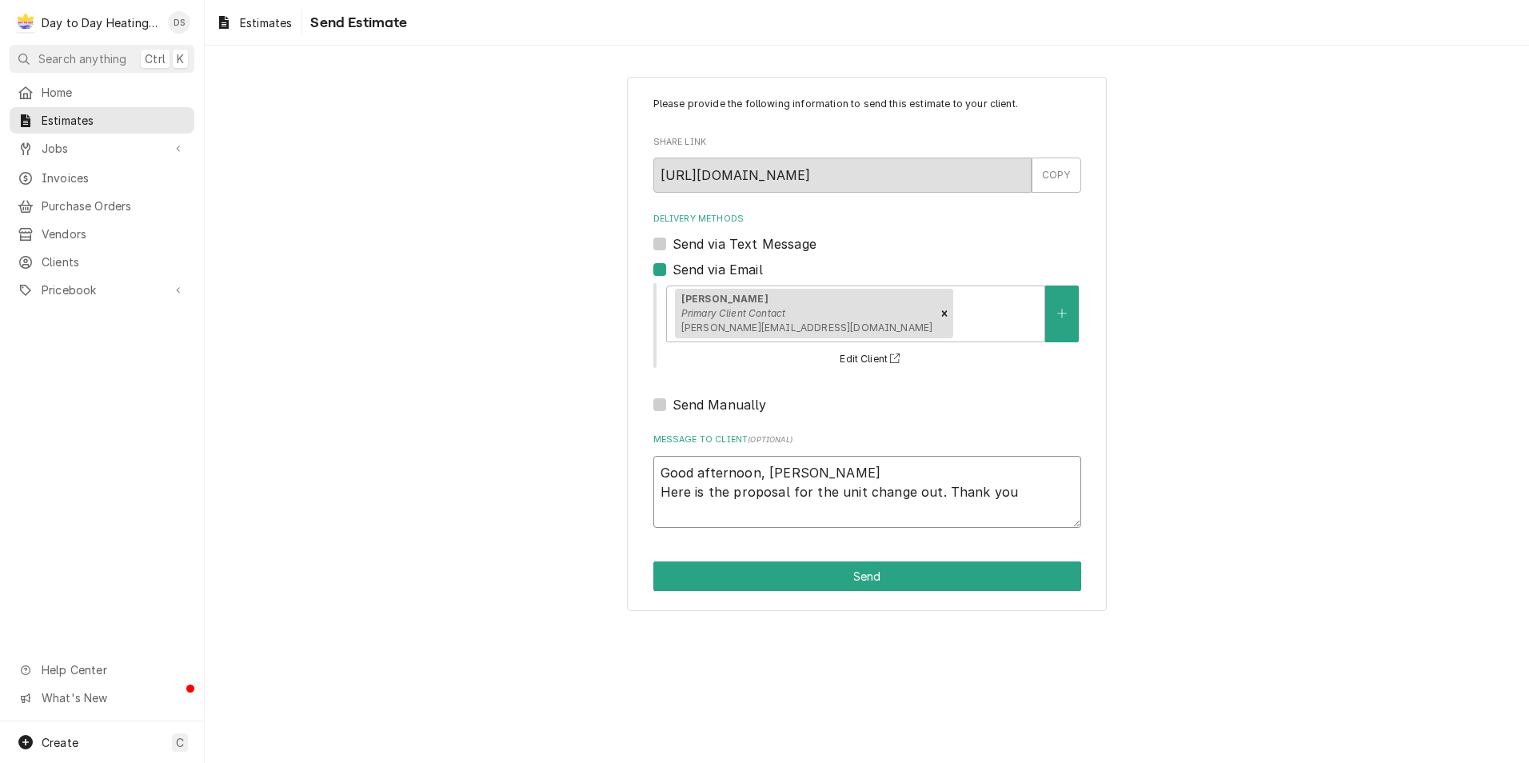
type textarea "x"
type textarea "Good afternoon, Matthew Here is the proposal for the unit change out. Thank you"
type textarea "x"
type textarea "Good afternoon, Matthew Here is the proposal for the unit change out. Thank you…"
type textarea "x"
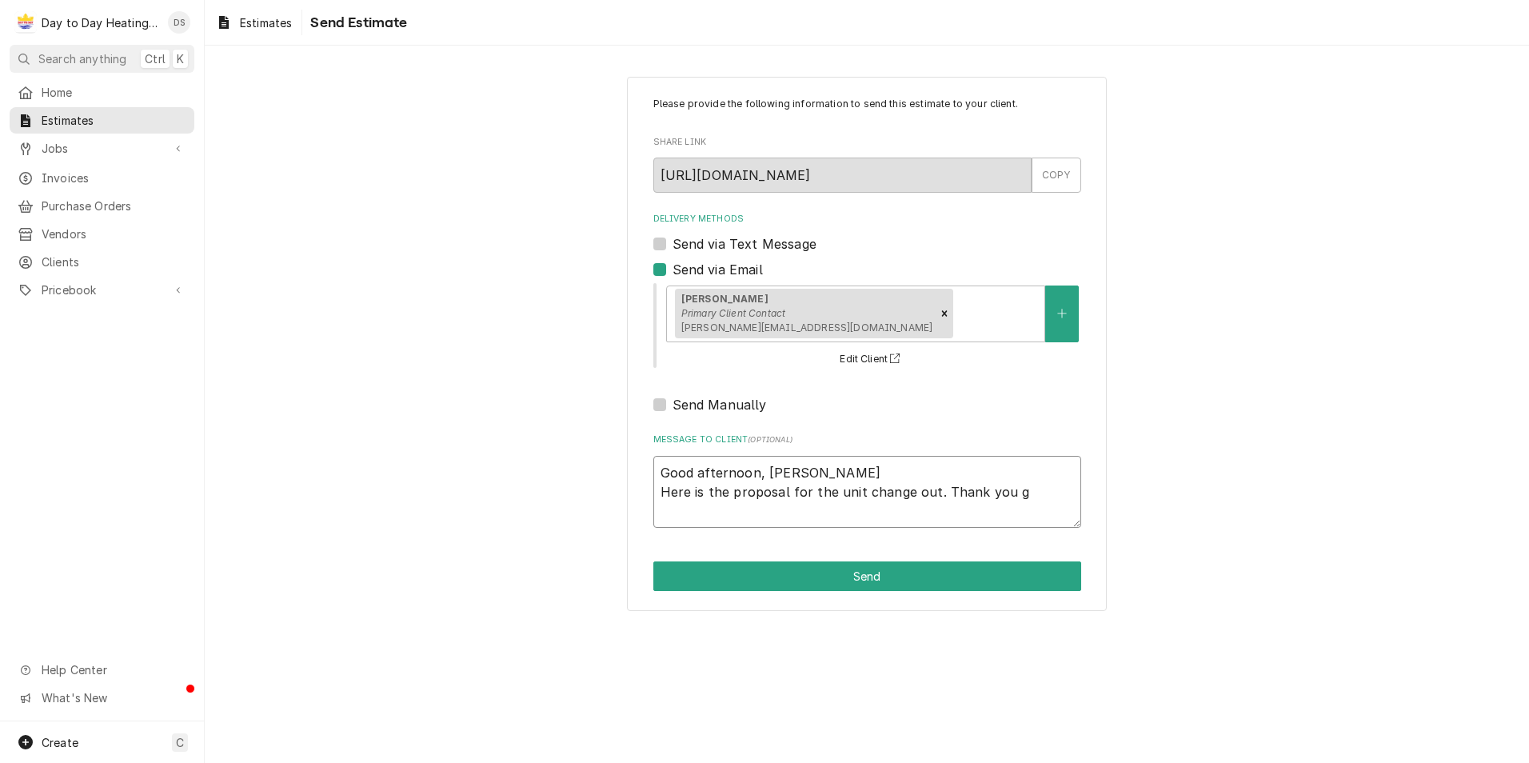
type textarea "Good afternoon, Matthew Here is the proposal for the unit change out. Thank you…"
type textarea "x"
type textarea "Good afternoon, Matthew Here is the proposal for the unit change out. Thank you…"
type textarea "x"
type textarea "Good afternoon, Matthew Here is the proposal for the unit change out. Thank you"
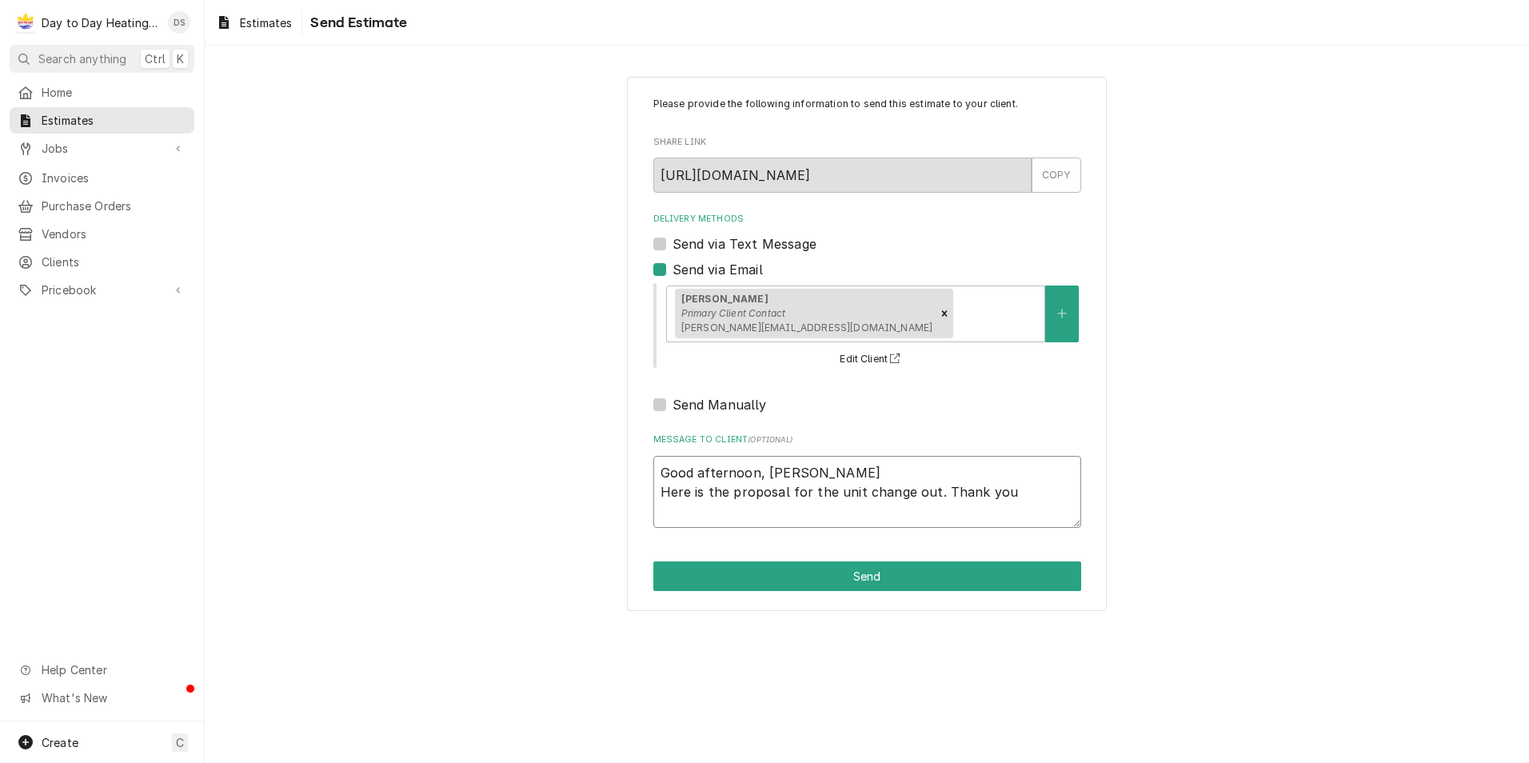
type textarea "x"
type textarea "Good afternoon, Matthew Here is the proposal for the unit change out. Thank you…"
type textarea "x"
type textarea "Good afternoon, Matthew Here is the proposal for the unit change out. Thank you…"
type textarea "x"
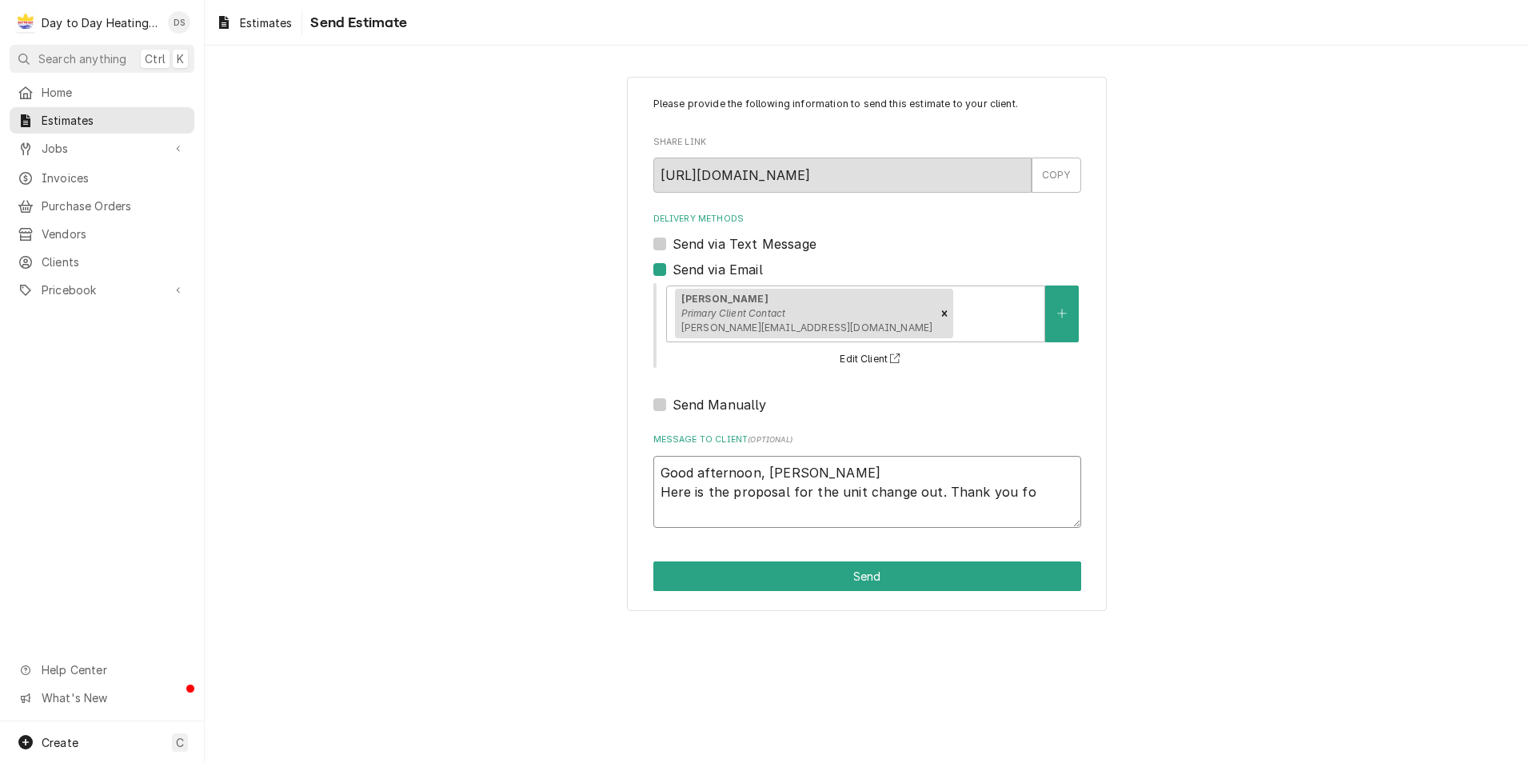
type textarea "Good afternoon, Matthew Here is the proposal for the unit change out. Thank you…"
type textarea "x"
type textarea "Good afternoon, Matthew Here is the proposal for the unit change out. Thank you…"
type textarea "x"
type textarea "Good afternoon, Matthew Here is the proposal for the unit change out. Thank you…"
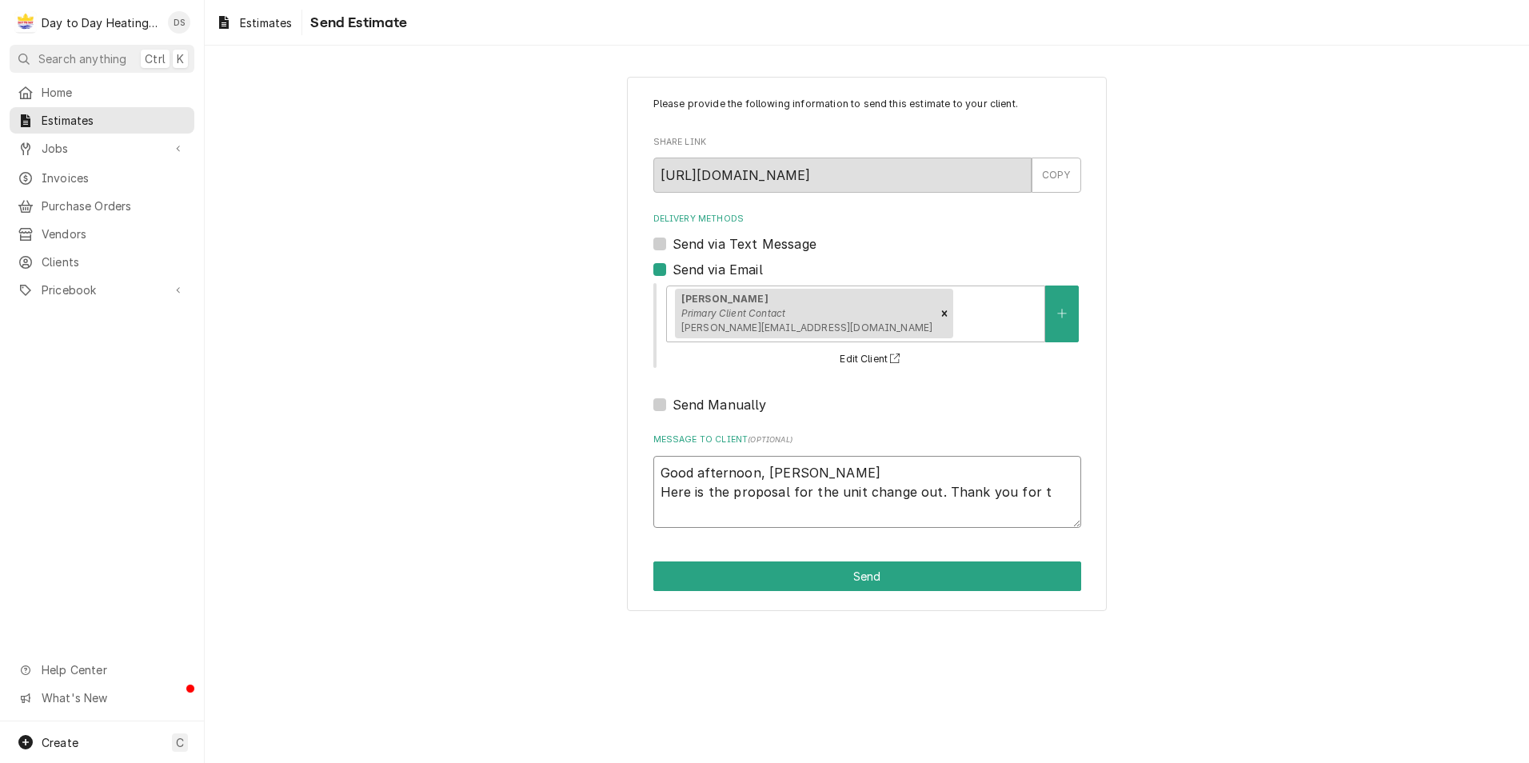
type textarea "x"
type textarea "Good afternoon, Matthew Here is the proposal for the unit change out. Thank you…"
type textarea "x"
type textarea "Good afternoon, Matthew Here is the proposal for the unit change out. Thank you…"
type textarea "x"
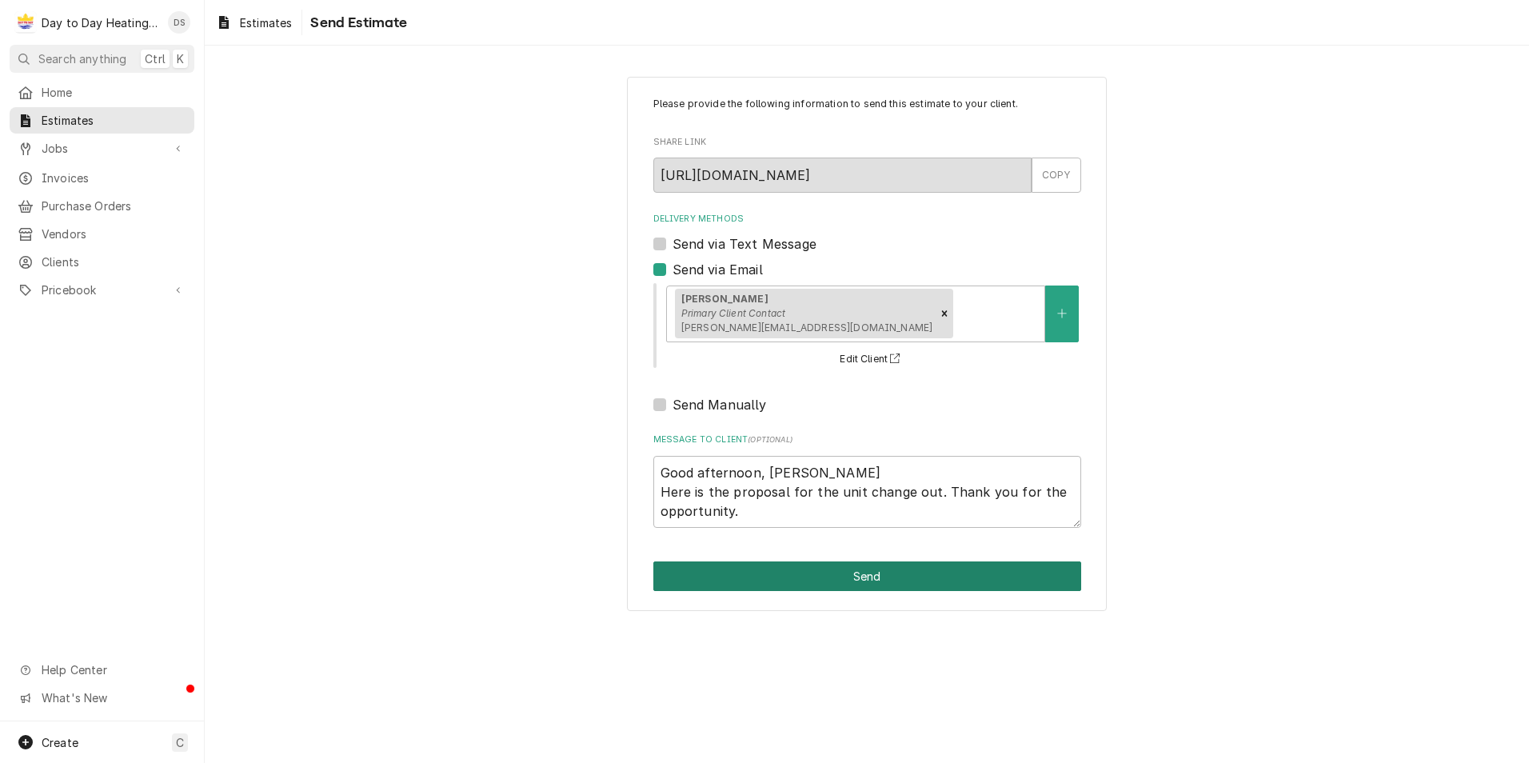
click at [871, 570] on button "Send" at bounding box center [867, 576] width 428 height 30
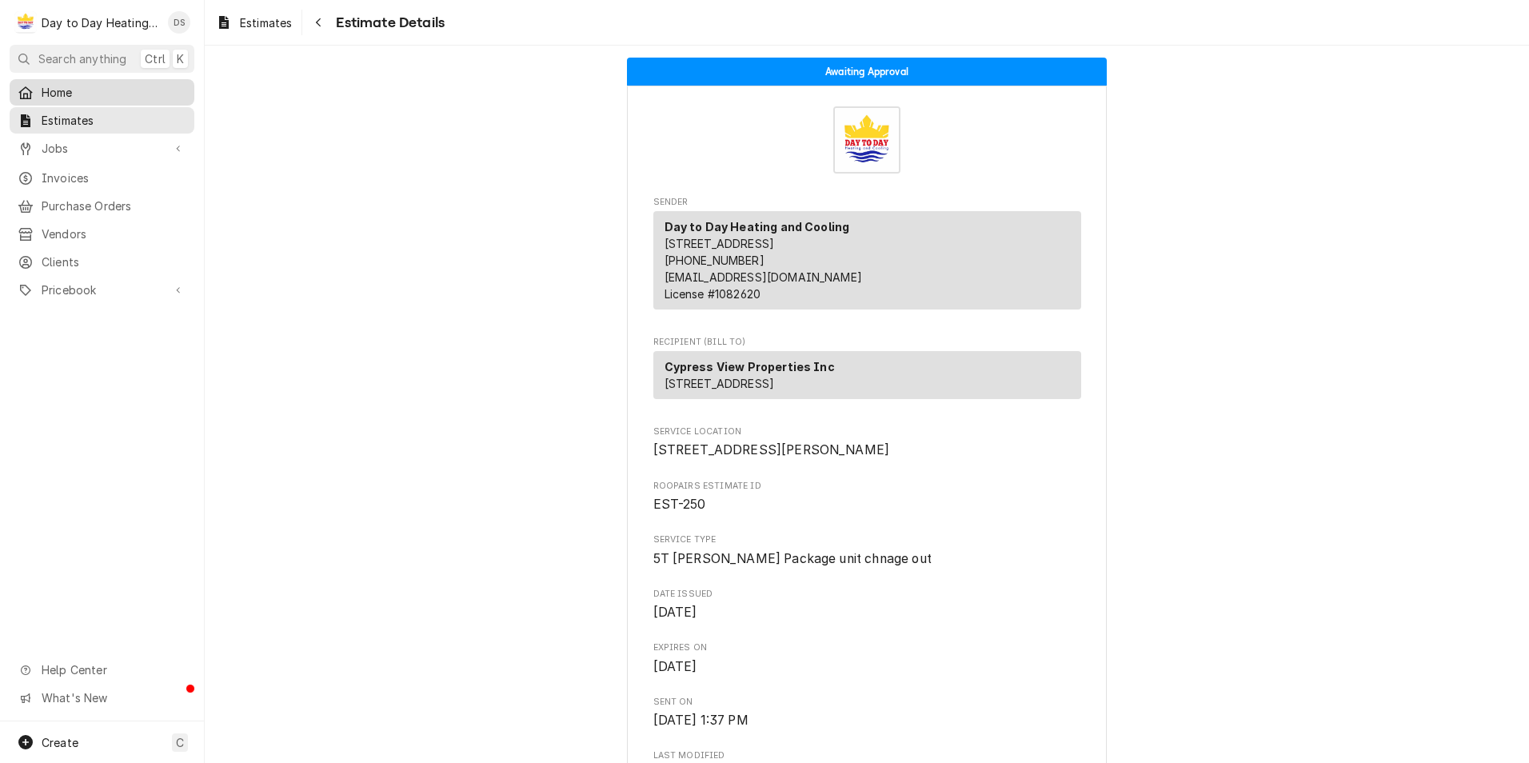
drag, startPoint x: 67, startPoint y: 105, endPoint x: 82, endPoint y: 101, distance: 15.7
click at [67, 107] on link "Estimates" at bounding box center [102, 120] width 185 height 26
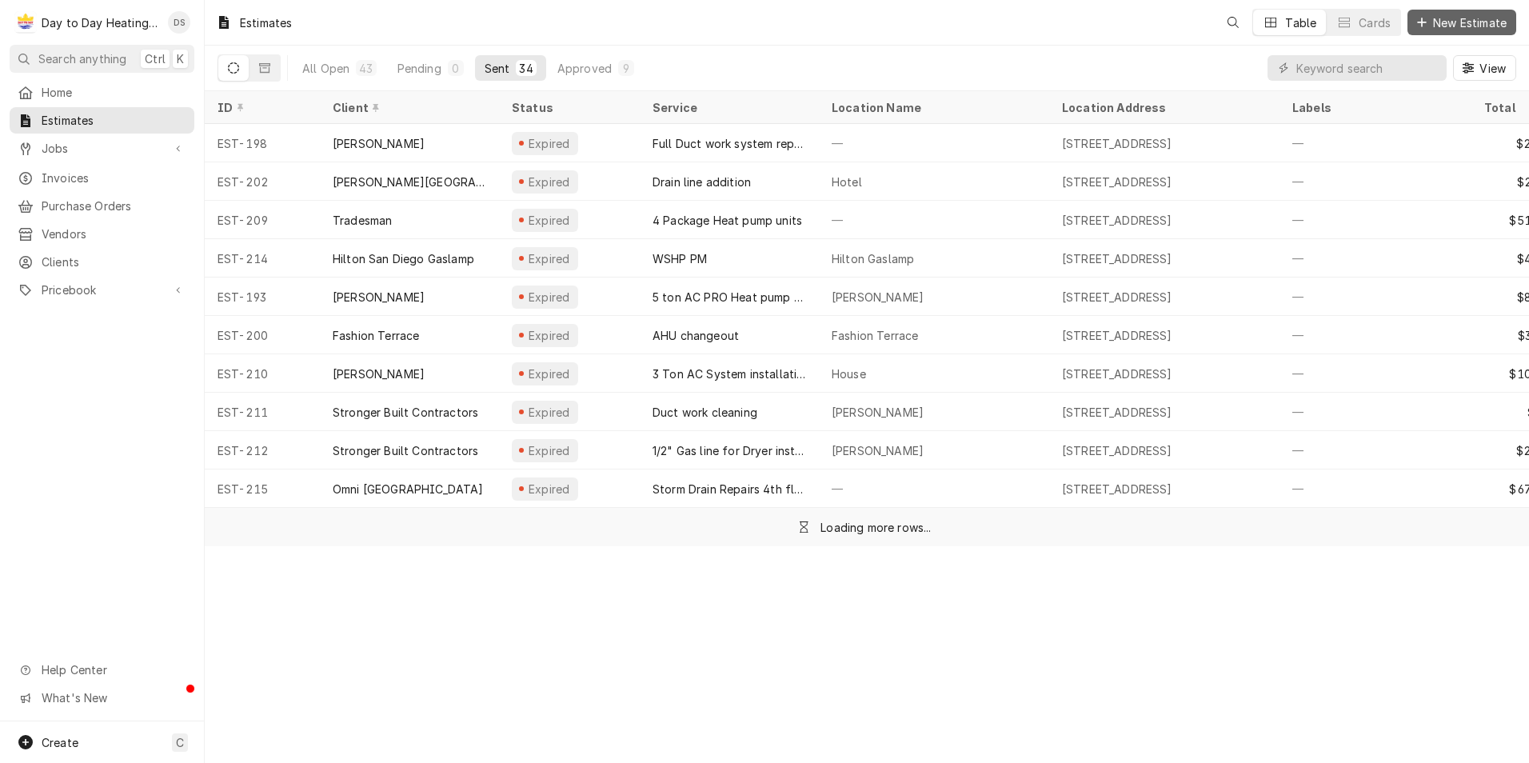
click at [1453, 15] on span "New Estimate" at bounding box center [1470, 22] width 80 height 17
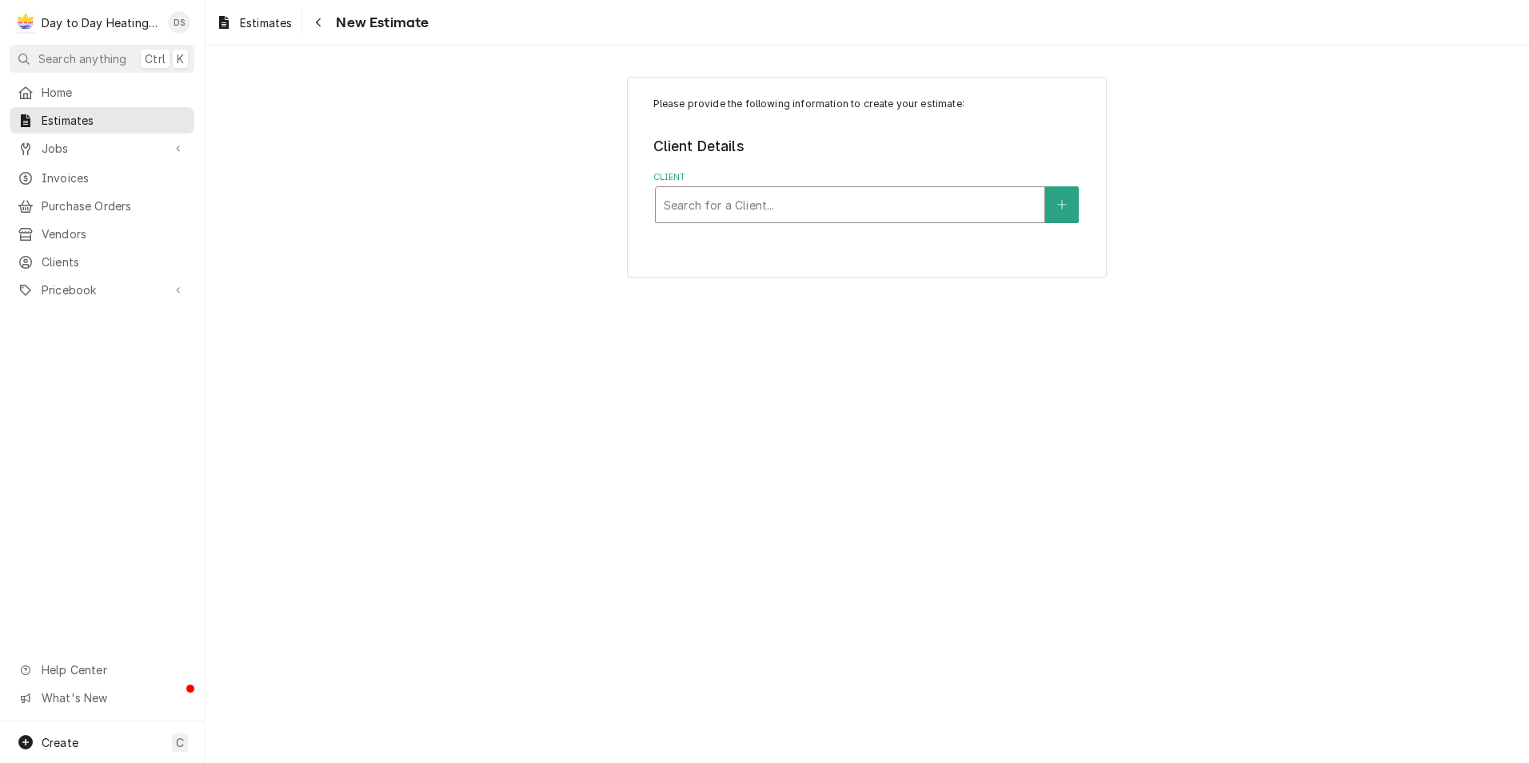
click at [732, 208] on div "Client" at bounding box center [850, 204] width 373 height 29
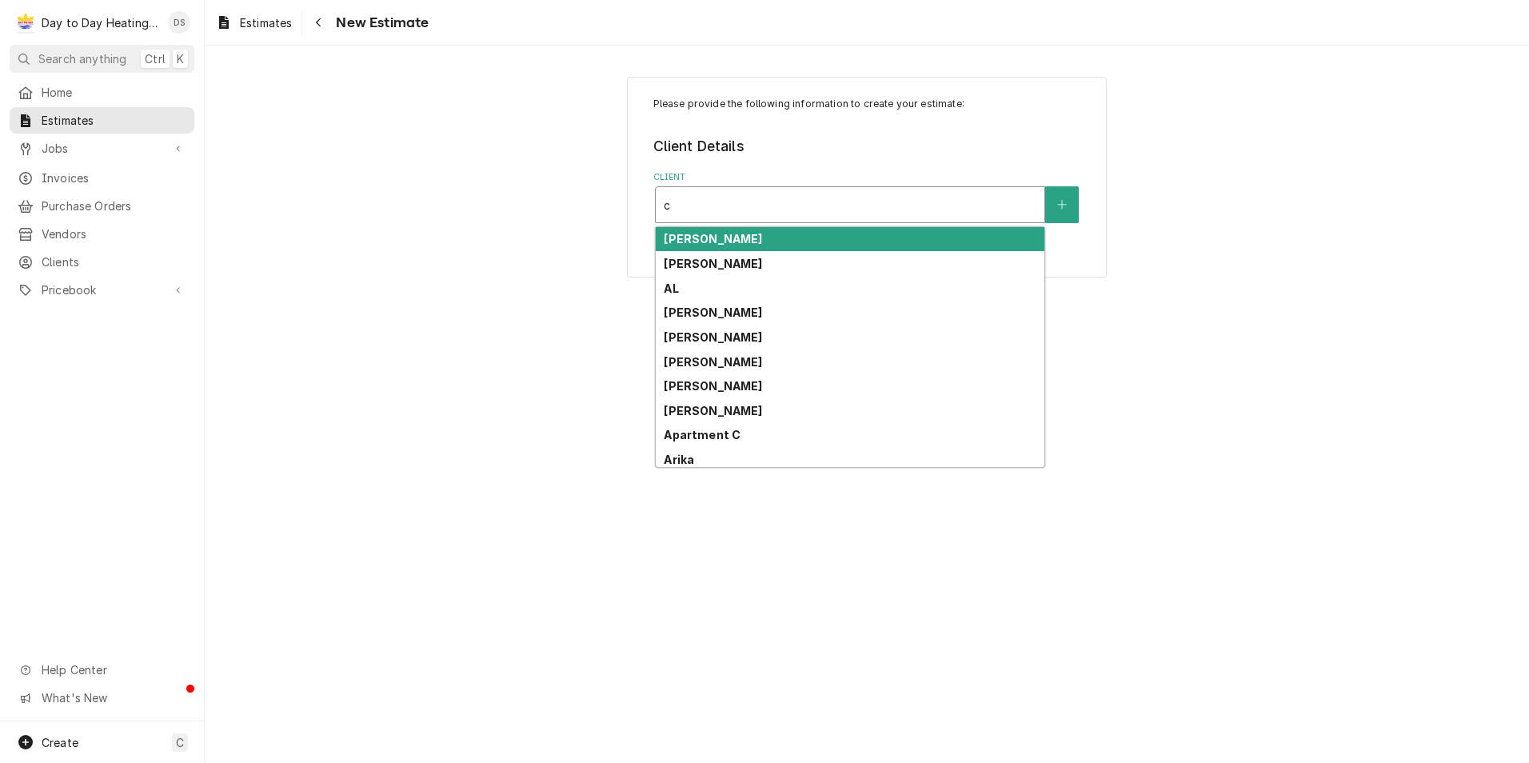
type input "cy"
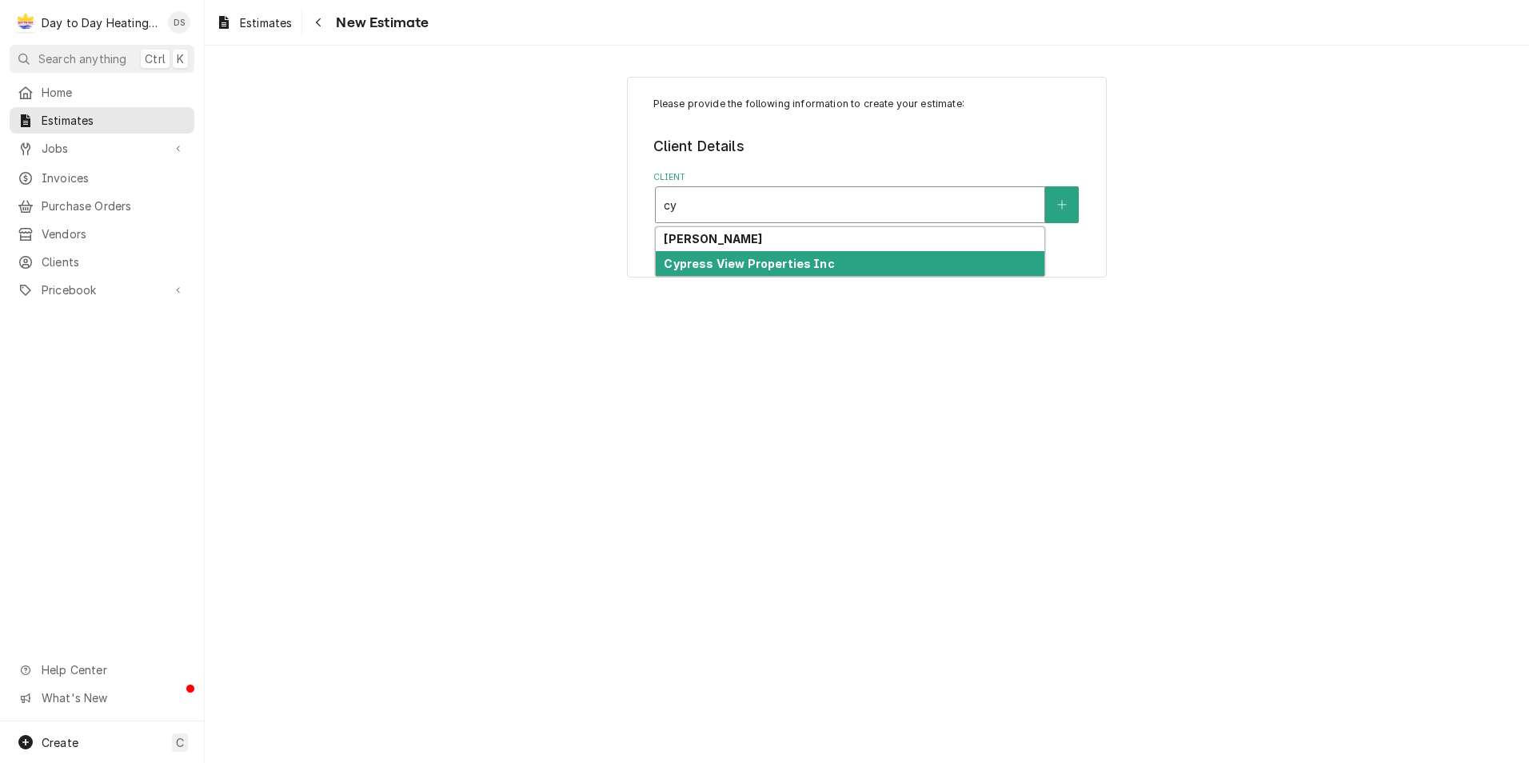
click at [737, 264] on strong "Cypress View Properties Inc" at bounding box center [749, 264] width 170 height 14
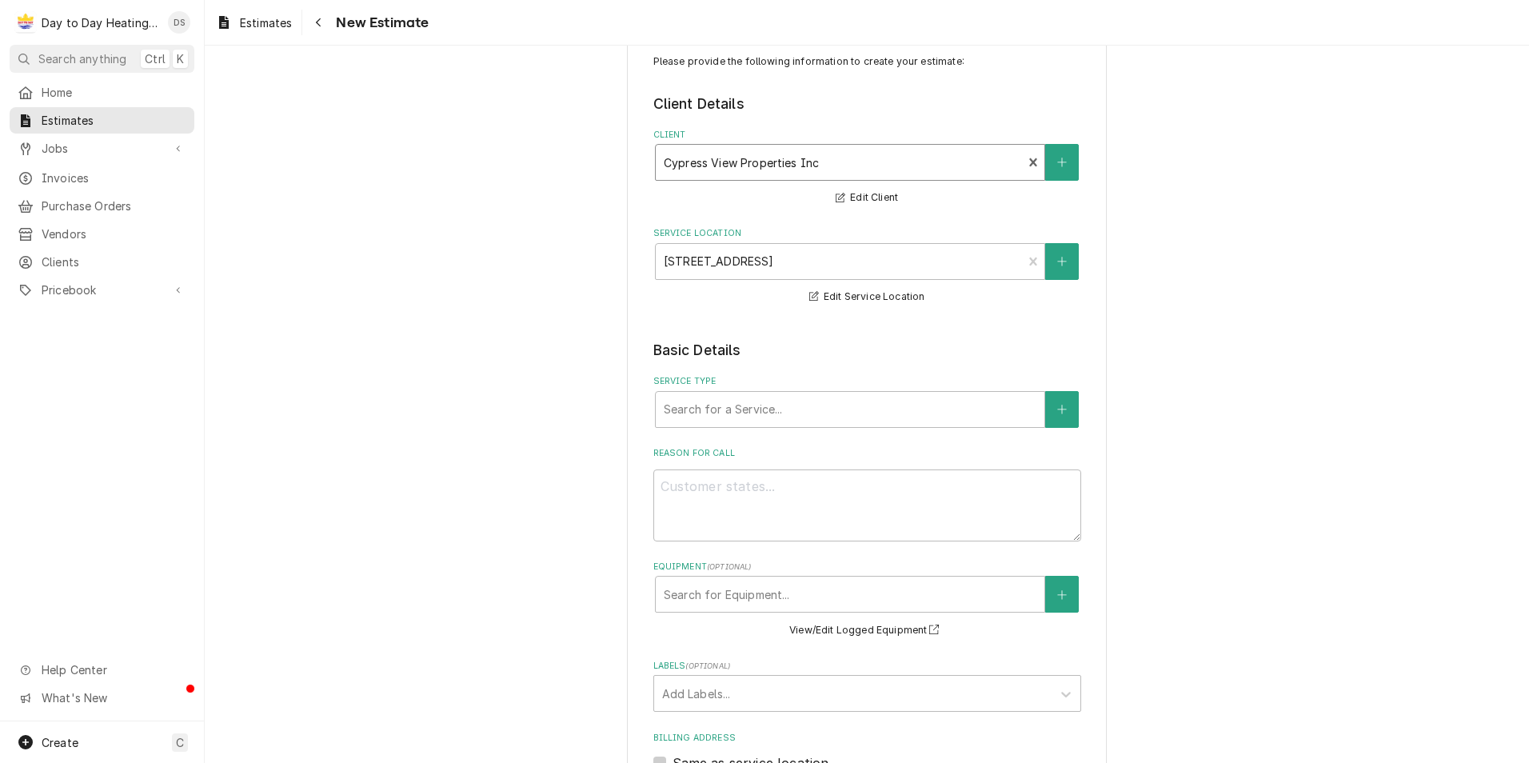
scroll to position [80, 0]
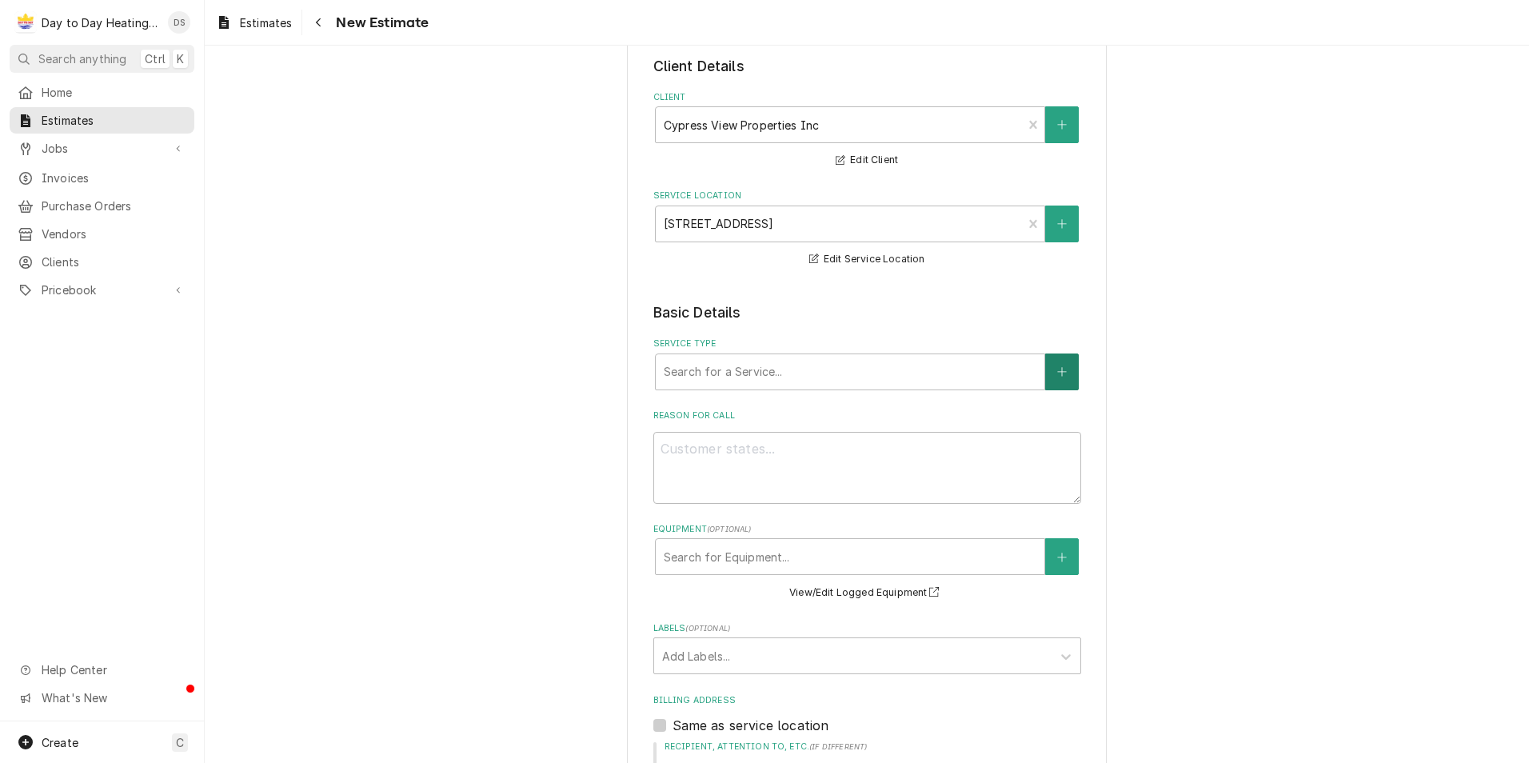
click at [1057, 366] on icon "Create New Service" at bounding box center [1062, 371] width 10 height 11
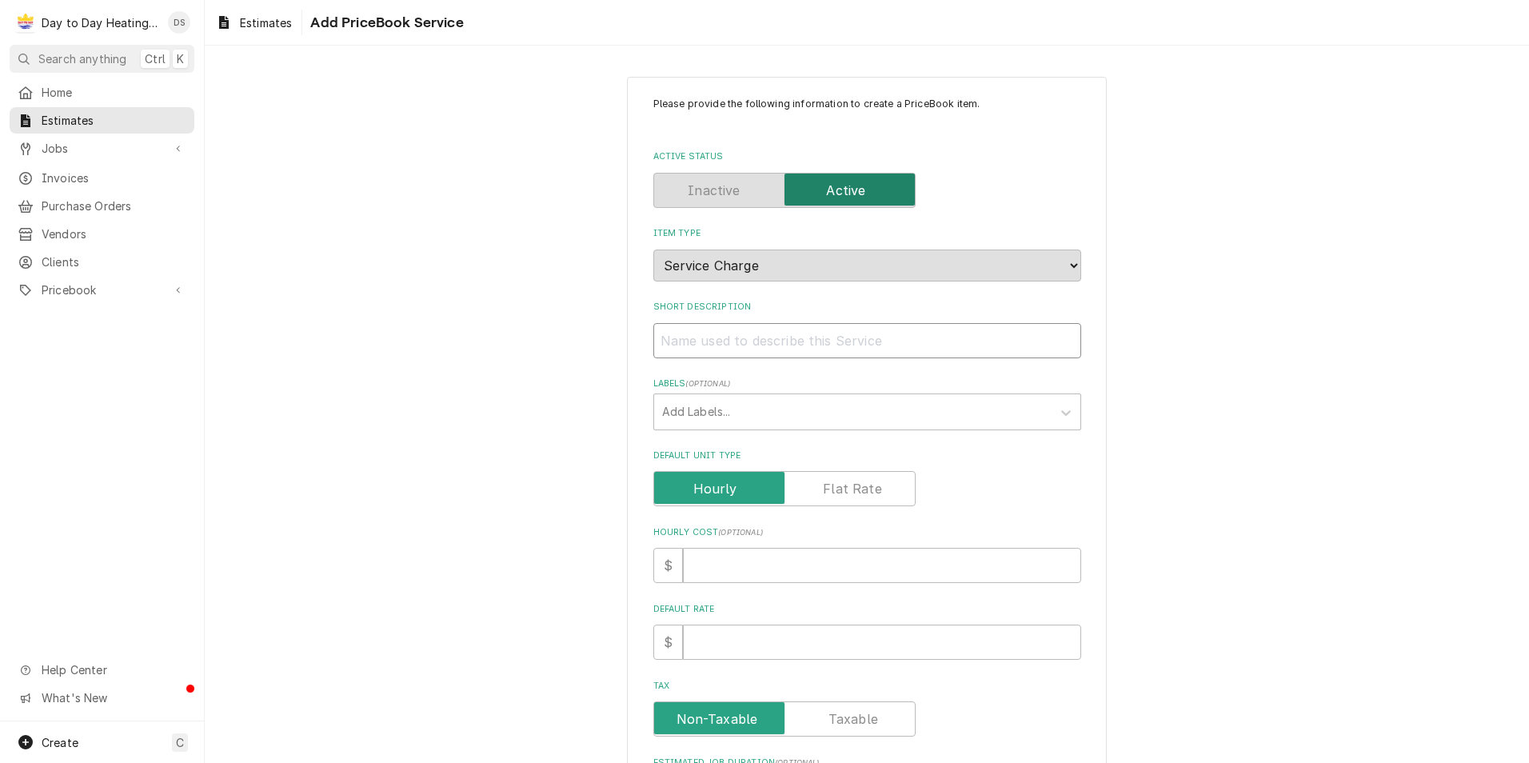
click at [765, 338] on input "Short Description" at bounding box center [867, 340] width 428 height 35
type textarea "x"
type input "C"
type textarea "x"
type input "CO"
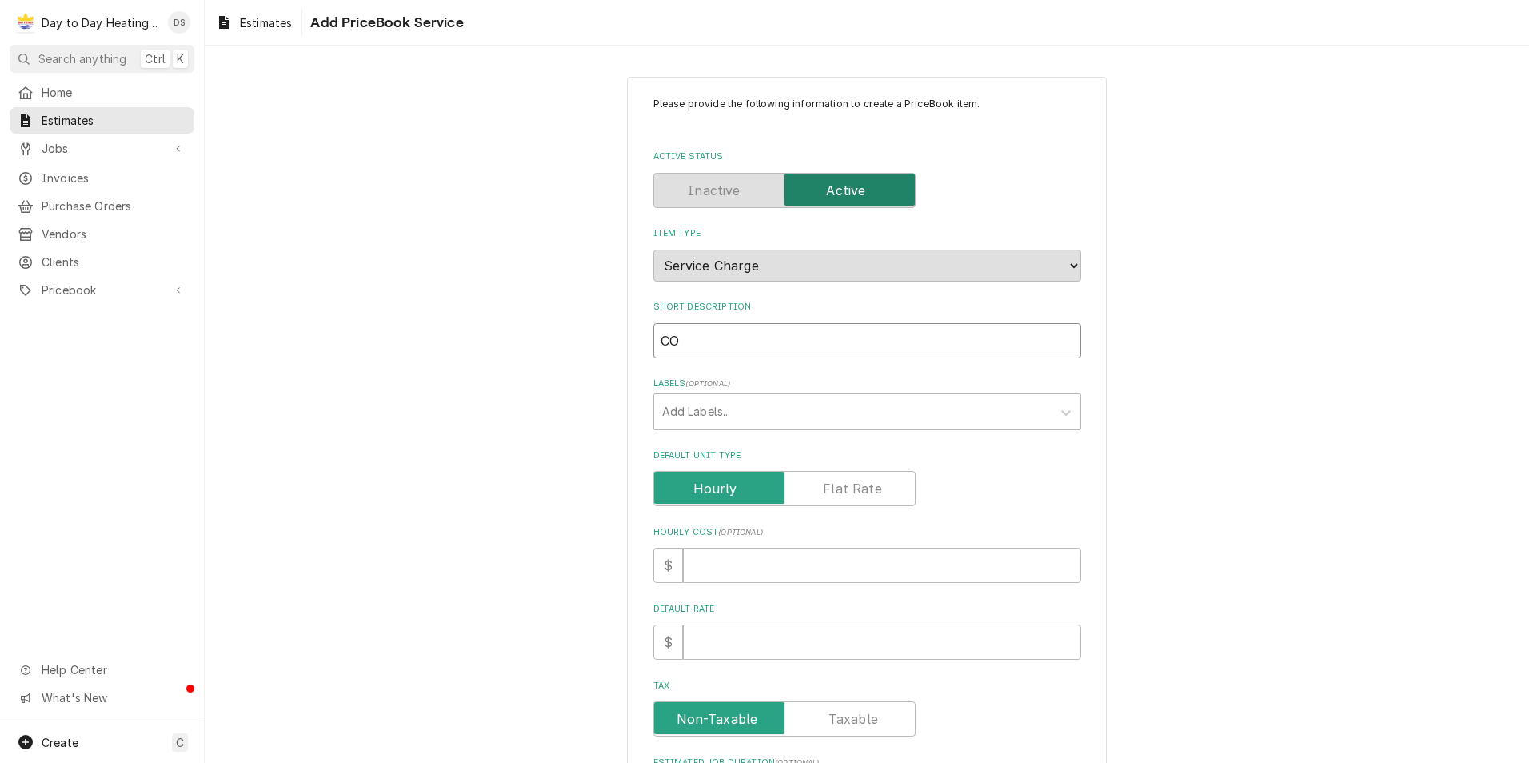
type textarea "x"
type input "COn"
type textarea "x"
type input "CO"
type textarea "x"
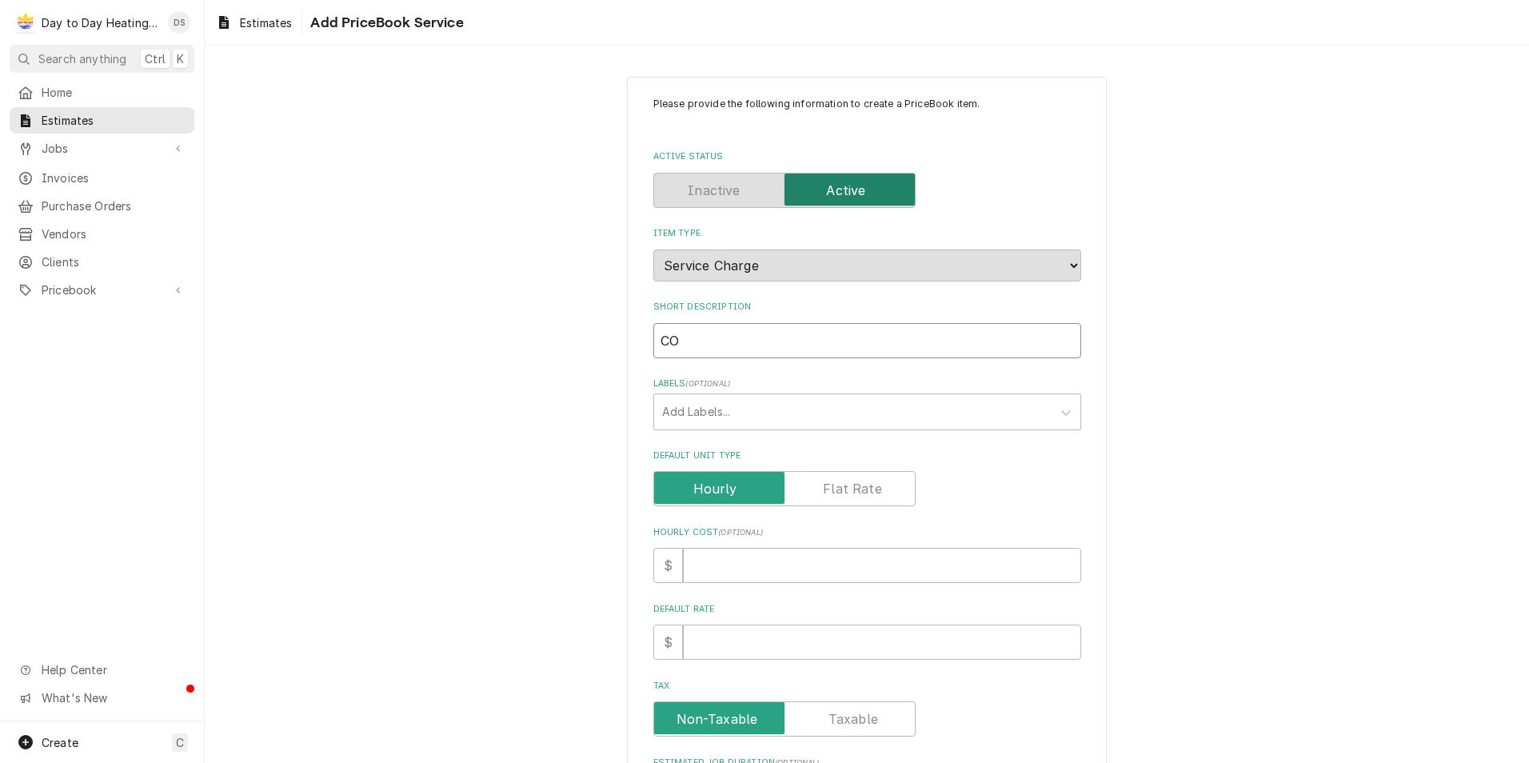
type input "C"
type textarea "x"
type input "Co"
type textarea "x"
type input "Con"
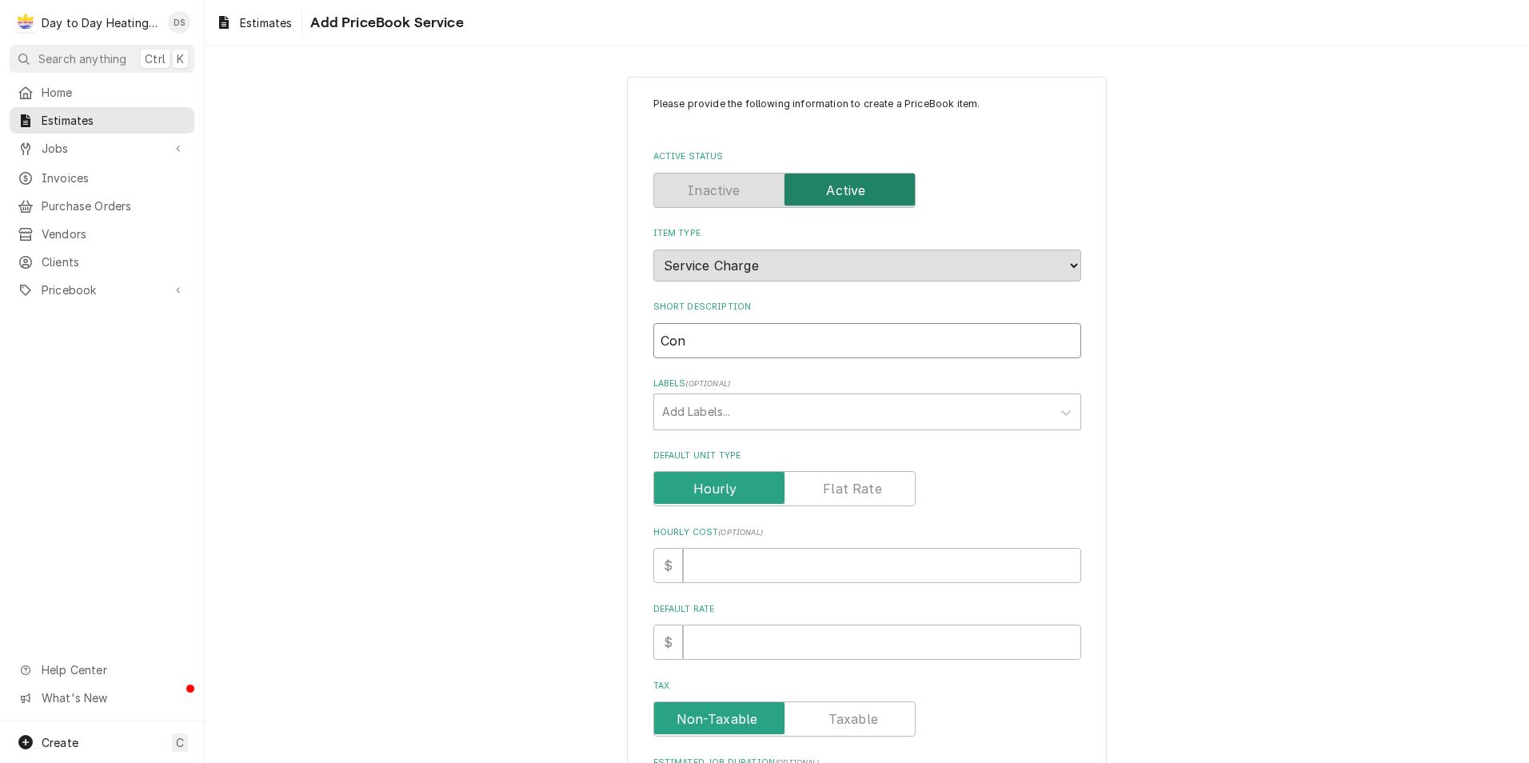
type textarea "x"
type input "Co"
type textarea "x"
type input "C"
type textarea "x"
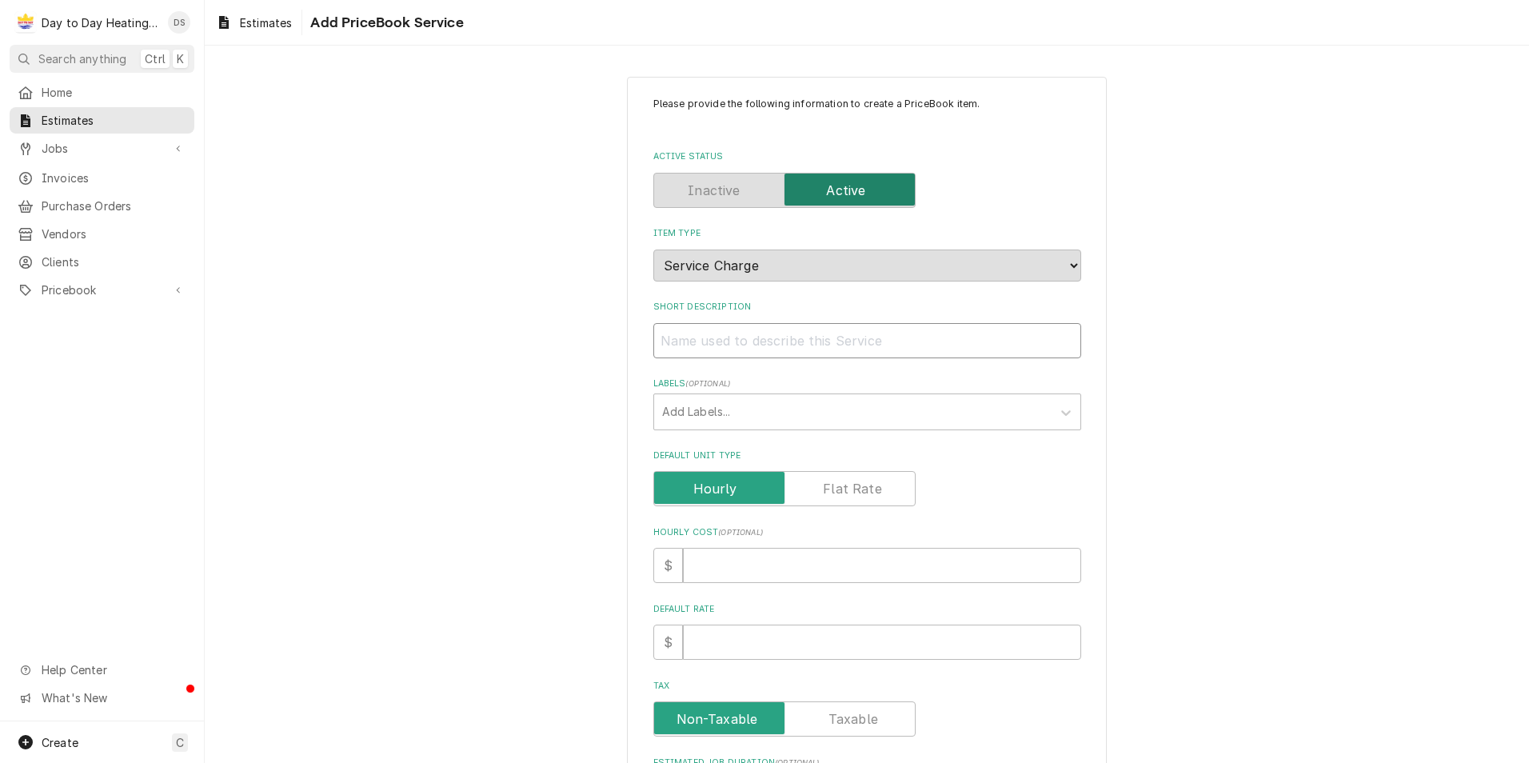
type textarea "x"
type input "5"
type textarea "x"
type input "5t"
type textarea "x"
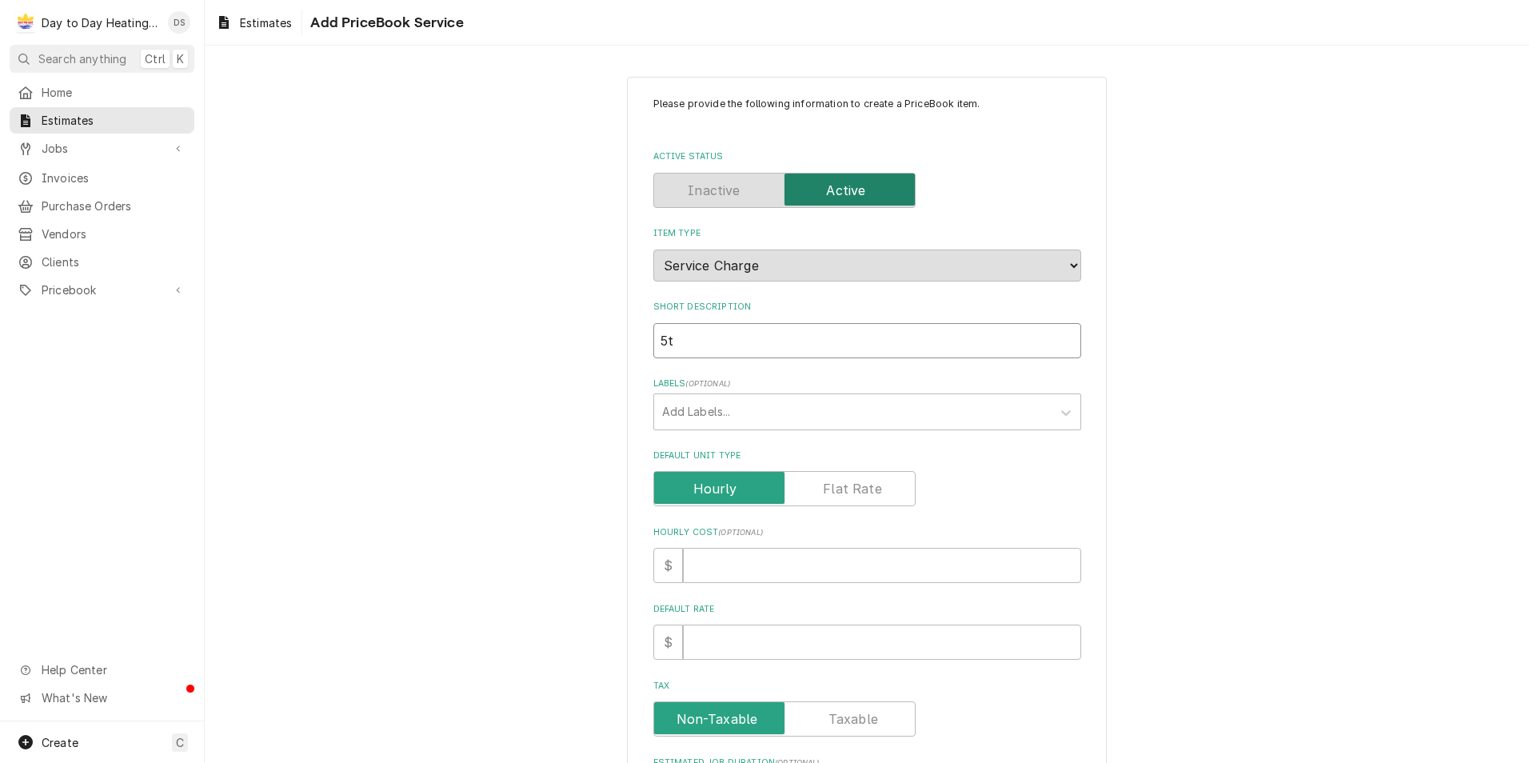
type input "5t"
type textarea "x"
type input "5t c"
type textarea "x"
type input "5t co"
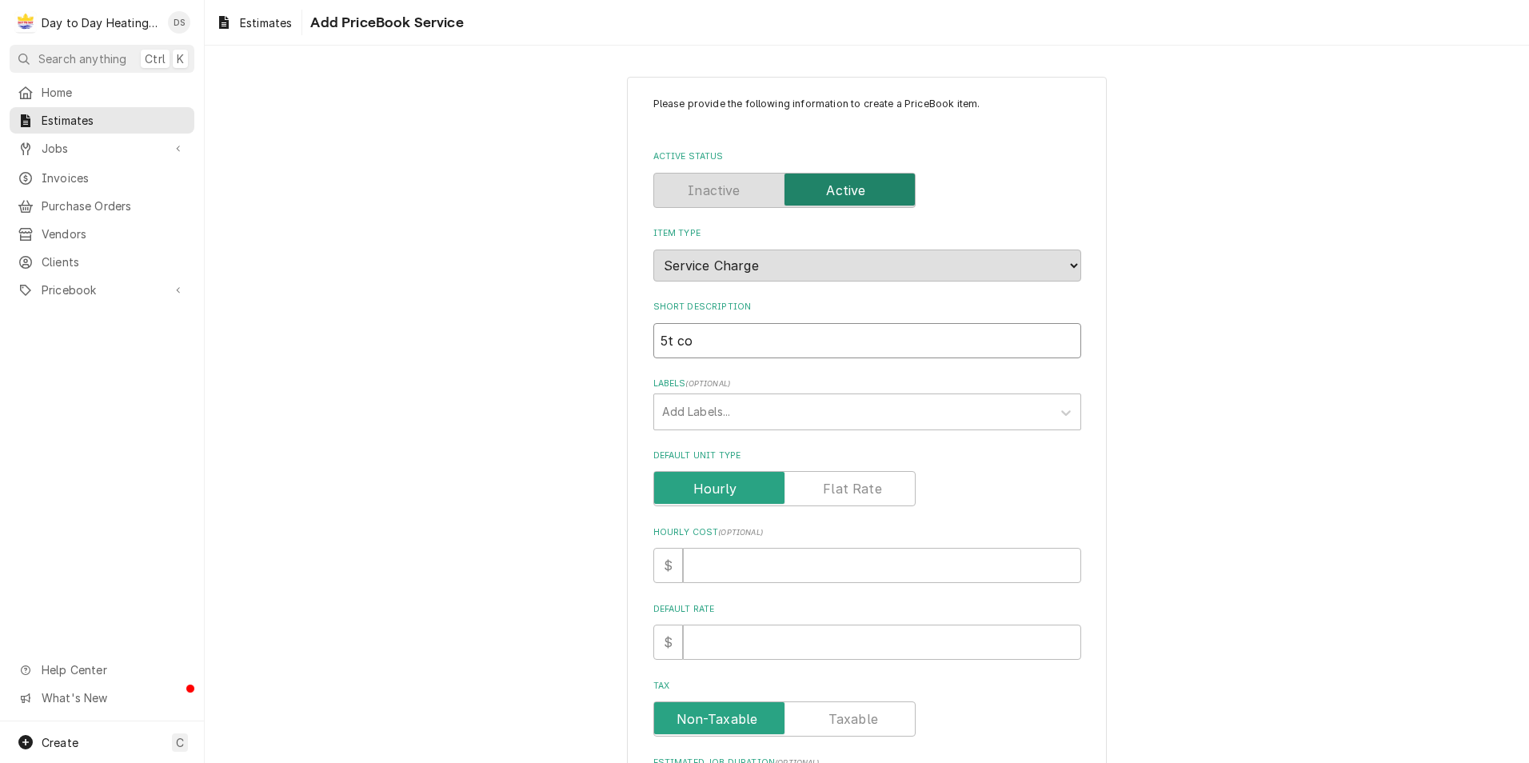
type textarea "x"
type input "5t con"
type textarea "x"
type input "5t cond"
type textarea "x"
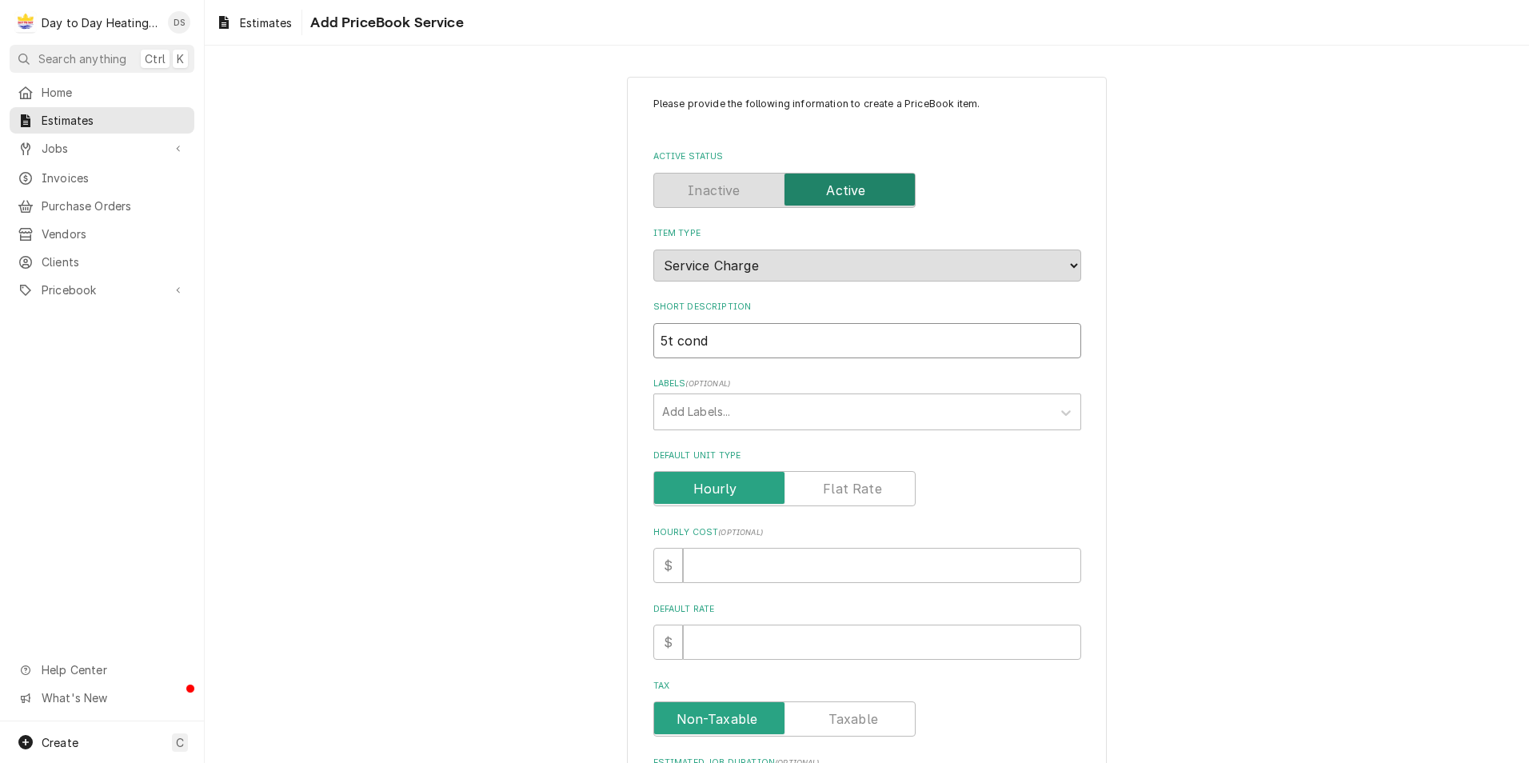
type input "5t conde"
type textarea "x"
type input "5t conden"
type textarea "x"
type input "5t condens"
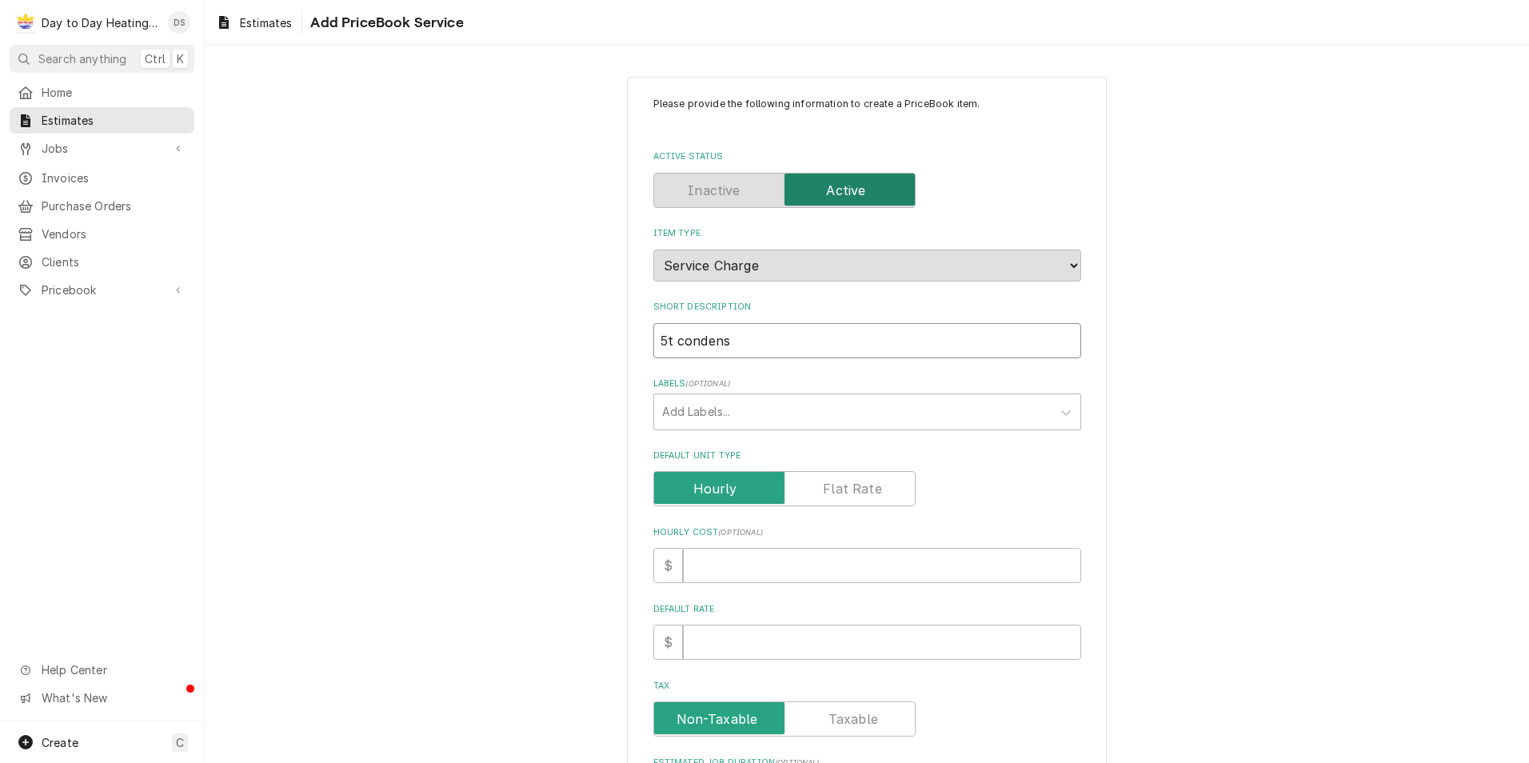
type textarea "x"
type input "5t condense"
type textarea "x"
type input "5t condenset"
type textarea "x"
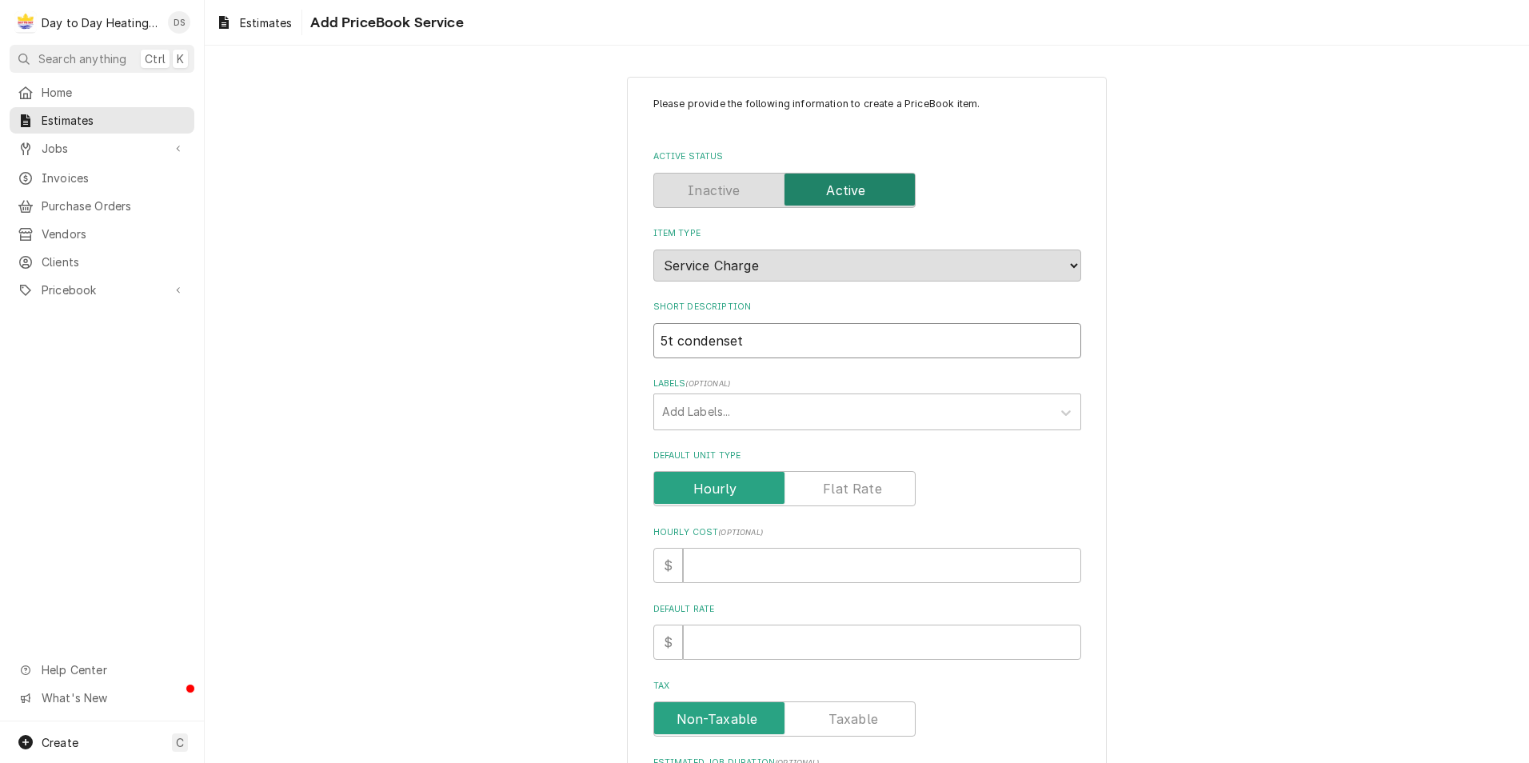
type input "5t condenset"
type textarea "x"
type input "5t condenset"
type textarea "x"
type input "5t condense"
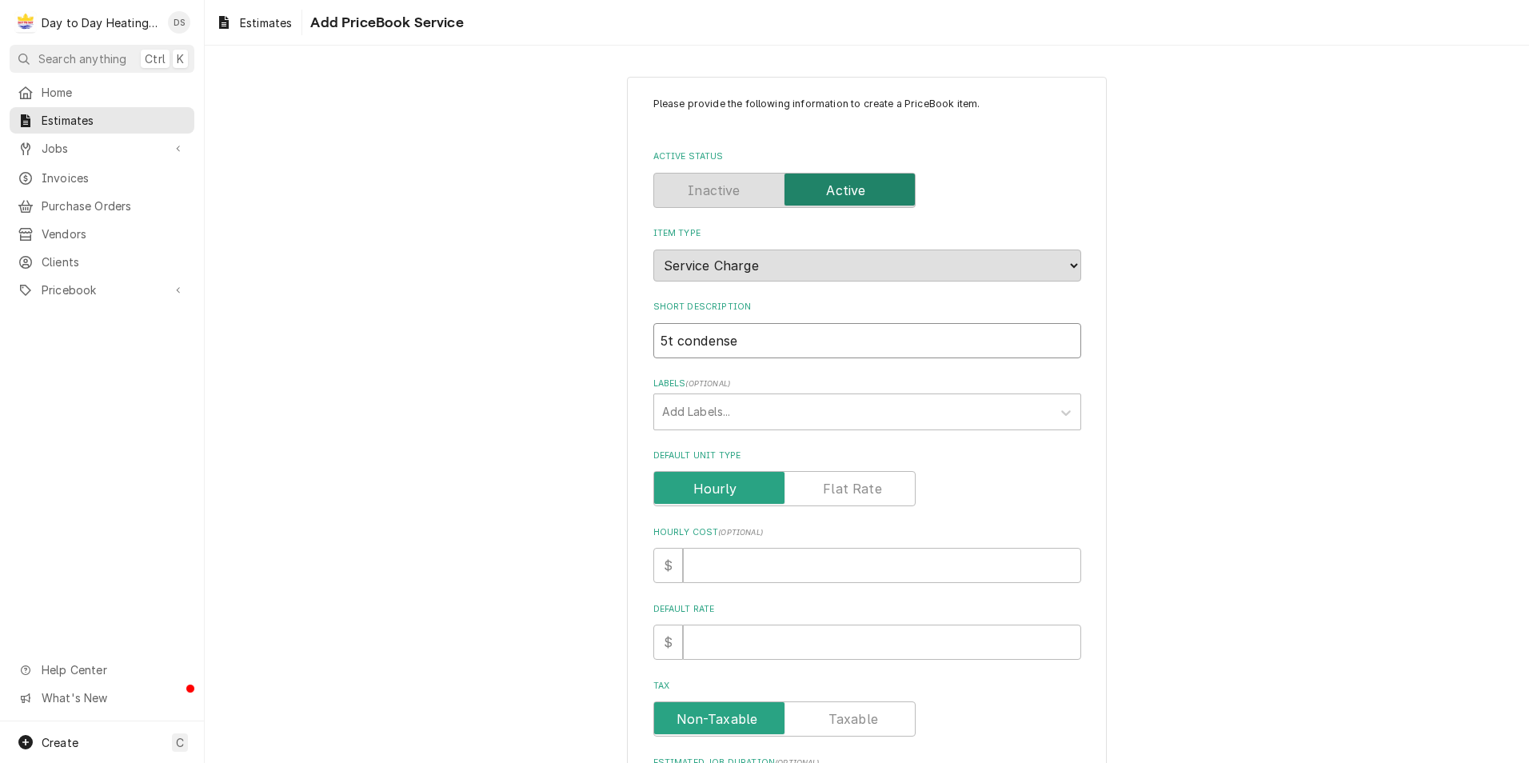
type textarea "x"
type input "5t condenser"
type textarea "x"
type input "5t condensert"
type textarea "x"
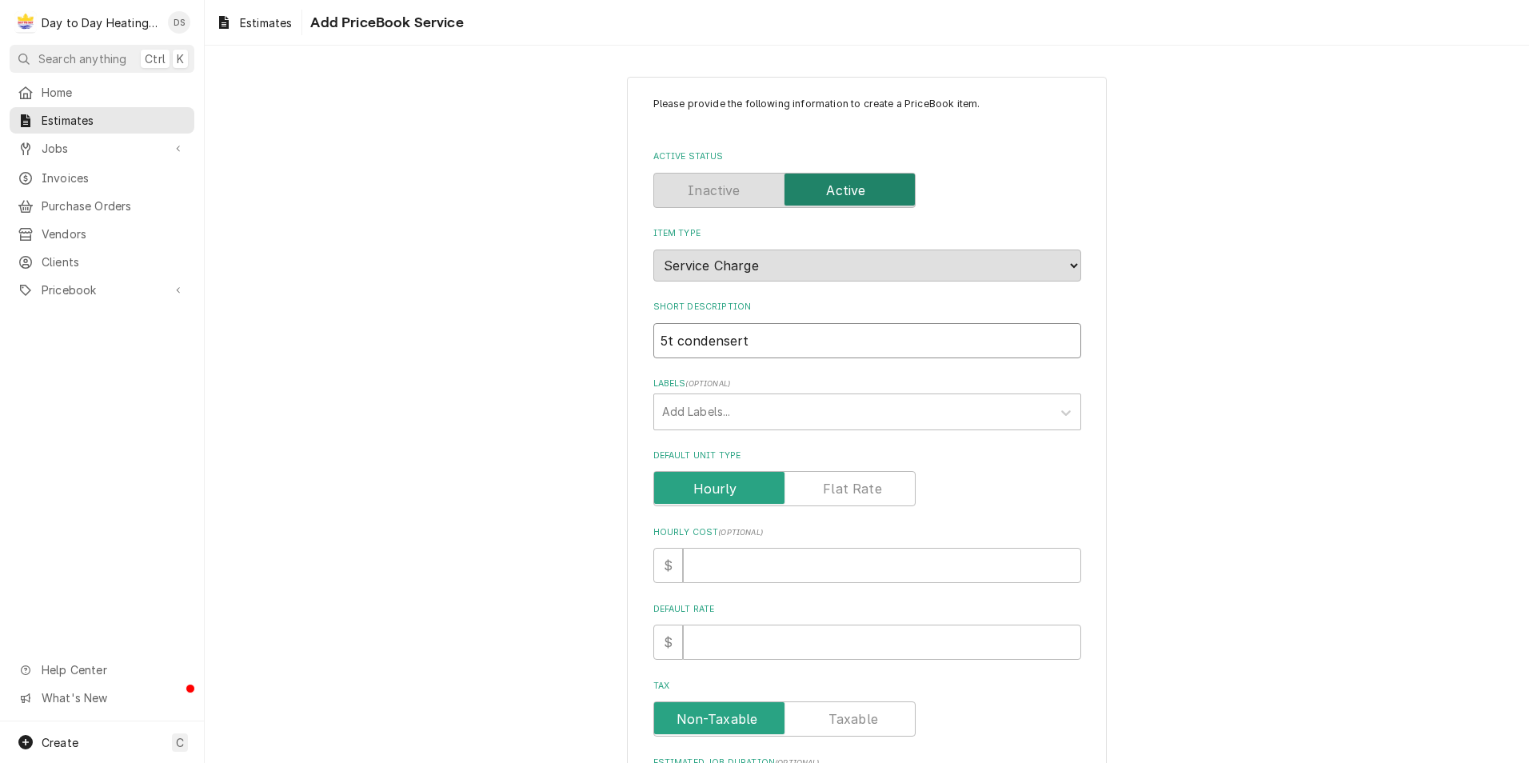
type input "5t condenser"
type textarea "x"
type input "5t condenser"
type textarea "x"
type input "5t condenser c"
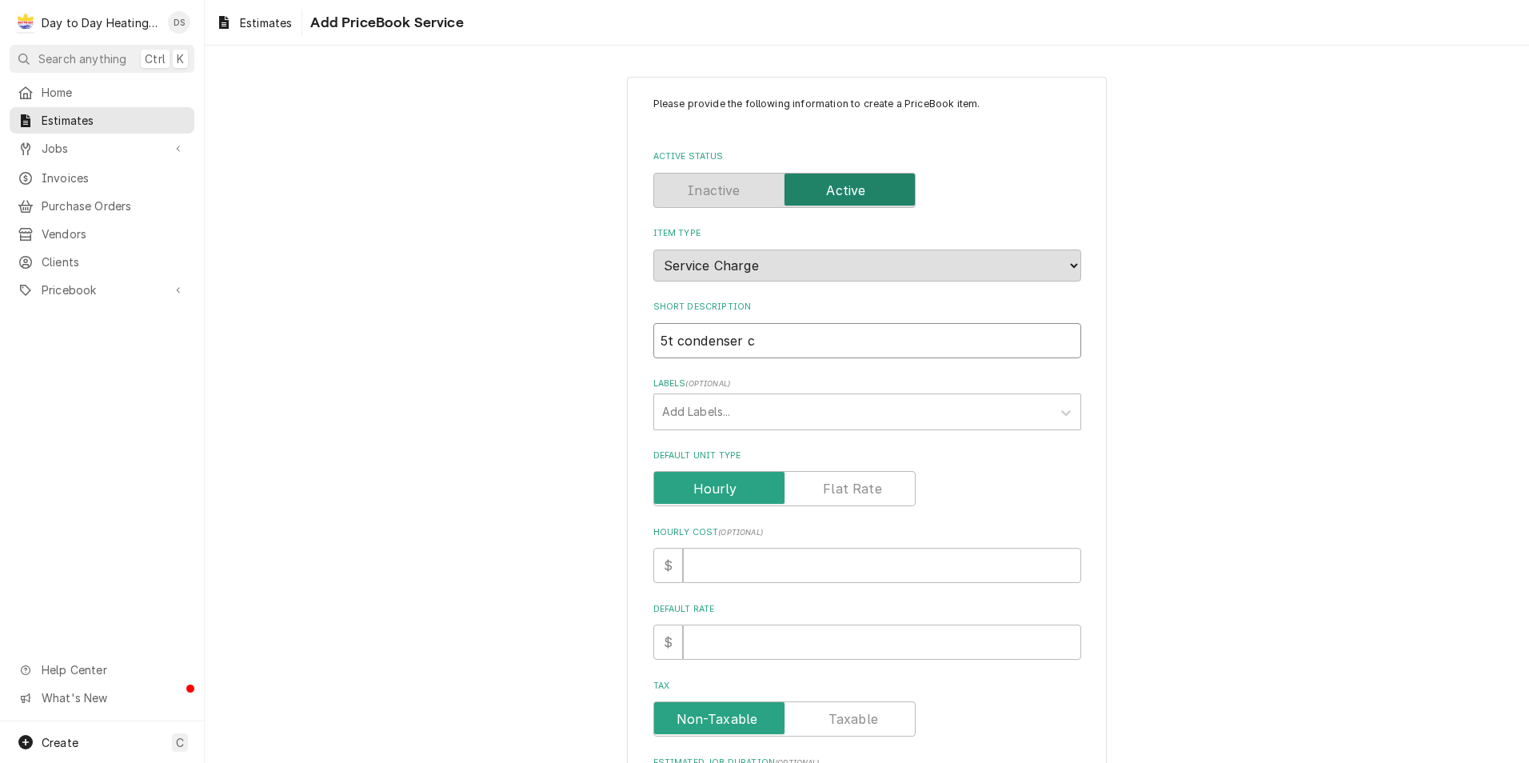
type textarea "x"
type input "5t condenser co"
type textarea "x"
type input "5t condenser coi"
type textarea "x"
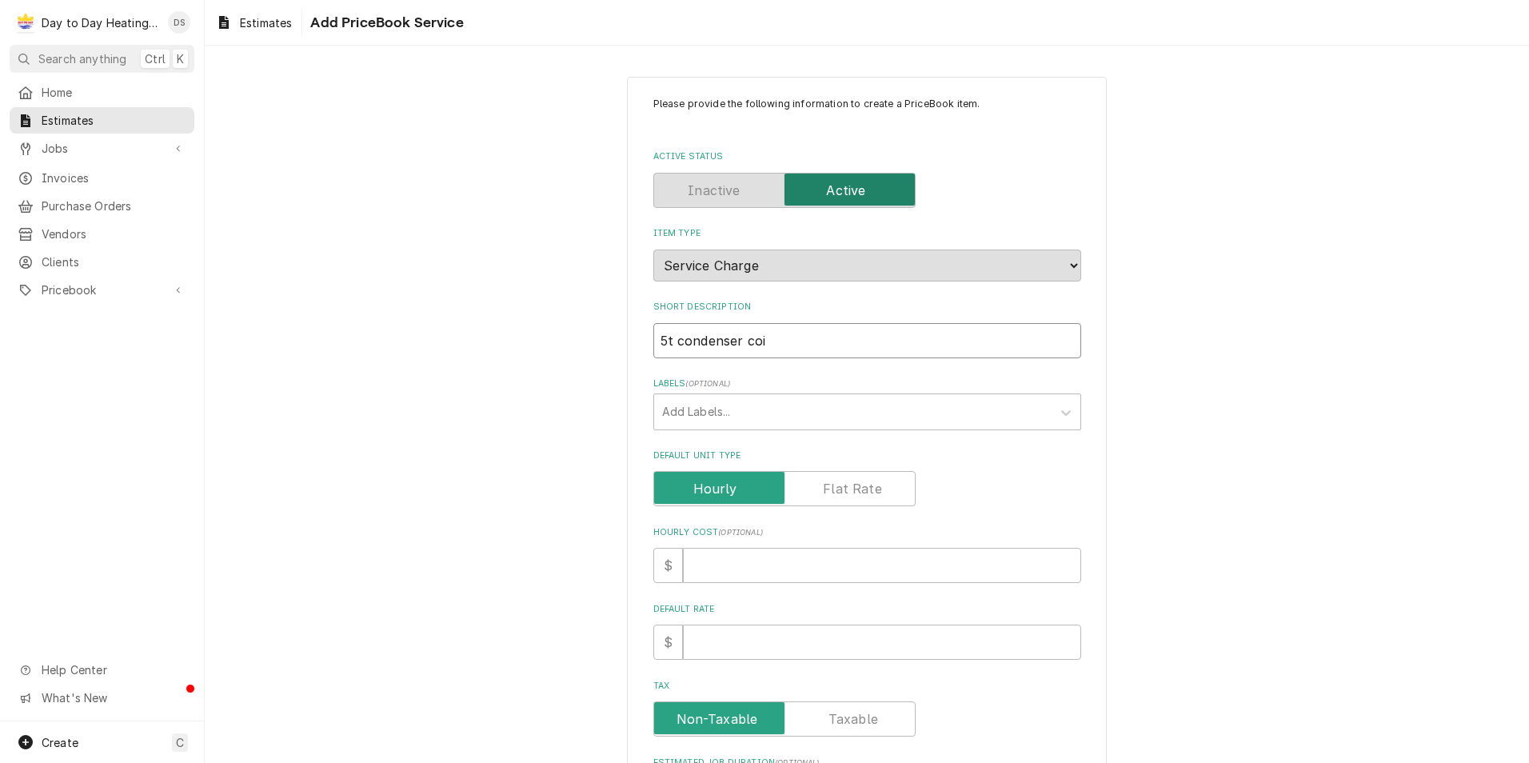
type input "5t condenser coil"
type textarea "x"
type input "5t condenser coil"
type textarea "x"
type input "5t condenser coil c"
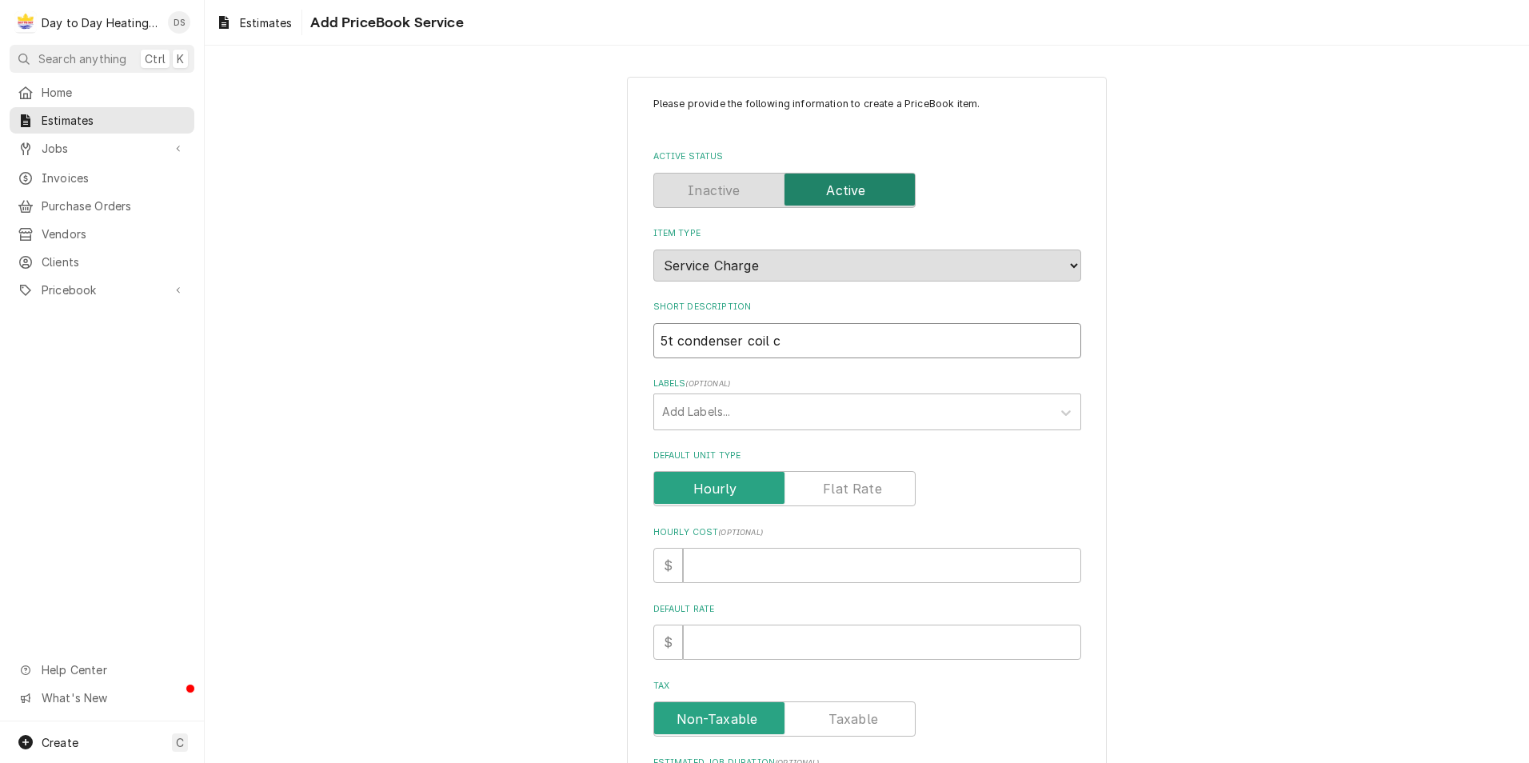
type textarea "x"
type input "5t condenser coil ch"
type textarea "x"
type input "5t condenser coil chn"
type textarea "x"
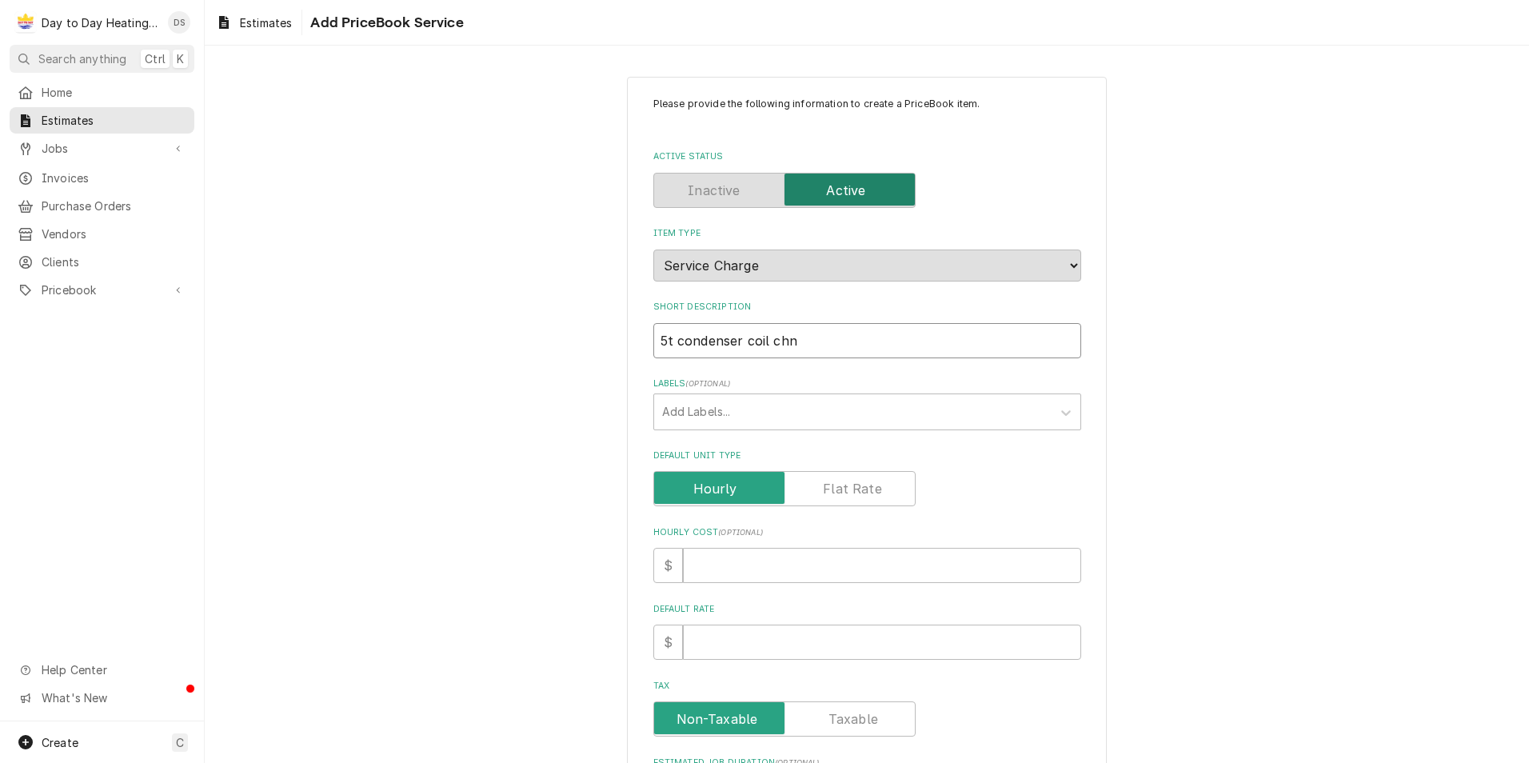
type input "5t condenser coil chna"
type textarea "x"
type input "5t condenser coil chnag"
type textarea "x"
type input "5t condenser coil chnage"
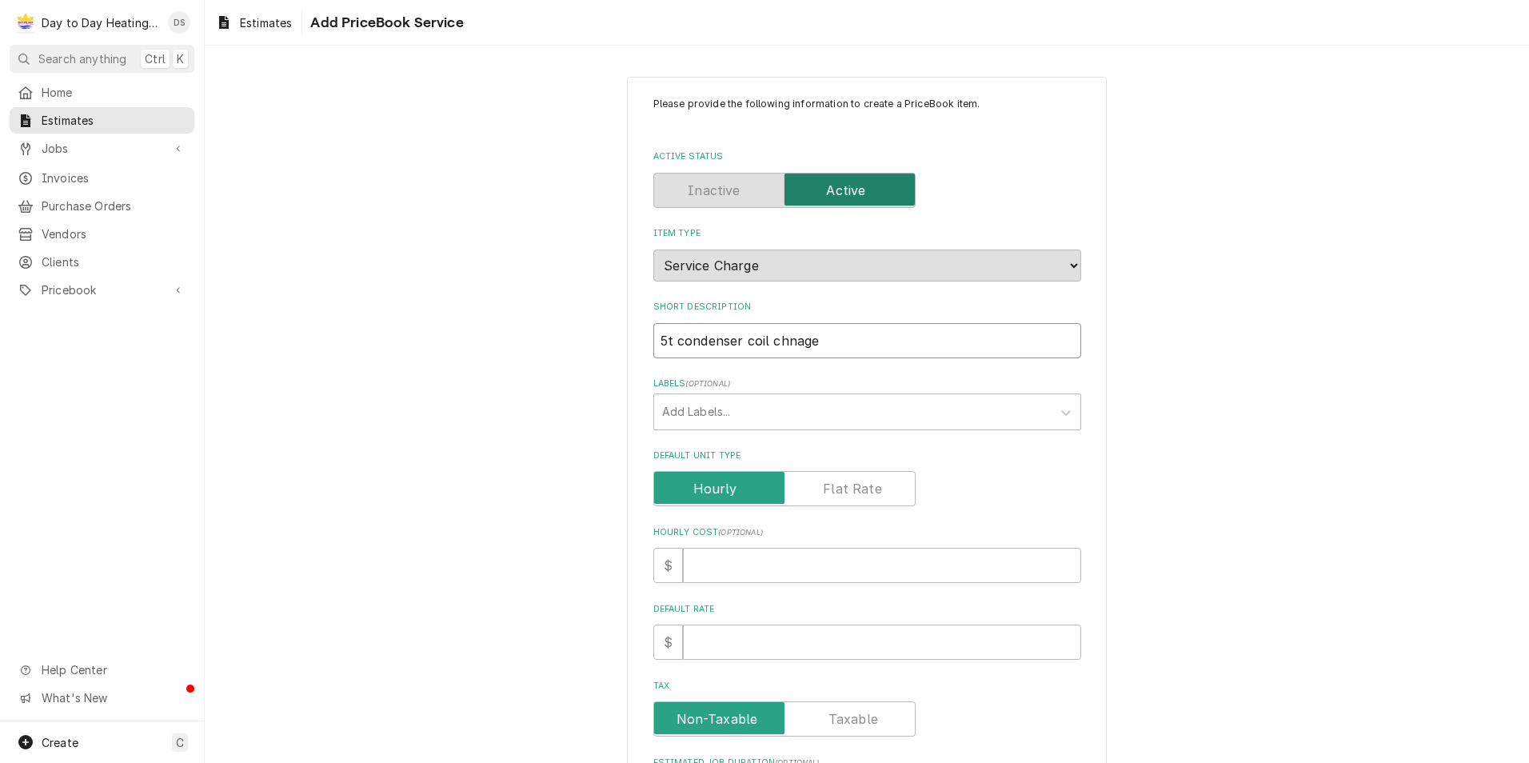
type textarea "x"
type input "5t condenser coil chnage"
type textarea "x"
type input "5t condenser coil chnage o"
type textarea "x"
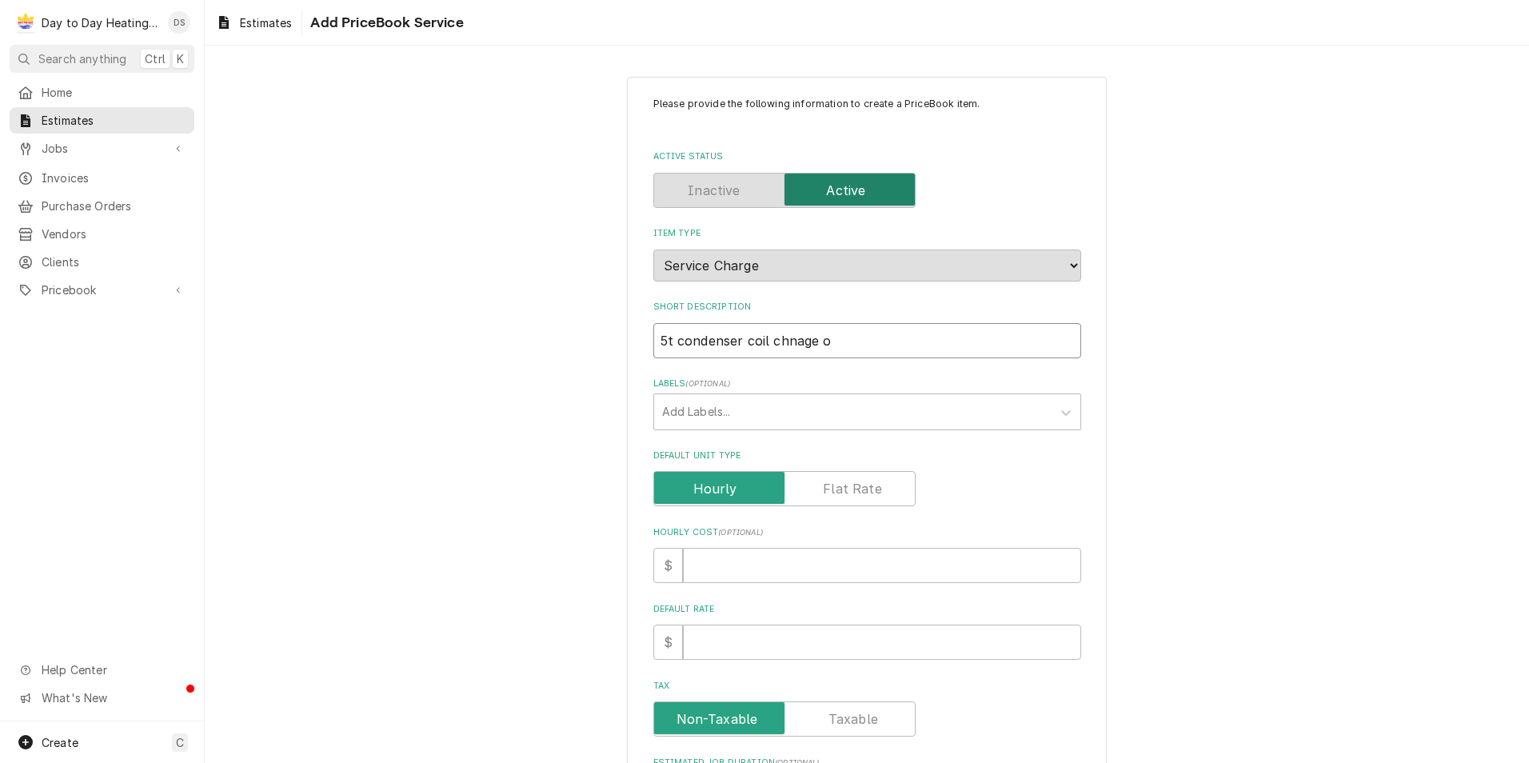
type input "5t condenser coil chnage ou"
type textarea "x"
type input "5t condenser coil chnage out"
type textarea "x"
type input "5t condenser coil chnage out"
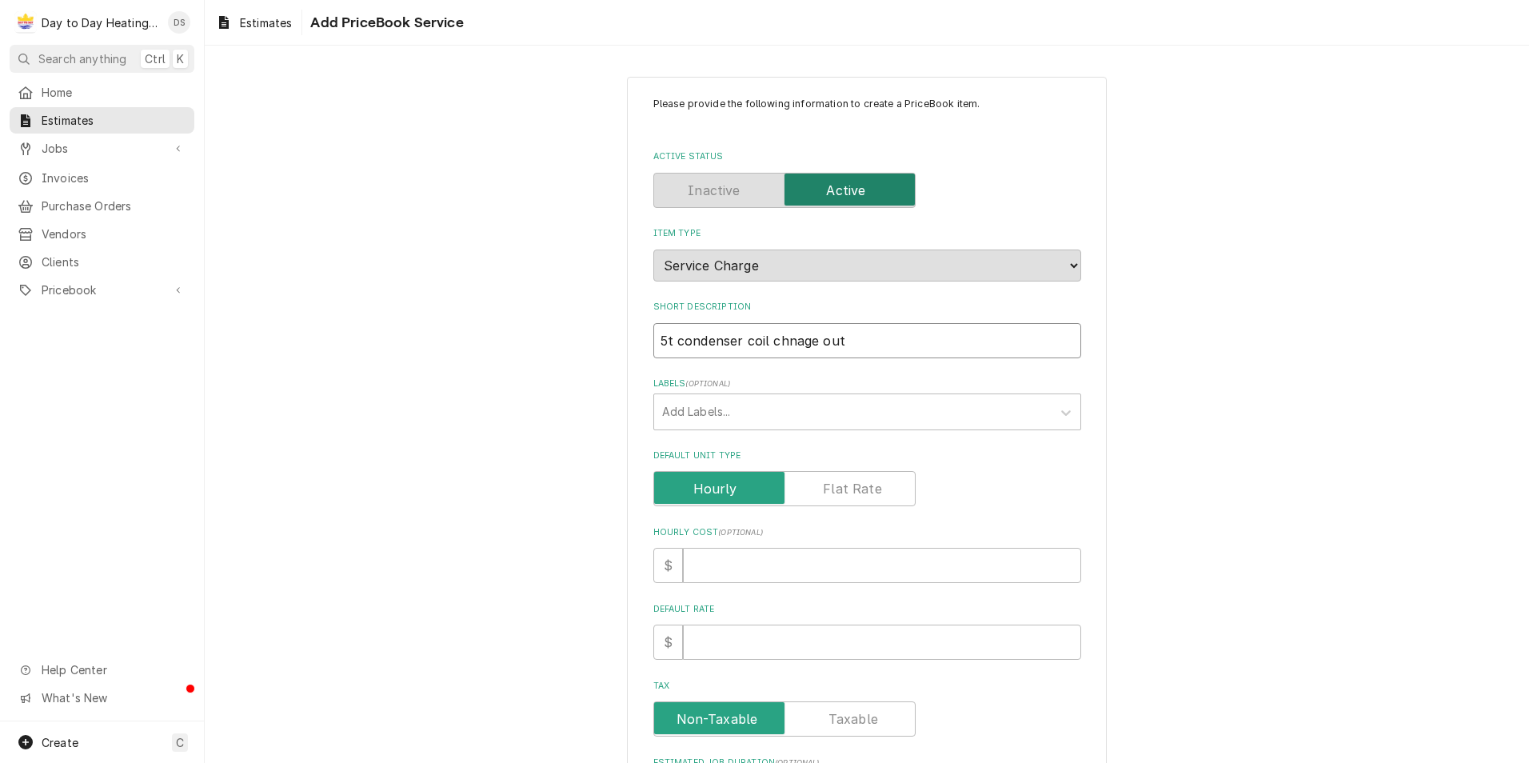
type textarea "x"
type input "5t condenser coil chnage out"
type textarea "x"
type input "5t condenser coil chnage ou"
type textarea "x"
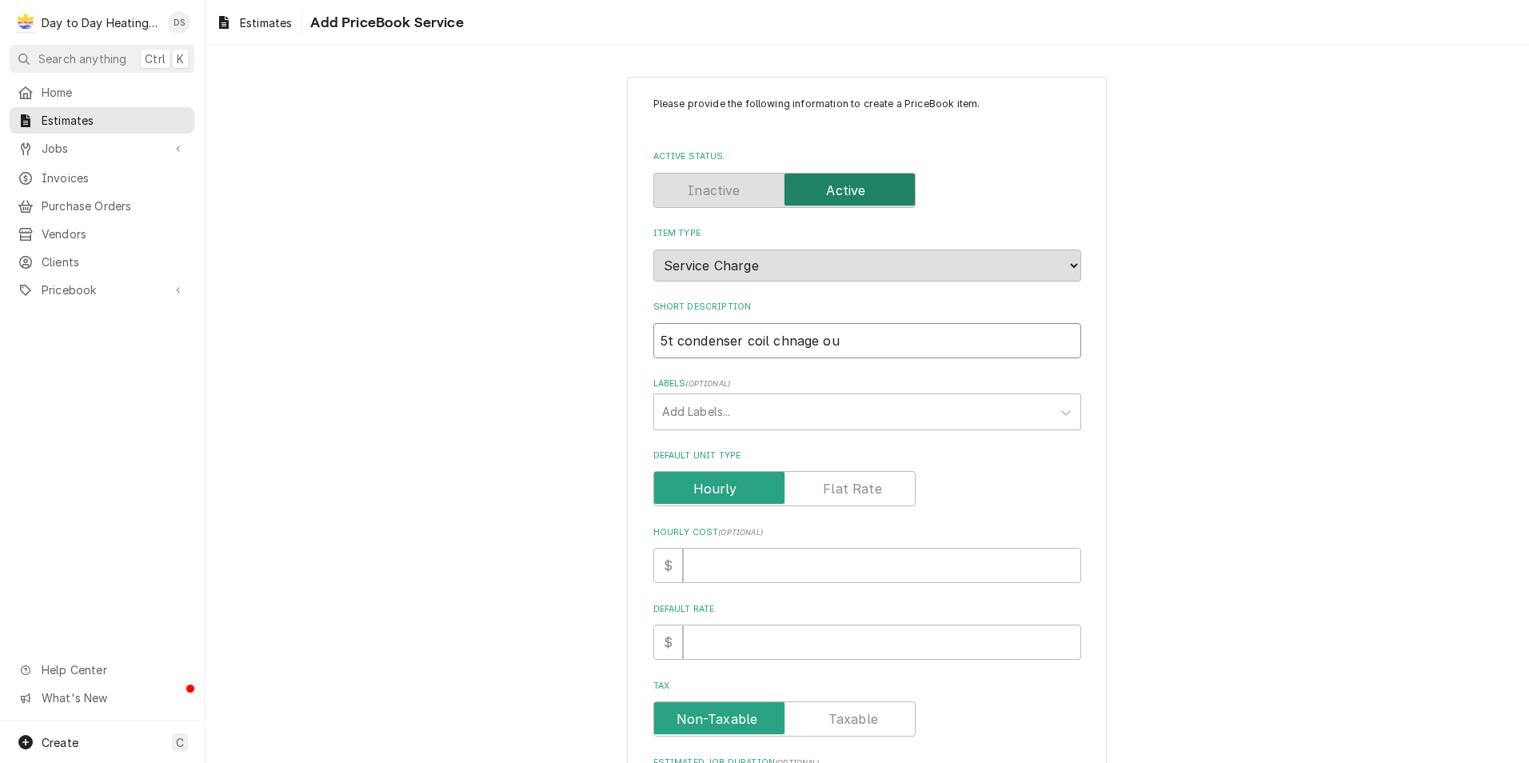
type input "5t condenser coil chnage o"
type textarea "x"
type input "5t condenser coil chnage"
type textarea "x"
type input "5t condenser coil chnage"
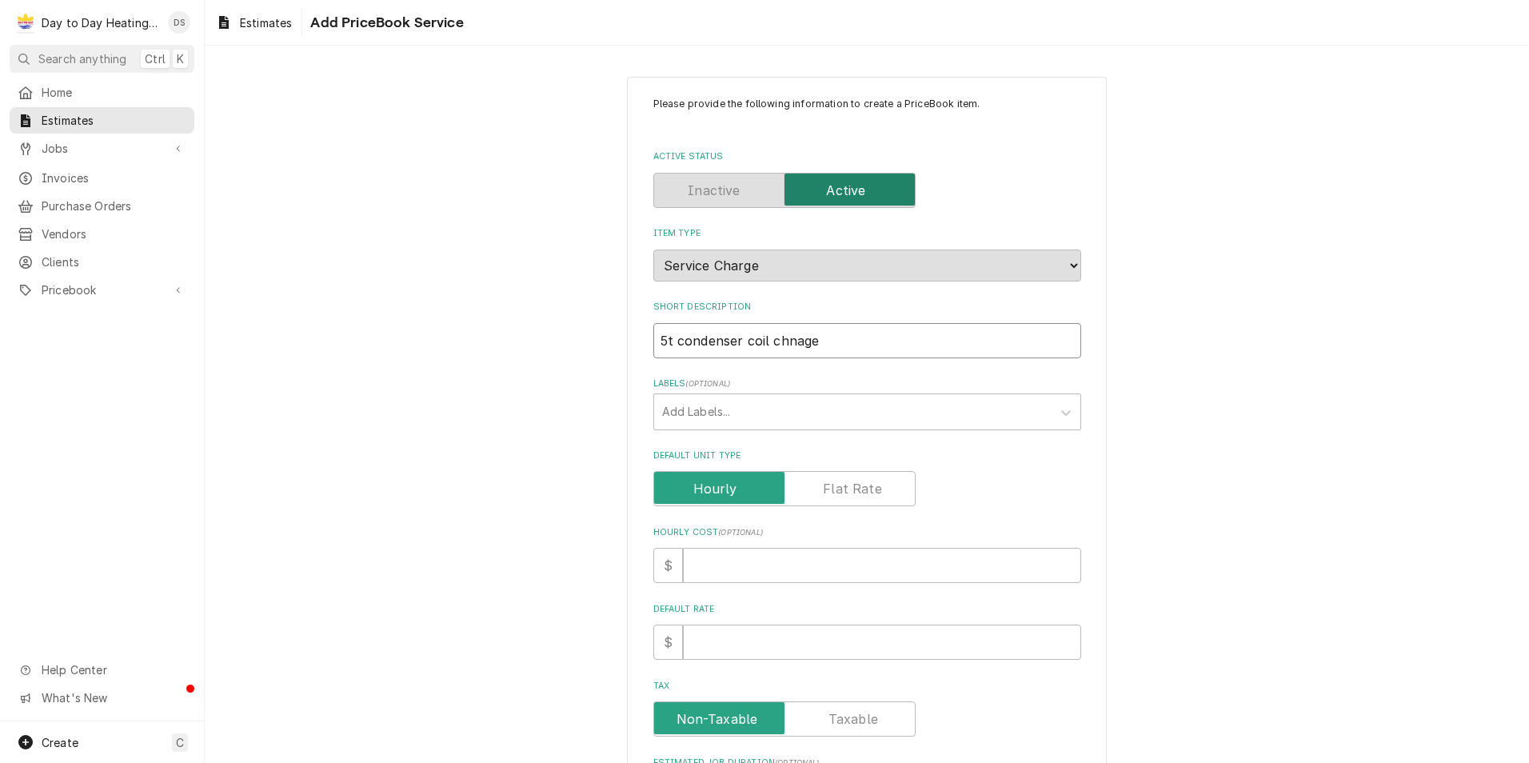
type textarea "x"
type input "5t condenser coil chnag"
type textarea "x"
type input "5t condenser coil chna"
type textarea "x"
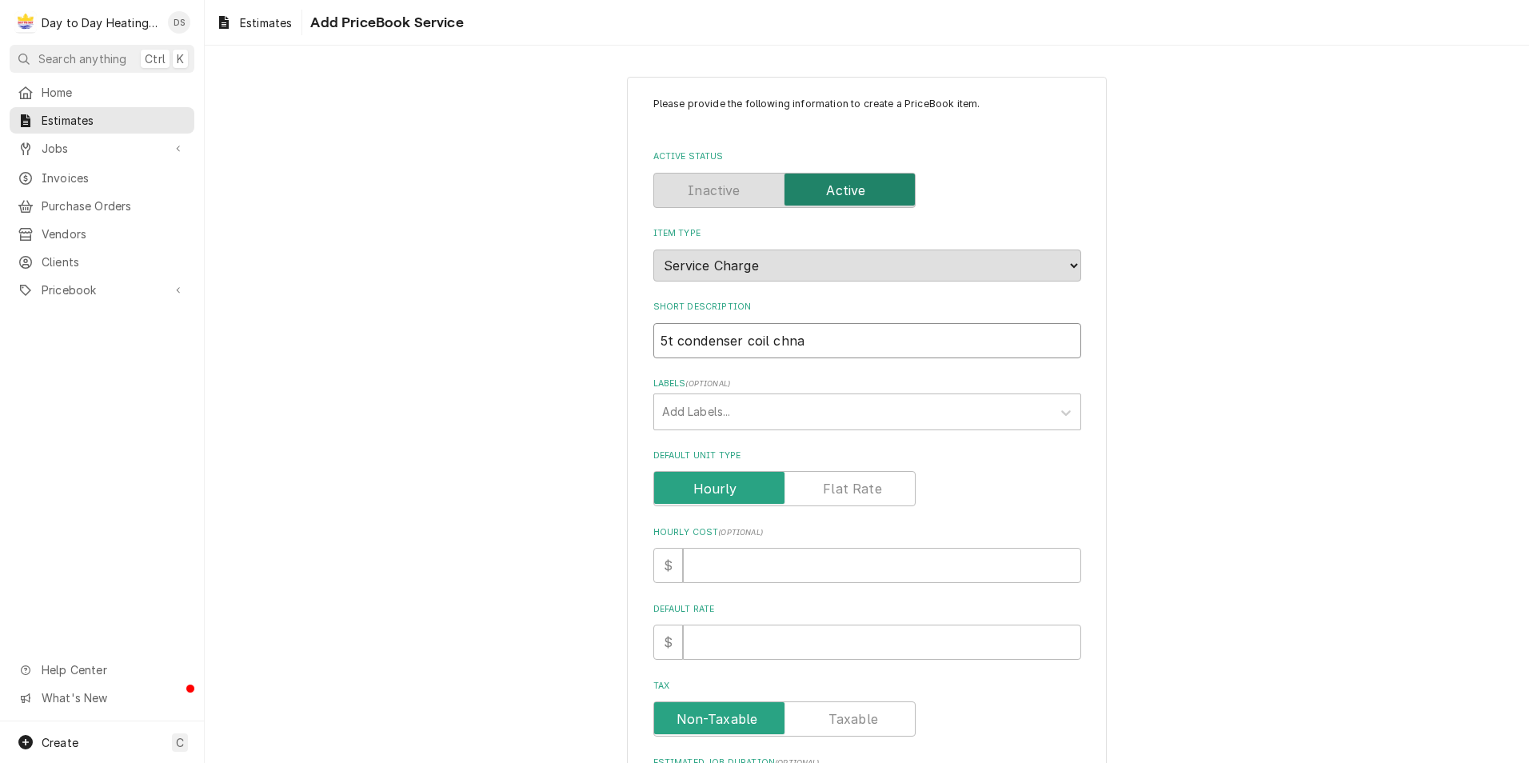
type input "5t condenser coil chn"
type textarea "x"
type input "5t condenser coil ch"
type textarea "x"
type input "5t condenser coil c"
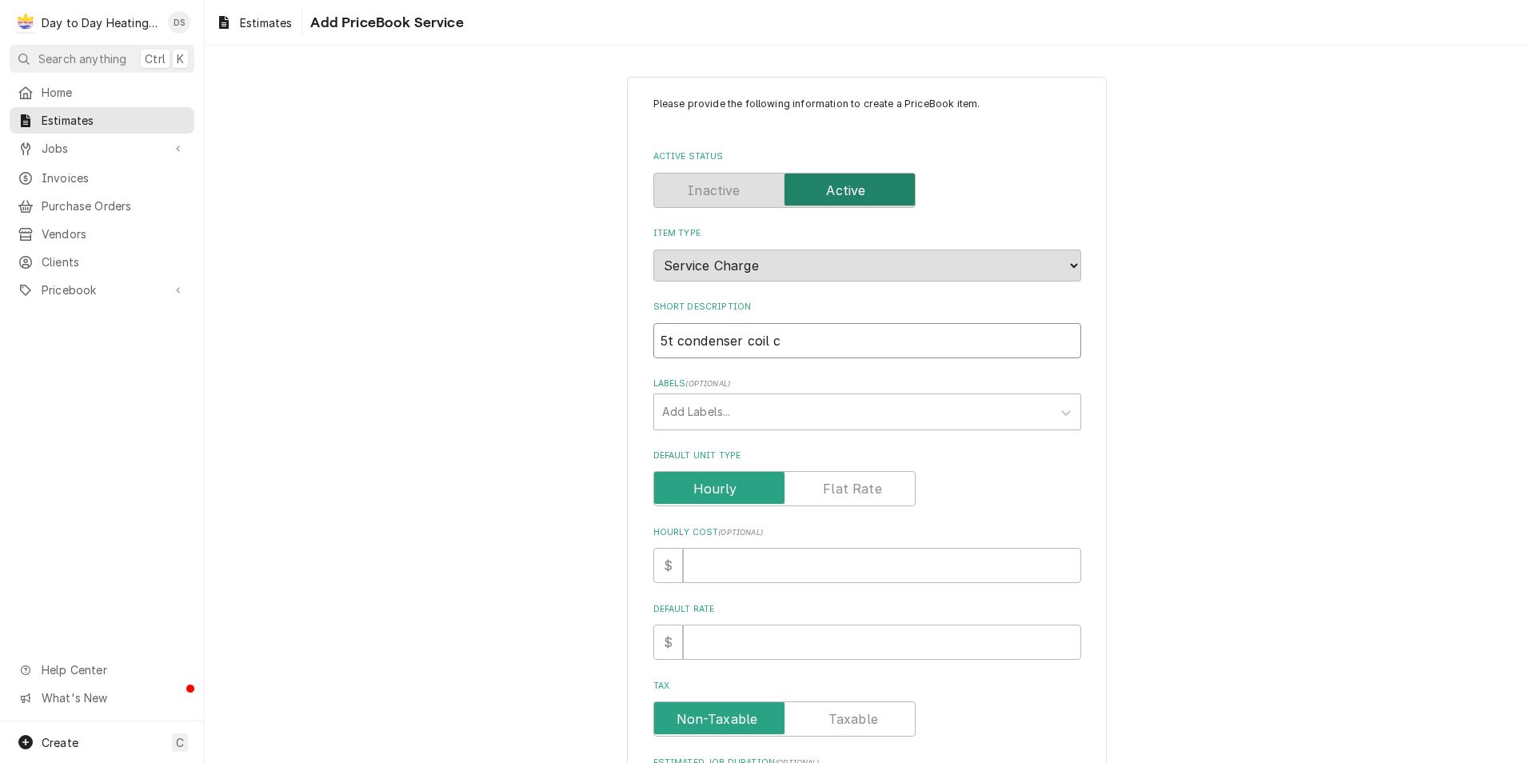
type textarea "x"
type input "5t condenser coil"
type textarea "x"
type input "5t condenser coil r"
type textarea "x"
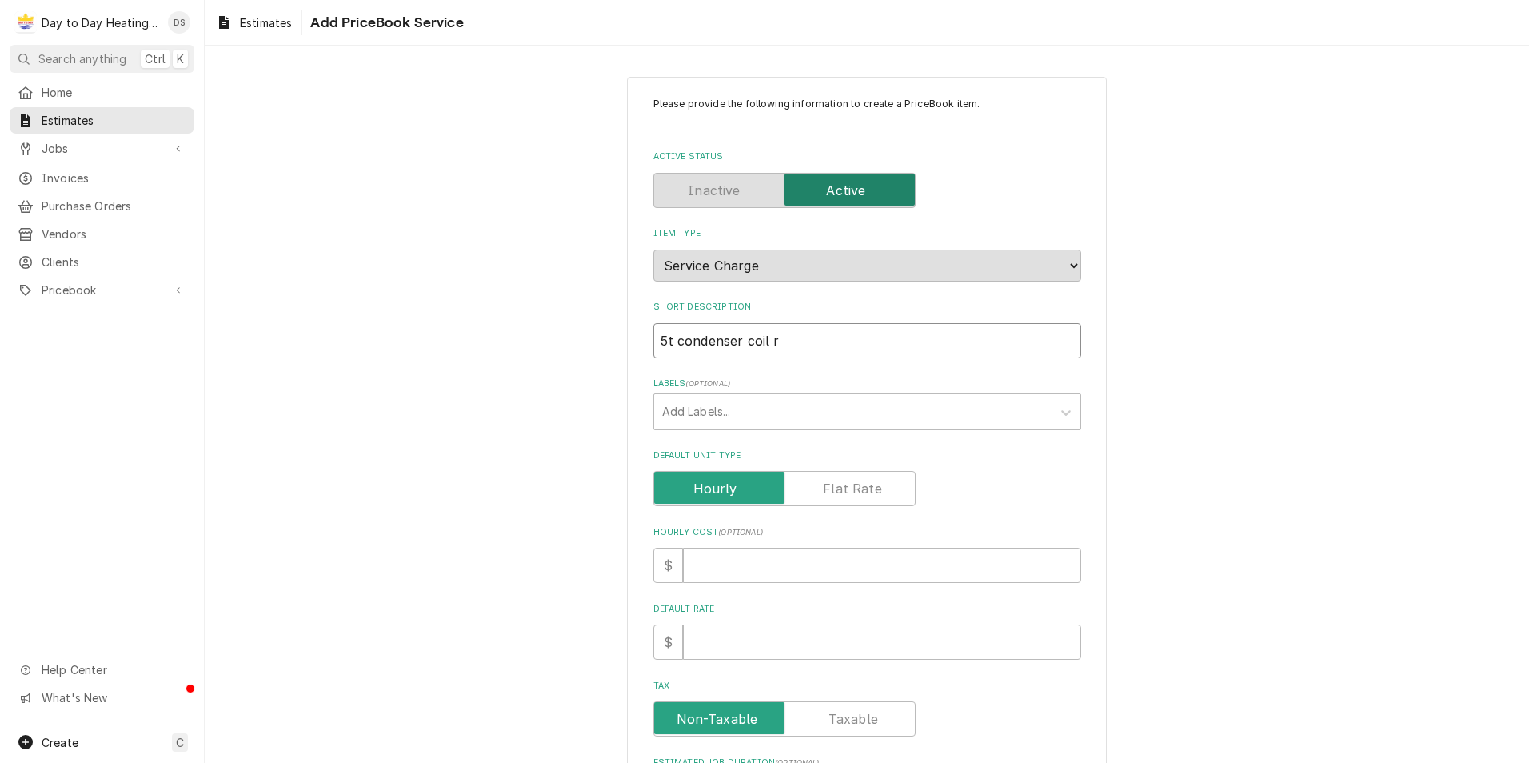
type input "5t condenser coil re"
type textarea "x"
type input "5t condenser coil rep"
type textarea "x"
type input "5t condenser coil repl"
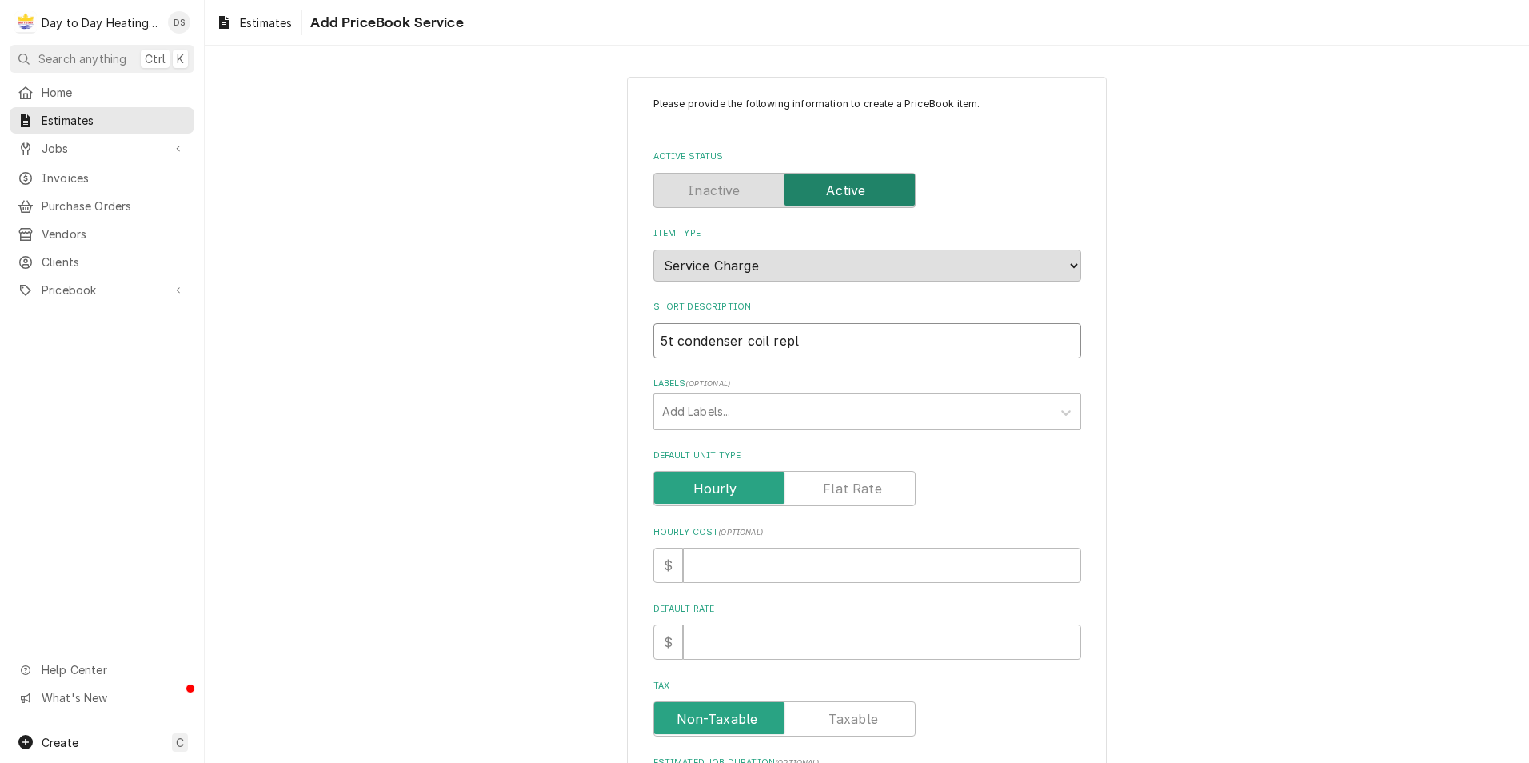
type textarea "x"
type input "5t condenser coil repla"
type textarea "x"
type input "5t condenser coil replac"
type textarea "x"
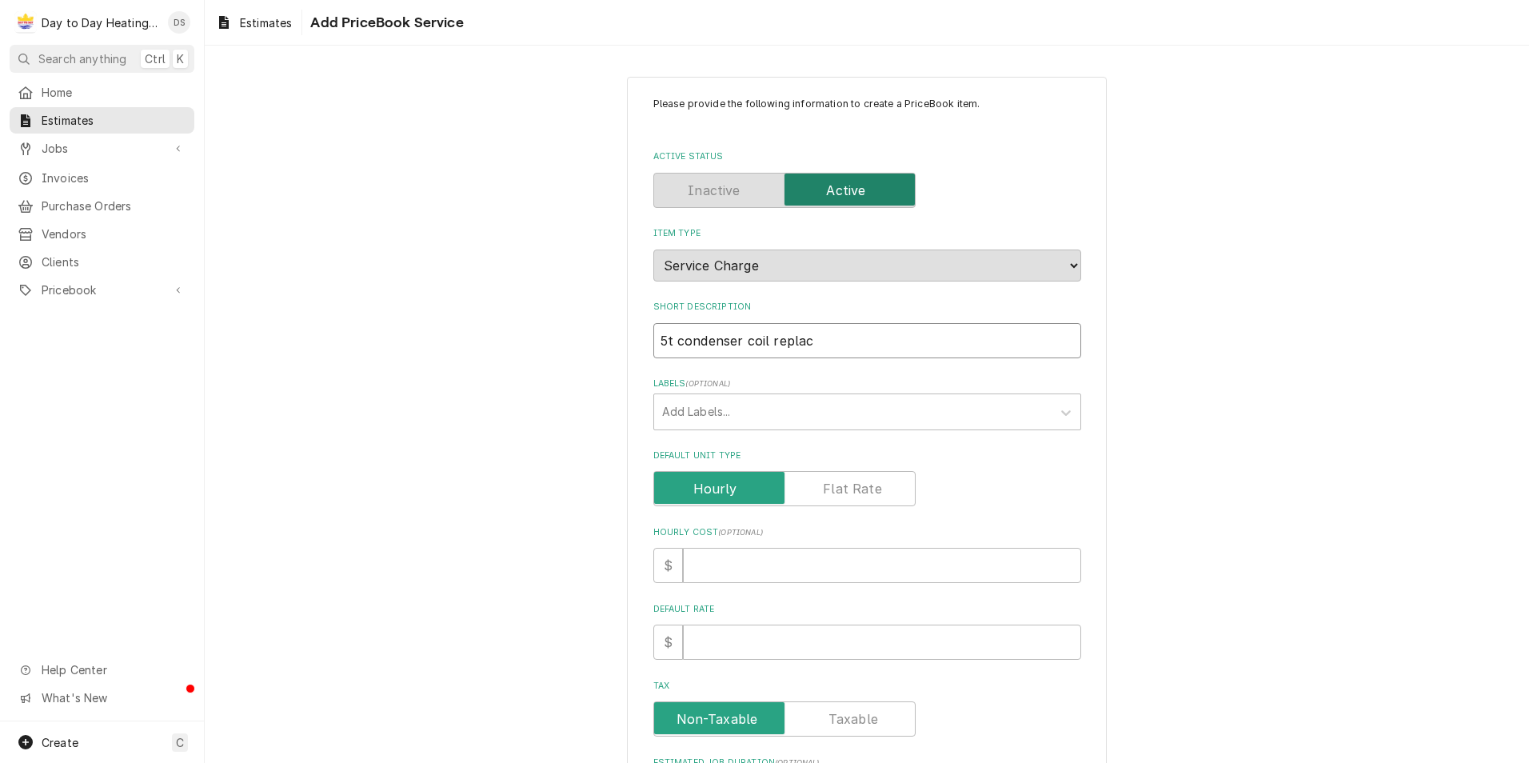
type input "5t condenser coil replace"
type textarea "x"
type input "5t condenser coil replacem"
type textarea "x"
type input "5t condenser coil replaceme"
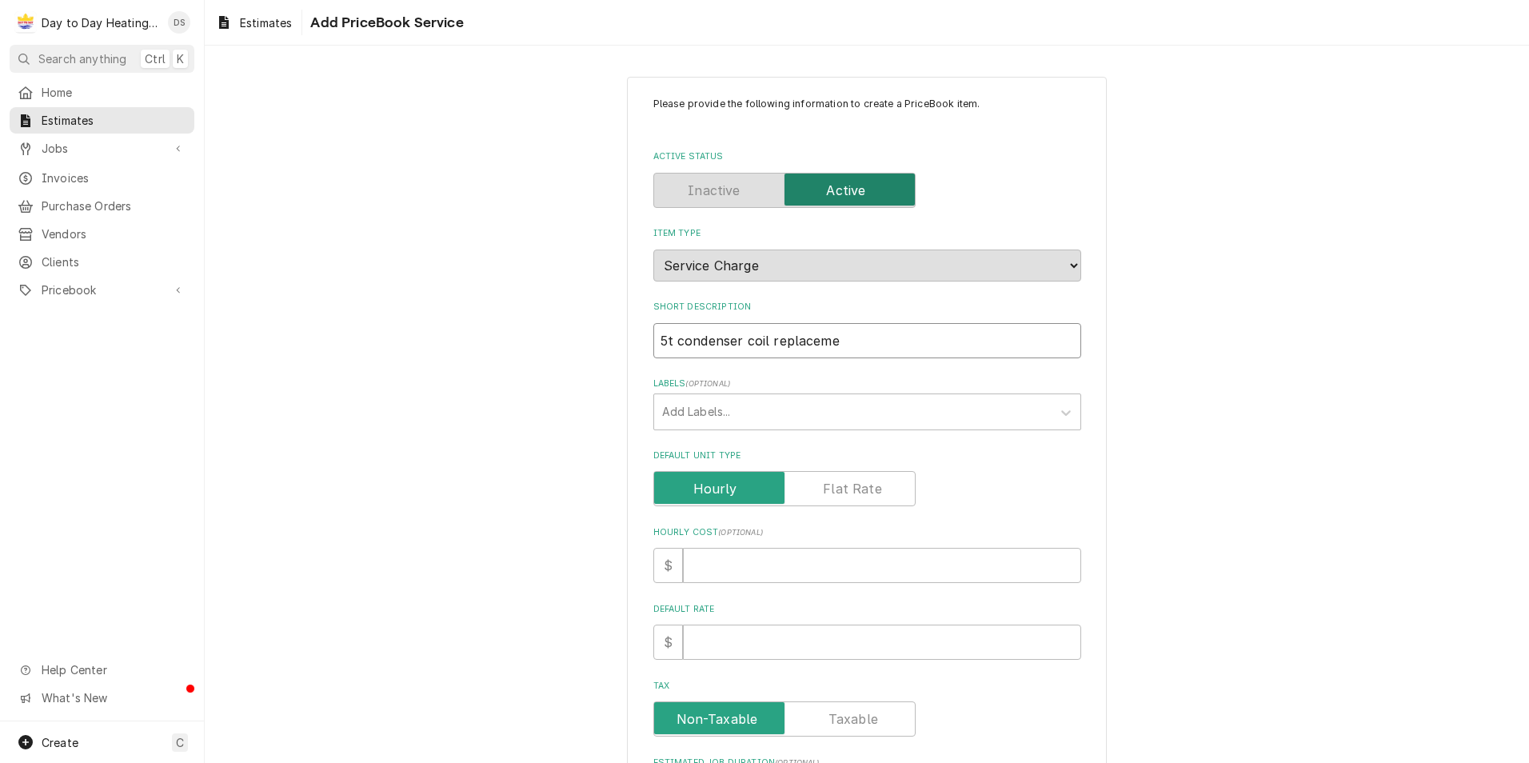
type textarea "x"
type input "5t condenser coil replacemen"
type textarea "x"
type input "5t condenser coil replacement"
type textarea "x"
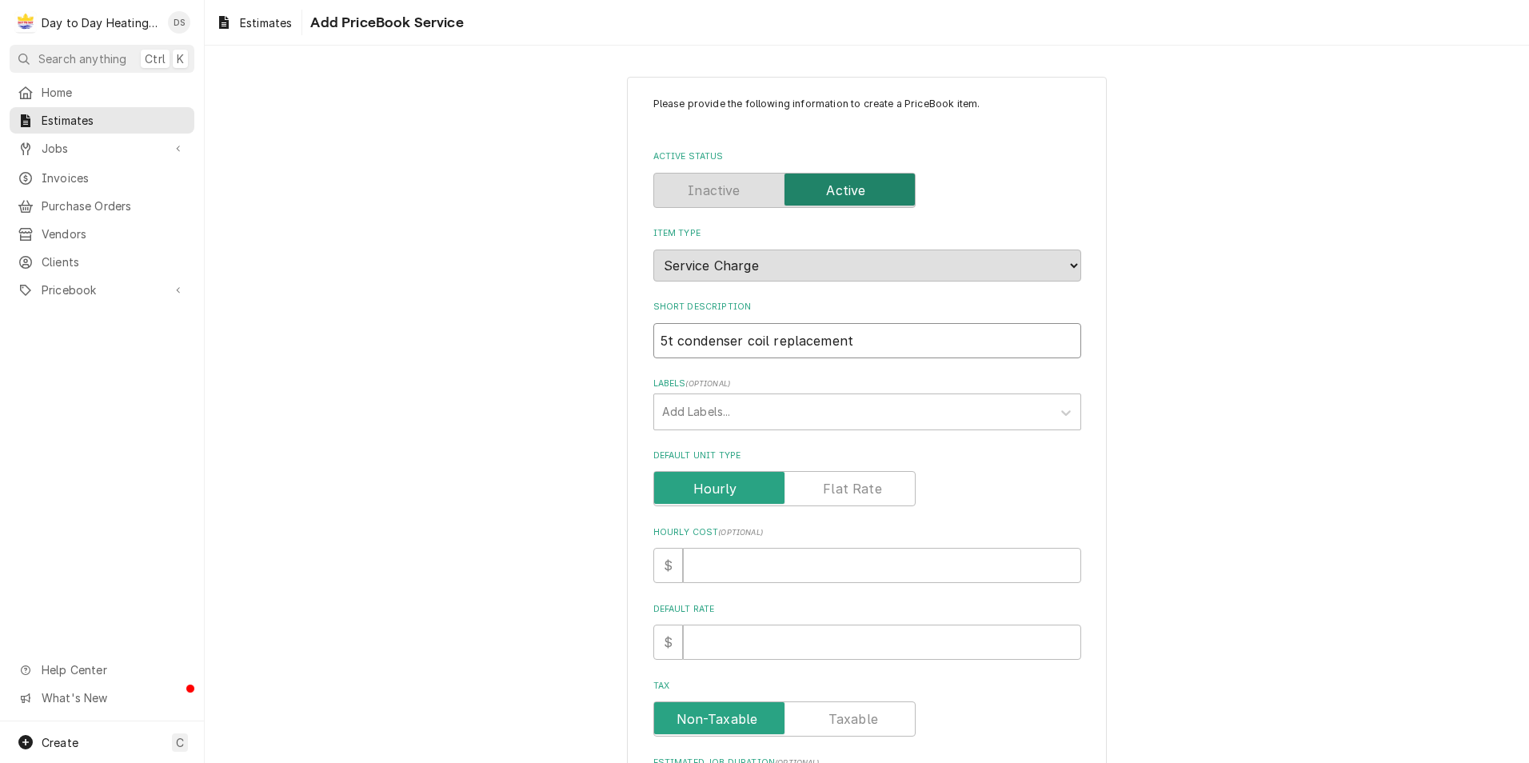
type input "5t condenser coil replacement"
type textarea "x"
type input "5t condenser coil replacement"
click at [865, 481] on label "Default Unit Type" at bounding box center [784, 488] width 262 height 35
click at [865, 481] on input "Default Unit Type" at bounding box center [785, 488] width 248 height 35
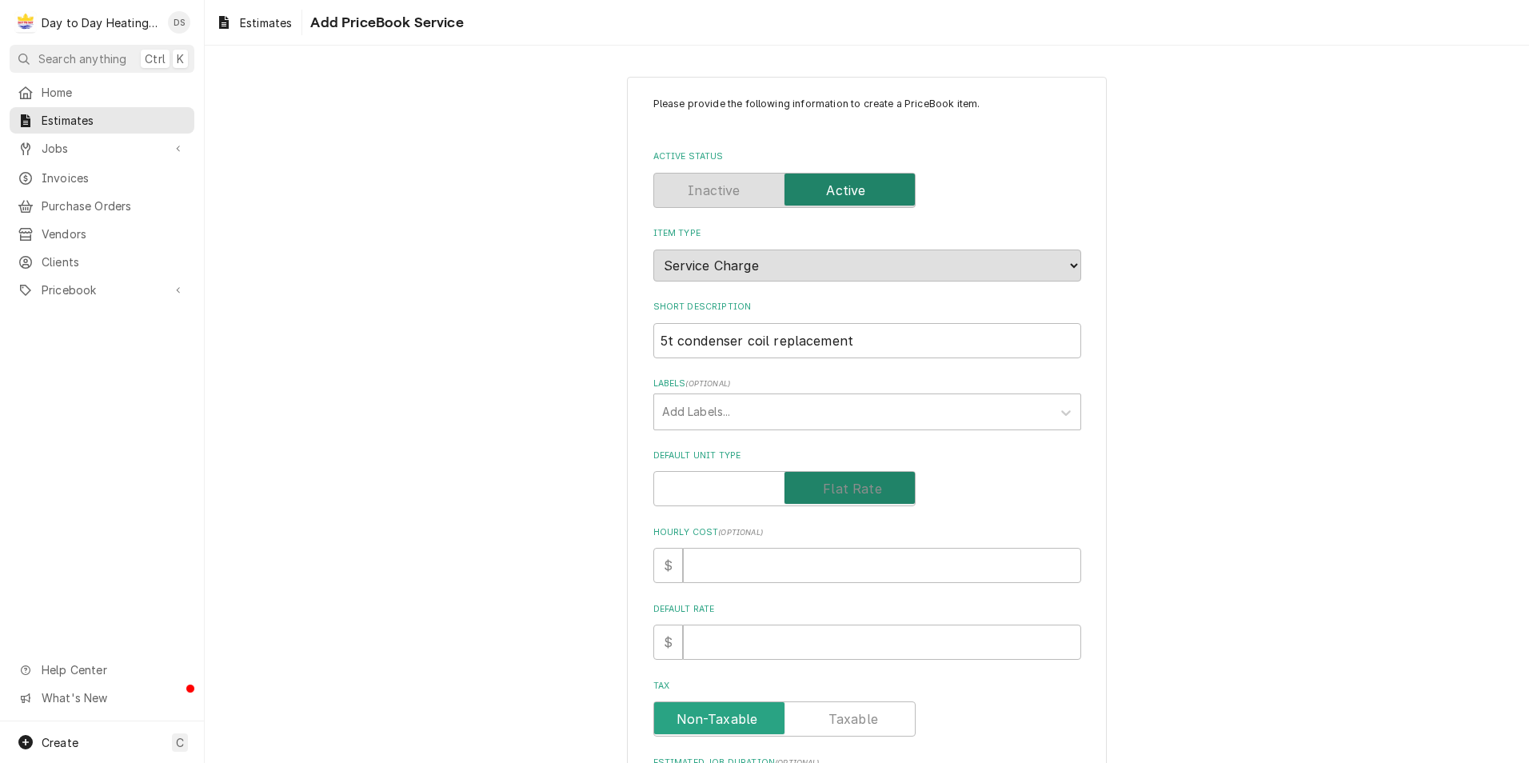
checkbox input "true"
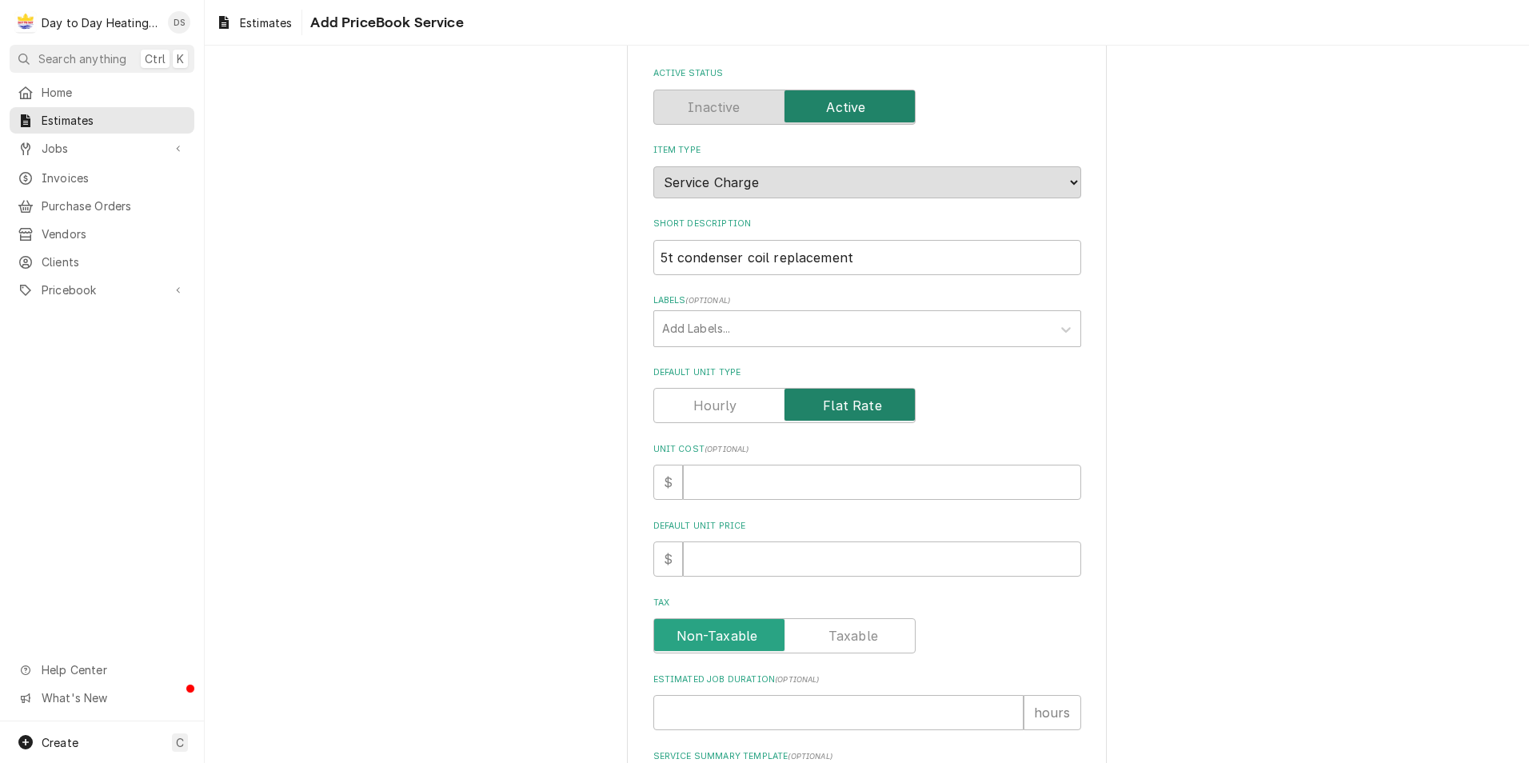
scroll to position [160, 0]
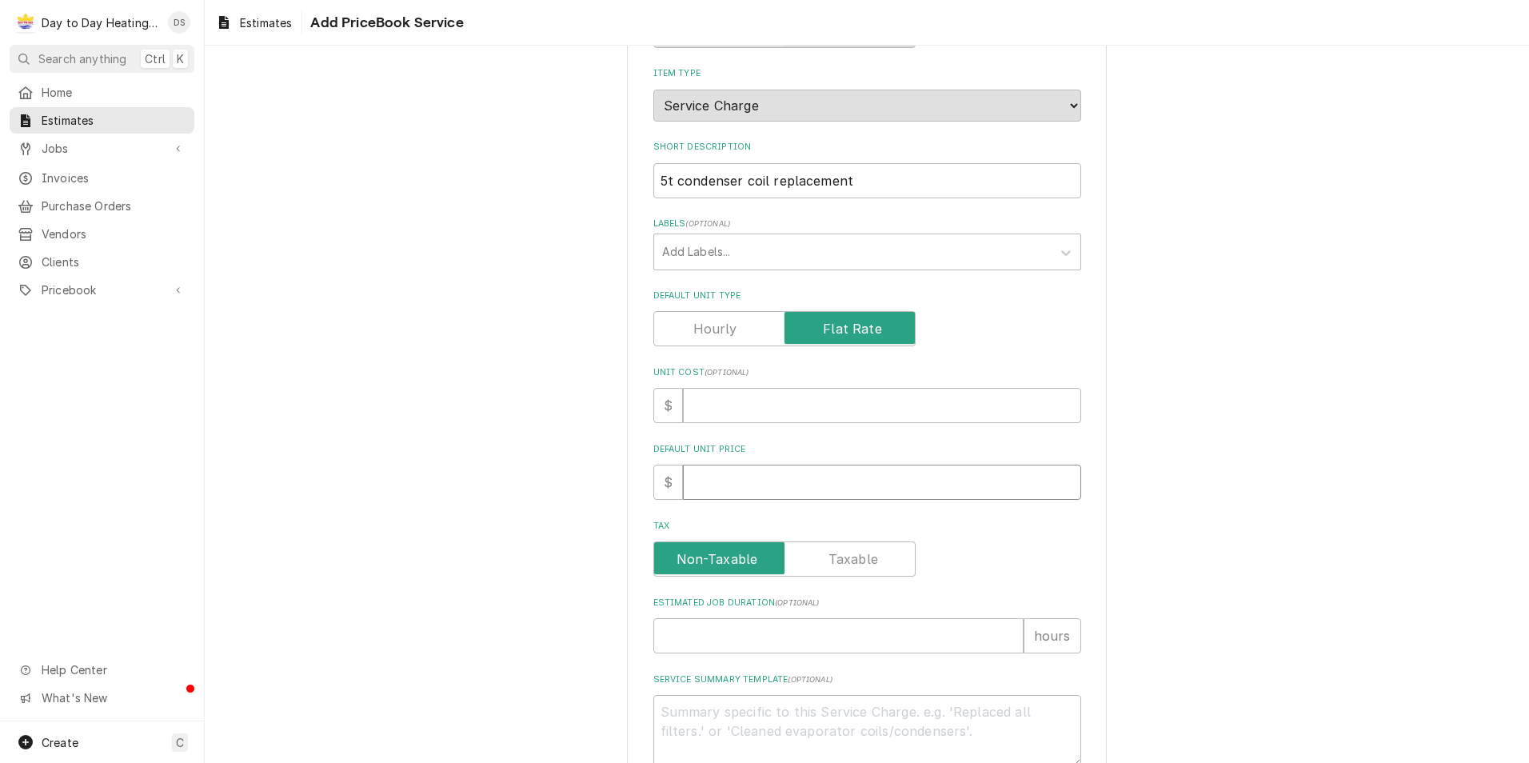
click at [777, 488] on input "Default Unit Price" at bounding box center [882, 482] width 398 height 35
click at [721, 485] on input "Default Unit Price" at bounding box center [882, 482] width 398 height 35
type textarea "x"
type input "8"
type textarea "x"
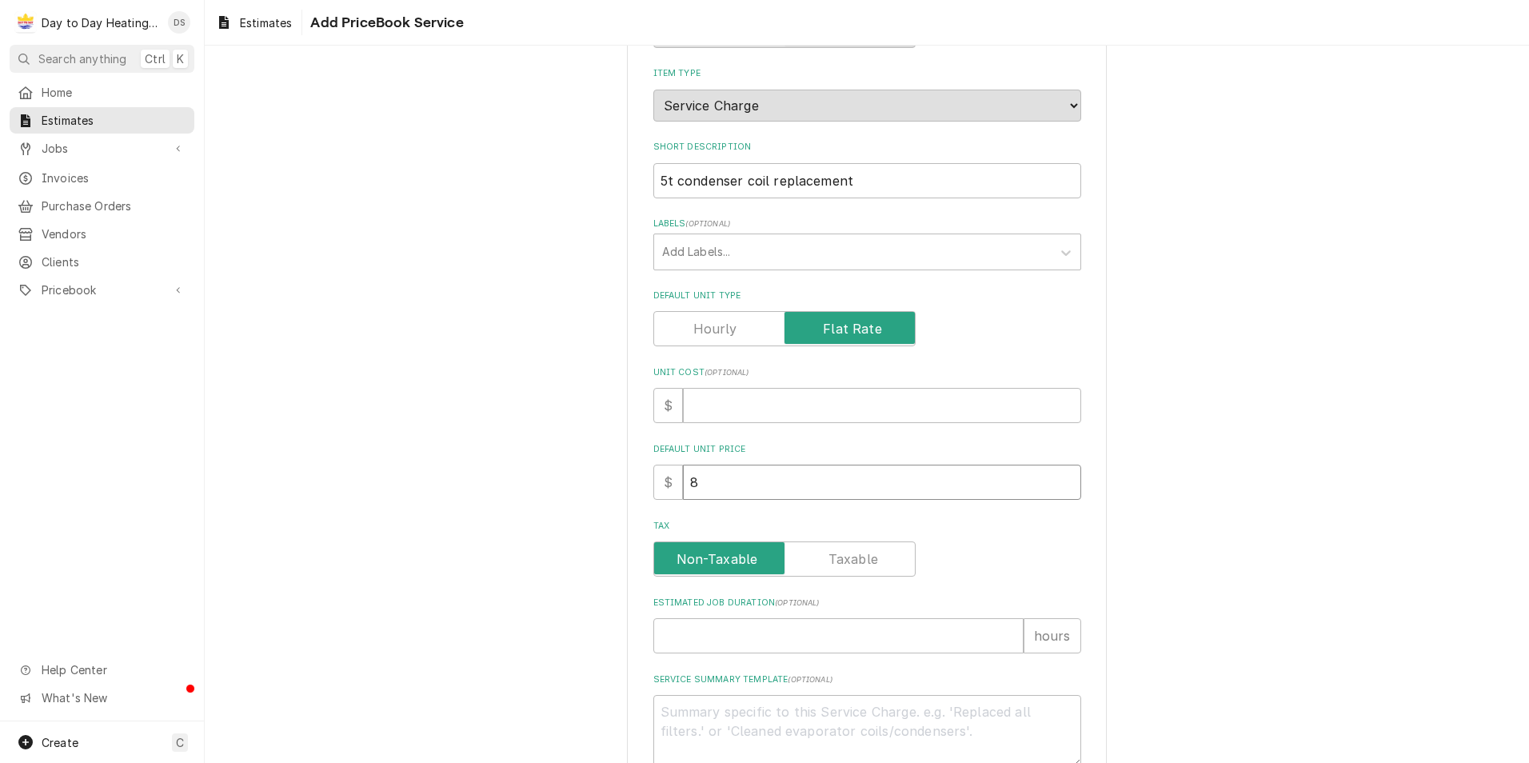
type input "88"
type textarea "x"
type input "883"
type textarea "x"
type input "8835"
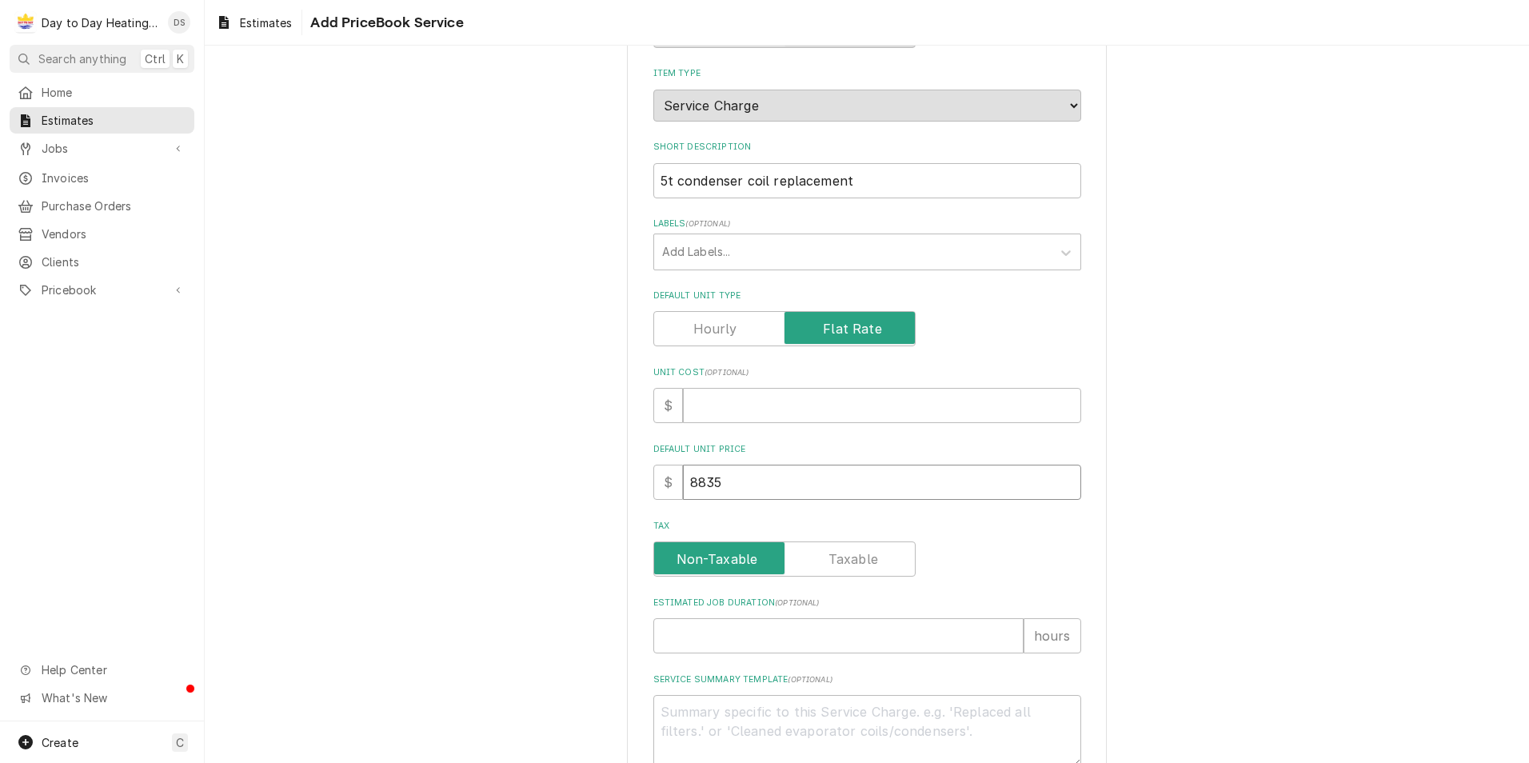
type textarea "x"
type input "8835"
click at [593, 440] on div "Please provide the following information to create a PriceBook item. Active Sta…" at bounding box center [867, 440] width 1324 height 1076
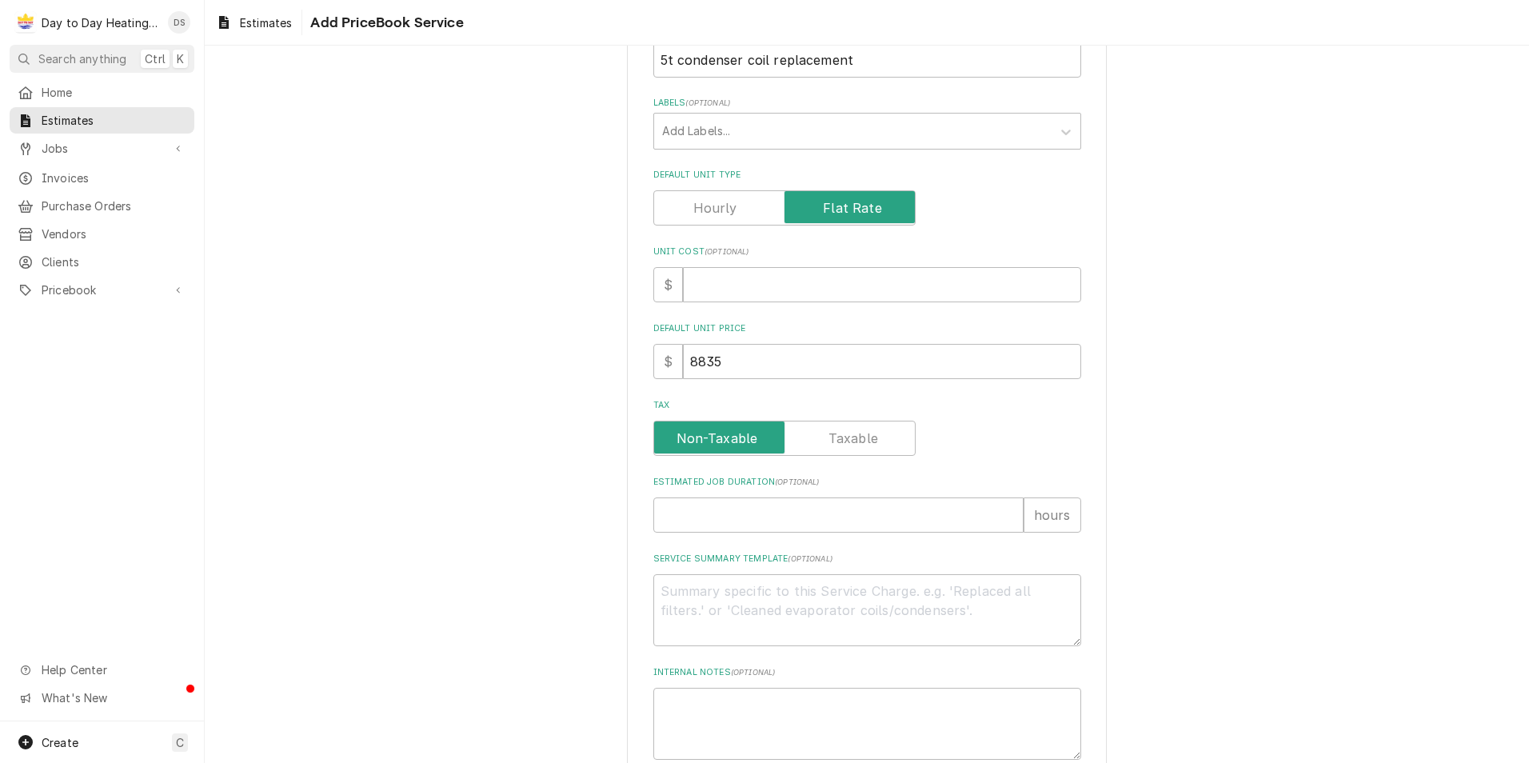
scroll to position [320, 0]
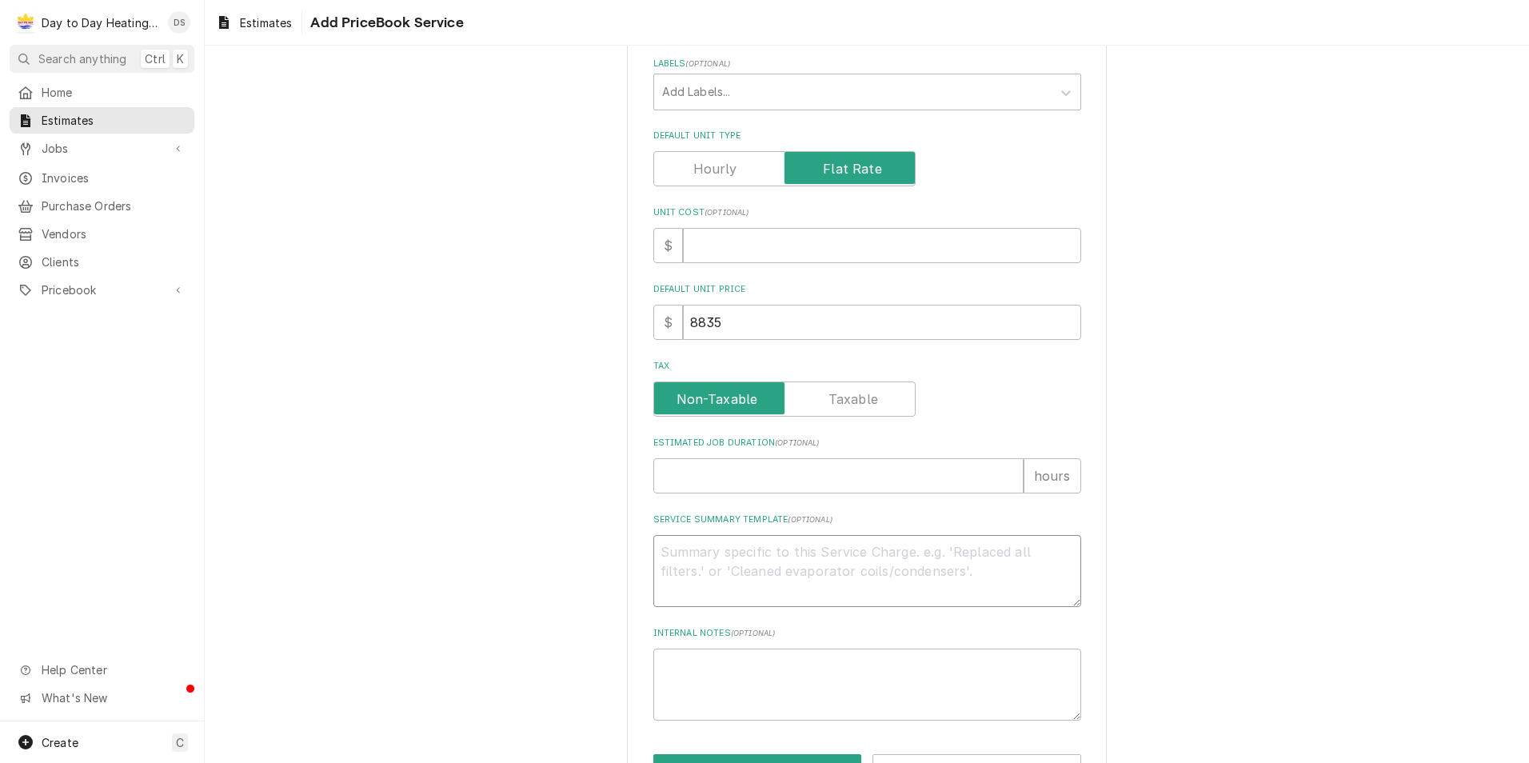
click at [693, 574] on textarea "Service Summary Template ( optional )" at bounding box center [867, 571] width 428 height 72
type textarea "x"
type textarea "S"
type textarea "x"
type textarea "SC"
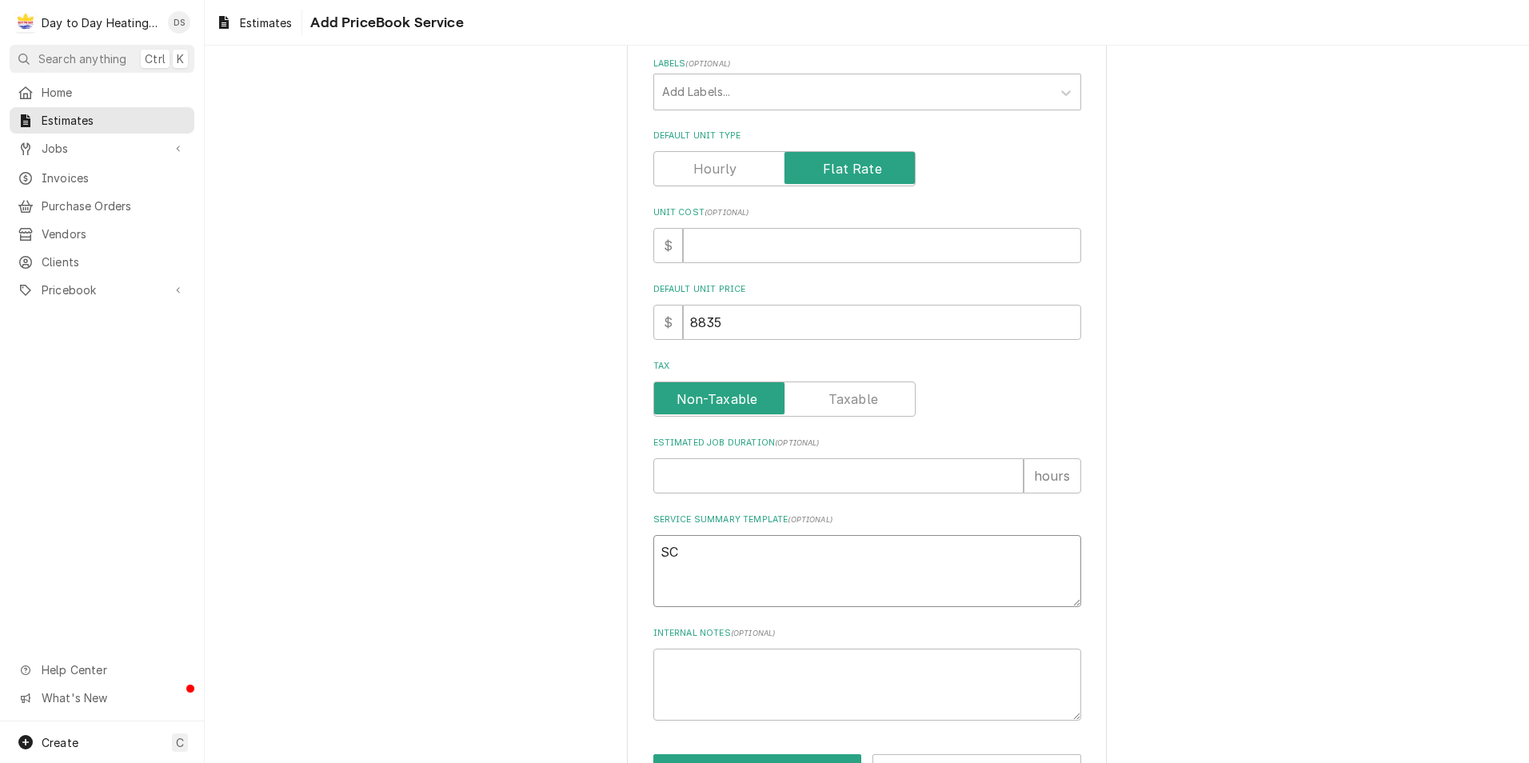
type textarea "x"
type textarea "SCO"
type textarea "x"
type textarea "SCOP"
type textarea "x"
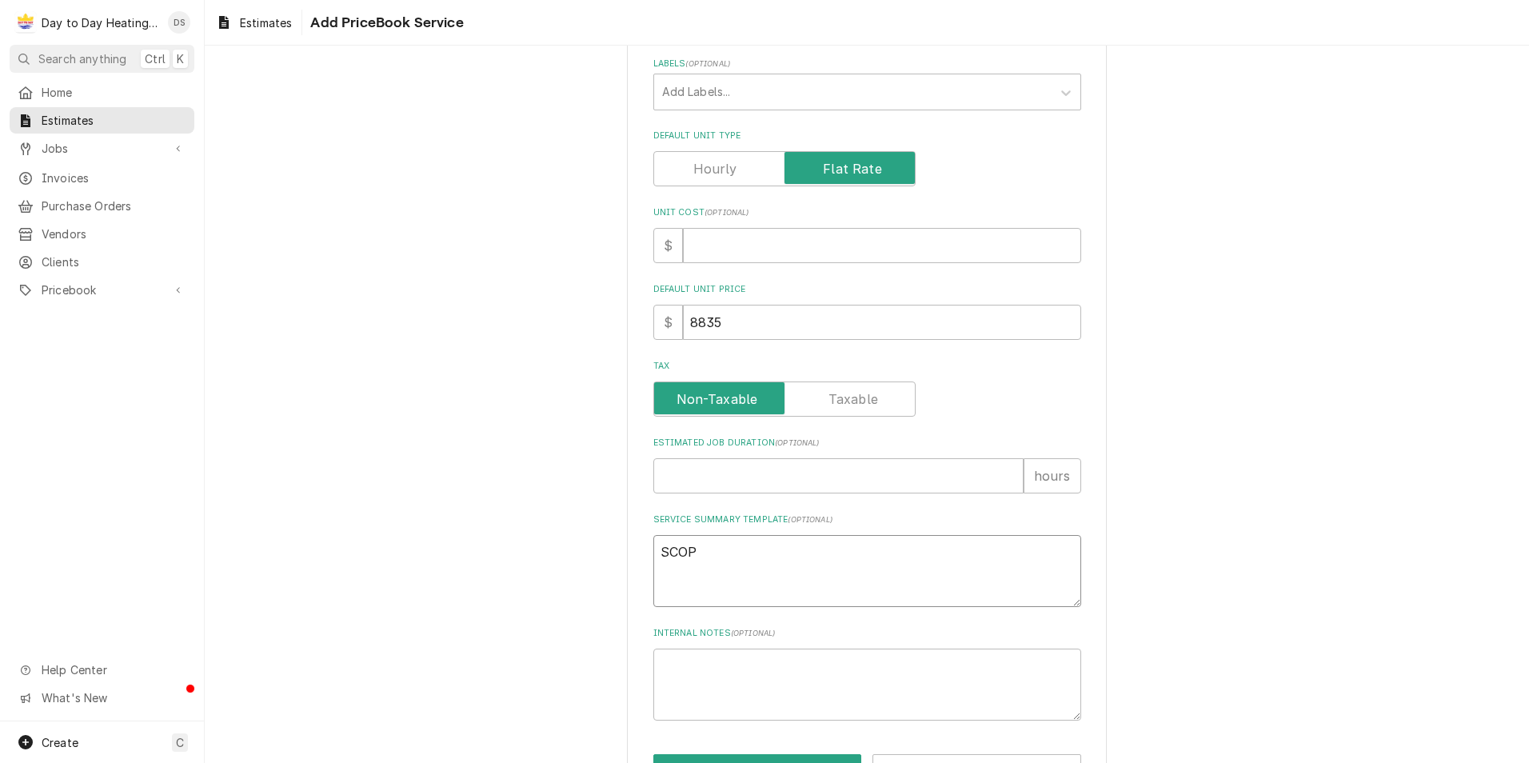
type textarea "SCOPE"
type textarea "x"
type textarea "SCOPE"
type textarea "x"
type textarea "SCOPE O"
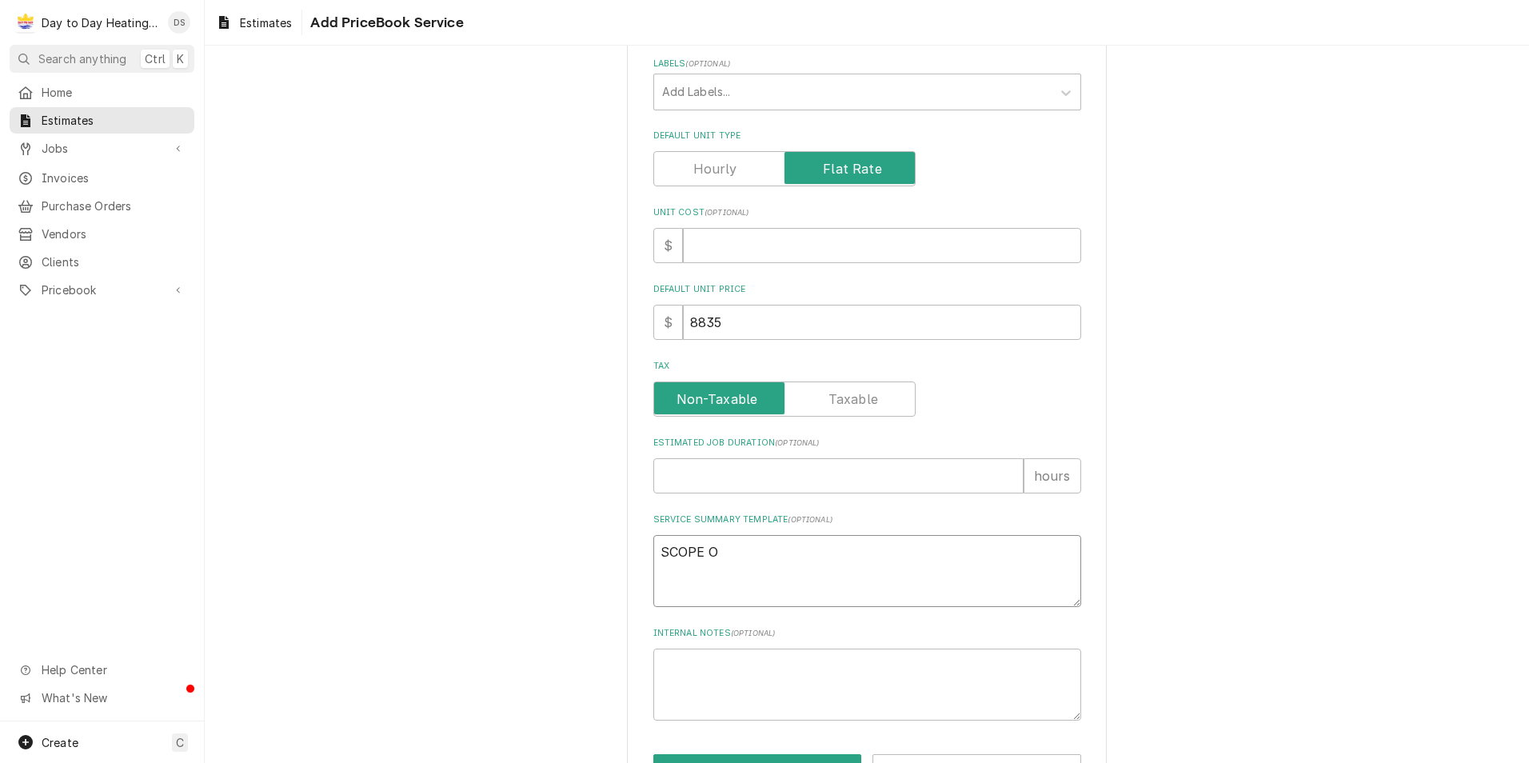
type textarea "x"
type textarea "SCOPE OF"
type textarea "x"
type textarea "SCOPE OF"
type textarea "x"
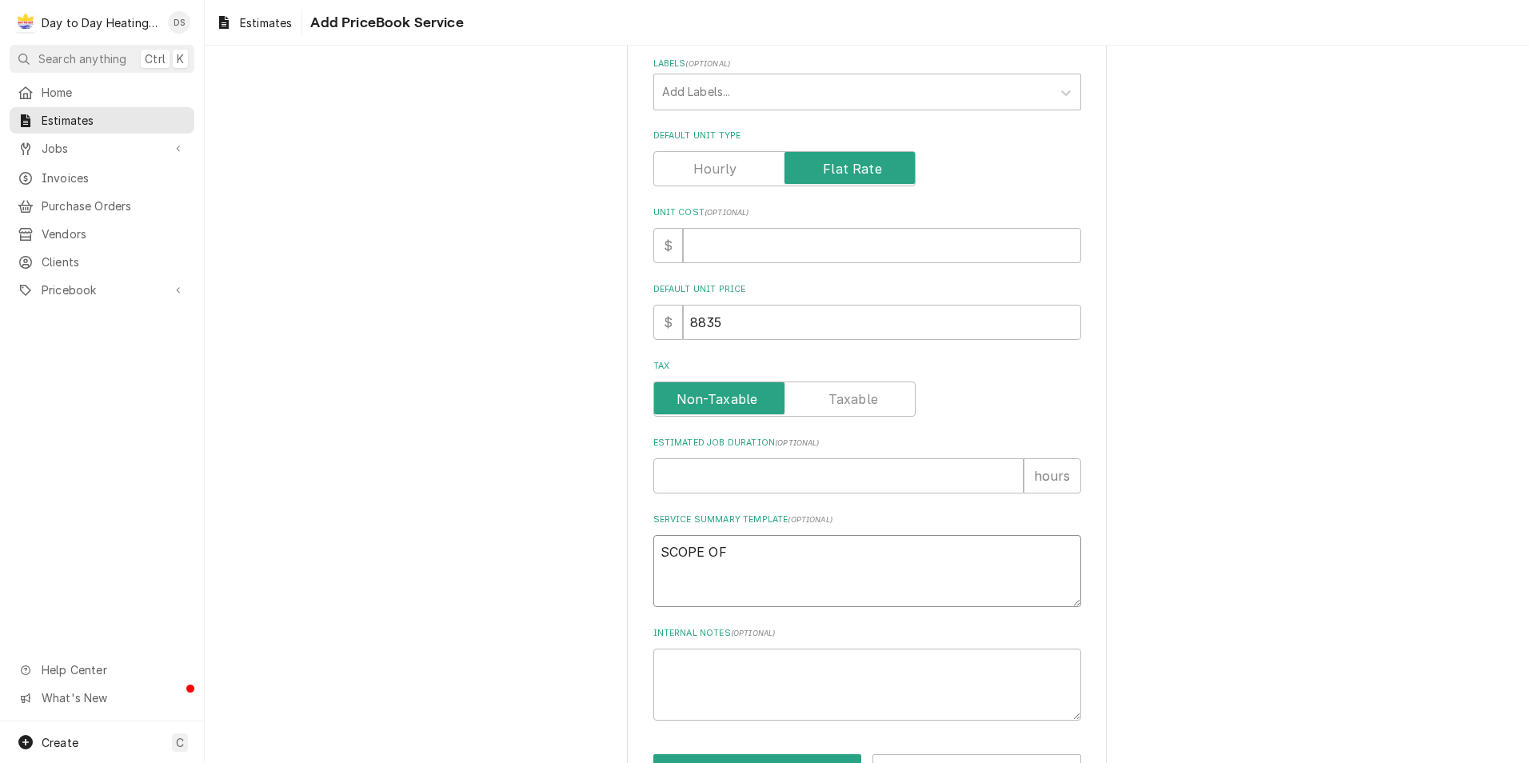
type textarea "SCOPE OF W"
type textarea "x"
type textarea "SCOPE OF WO"
type textarea "x"
type textarea "SCOPE OF WOR"
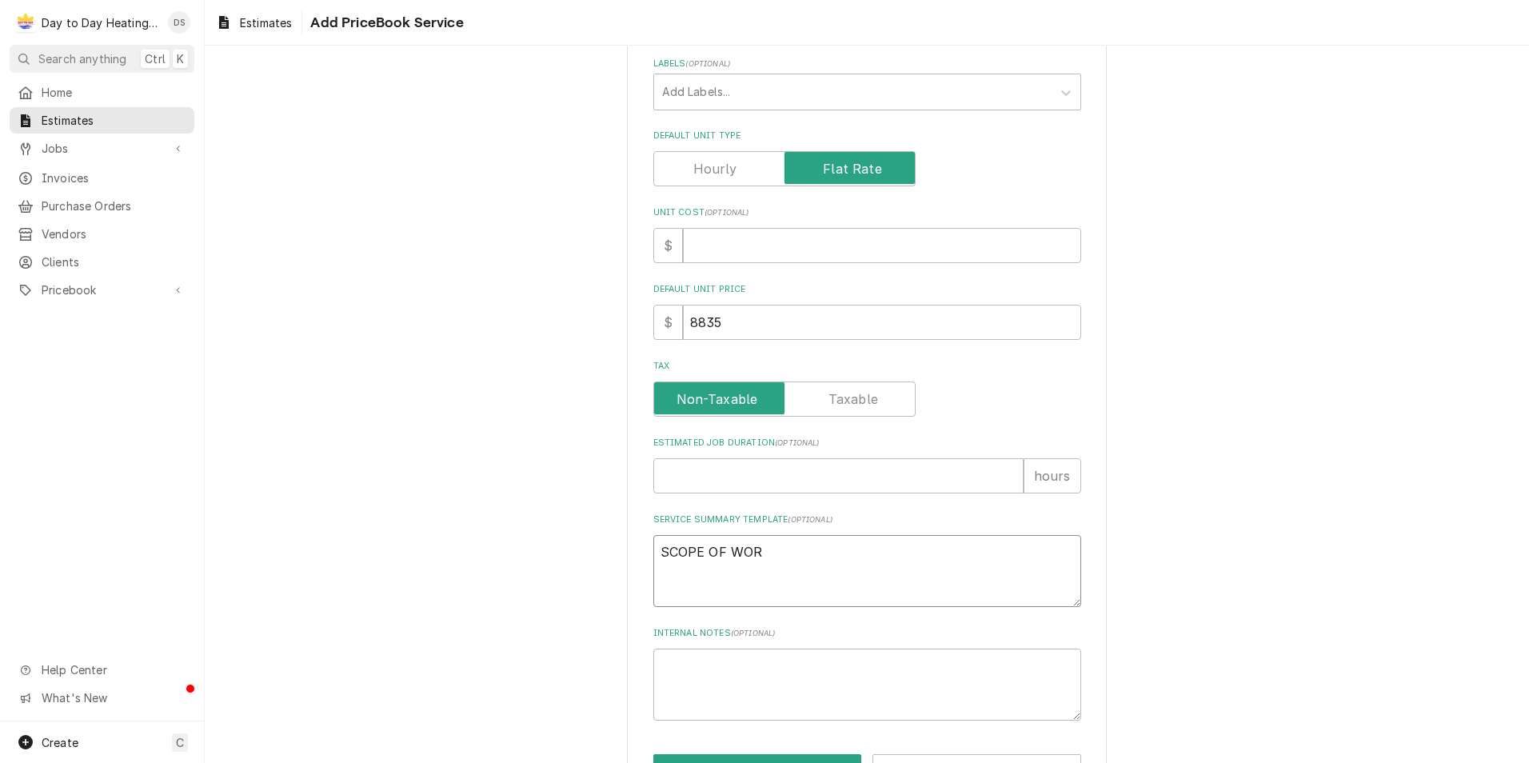
type textarea "x"
type textarea "SCOPE OF WORK"
type textarea "x"
type textarea "SCOPE OF WORK"
type textarea "x"
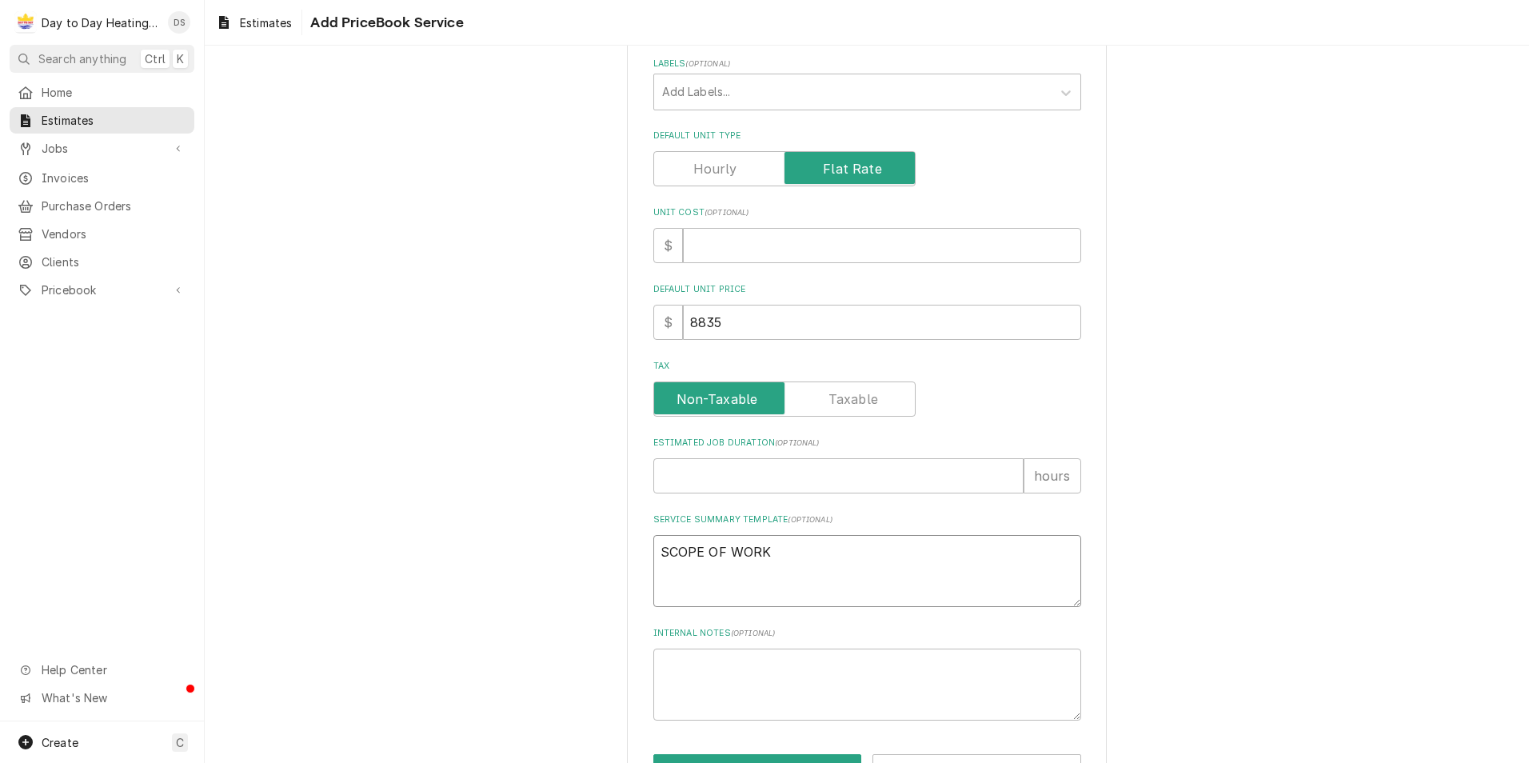
type textarea "SCOPE OF WORK"
type textarea "x"
type textarea "SCOPE OF WORK:"
type textarea "x"
type textarea "SCOPE OF WORK:"
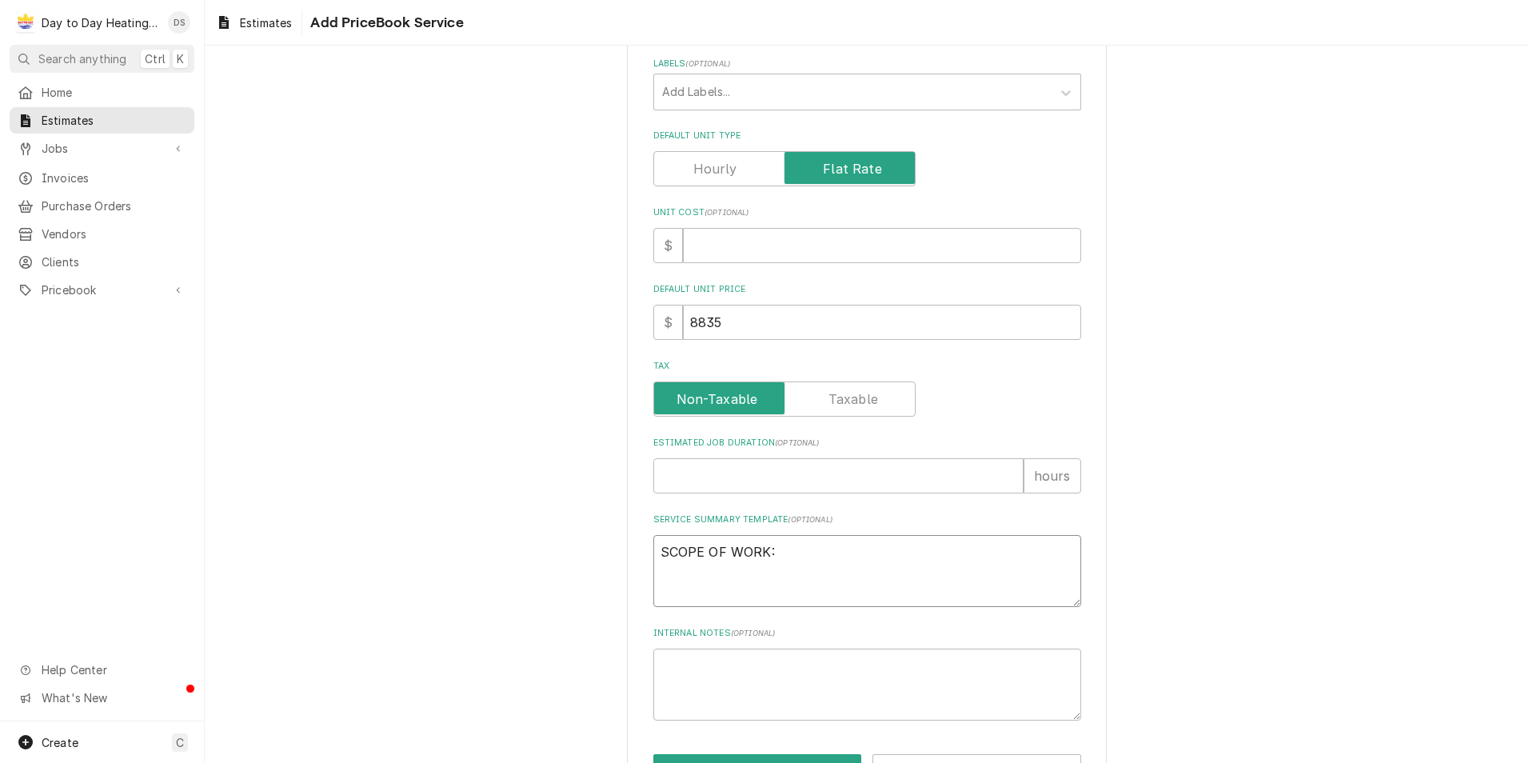
type textarea "x"
type textarea "SCOPE OF WORK:"
type textarea "x"
type textarea "SCOPE OF WORK: -"
type textarea "x"
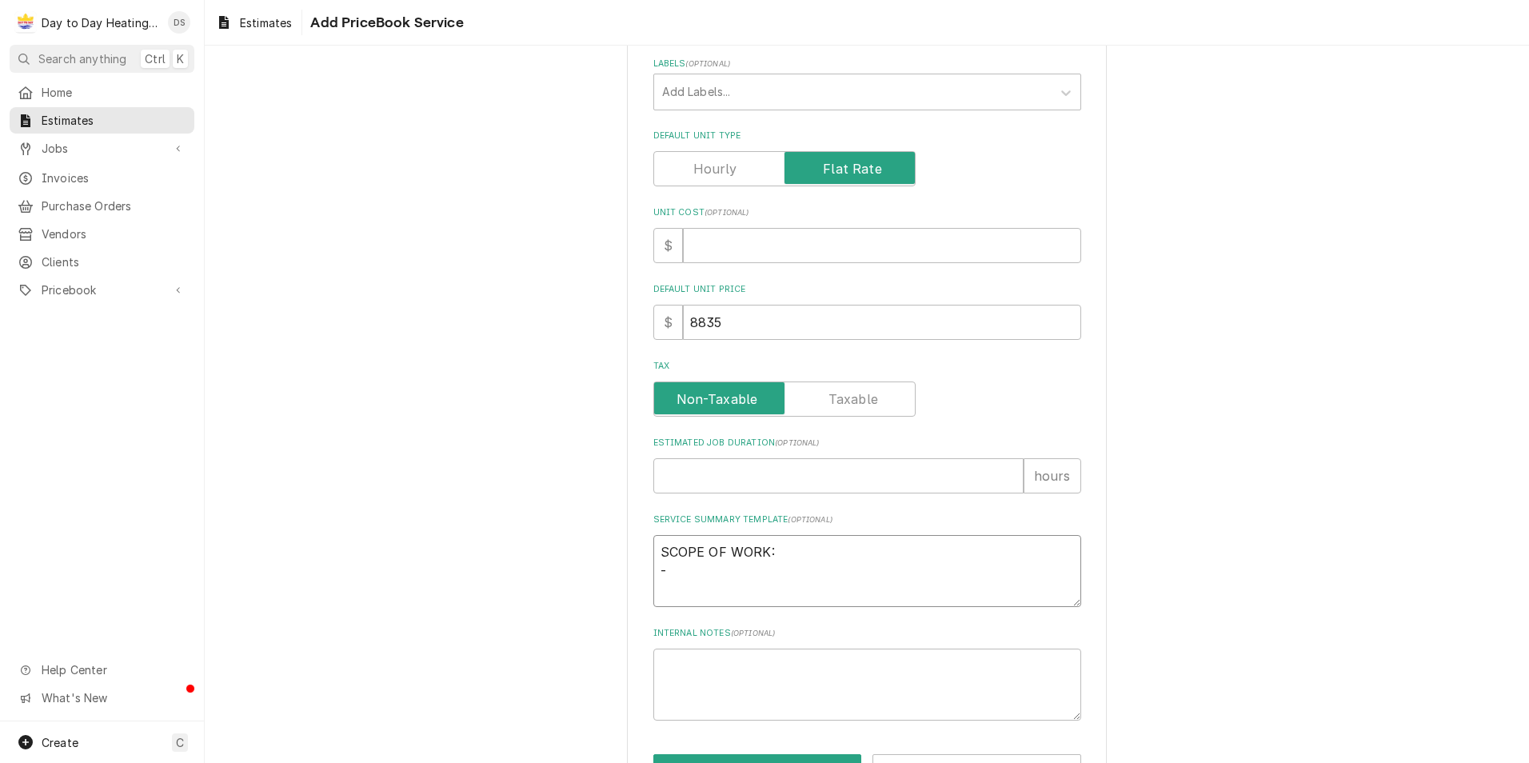
type textarea "SCOPE OF WORK: -S"
type textarea "x"
type textarea "SCOPE OF WORK: -Se"
type textarea "x"
type textarea "SCOPE OF WORK: -Sec"
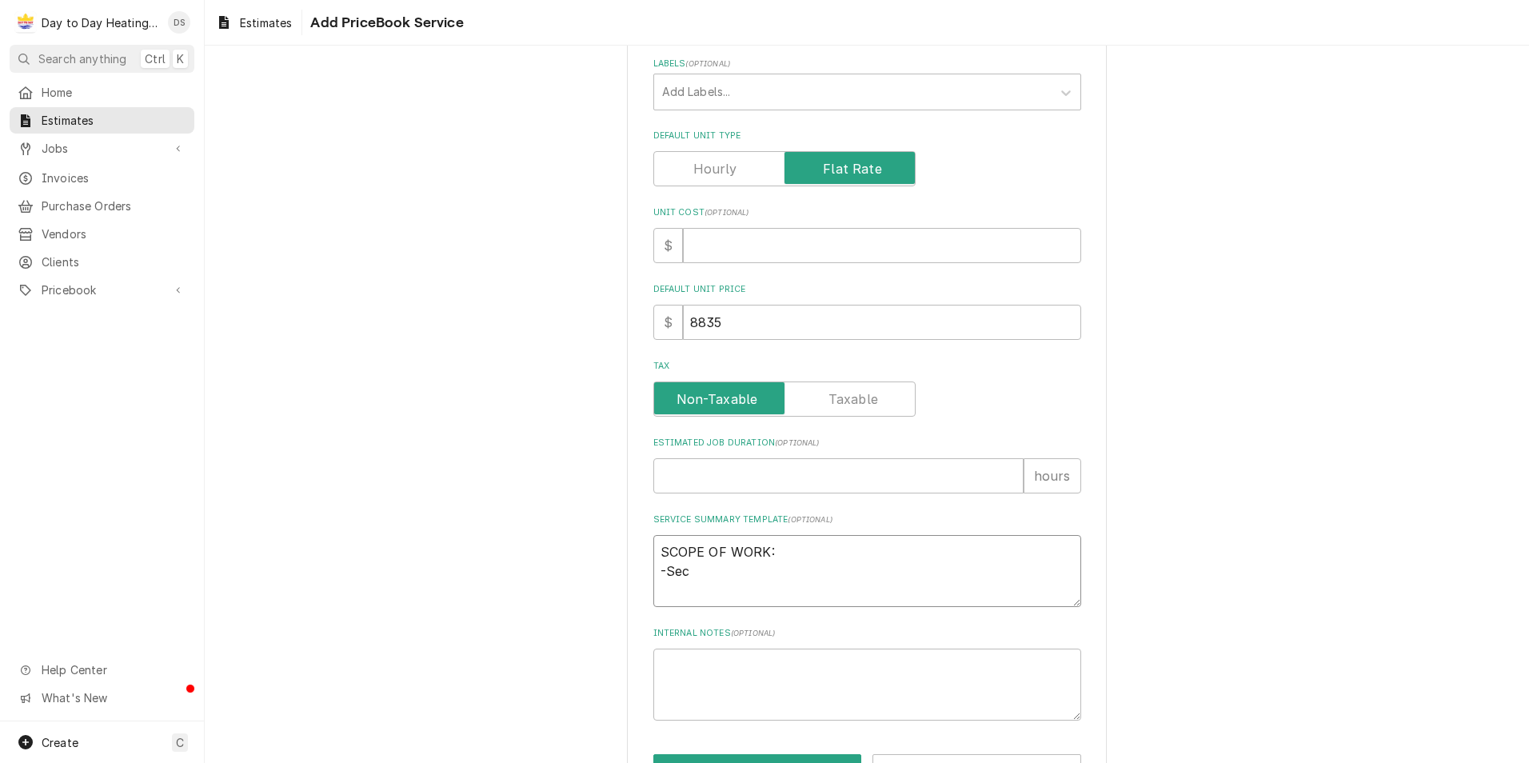
type textarea "x"
type textarea "SCOPE OF WORK: -Secu"
type textarea "x"
type textarea "SCOPE OF WORK: -Secur"
type textarea "x"
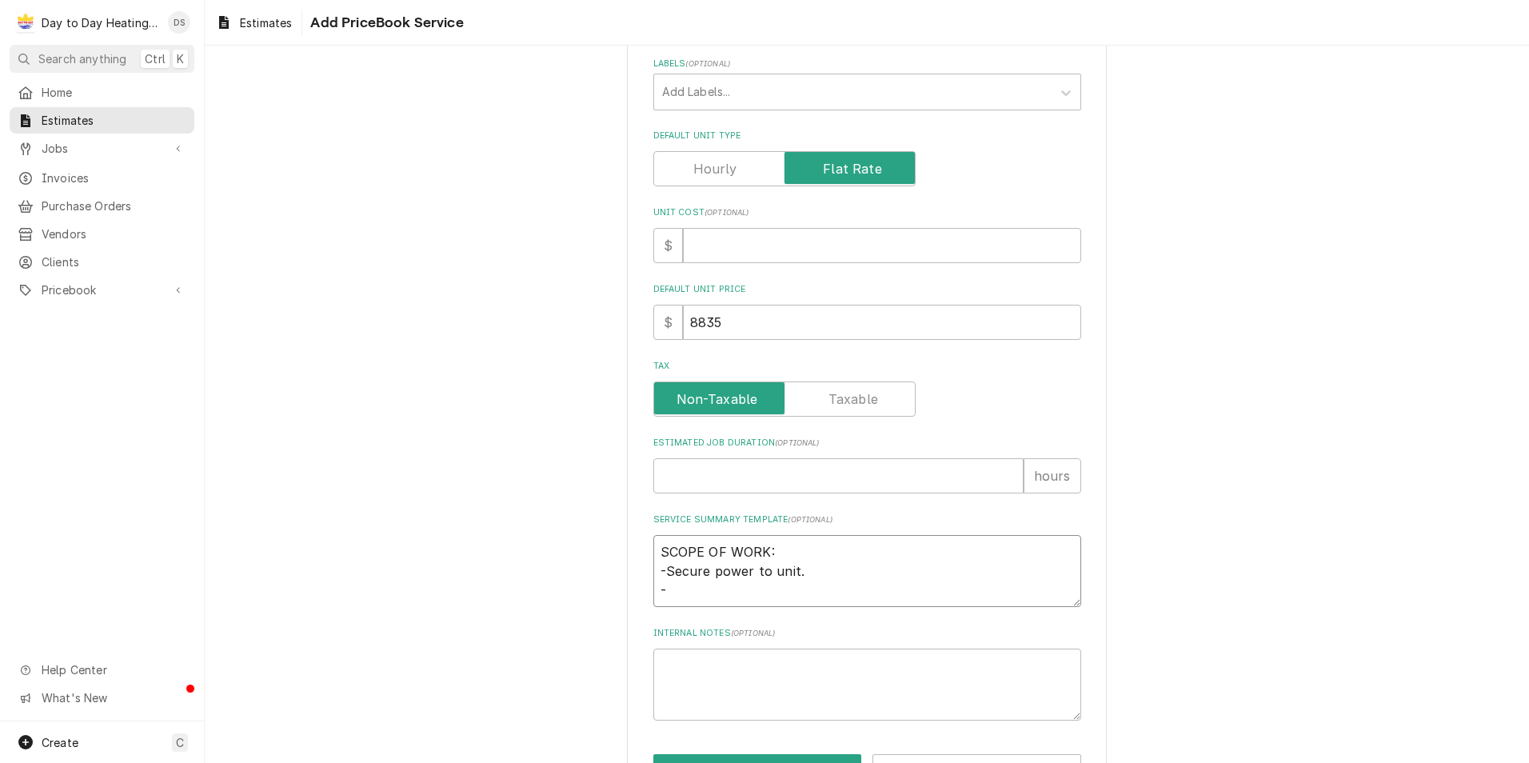
click at [682, 589] on textarea "SCOPE OF WORK: -Secure power to unit. -" at bounding box center [867, 571] width 428 height 72
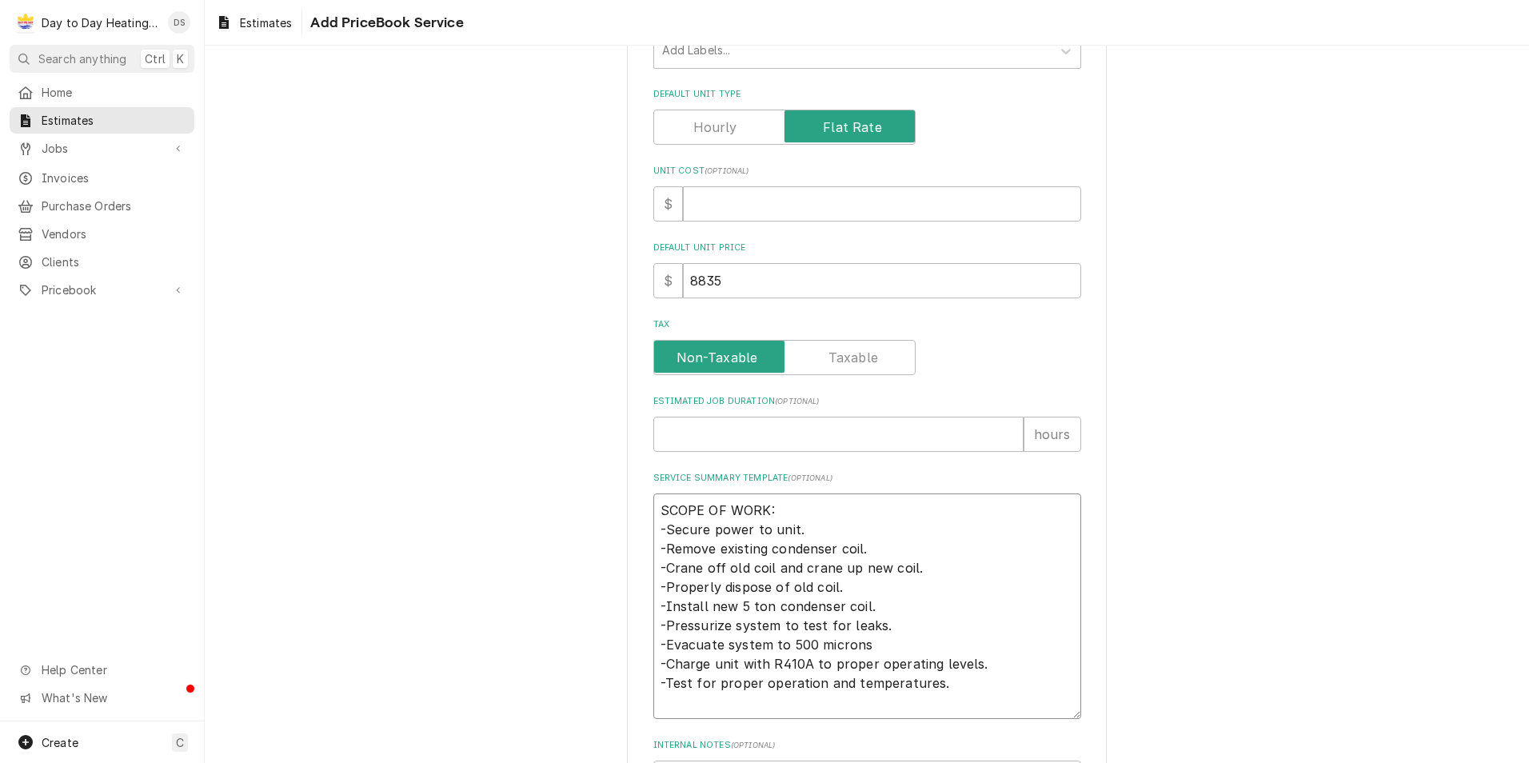
scroll to position [400, 0]
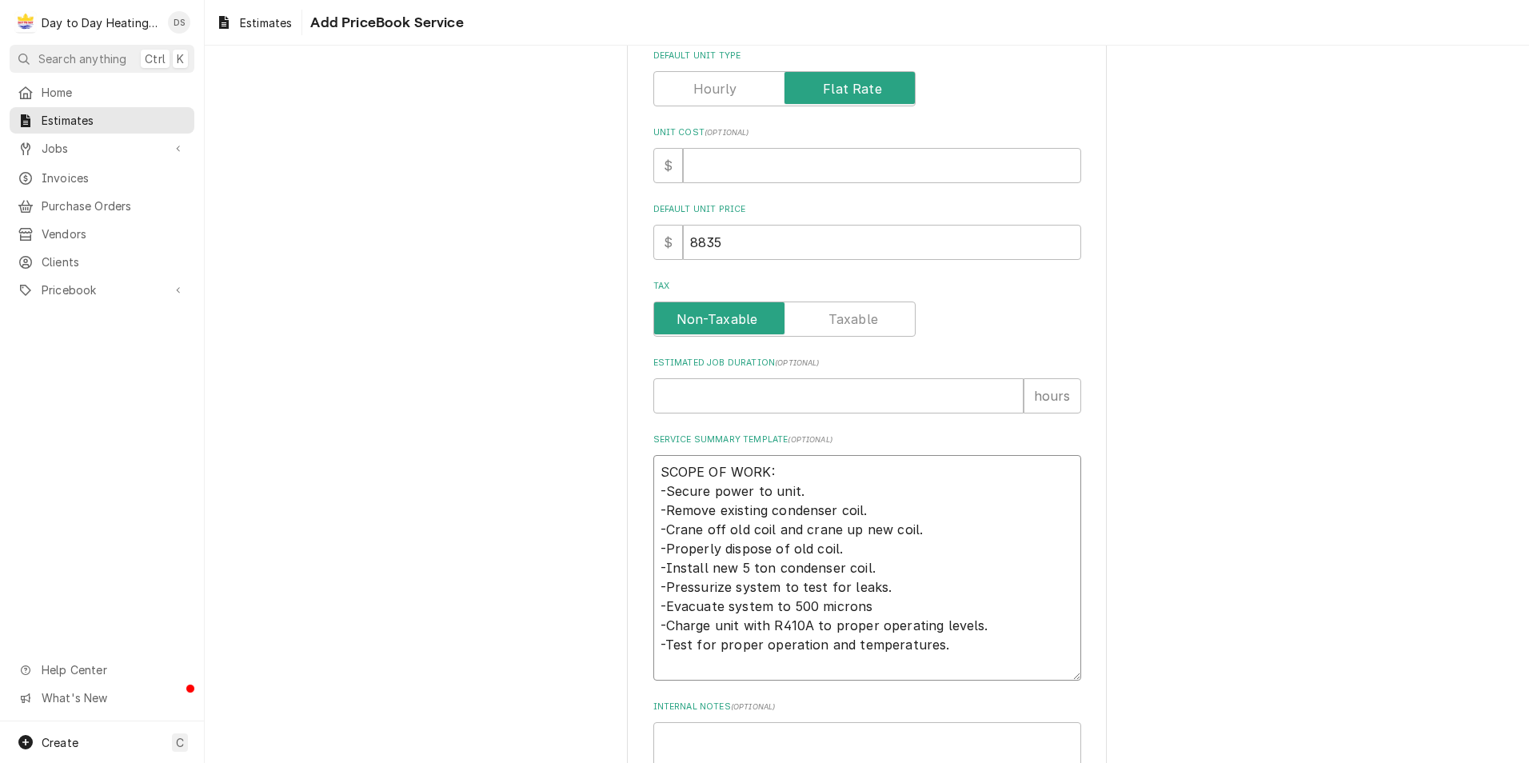
click at [781, 473] on textarea "SCOPE OF WORK: -Secure power to unit. -Remove existing condenser coil. -Crane o…" at bounding box center [867, 568] width 428 height 226
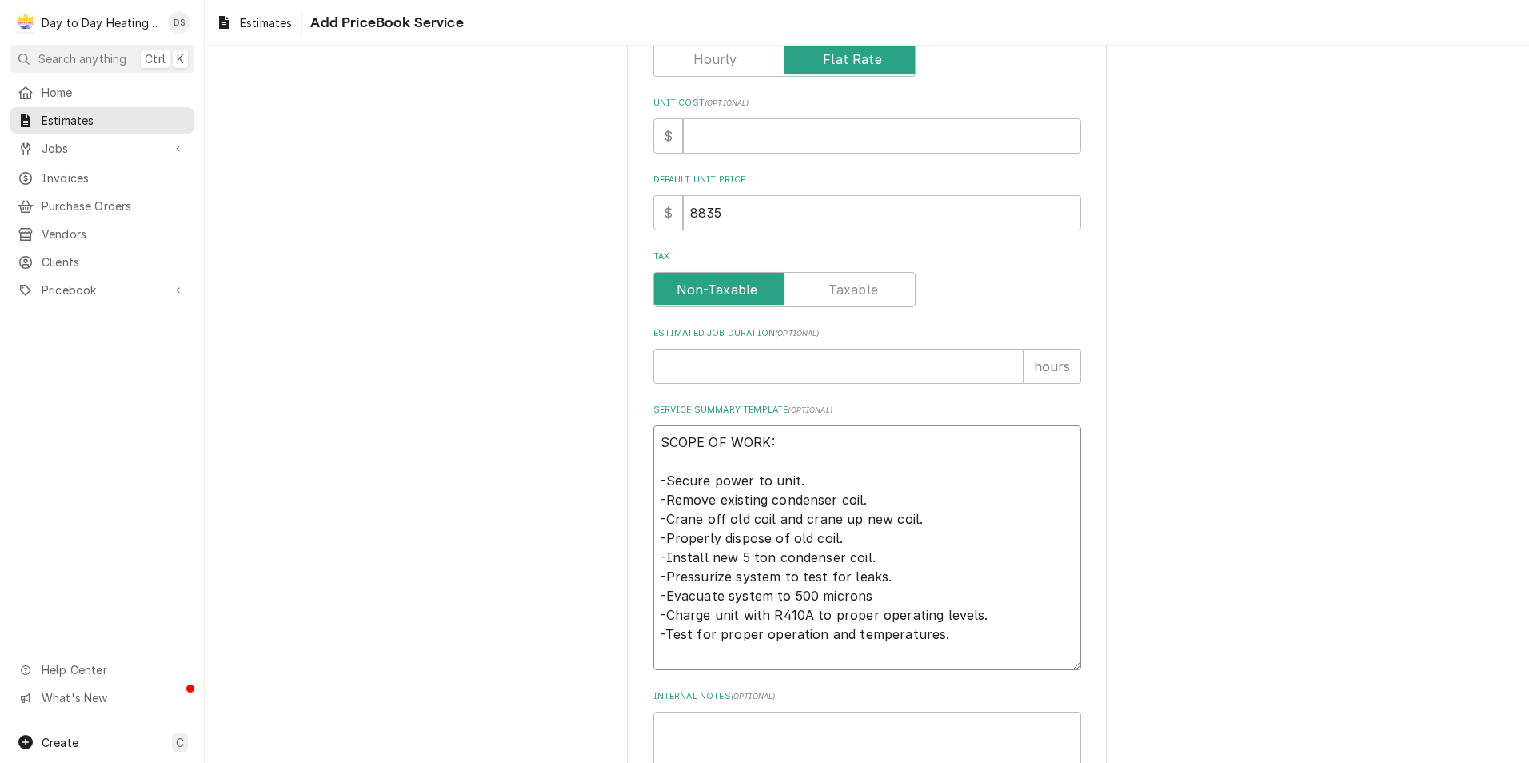
scroll to position [548, 0]
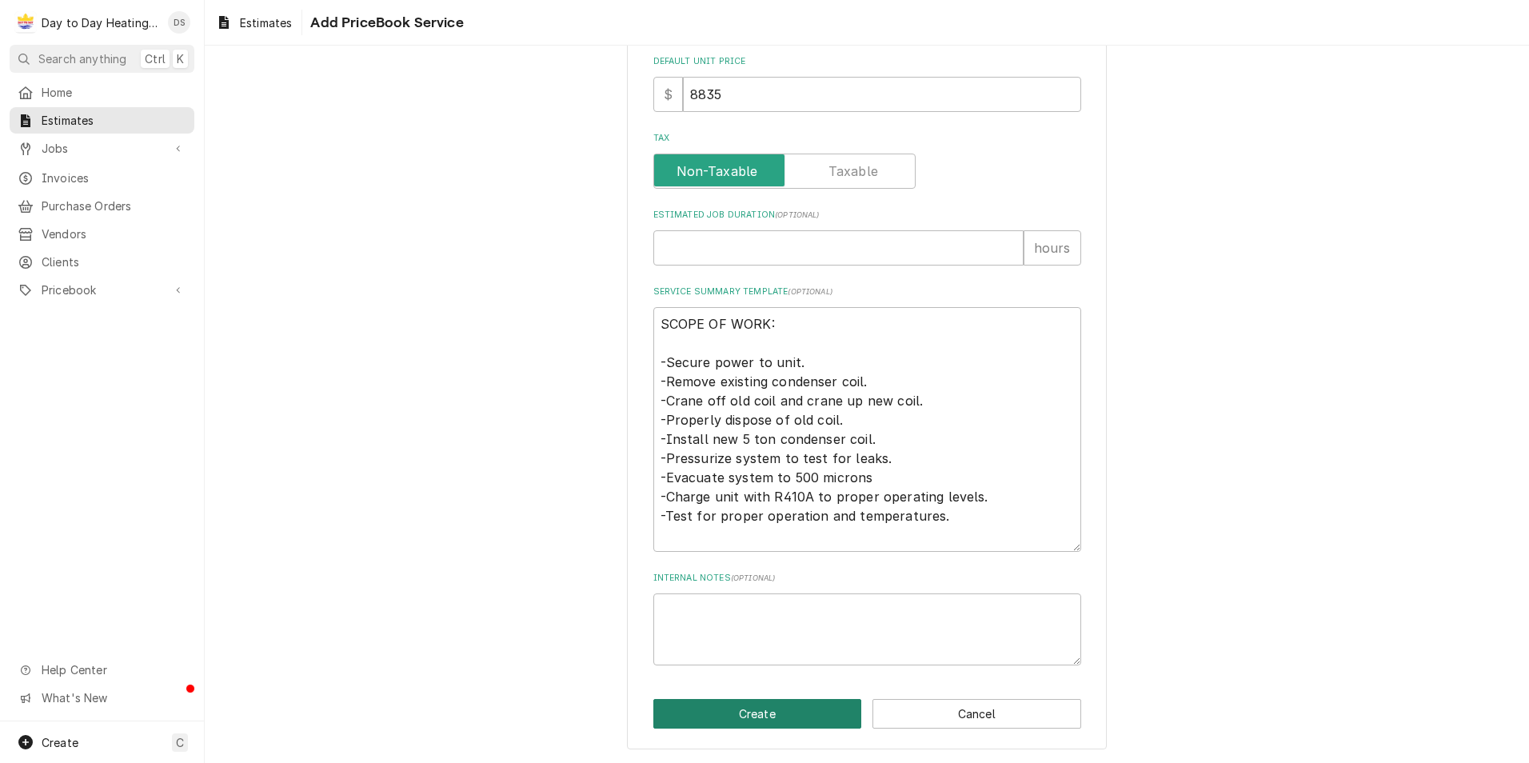
click at [777, 712] on button "Create" at bounding box center [757, 714] width 209 height 30
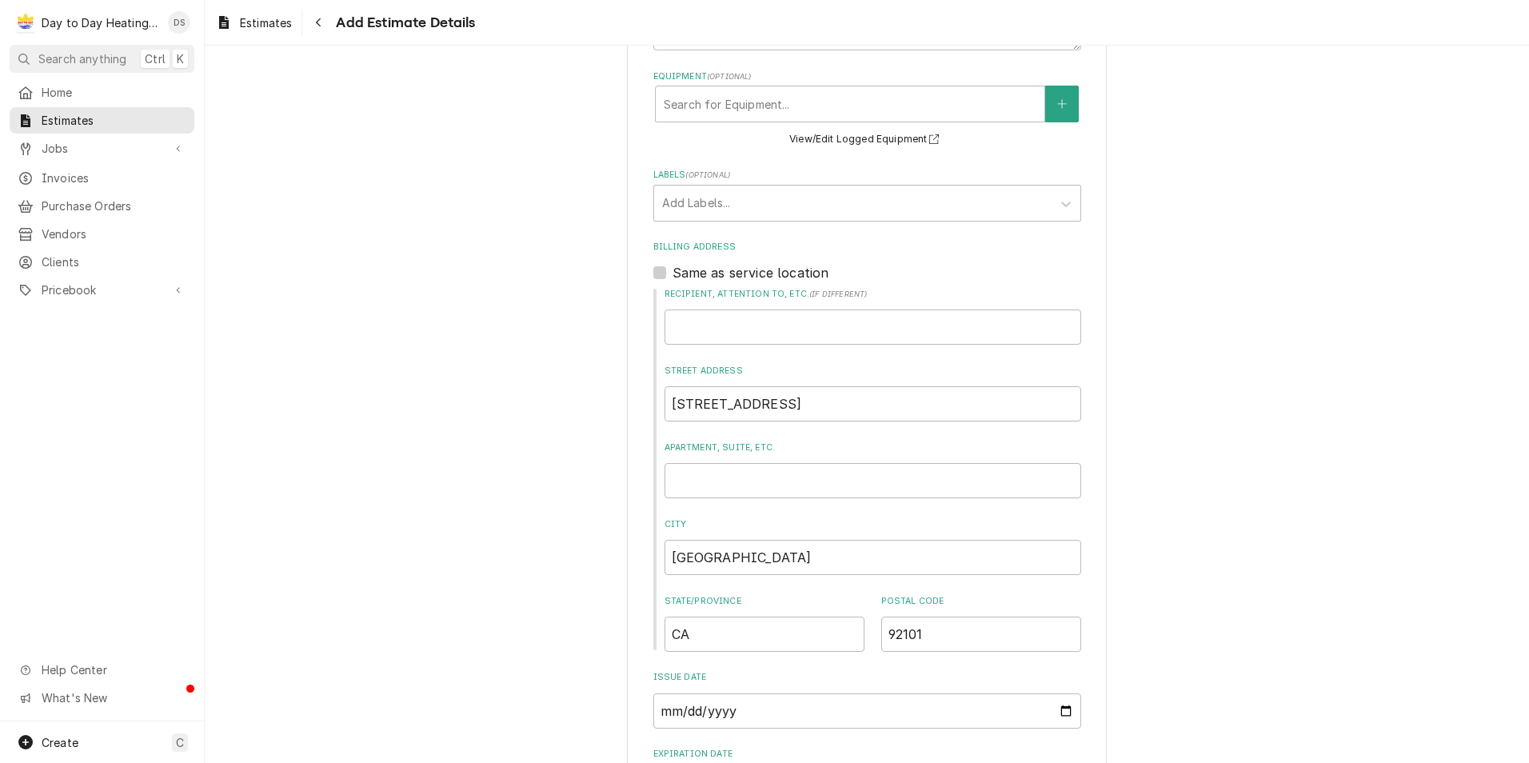
scroll to position [731, 0]
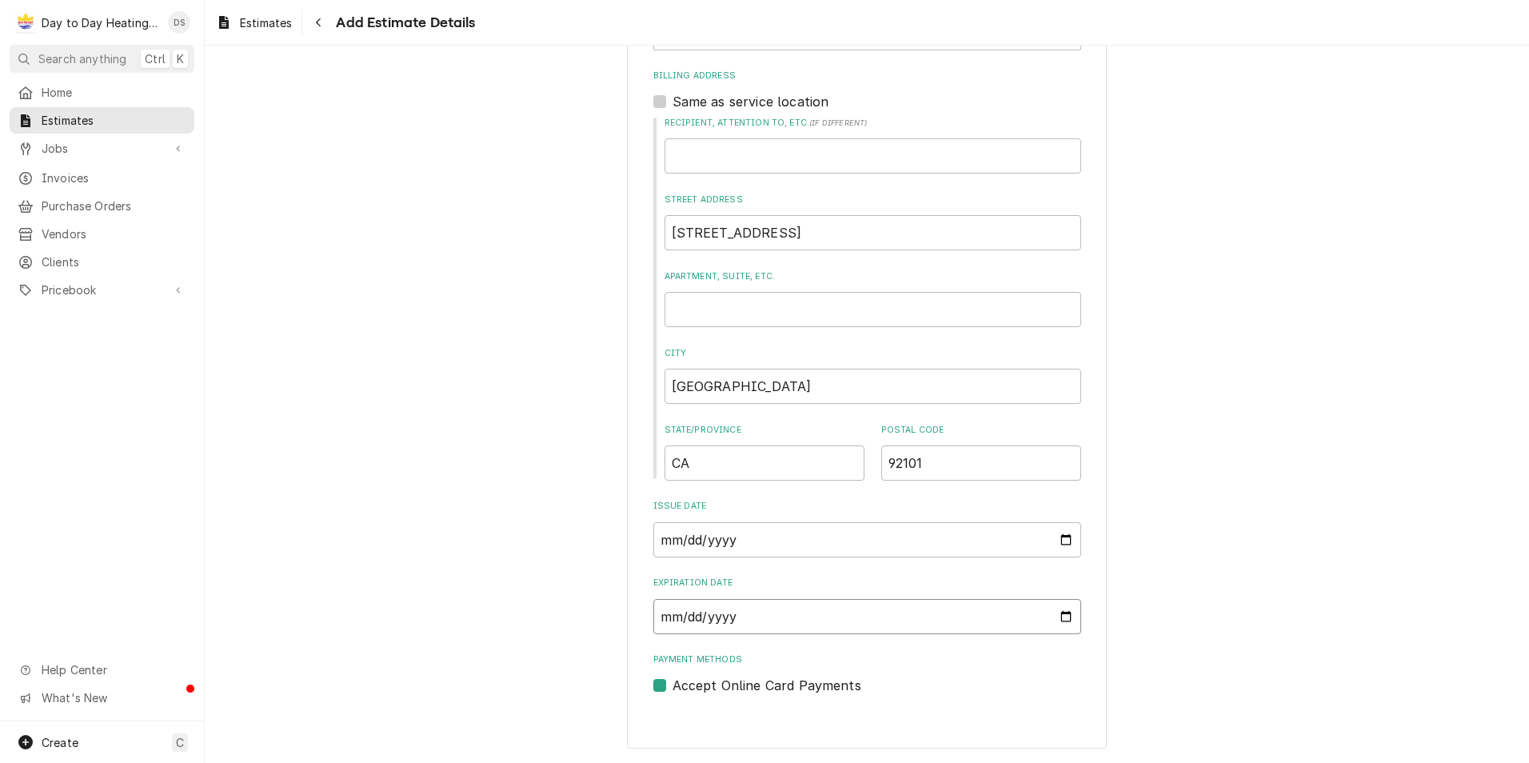
click at [1062, 620] on input "Expiration Date" at bounding box center [867, 616] width 428 height 35
click at [673, 685] on label "Accept Online Card Payments" at bounding box center [767, 685] width 189 height 19
click at [673, 685] on input "Payment Methods" at bounding box center [887, 693] width 428 height 35
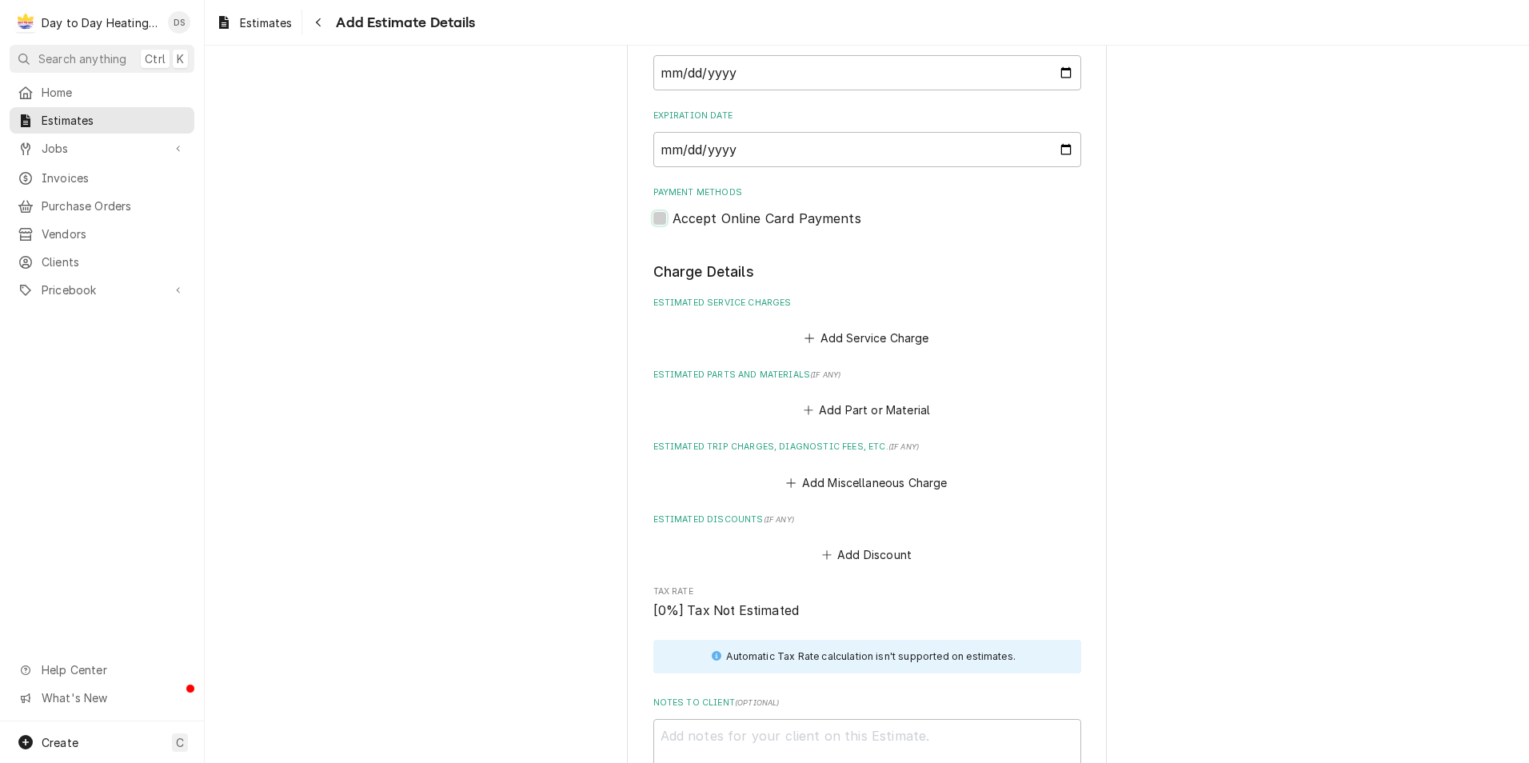
scroll to position [1200, 0]
click at [880, 333] on button "Add Service Charge" at bounding box center [867, 336] width 130 height 22
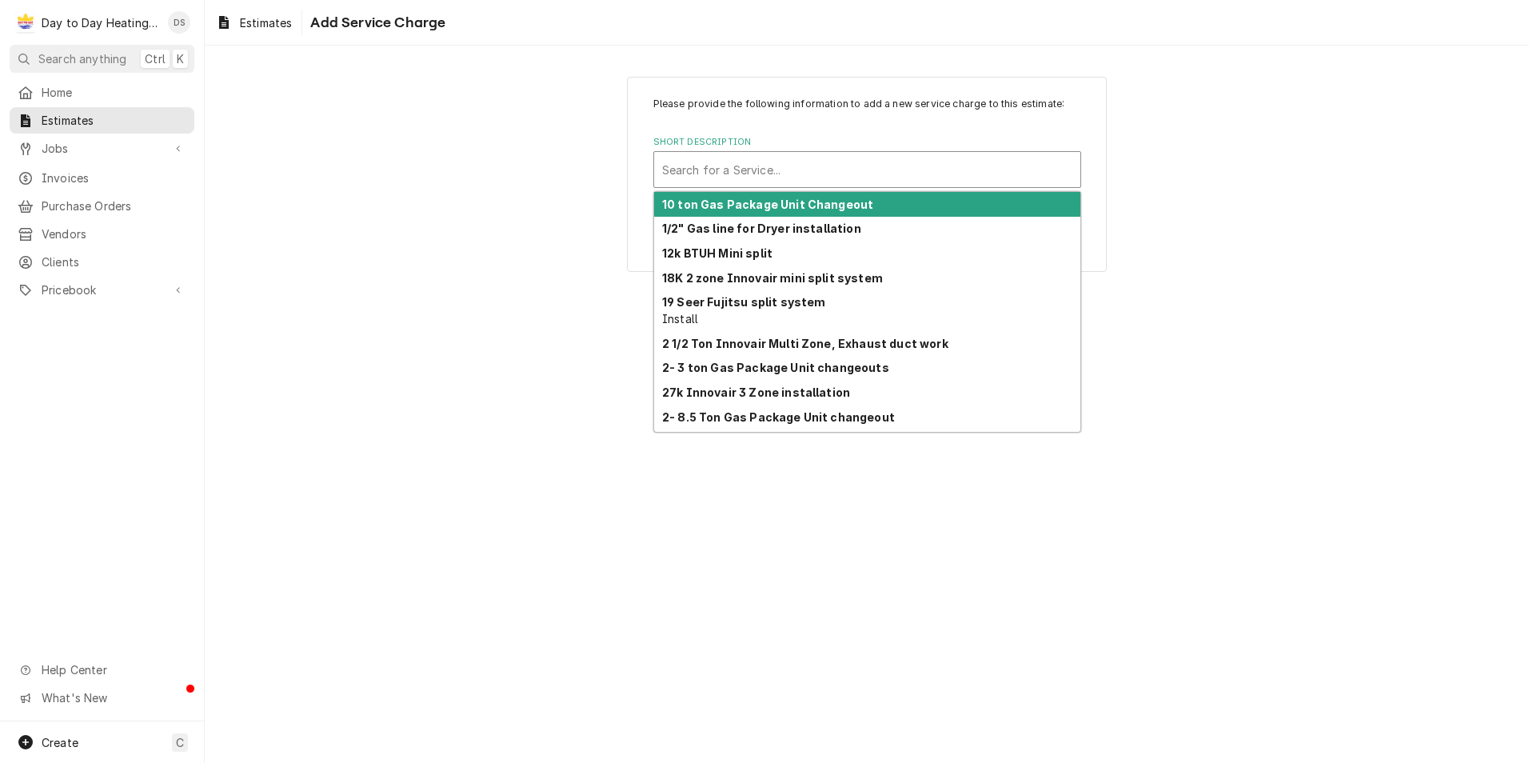
click at [820, 177] on div "Short Description" at bounding box center [867, 169] width 410 height 29
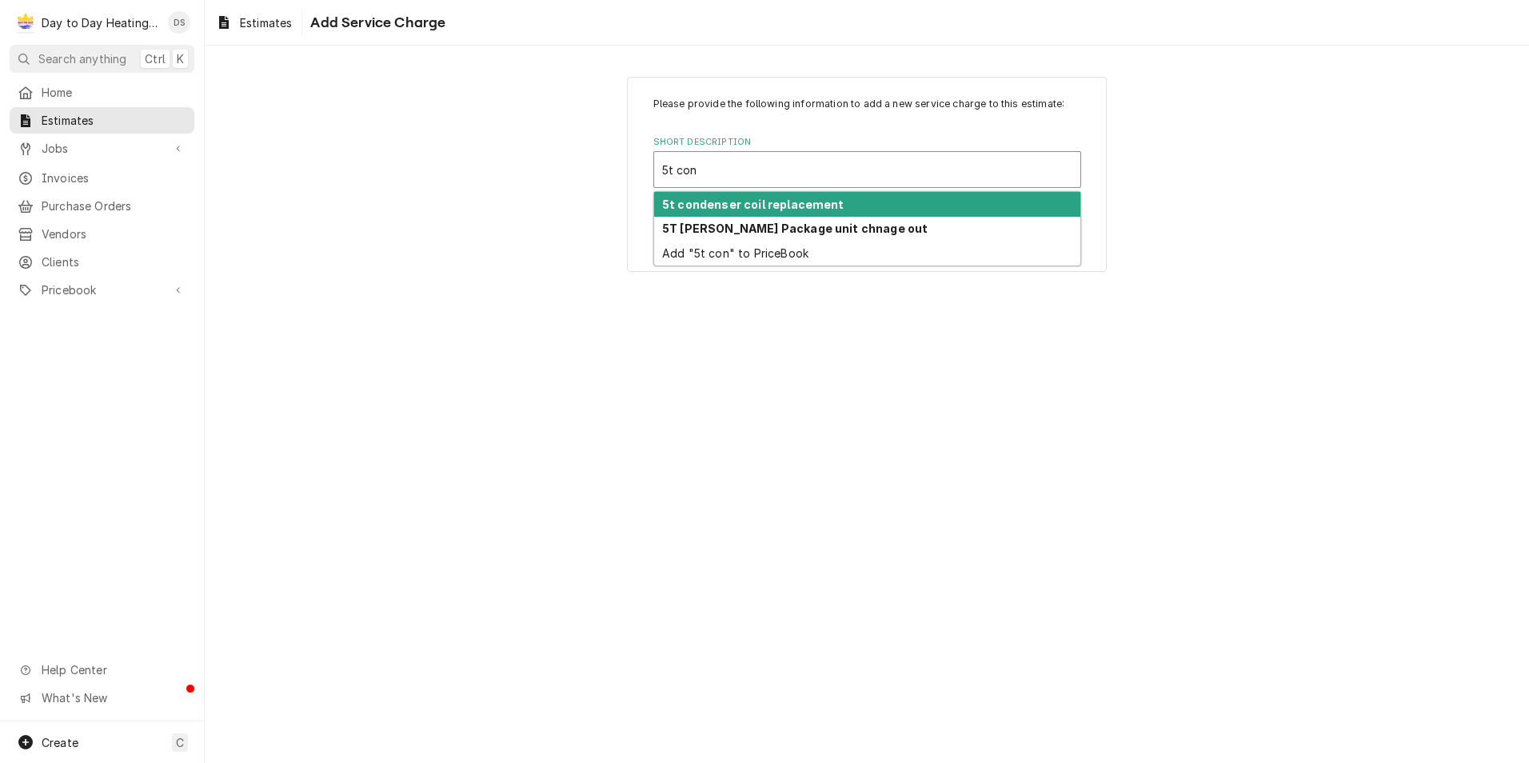
click at [795, 199] on strong "5t condenser coil replacement" at bounding box center [753, 205] width 182 height 14
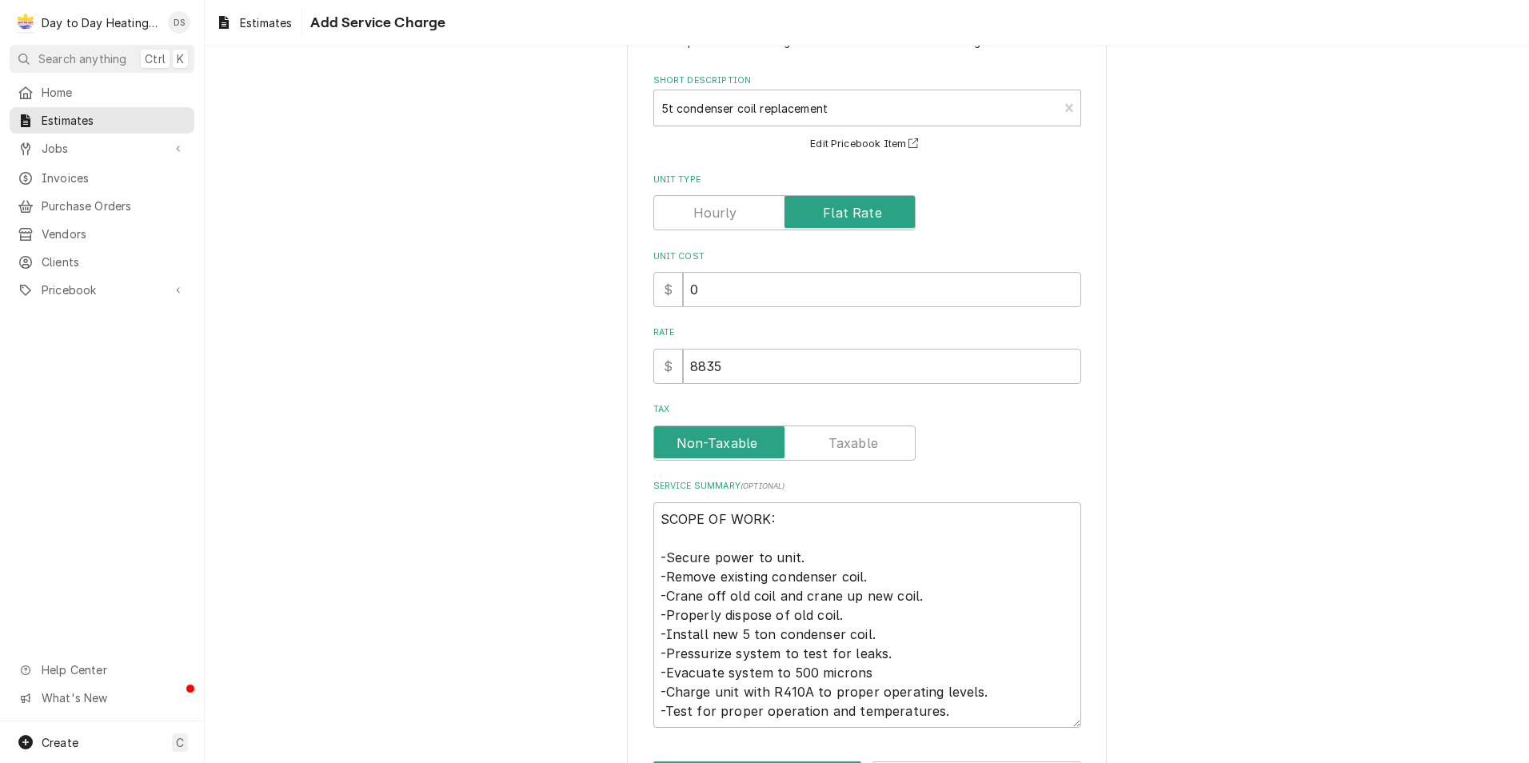
scroll to position [124, 0]
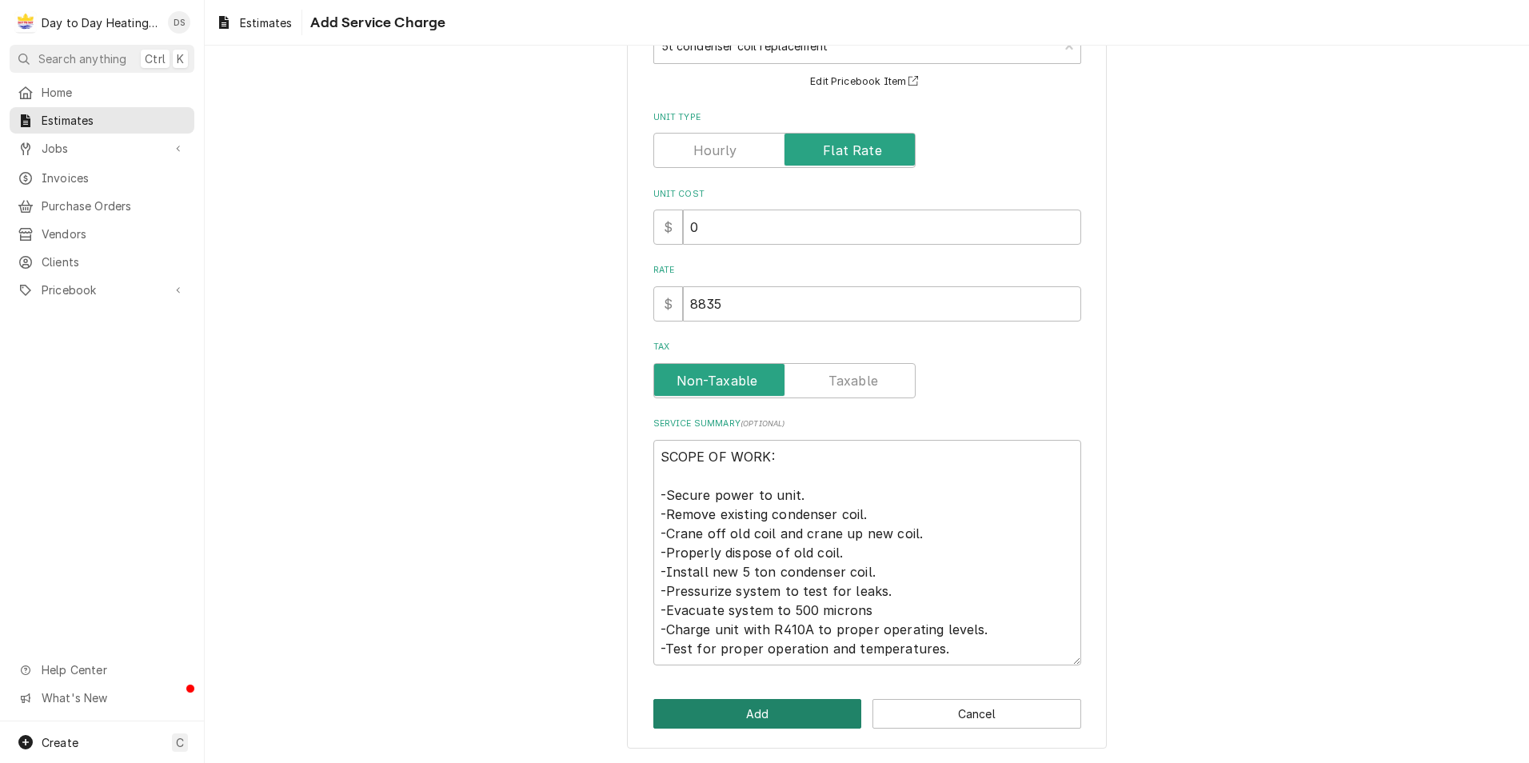
click at [738, 709] on button "Add" at bounding box center [757, 714] width 209 height 30
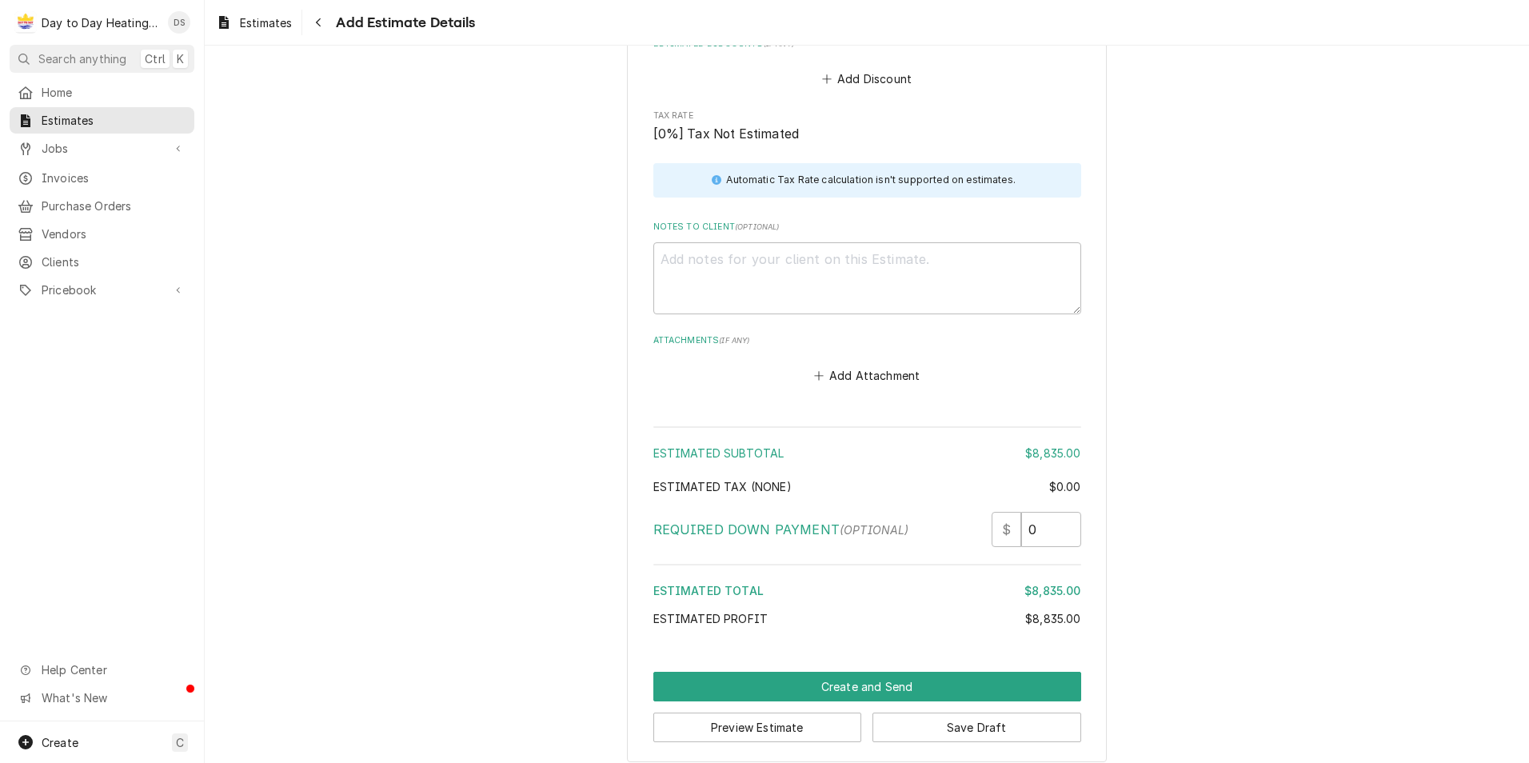
scroll to position [2106, 0]
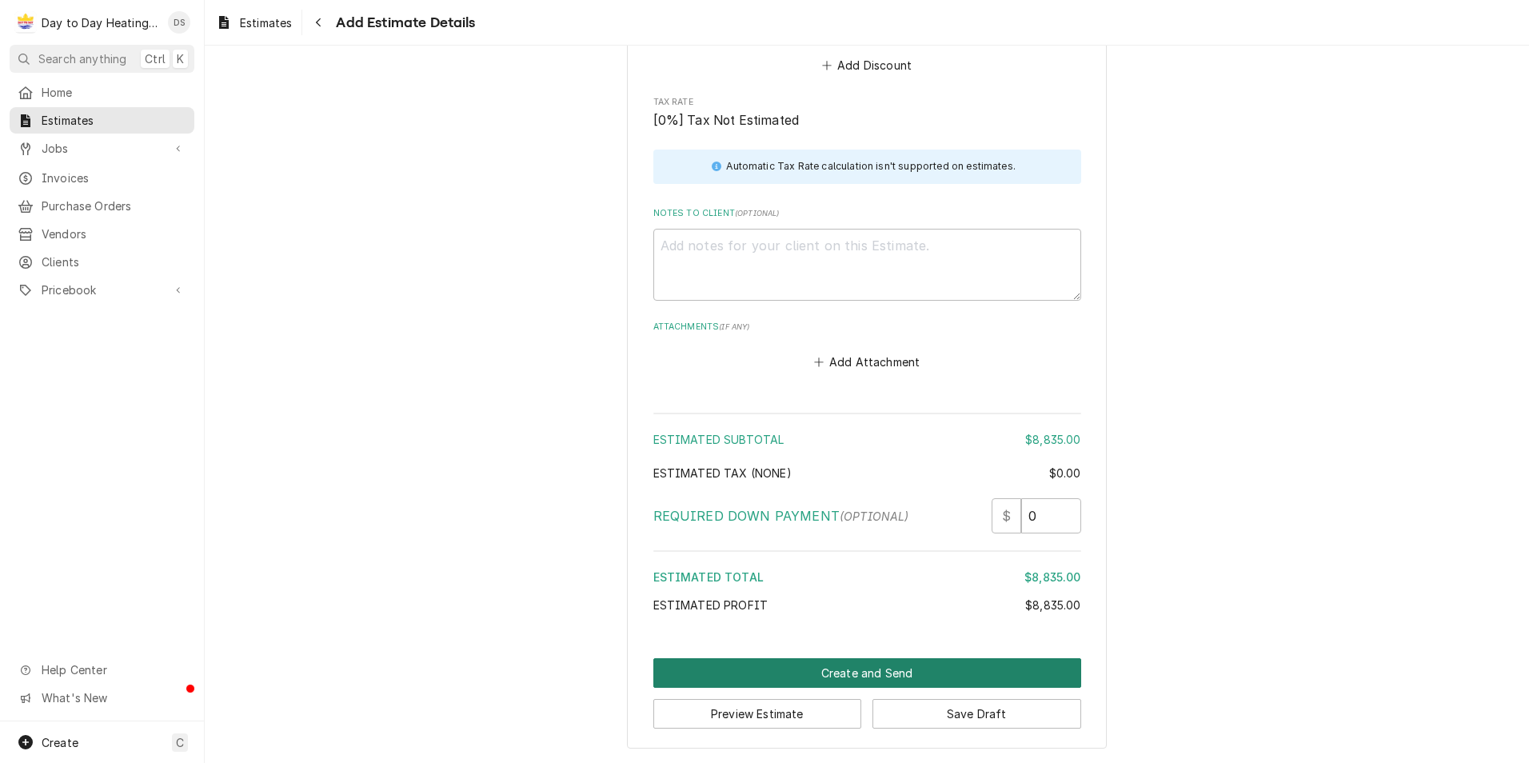
click at [848, 672] on button "Create and Send" at bounding box center [867, 673] width 428 height 30
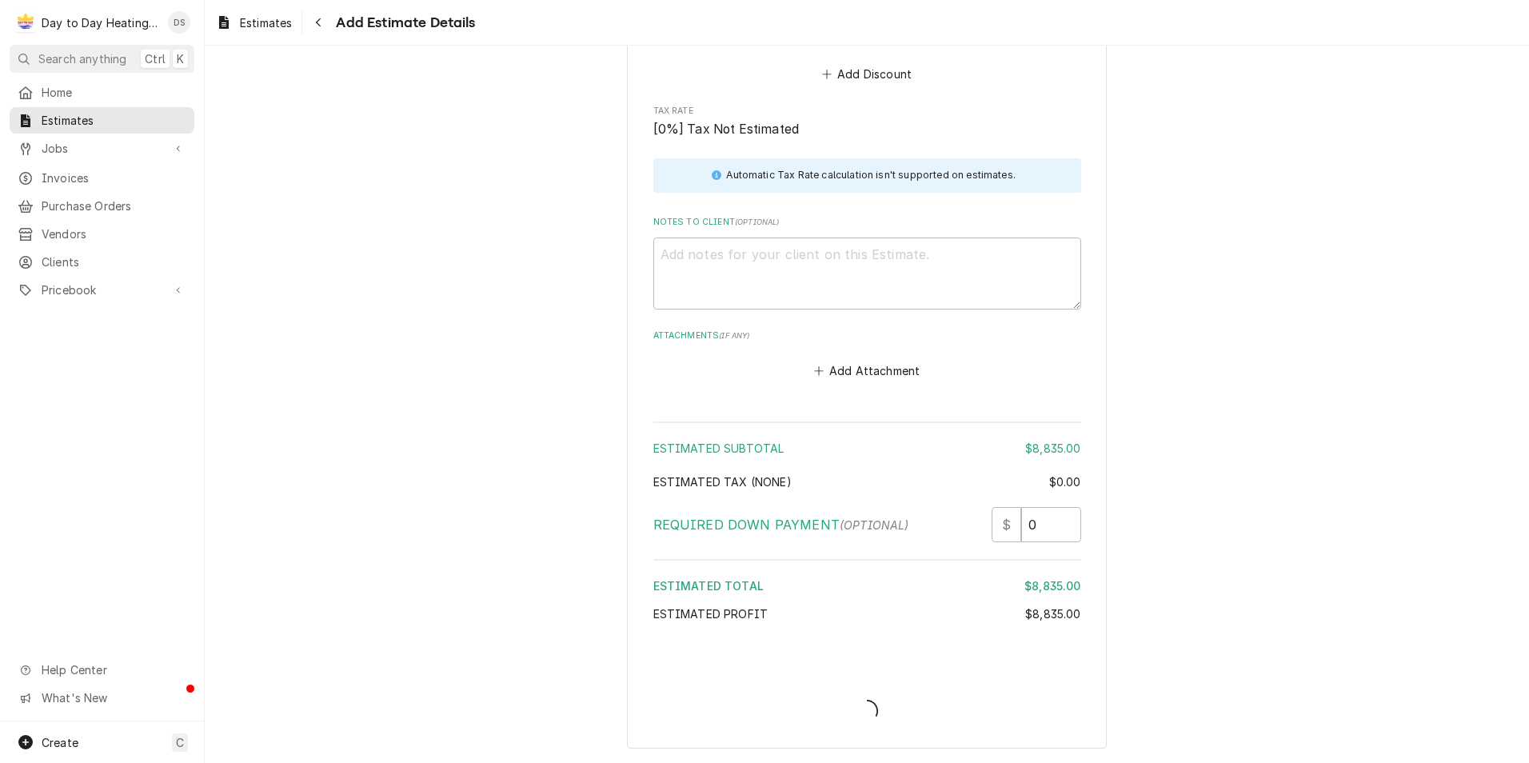
scroll to position [2097, 0]
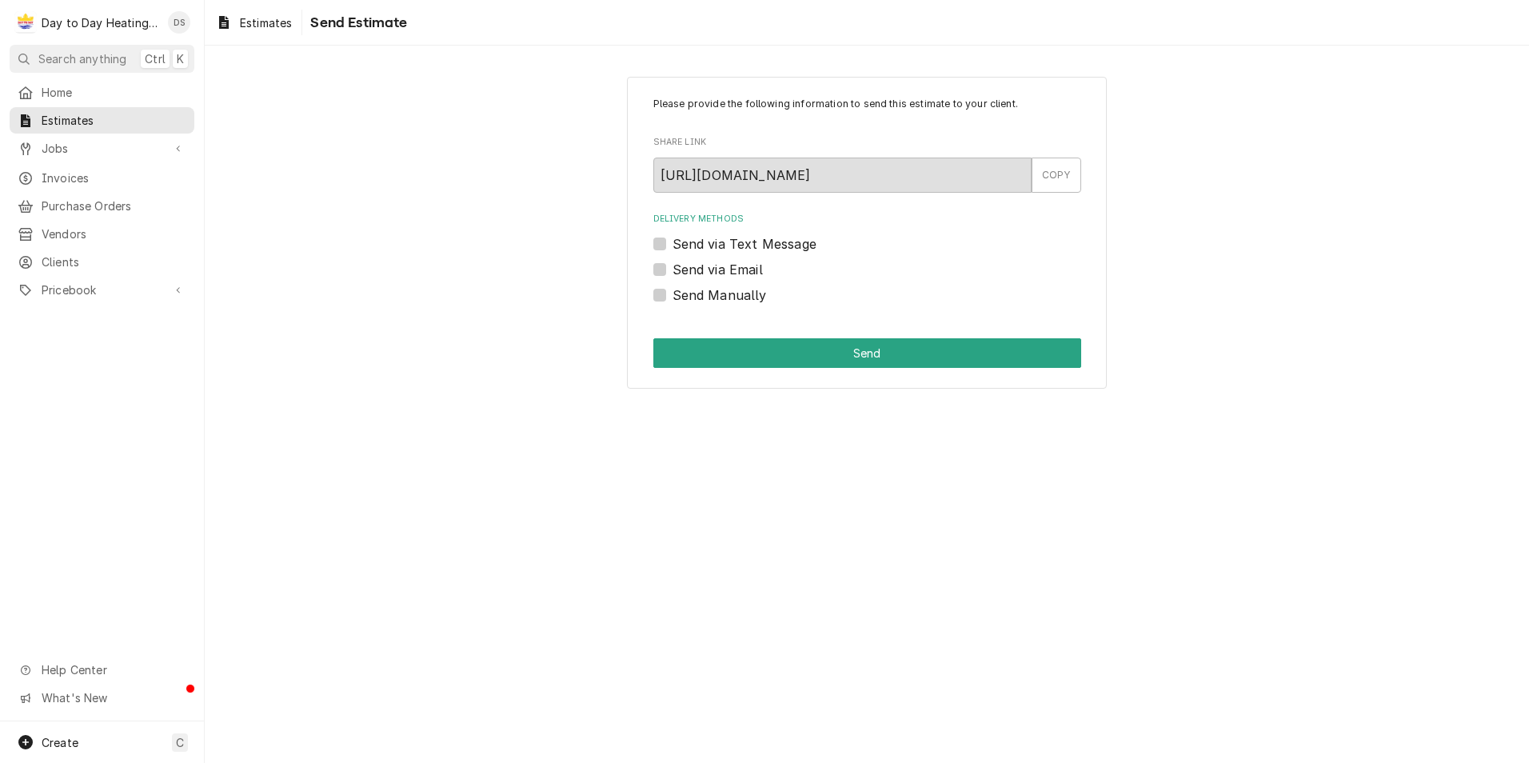
click at [722, 262] on label "Send via Email" at bounding box center [718, 269] width 90 height 19
click at [722, 262] on input "Send via Email" at bounding box center [887, 277] width 428 height 35
checkbox input "true"
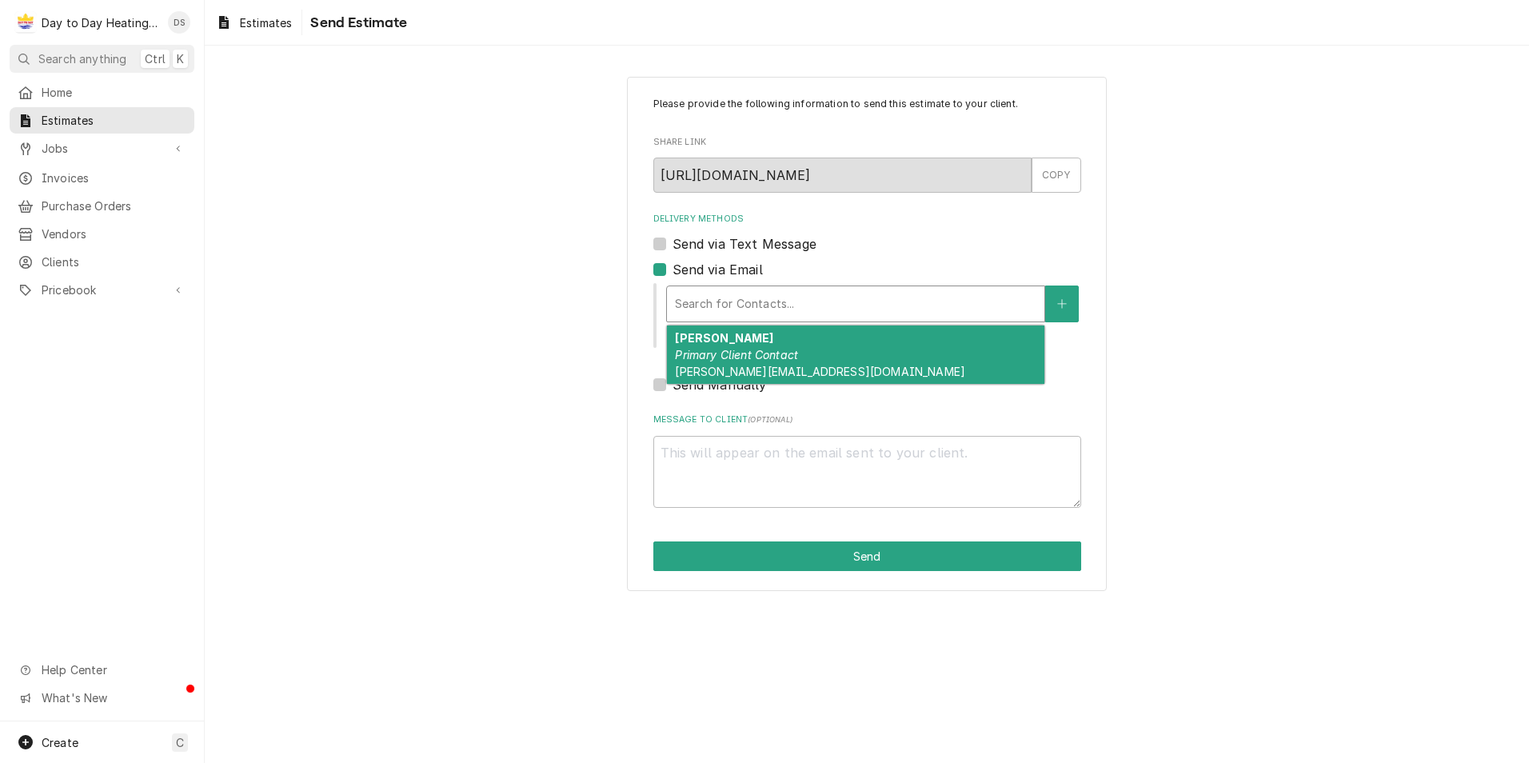
drag, startPoint x: 734, startPoint y: 295, endPoint x: 734, endPoint y: 321, distance: 25.6
click at [734, 296] on div "Delivery Methods" at bounding box center [855, 303] width 361 height 29
click at [736, 361] on div "[PERSON_NAME] Primary Client Contact [PERSON_NAME][EMAIL_ADDRESS][DOMAIN_NAME]" at bounding box center [855, 354] width 377 height 58
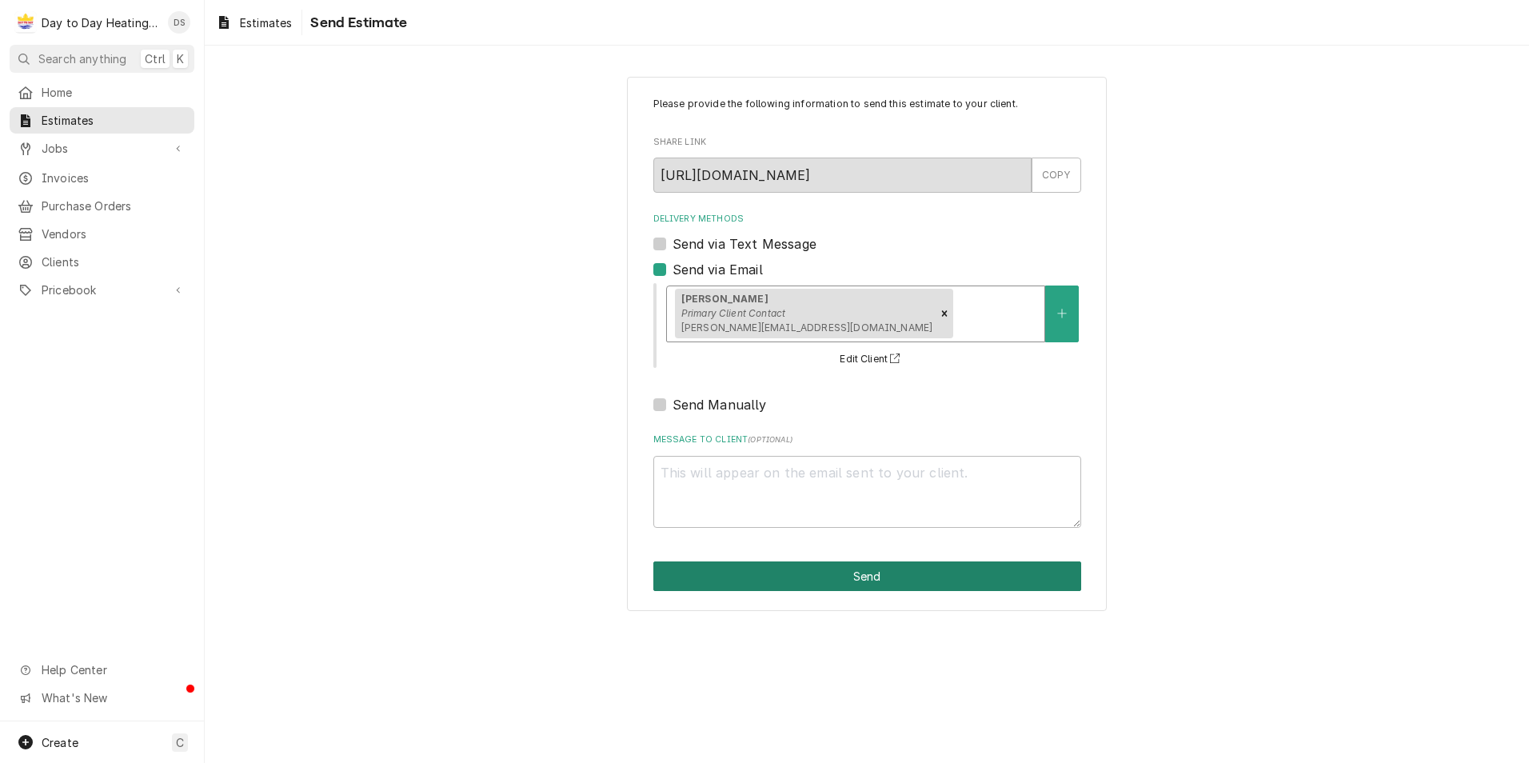
click at [876, 571] on button "Send" at bounding box center [867, 576] width 428 height 30
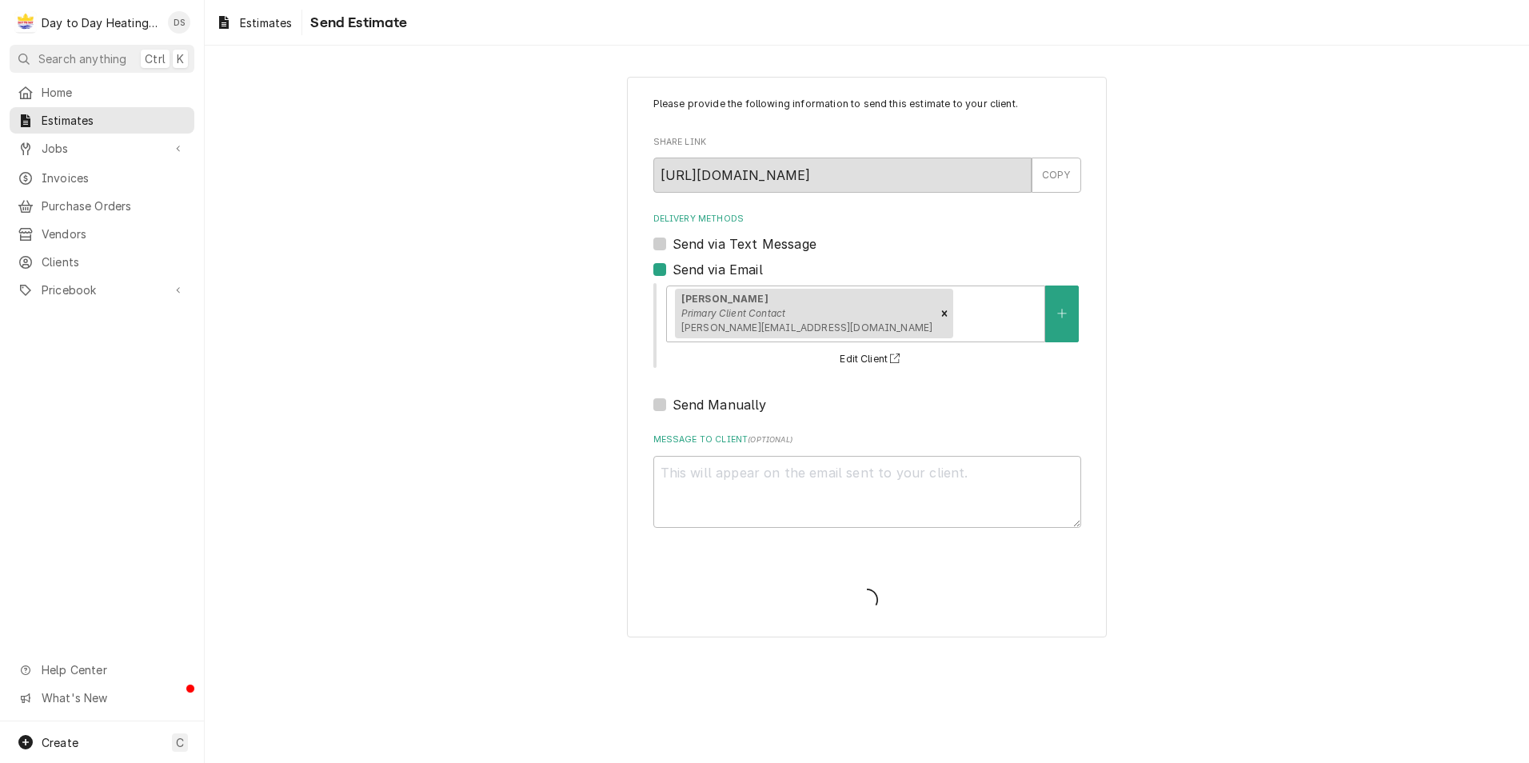
type textarea "x"
